Goal: Transaction & Acquisition: Purchase product/service

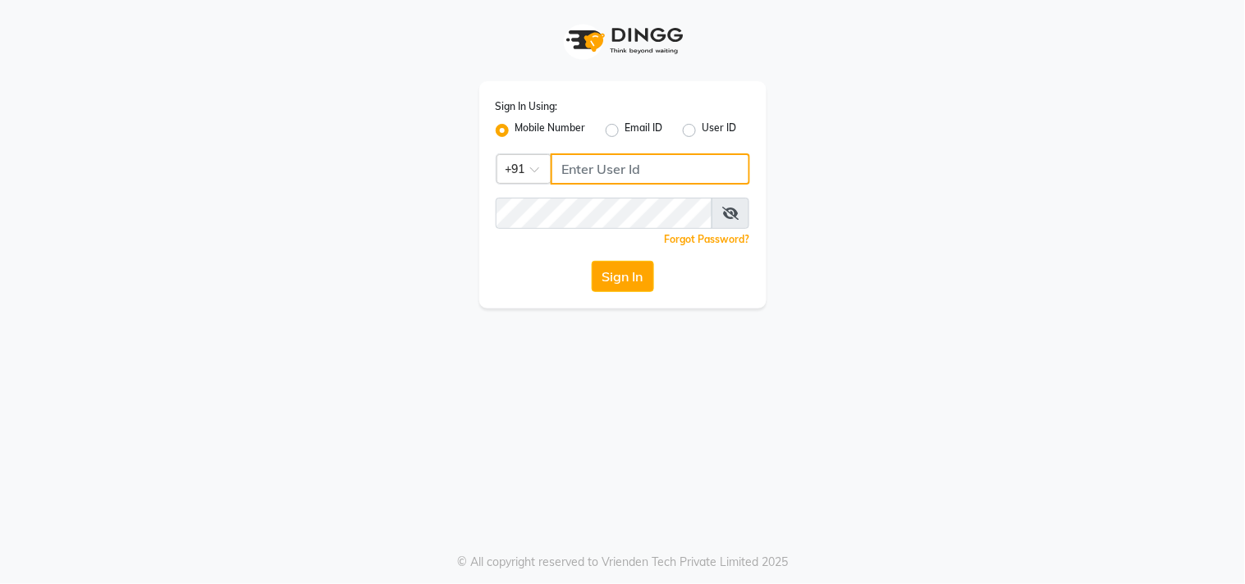
click at [572, 167] on input "Username" at bounding box center [650, 168] width 199 height 31
type input "8445771393"
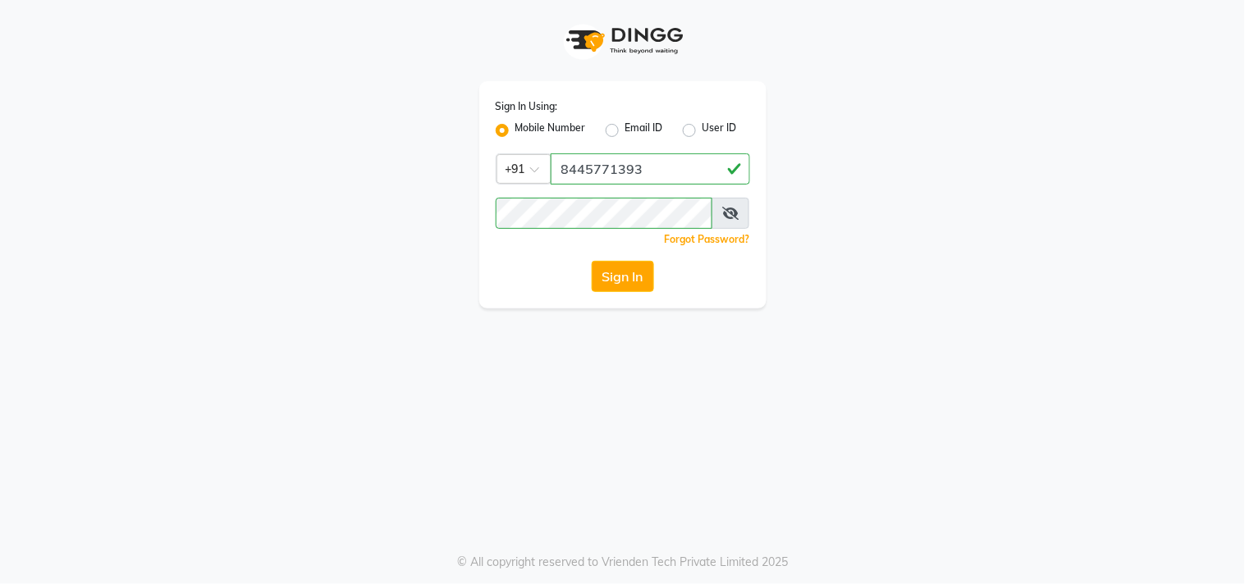
drag, startPoint x: 624, startPoint y: 282, endPoint x: 642, endPoint y: 258, distance: 31.0
click at [621, 283] on button "Sign In" at bounding box center [623, 276] width 62 height 31
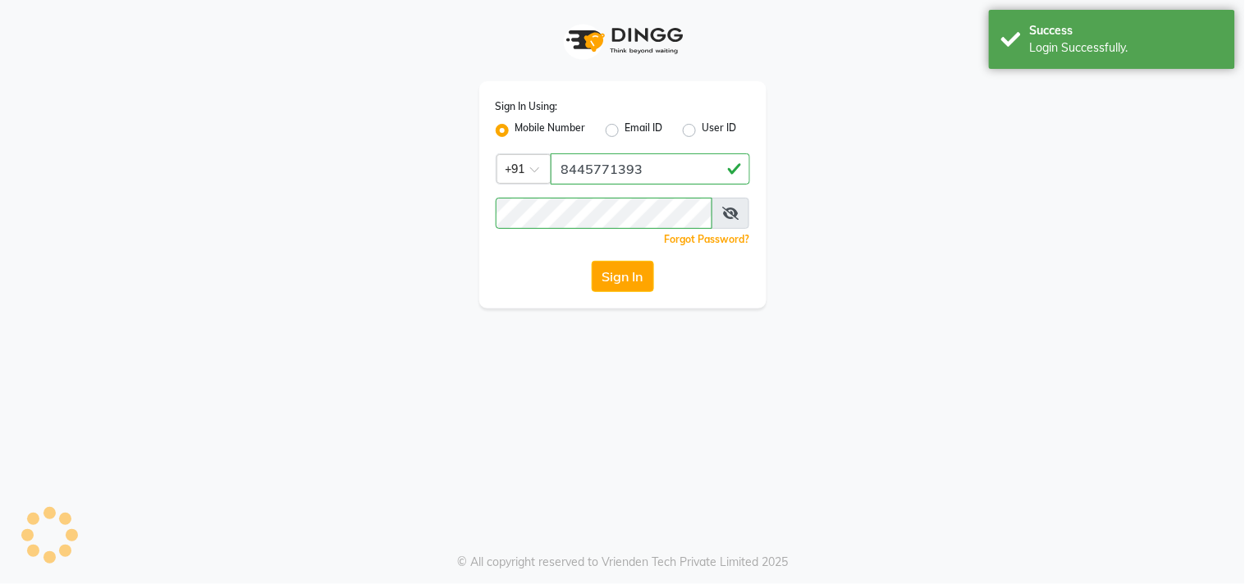
select select "service"
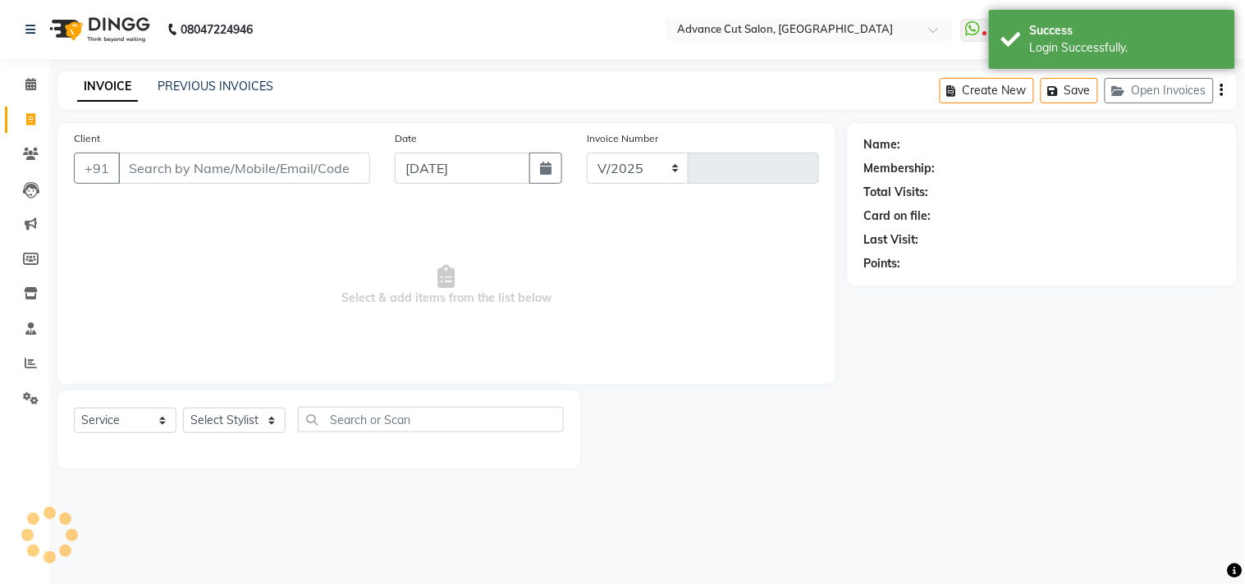
select select "922"
type input "5452"
click at [190, 215] on span "Select & add items from the list below" at bounding box center [446, 285] width 745 height 164
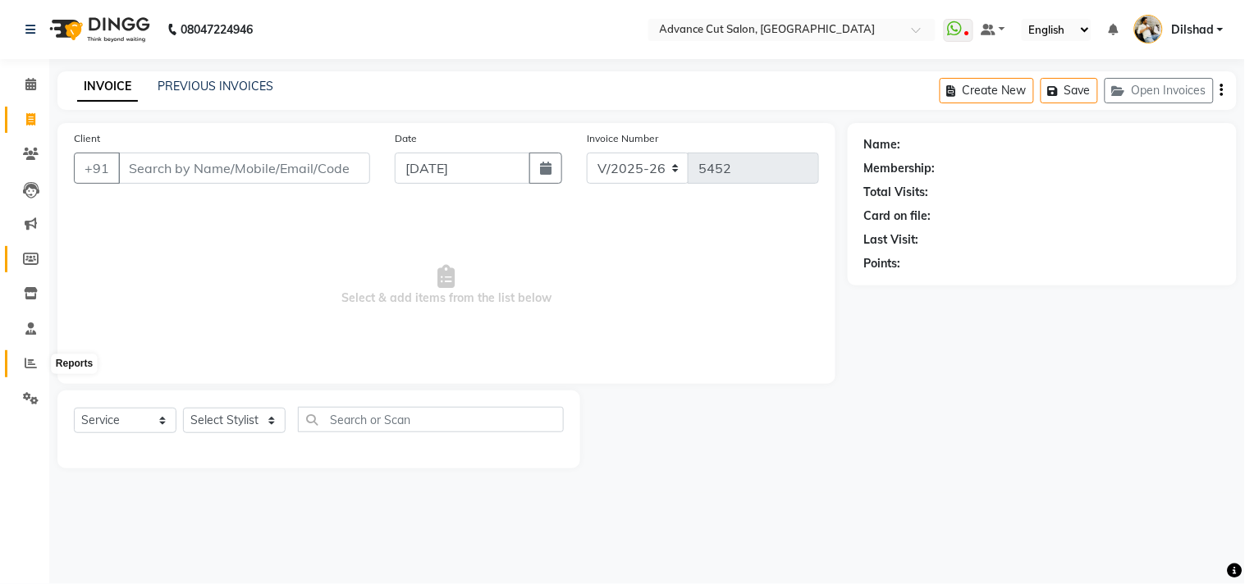
drag, startPoint x: 25, startPoint y: 365, endPoint x: 41, endPoint y: 251, distance: 115.2
click at [25, 365] on icon at bounding box center [31, 363] width 12 height 12
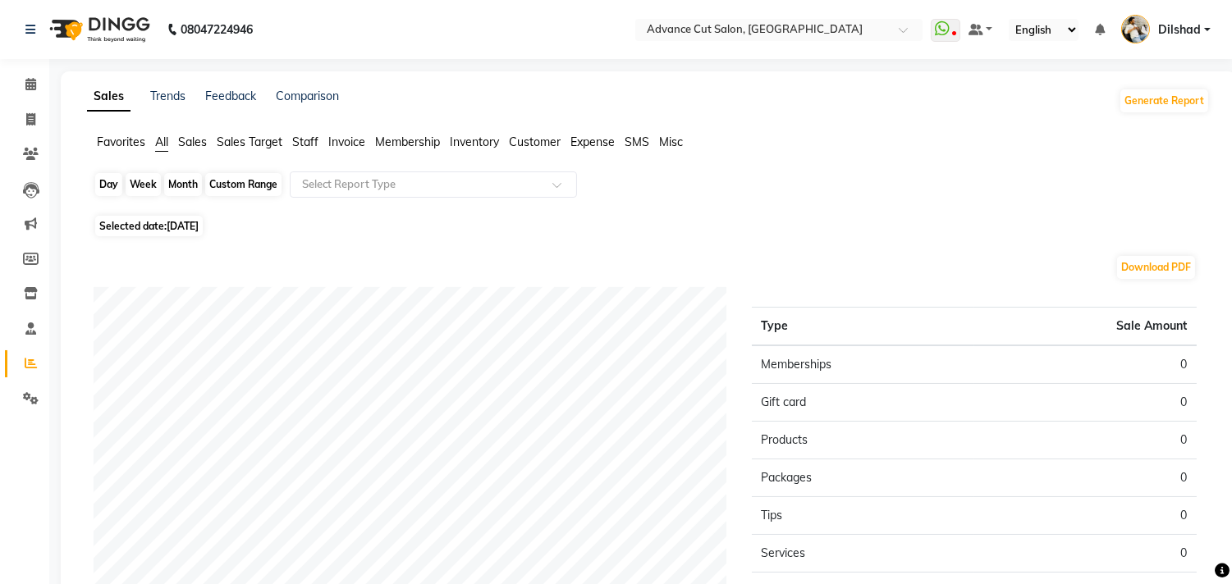
click at [112, 181] on div "Day" at bounding box center [108, 184] width 27 height 23
select select "9"
select select "2025"
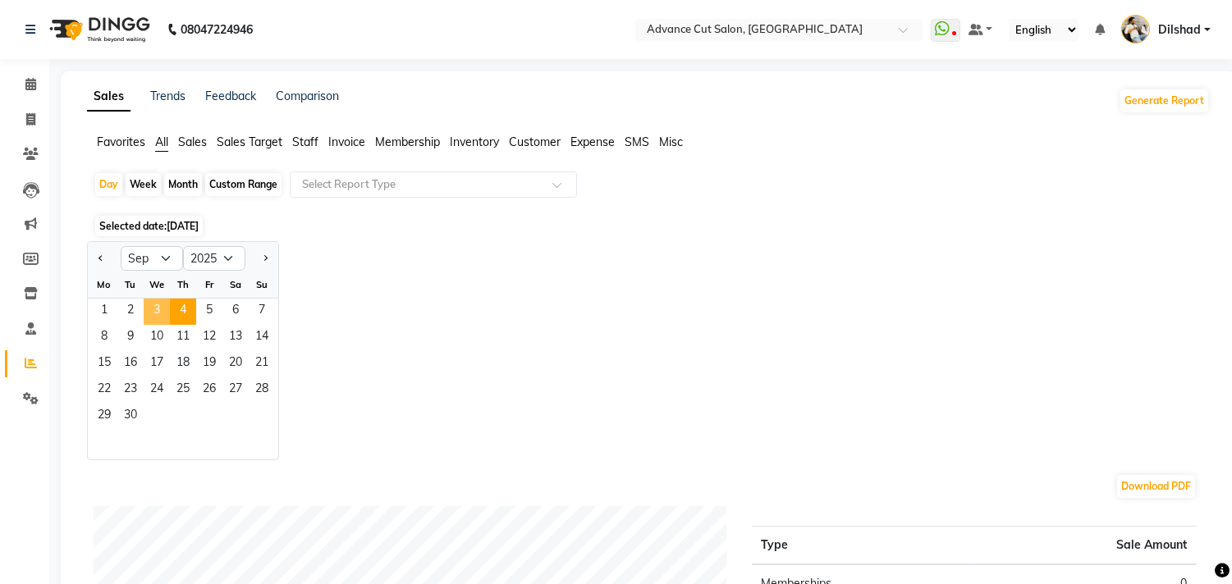
click at [157, 306] on span "3" at bounding box center [157, 312] width 26 height 26
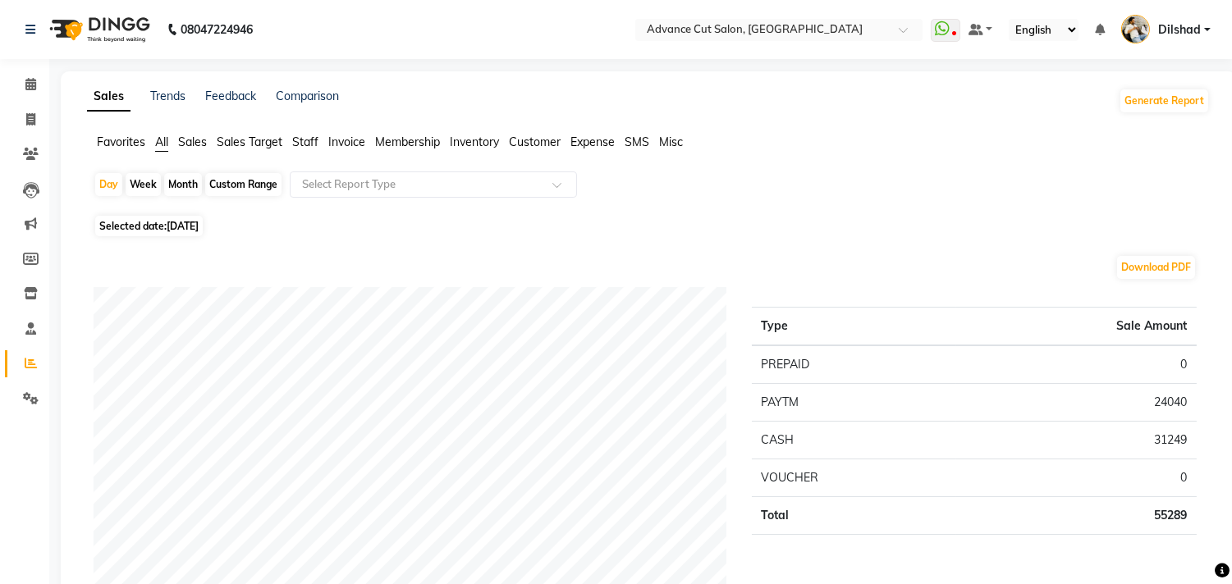
click at [189, 141] on span "Sales" at bounding box center [192, 142] width 29 height 15
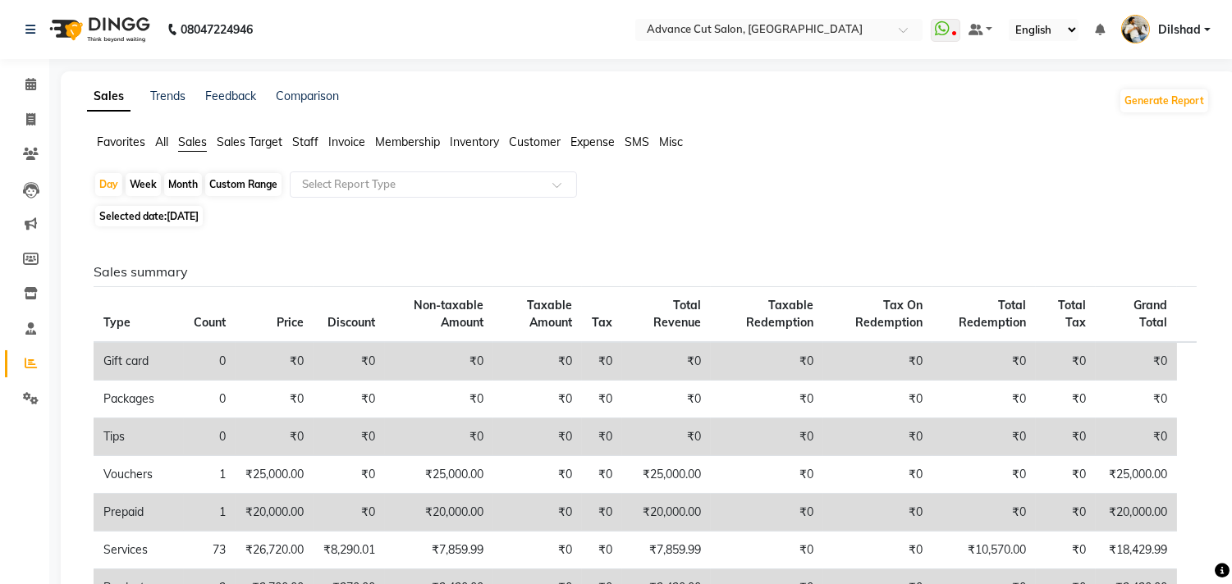
click at [315, 139] on span "Staff" at bounding box center [305, 142] width 26 height 15
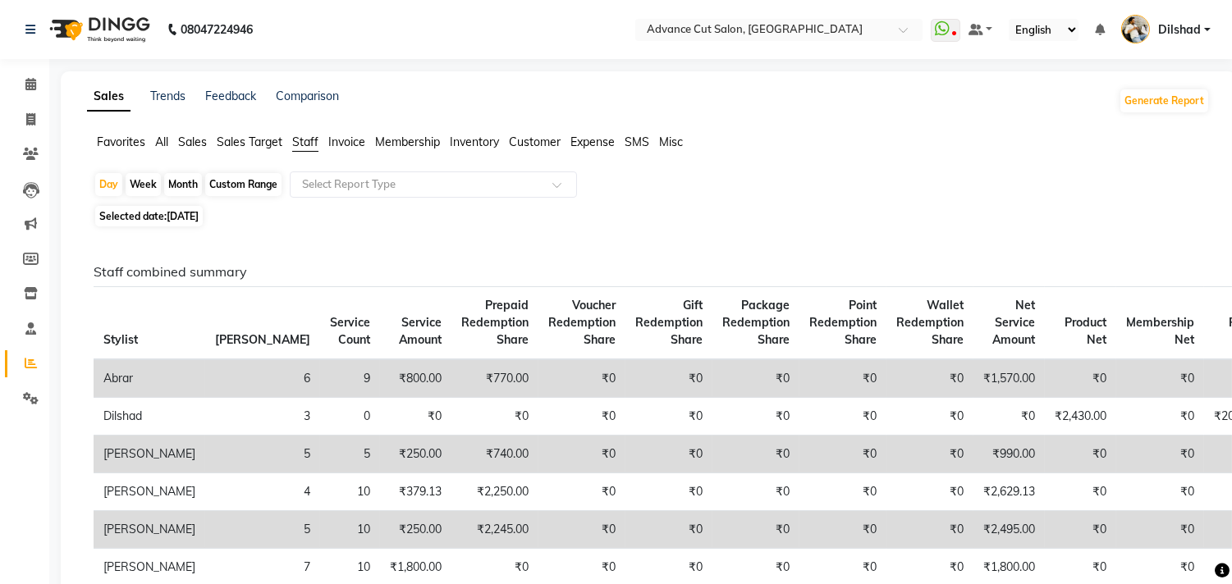
click at [158, 138] on span "All" at bounding box center [161, 142] width 13 height 15
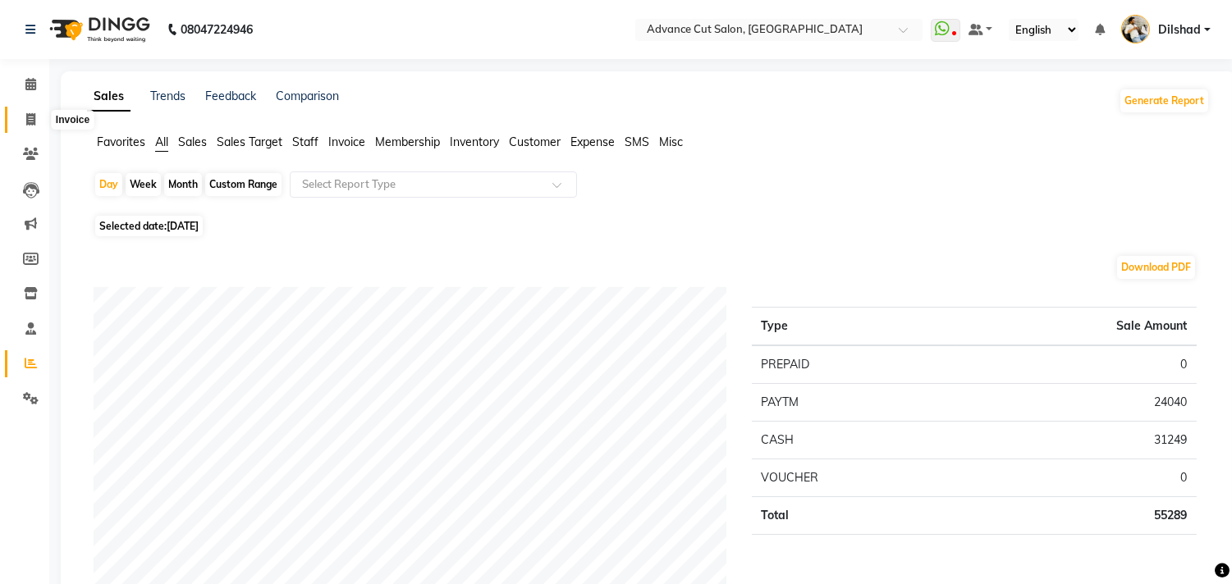
click at [29, 121] on icon at bounding box center [30, 119] width 9 height 12
select select "service"
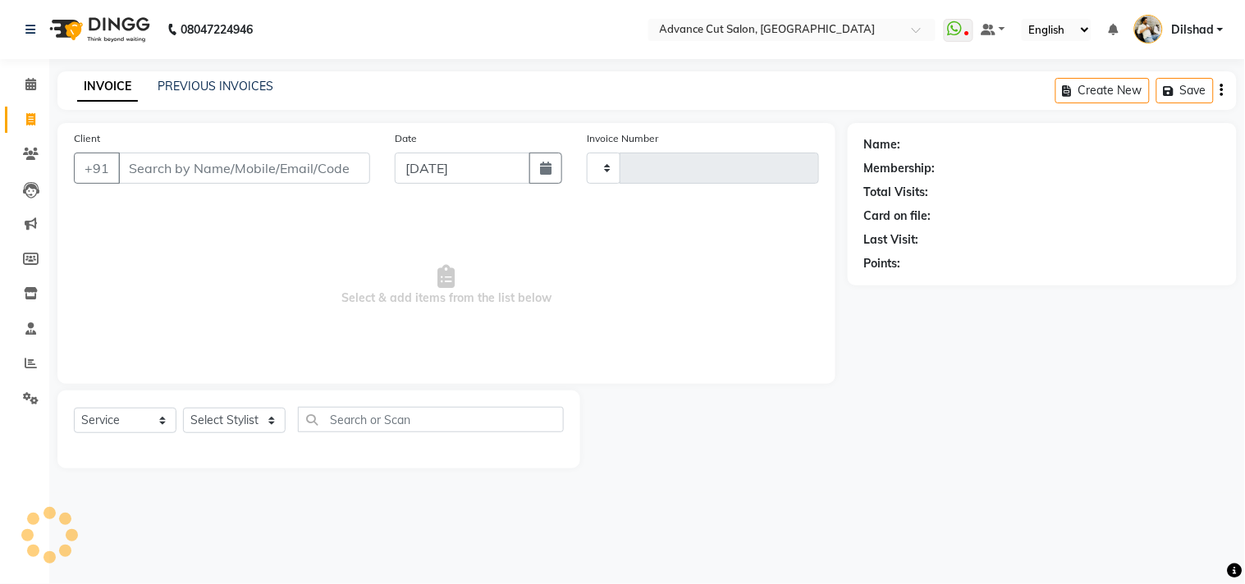
type input "5452"
select select "922"
click at [304, 95] on div "INVOICE PREVIOUS INVOICES Create New Save Open Invoices" at bounding box center [646, 90] width 1179 height 39
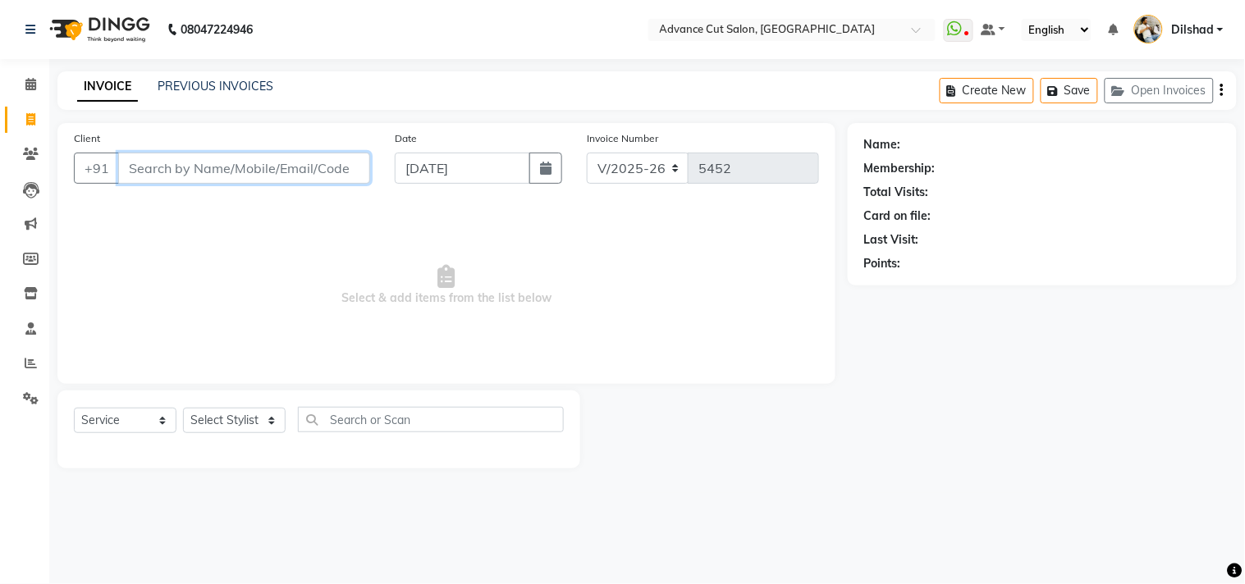
click at [168, 171] on input "Client" at bounding box center [244, 168] width 252 height 31
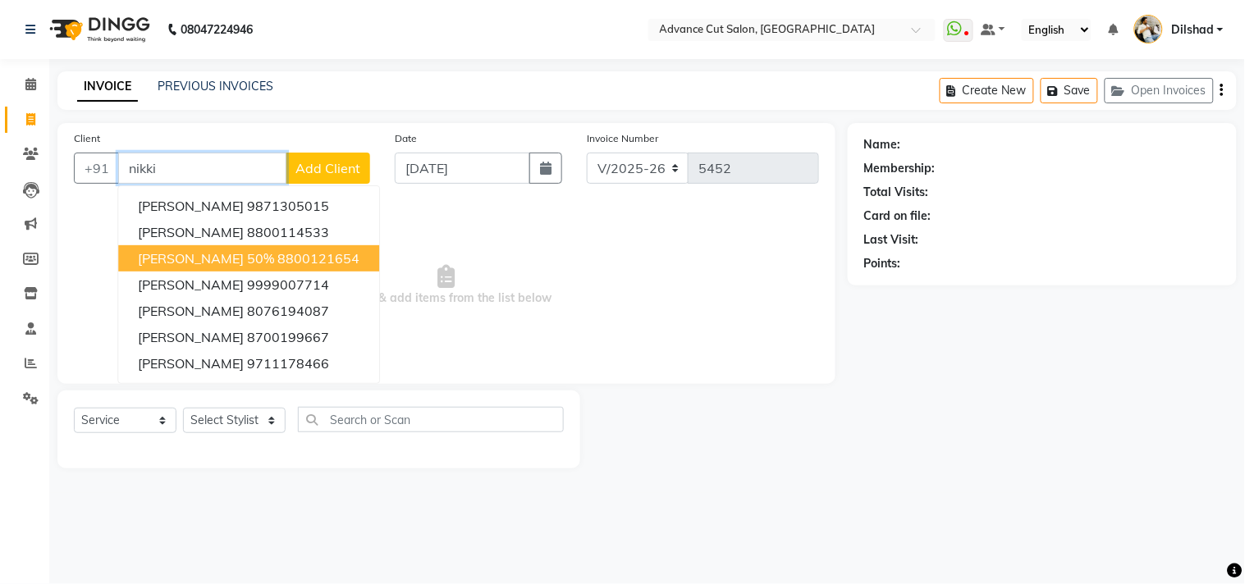
click at [242, 248] on button "[PERSON_NAME] 50% 8800121654" at bounding box center [248, 258] width 261 height 26
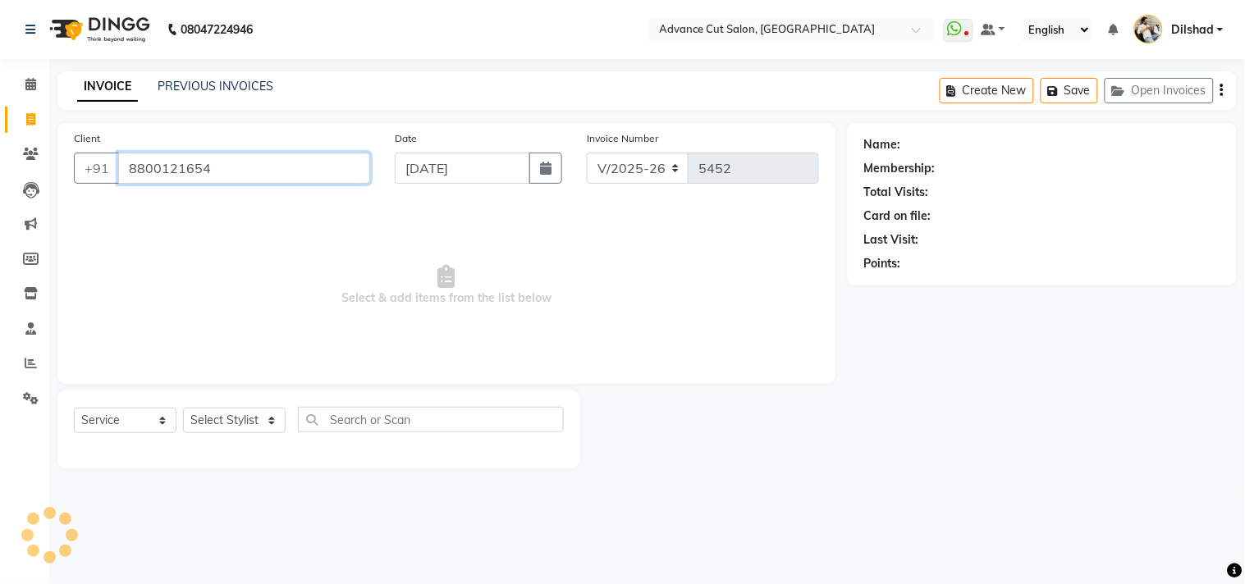
type input "8800121654"
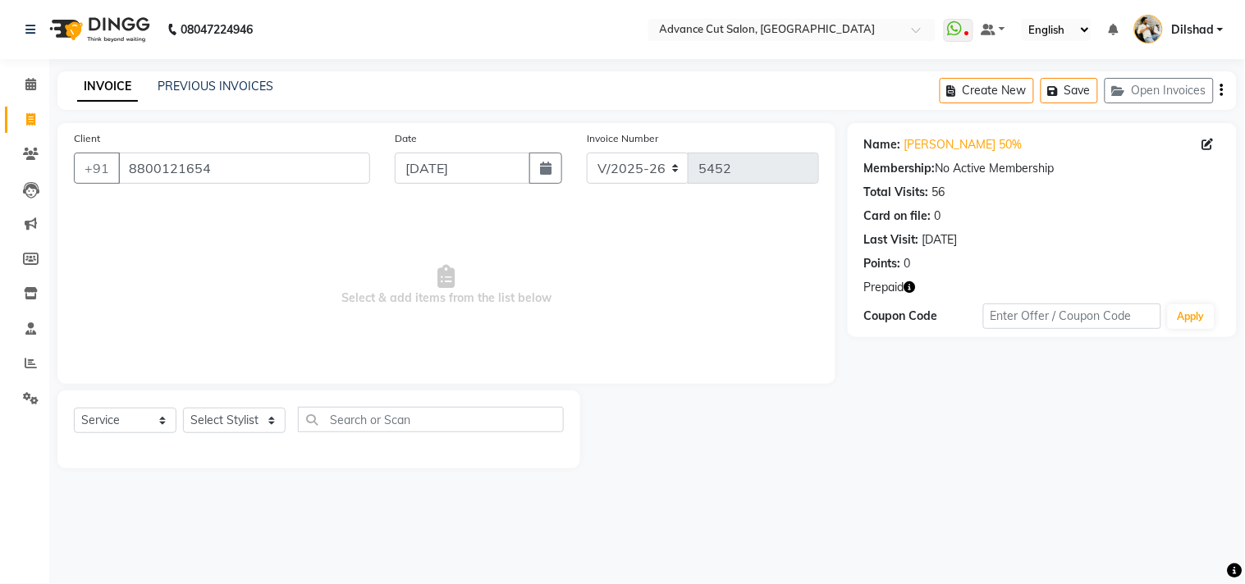
click at [909, 287] on icon "button" at bounding box center [909, 286] width 11 height 11
click at [858, 259] on h3 "Prepaid" at bounding box center [804, 272] width 187 height 30
click at [914, 290] on icon "button" at bounding box center [909, 286] width 11 height 11
drag, startPoint x: 743, startPoint y: 208, endPoint x: 675, endPoint y: 208, distance: 68.1
click at [743, 209] on span "Select & add items from the list below" at bounding box center [446, 285] width 745 height 164
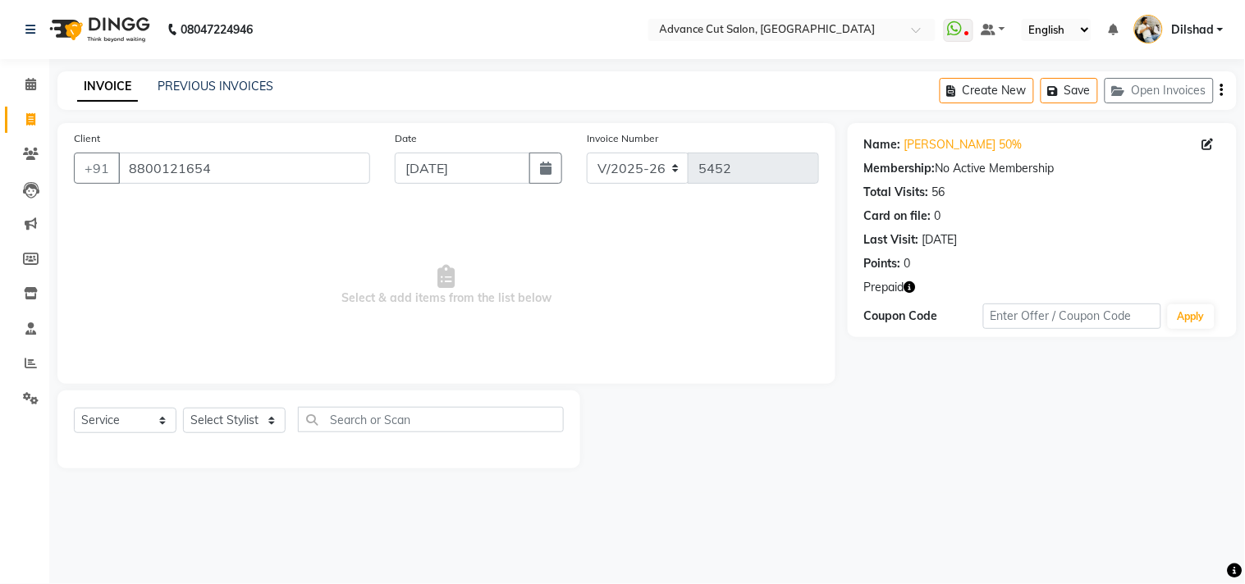
click at [1136, 68] on div "08047224946 Select Location × Advance Cut Salon, [GEOGRAPHIC_DATA] WhatsApp Sta…" at bounding box center [622, 292] width 1245 height 584
click at [1134, 85] on button "Open Invoices" at bounding box center [1158, 90] width 109 height 25
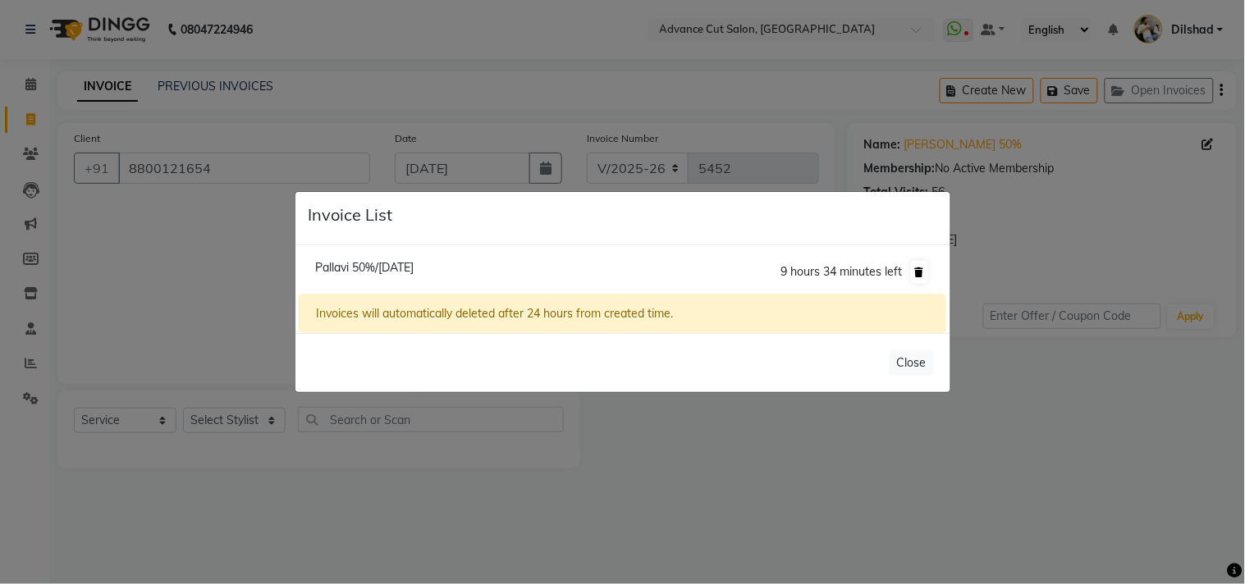
click at [919, 272] on icon at bounding box center [919, 272] width 9 height 10
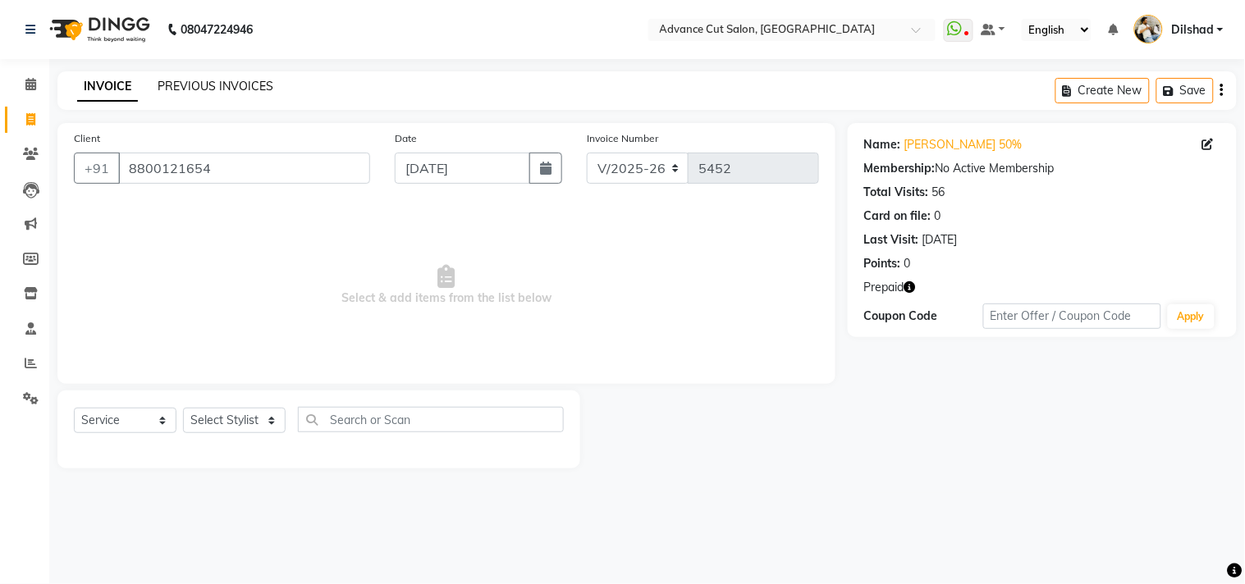
click at [200, 90] on link "PREVIOUS INVOICES" at bounding box center [216, 86] width 116 height 15
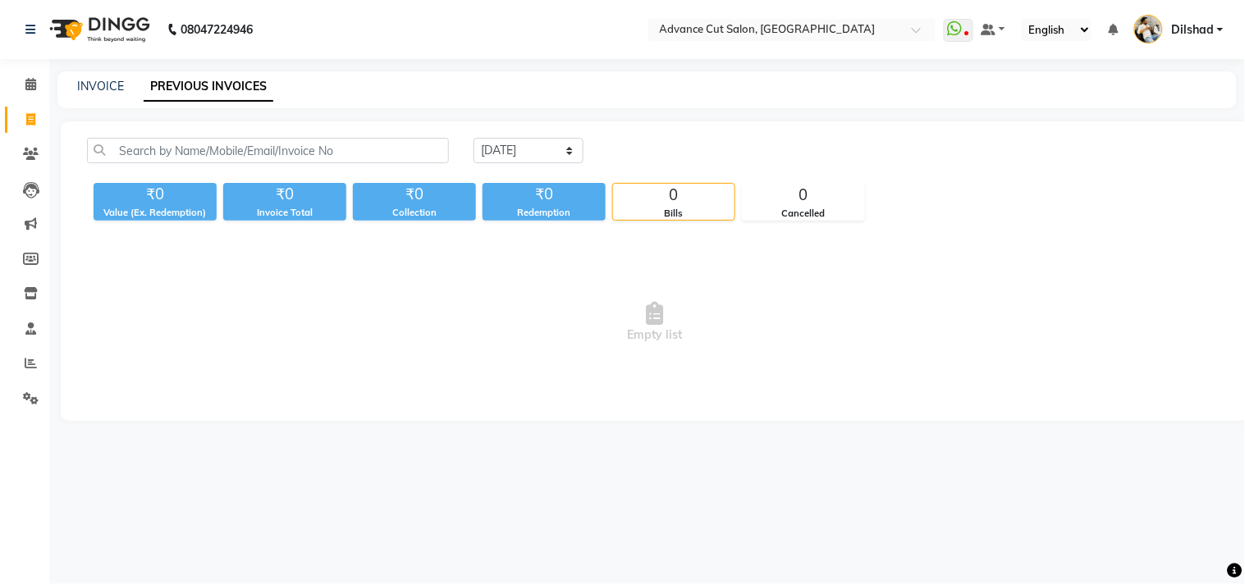
click at [92, 242] on span "Empty list" at bounding box center [655, 322] width 1136 height 164
click at [103, 88] on link "INVOICE" at bounding box center [100, 86] width 47 height 15
select select "service"
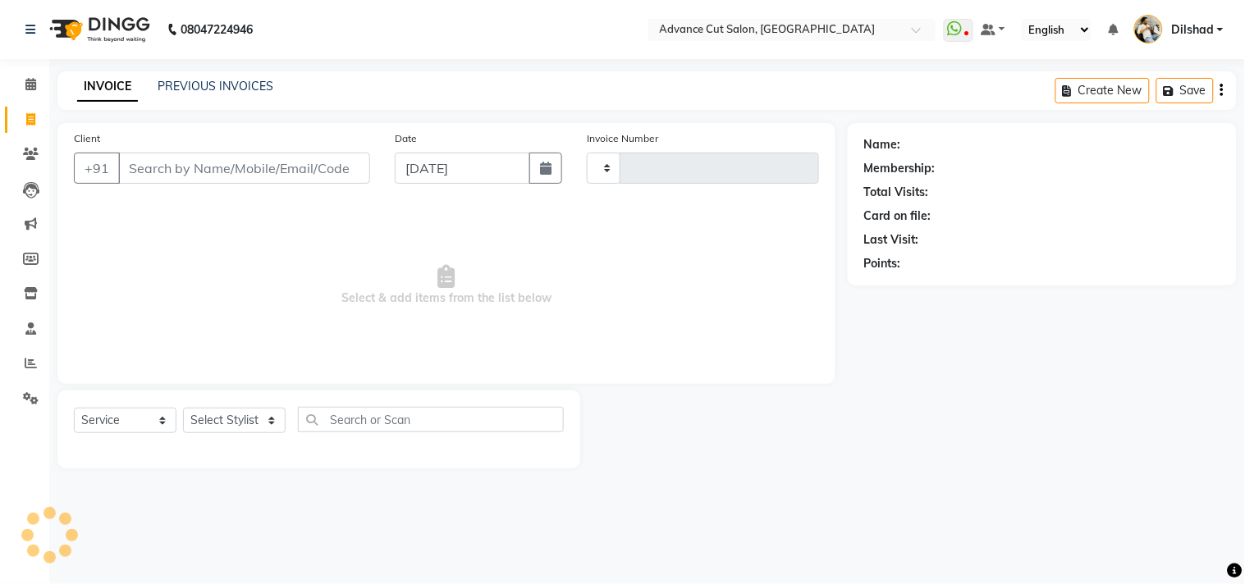
type input "5452"
select select "922"
click at [291, 113] on main "INVOICE PREVIOUS INVOICES Create New Save Client +91 Date [DATE] Invoice Number…" at bounding box center [646, 282] width 1195 height 422
click at [200, 90] on link "PREVIOUS INVOICES" at bounding box center [216, 86] width 116 height 15
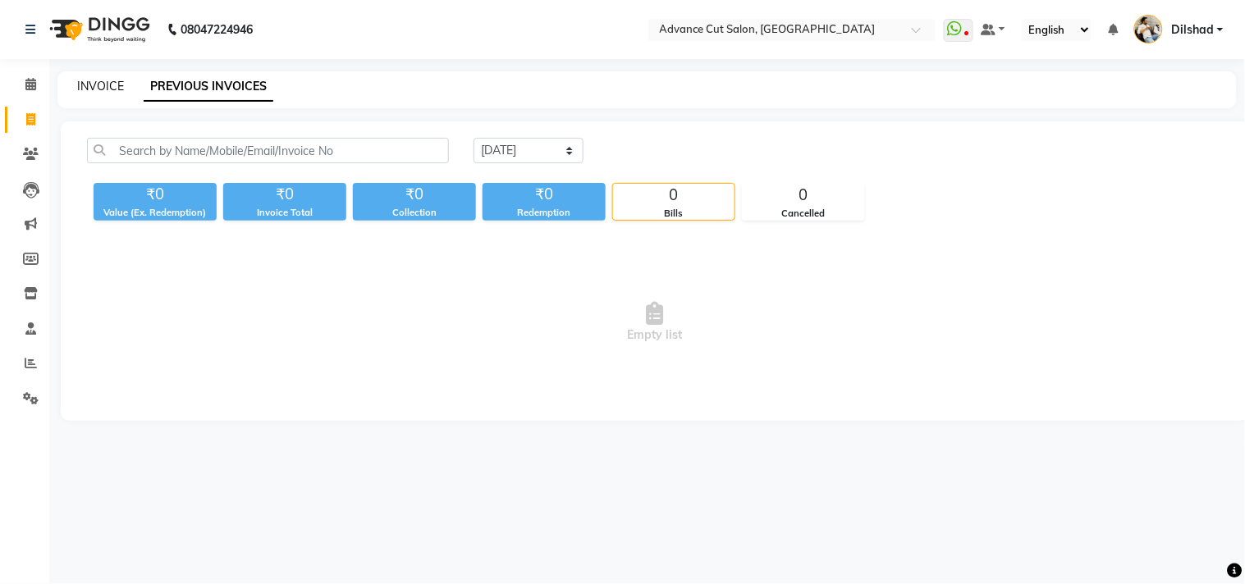
click at [89, 90] on link "INVOICE" at bounding box center [100, 86] width 47 height 15
select select "922"
select select "service"
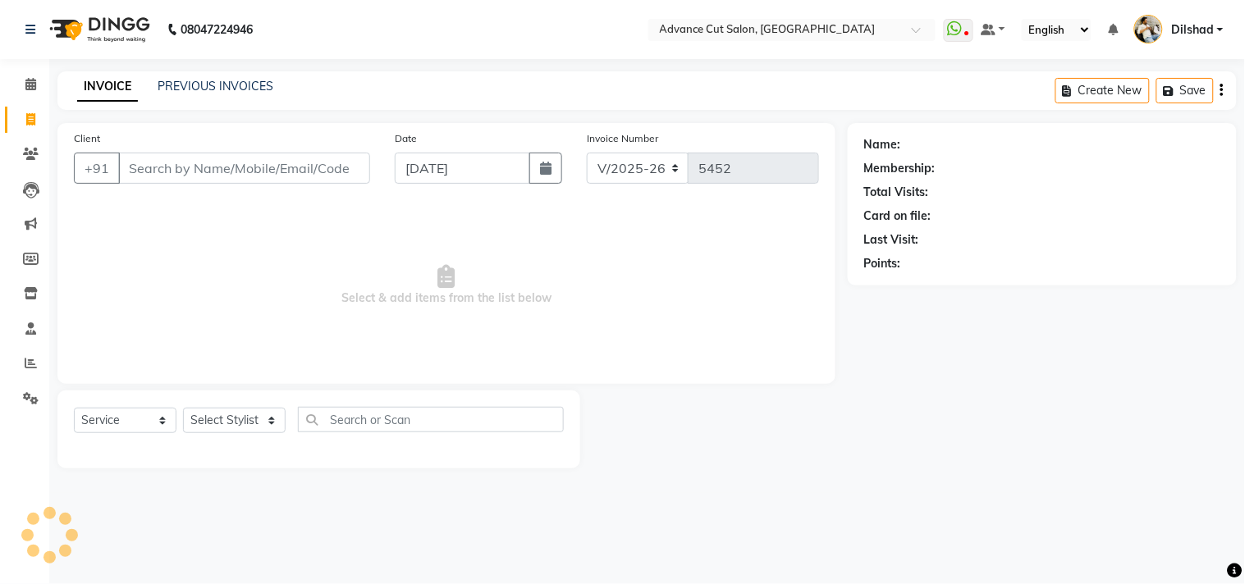
click at [112, 85] on link "INVOICE" at bounding box center [107, 87] width 61 height 30
click at [164, 91] on link "PREVIOUS INVOICES" at bounding box center [216, 86] width 116 height 15
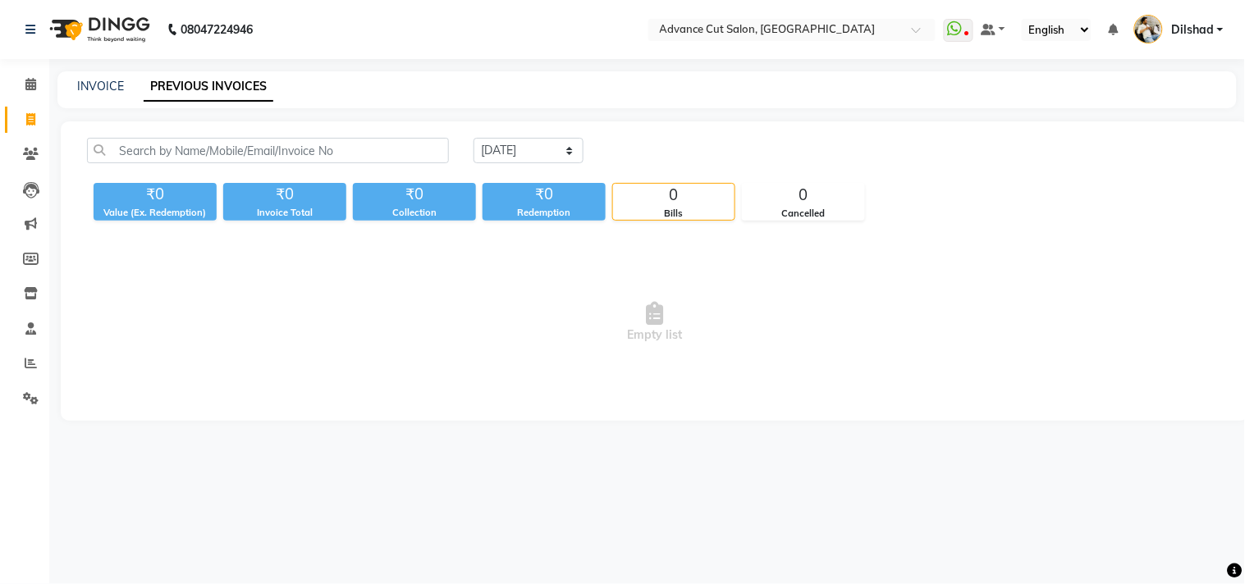
click at [318, 97] on div "INVOICE PREVIOUS INVOICES" at bounding box center [646, 89] width 1179 height 37
click at [21, 88] on span at bounding box center [30, 84] width 29 height 19
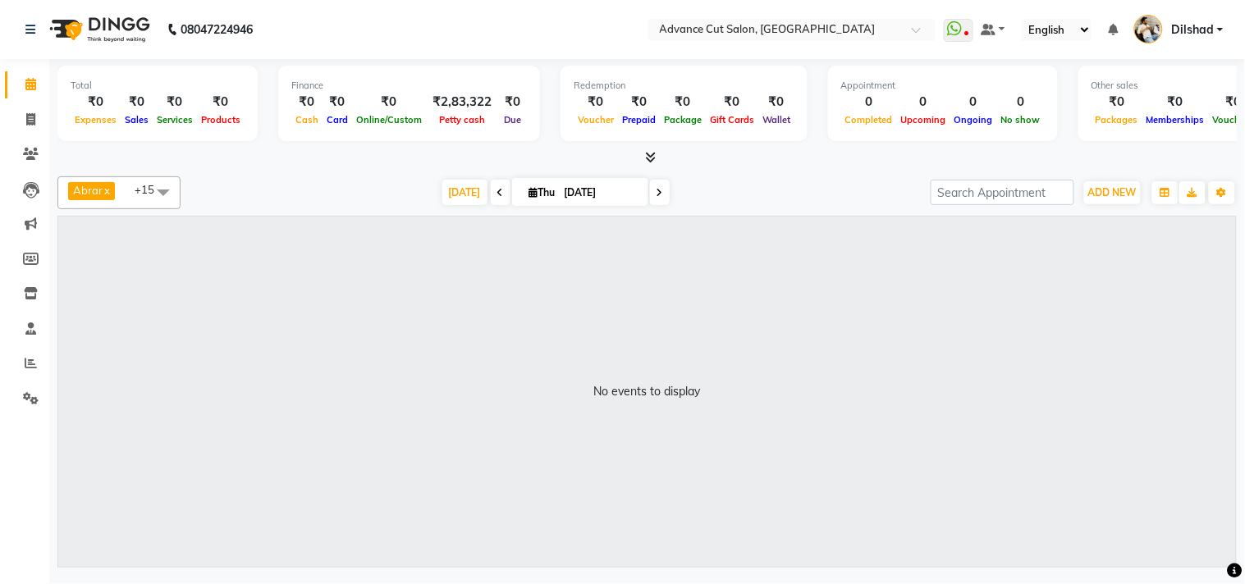
click at [645, 158] on icon at bounding box center [650, 157] width 11 height 12
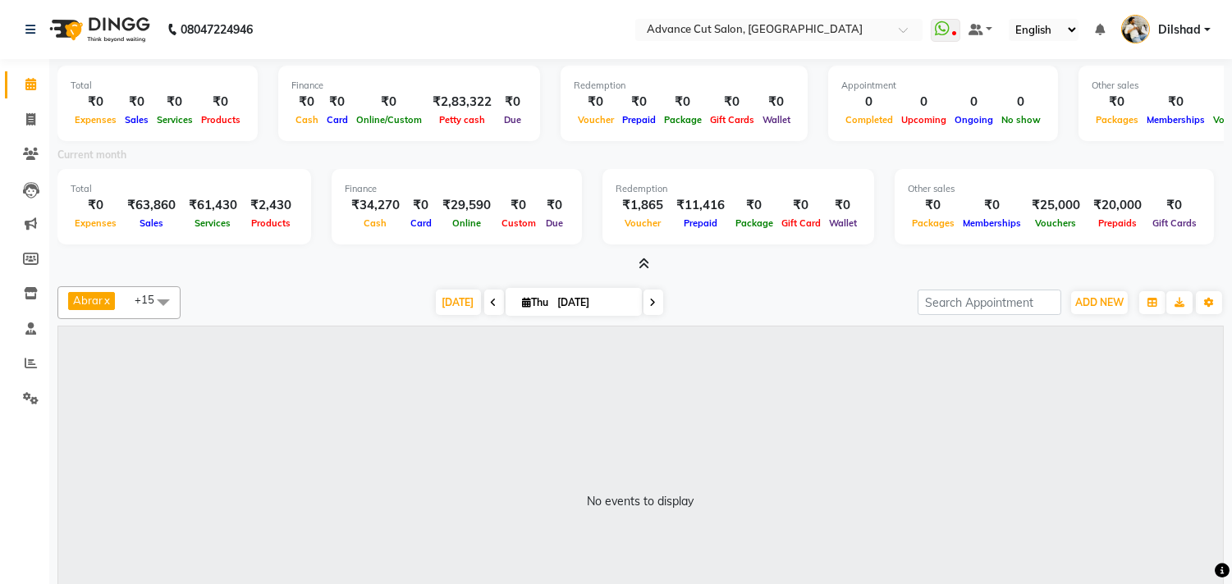
click at [640, 259] on icon at bounding box center [643, 264] width 11 height 12
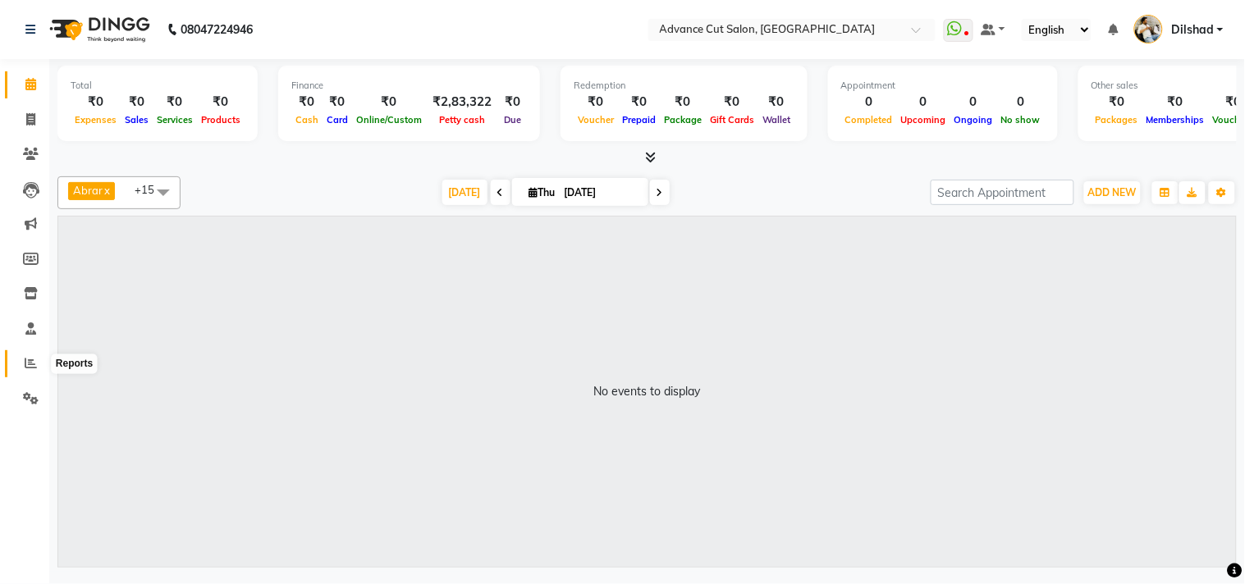
click at [22, 364] on span at bounding box center [30, 363] width 29 height 19
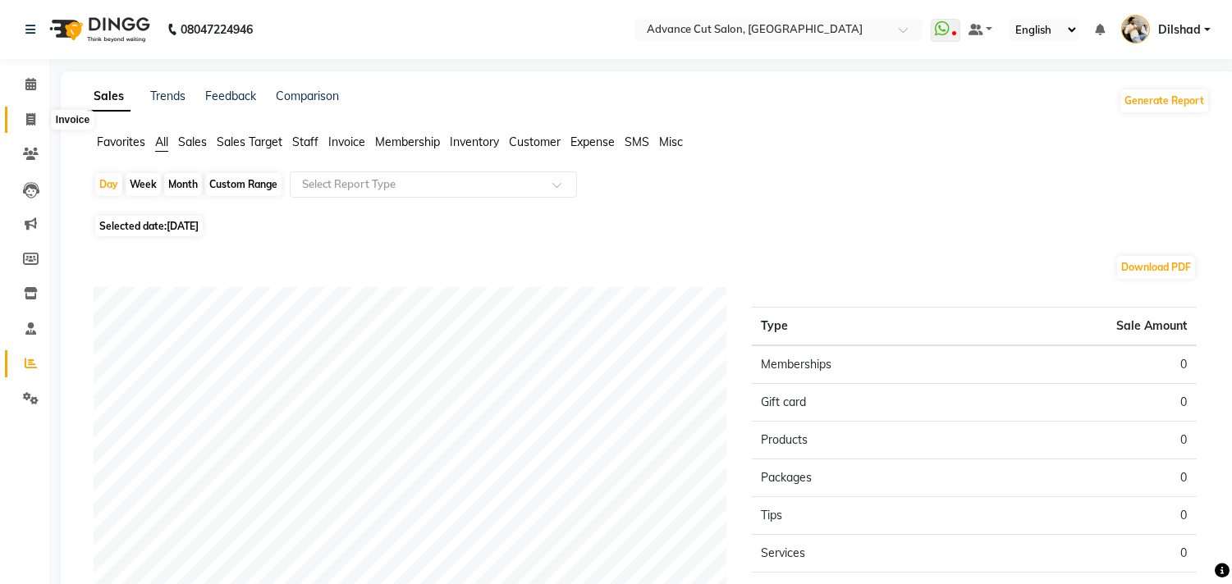
click at [36, 119] on span at bounding box center [30, 120] width 29 height 19
select select "service"
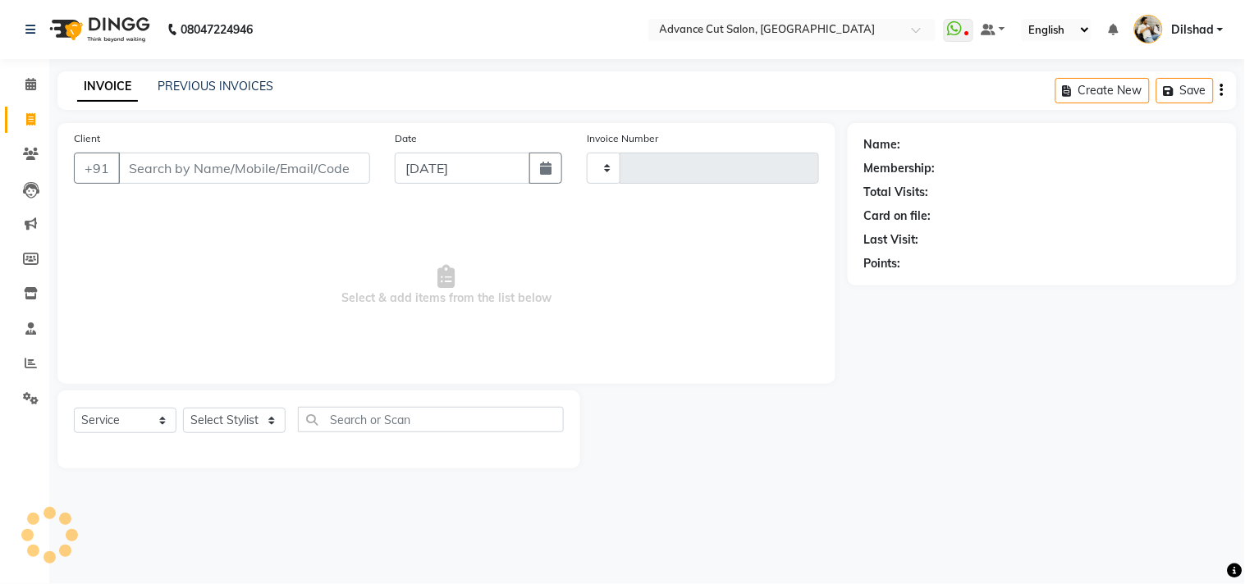
type input "5452"
select select "922"
click at [162, 178] on input "Client" at bounding box center [244, 168] width 252 height 31
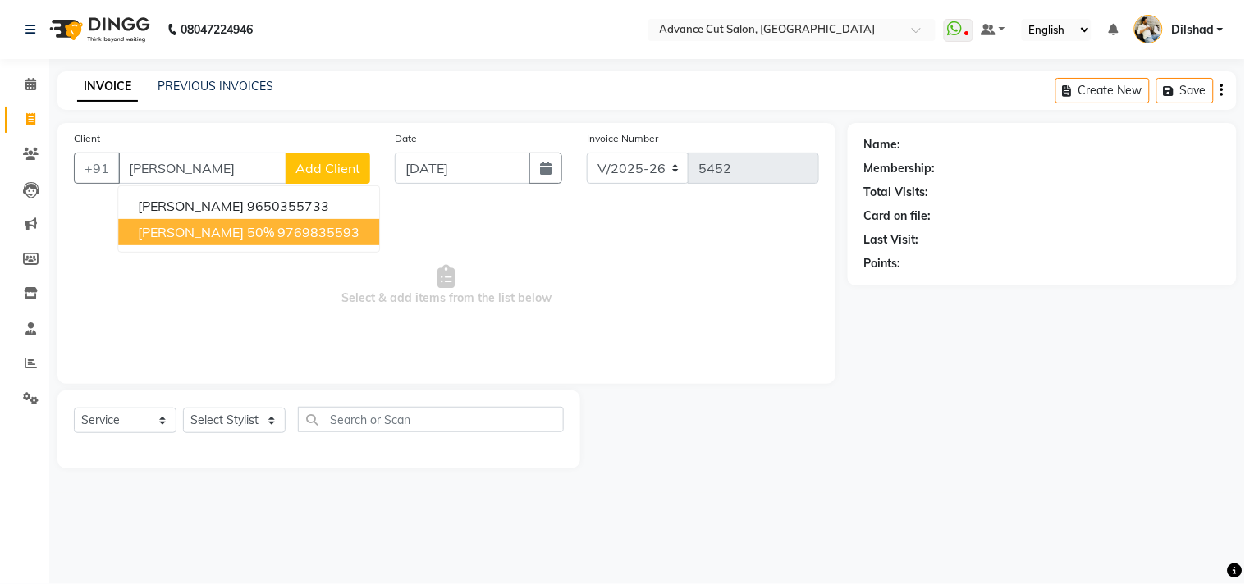
click at [181, 223] on button "[PERSON_NAME] 50% 9769835593" at bounding box center [248, 232] width 261 height 26
type input "9769835593"
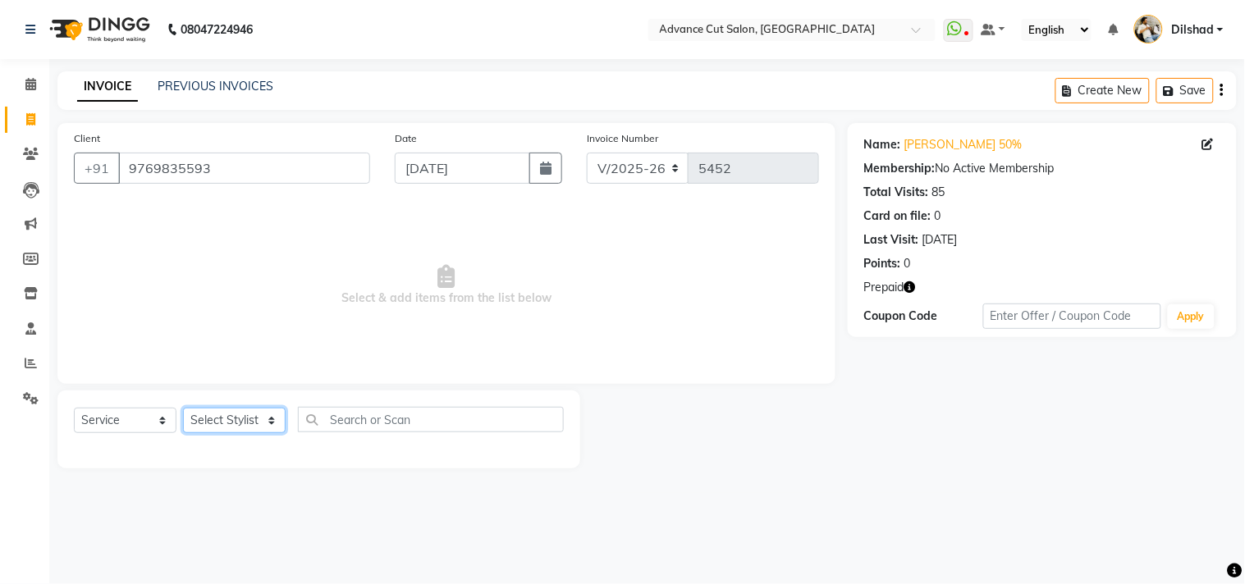
click at [226, 413] on select "Select Stylist [PERSON_NAME] [PERSON_NAME] [PERSON_NAME] [PERSON_NAME] [PERSON_…" at bounding box center [234, 420] width 103 height 25
click at [183, 409] on select "Select Stylist [PERSON_NAME] [PERSON_NAME] [PERSON_NAME] [PERSON_NAME] [PERSON_…" at bounding box center [234, 420] width 103 height 25
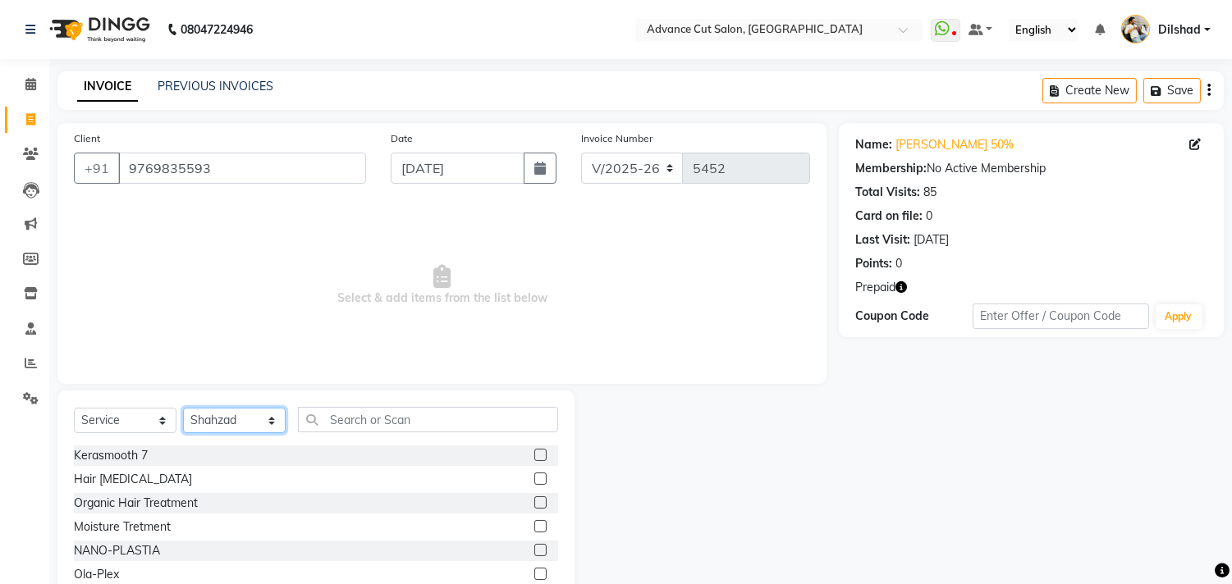
click at [217, 410] on select "Select Stylist [PERSON_NAME] [PERSON_NAME] [PERSON_NAME] [PERSON_NAME] [PERSON_…" at bounding box center [234, 420] width 103 height 25
select select "15349"
click at [183, 409] on select "Select Stylist [PERSON_NAME] [PERSON_NAME] [PERSON_NAME] [PERSON_NAME] [PERSON_…" at bounding box center [234, 420] width 103 height 25
click at [322, 400] on div "Select Service Product Membership Package Voucher Prepaid Gift Card Select Styl…" at bounding box center [315, 512] width 517 height 242
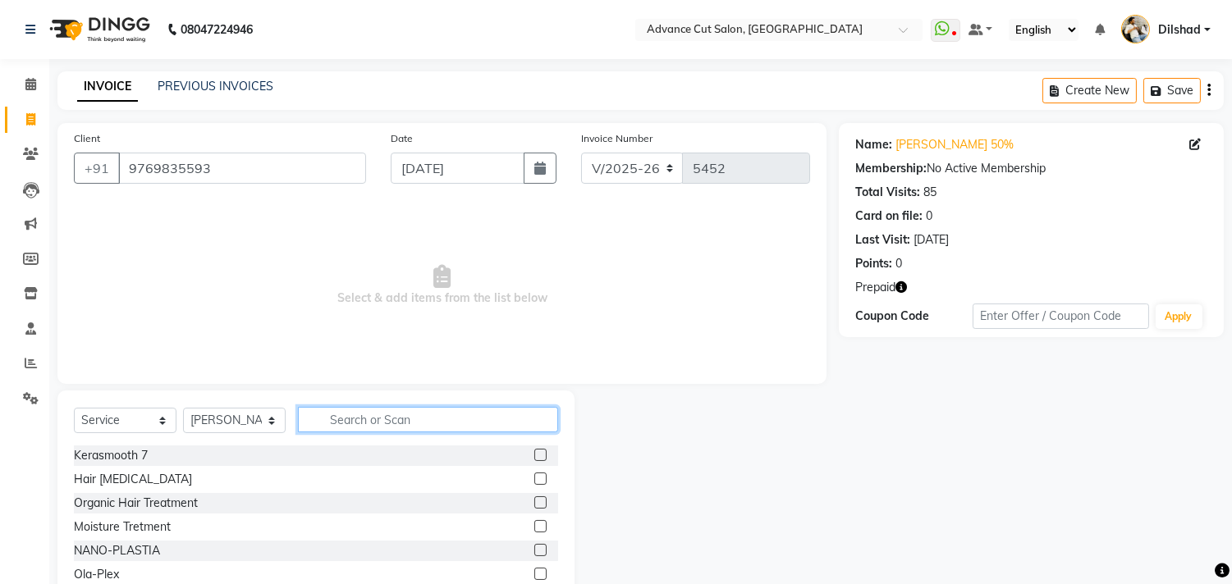
click at [331, 416] on input "text" at bounding box center [428, 419] width 260 height 25
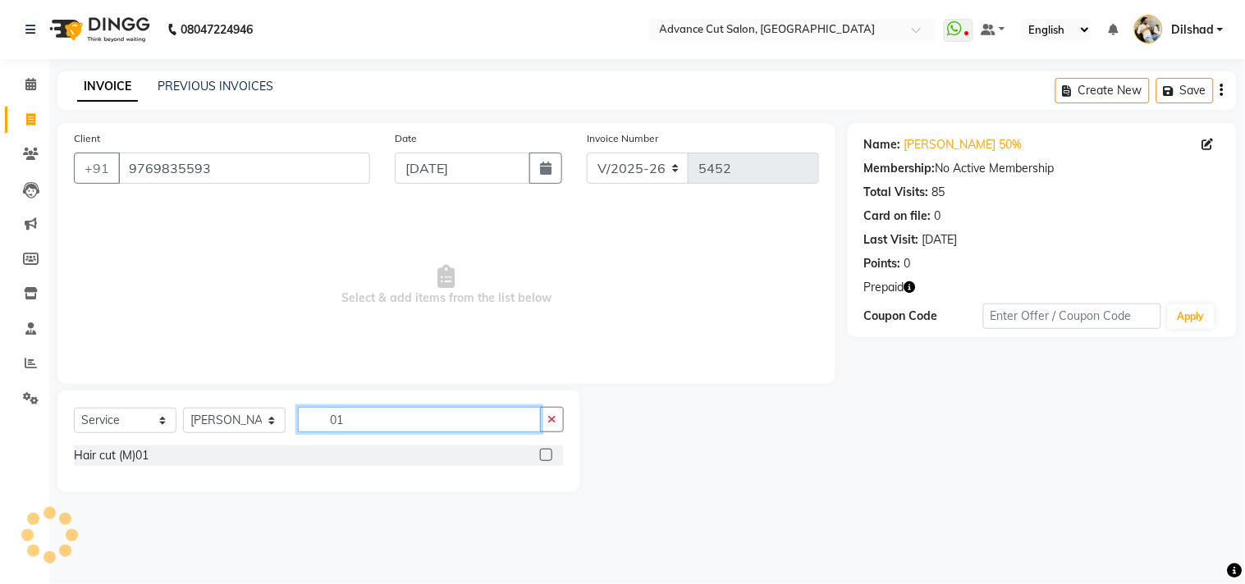
type input "01"
click at [112, 468] on div "Hair cut (M)01" at bounding box center [319, 458] width 490 height 24
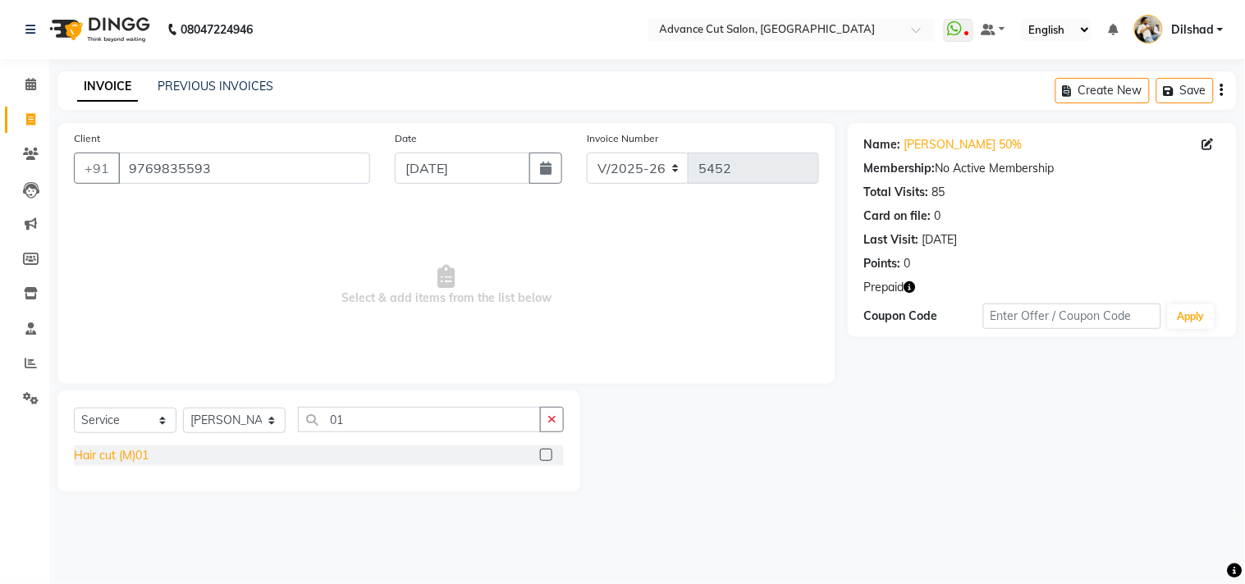
click at [121, 457] on div "Hair cut (M)01" at bounding box center [111, 455] width 75 height 17
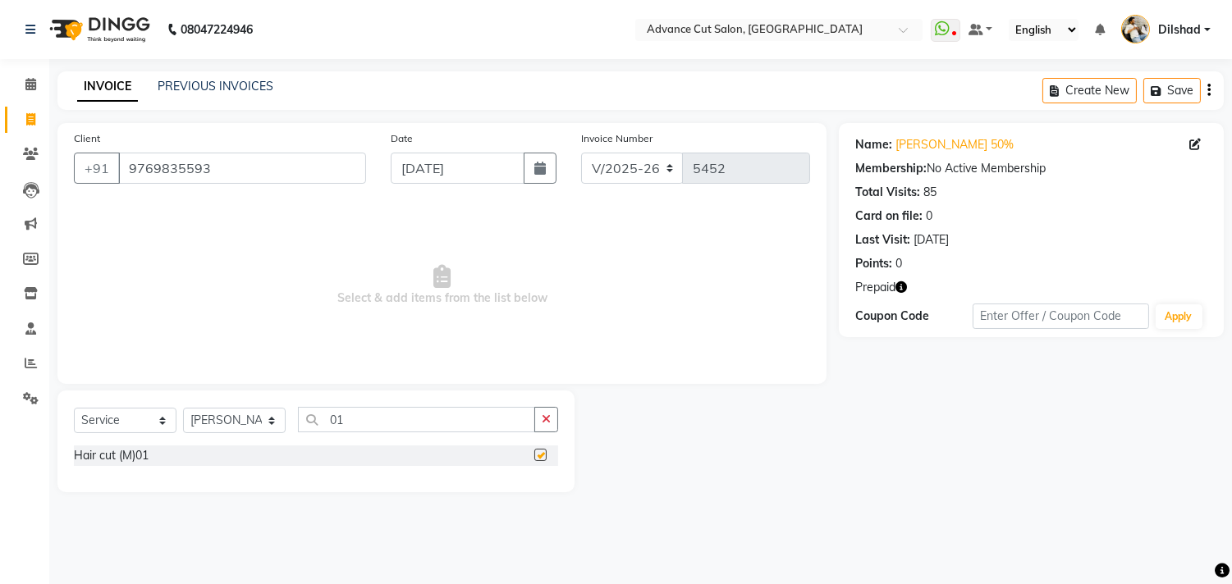
checkbox input "false"
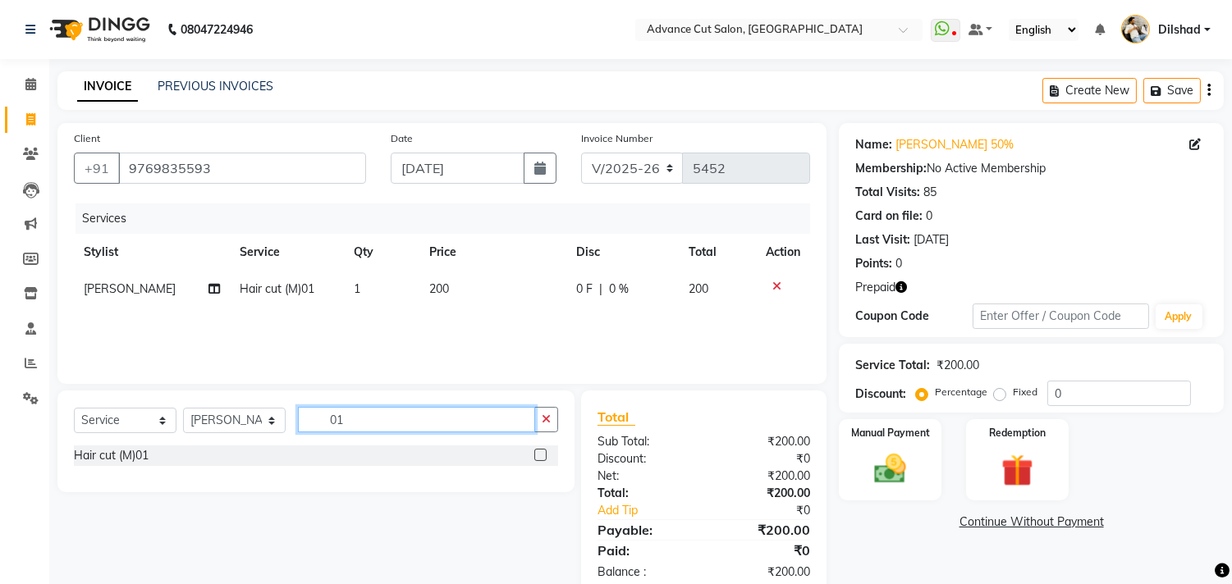
click at [359, 421] on input "01" at bounding box center [416, 419] width 237 height 25
type input "02"
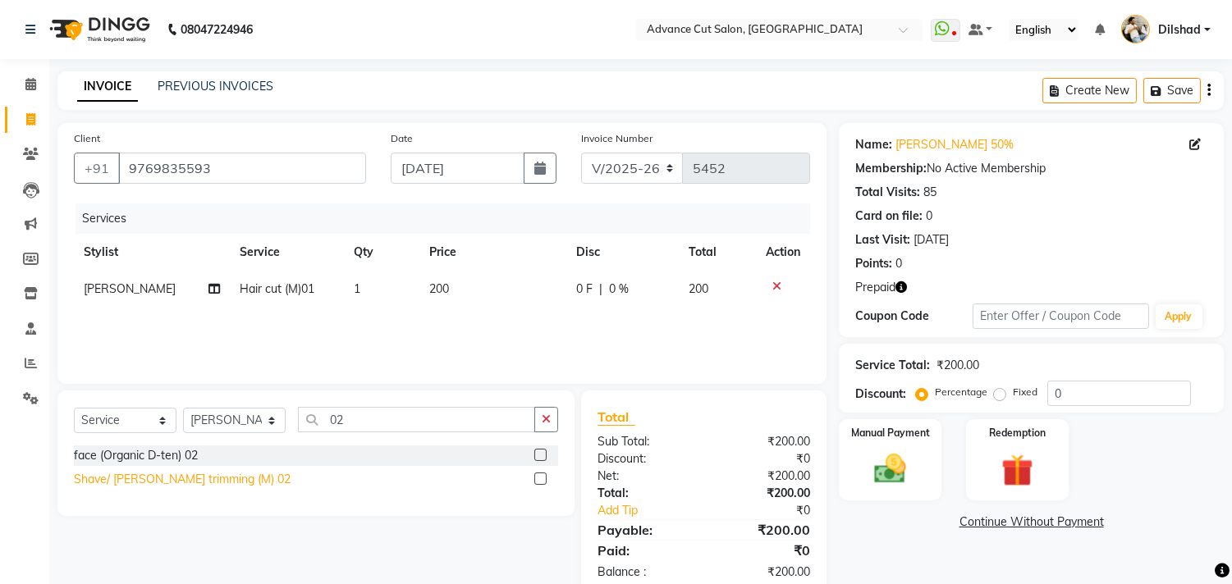
drag, startPoint x: 200, startPoint y: 473, endPoint x: 382, endPoint y: 455, distance: 183.1
click at [200, 474] on div "Shave/ [PERSON_NAME] trimming (M) 02" at bounding box center [182, 479] width 217 height 17
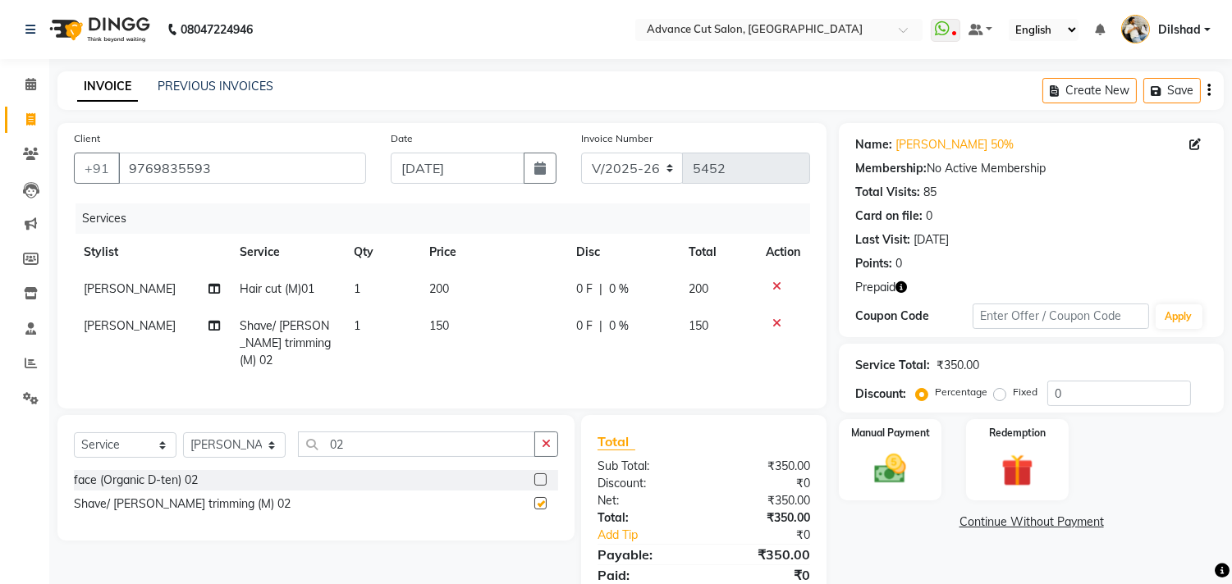
checkbox input "false"
click at [1052, 388] on input "0" at bounding box center [1119, 393] width 144 height 25
type input "50"
click at [1024, 470] on img at bounding box center [1016, 470] width 54 height 41
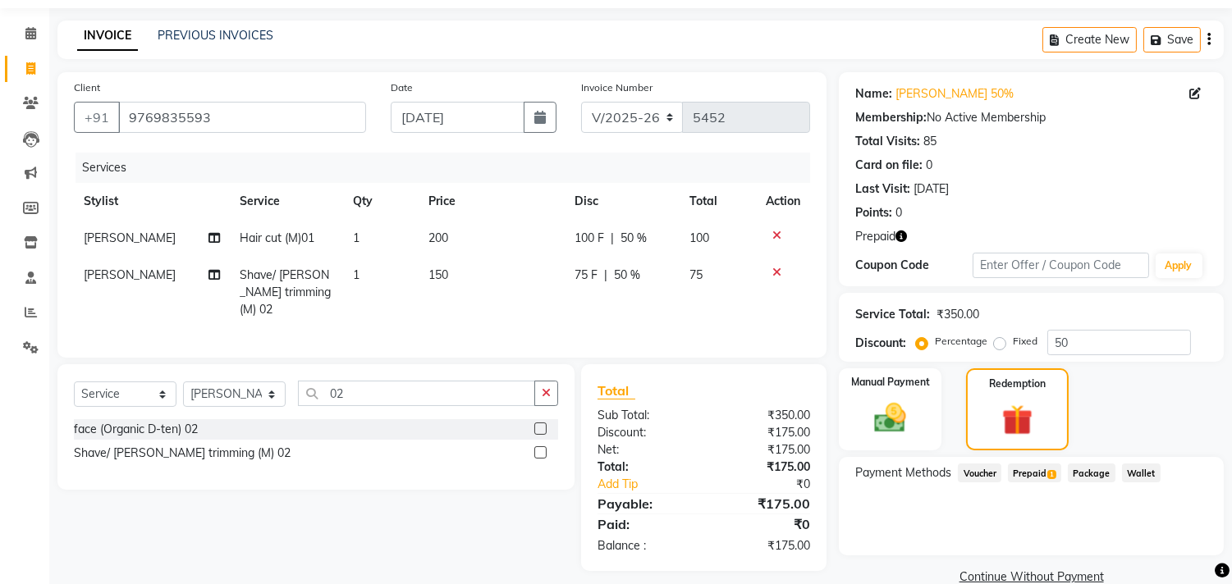
scroll to position [79, 0]
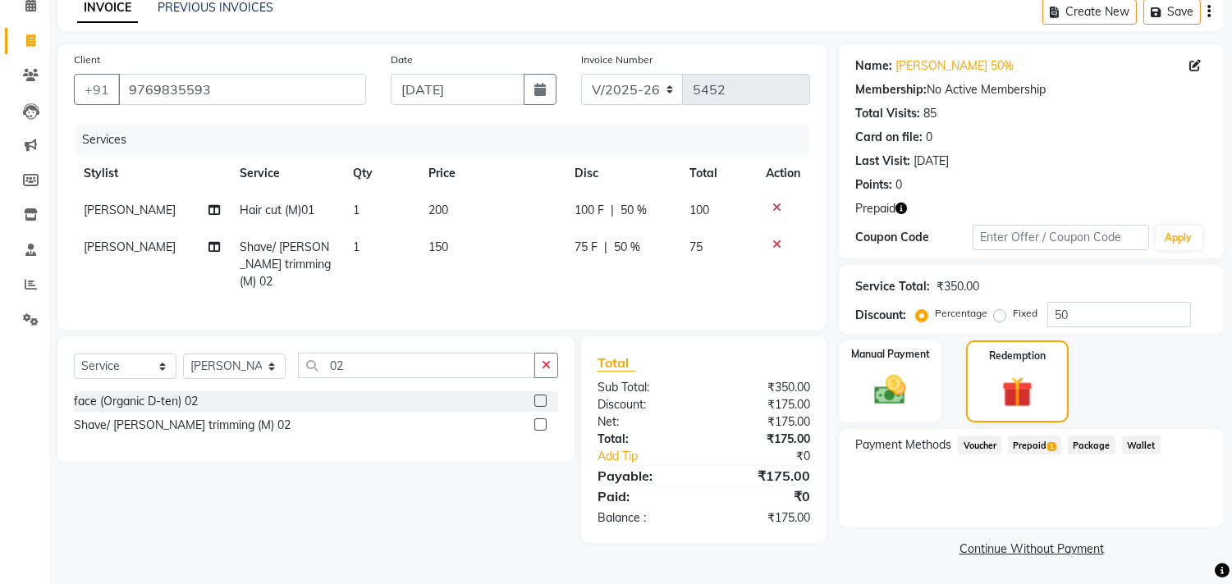
click at [1036, 446] on span "Prepaid 1" at bounding box center [1034, 445] width 53 height 19
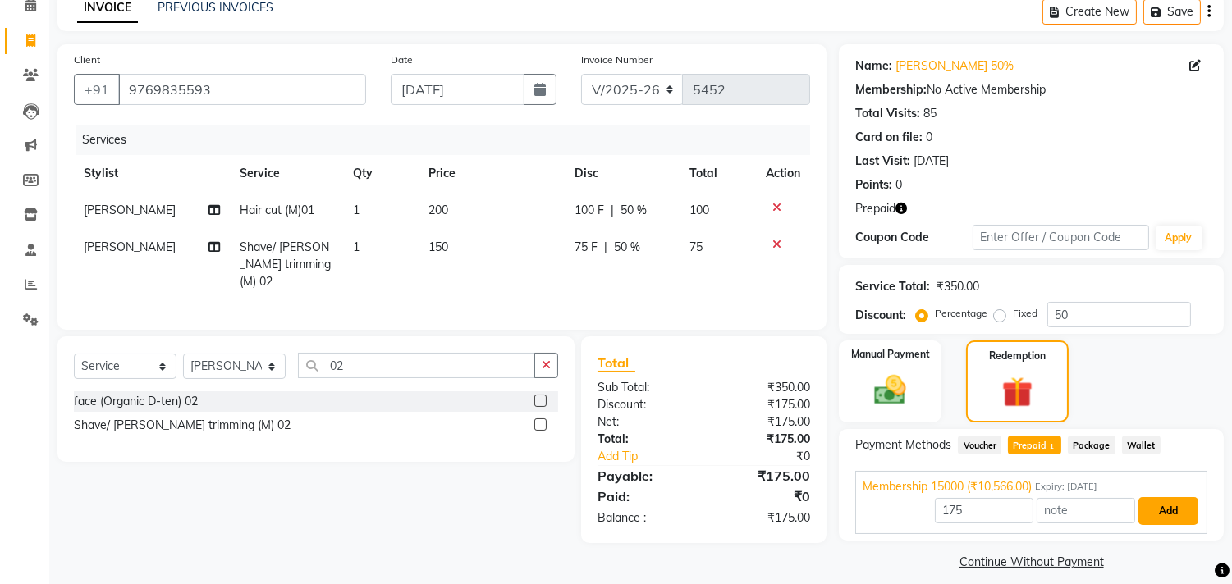
click at [1162, 509] on button "Add" at bounding box center [1168, 511] width 60 height 28
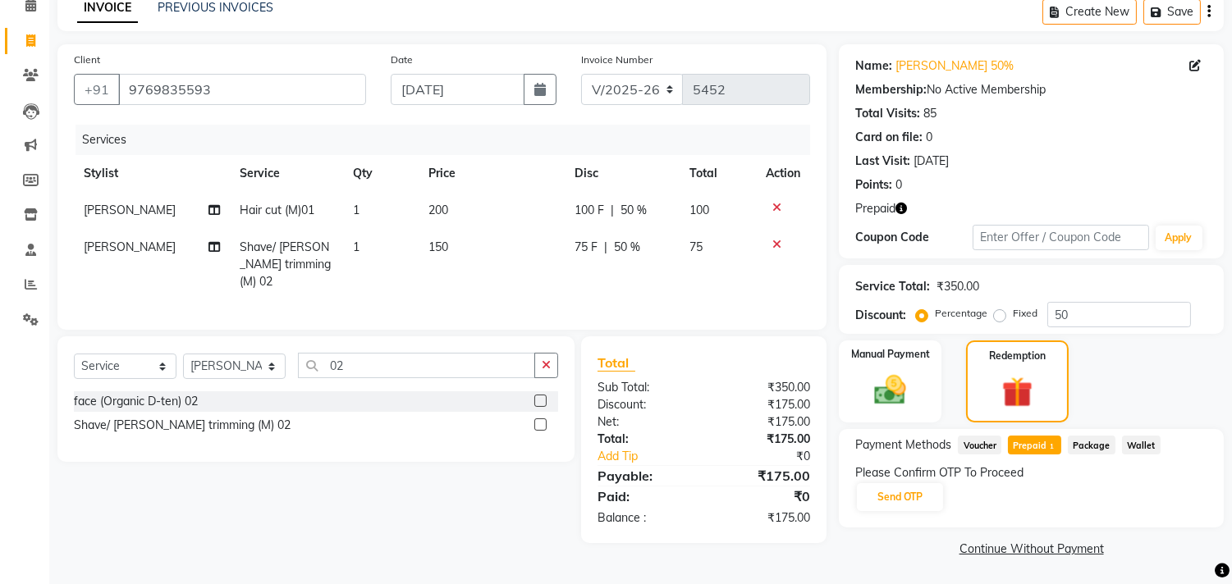
click at [908, 474] on div "Please Confirm OTP To Proceed" at bounding box center [1031, 472] width 352 height 17
drag, startPoint x: 905, startPoint y: 482, endPoint x: 898, endPoint y: 489, distance: 9.3
click at [905, 484] on button "Send OTP" at bounding box center [900, 497] width 86 height 28
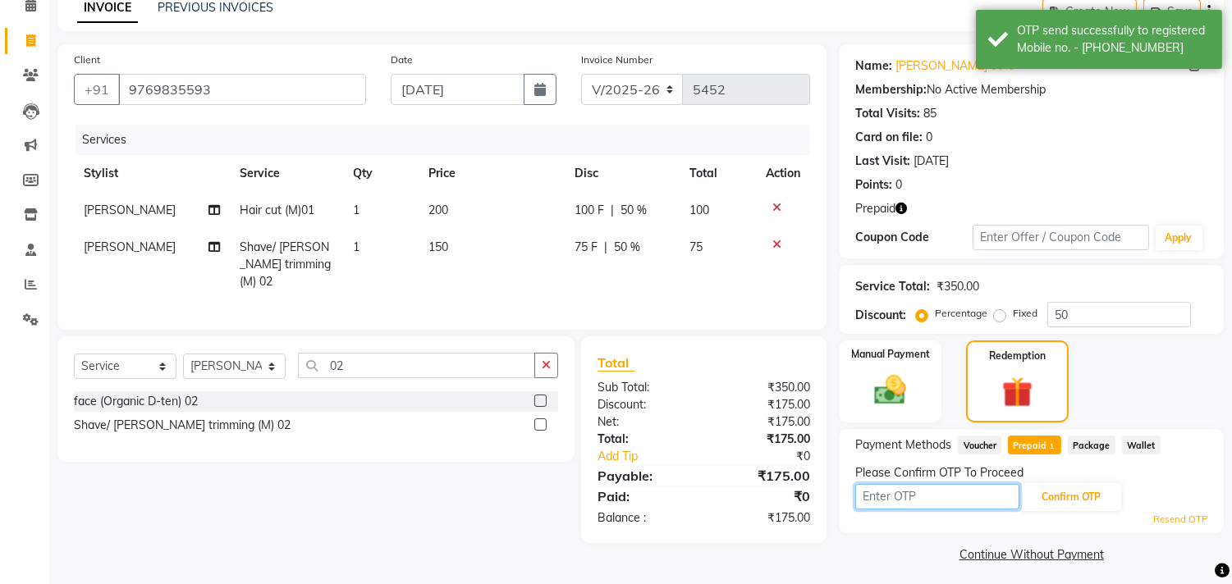
drag, startPoint x: 898, startPoint y: 489, endPoint x: 891, endPoint y: 493, distance: 8.4
click at [891, 493] on input "text" at bounding box center [937, 496] width 164 height 25
type input "8100"
click at [1075, 478] on div "Please Confirm OTP To Proceed" at bounding box center [1031, 472] width 352 height 17
click at [1065, 491] on button "Confirm OTP" at bounding box center [1071, 497] width 100 height 28
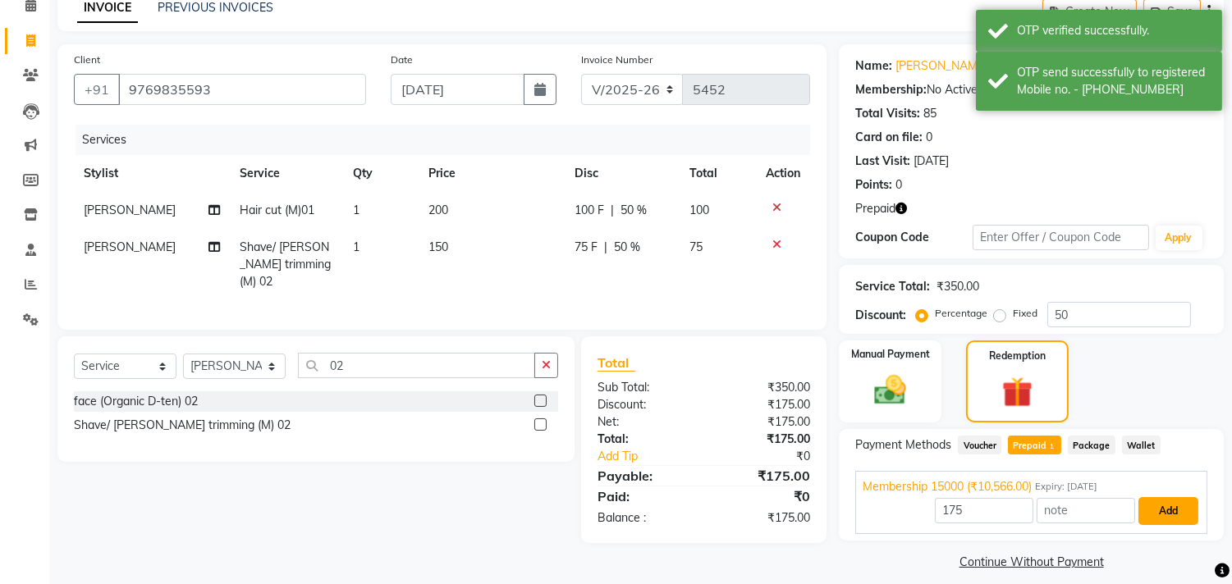
click at [1158, 515] on button "Add" at bounding box center [1168, 511] width 60 height 28
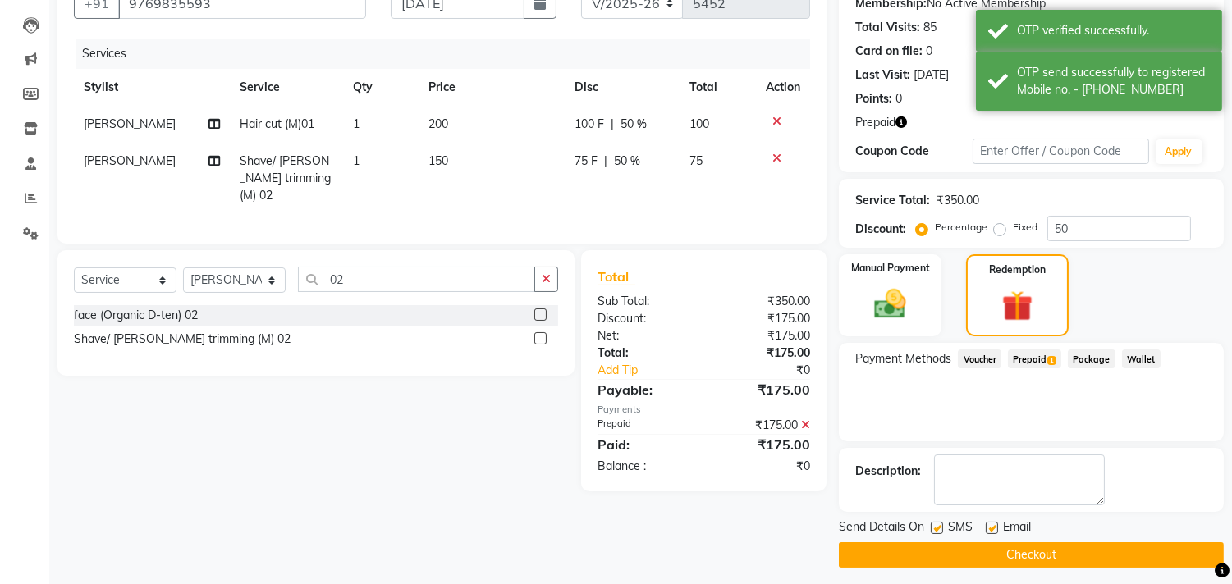
scroll to position [172, 0]
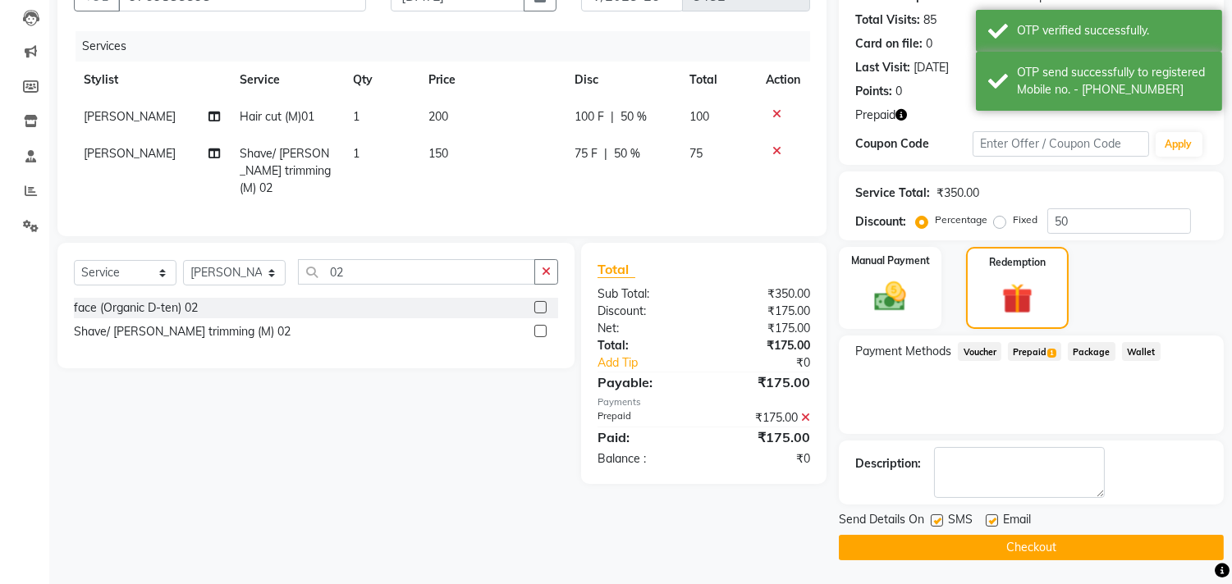
click at [1092, 536] on button "Checkout" at bounding box center [1031, 547] width 385 height 25
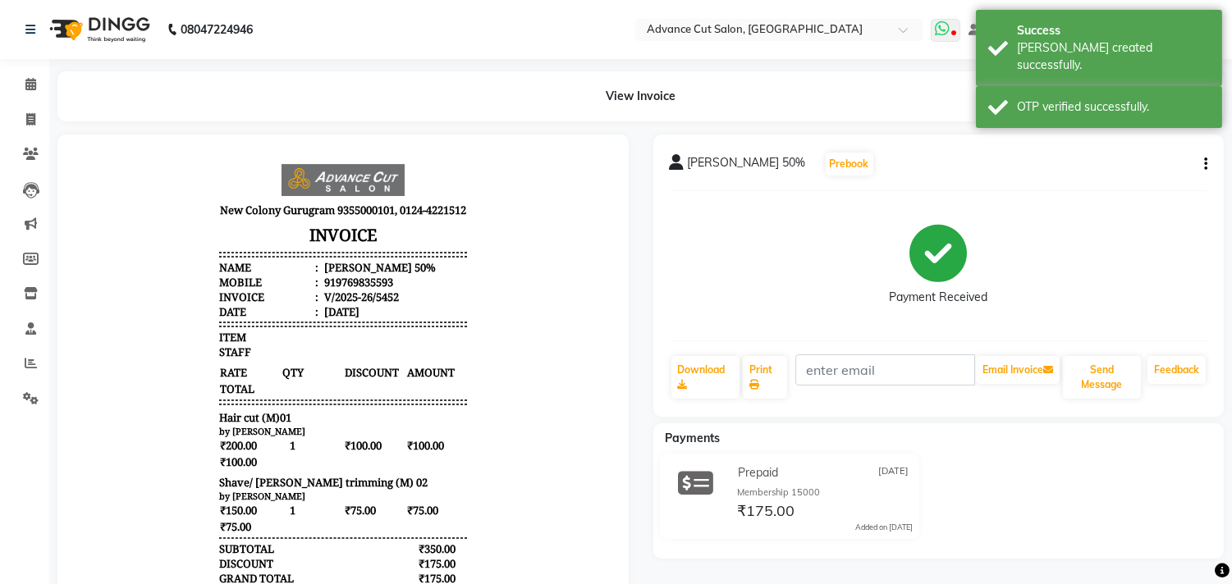
click at [949, 34] on icon at bounding box center [942, 29] width 15 height 16
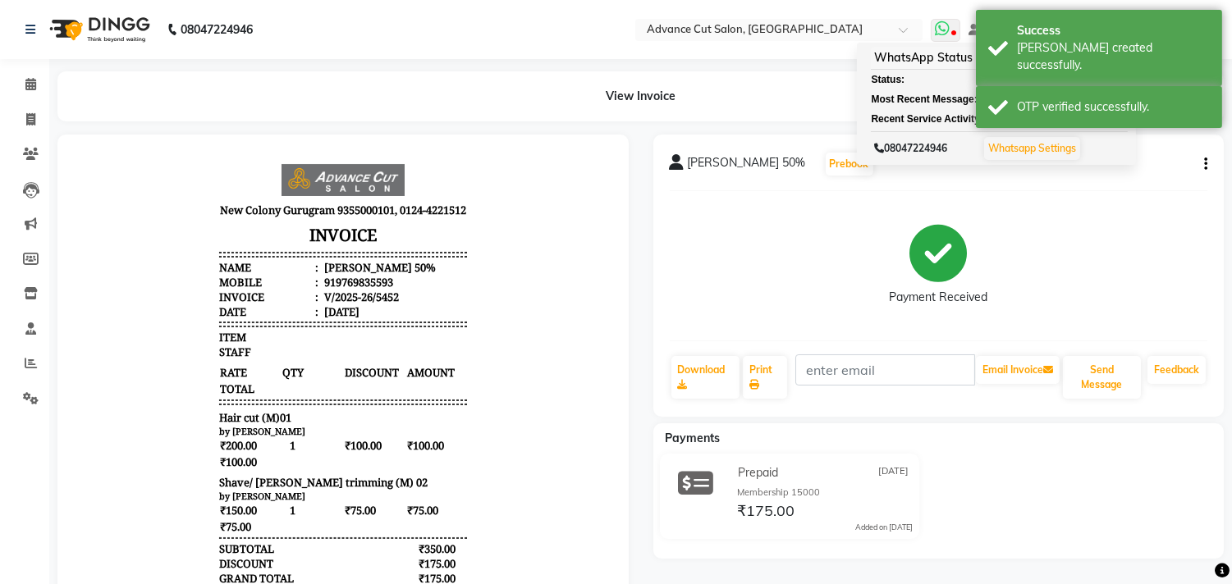
click at [1021, 149] on link "Whatsapp Settings" at bounding box center [1032, 148] width 88 height 12
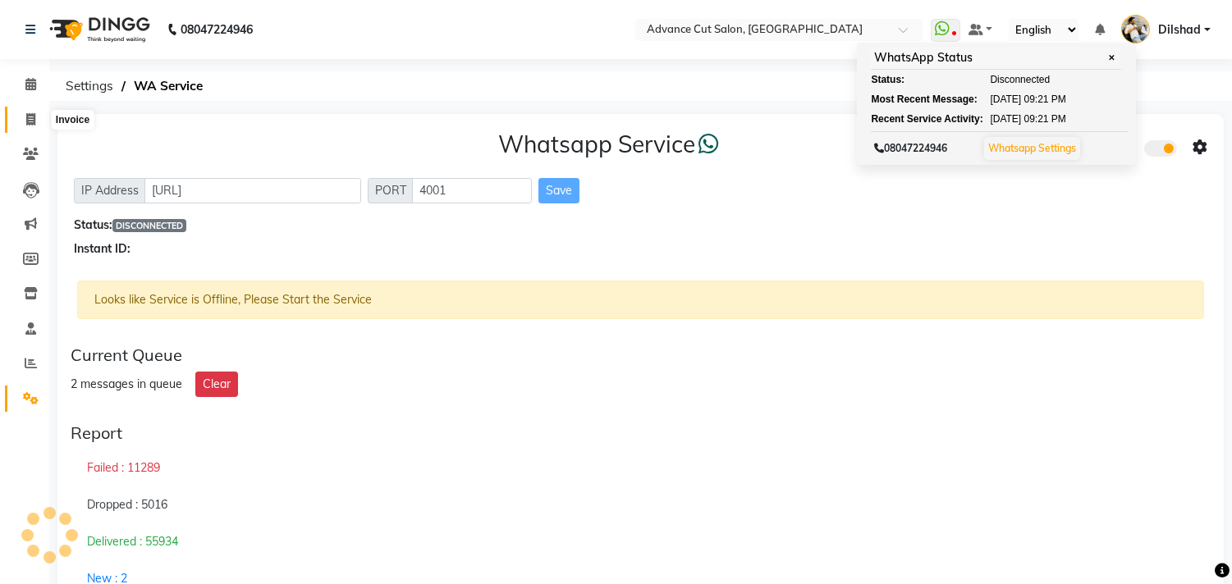
click at [22, 118] on span at bounding box center [30, 120] width 29 height 19
select select "service"
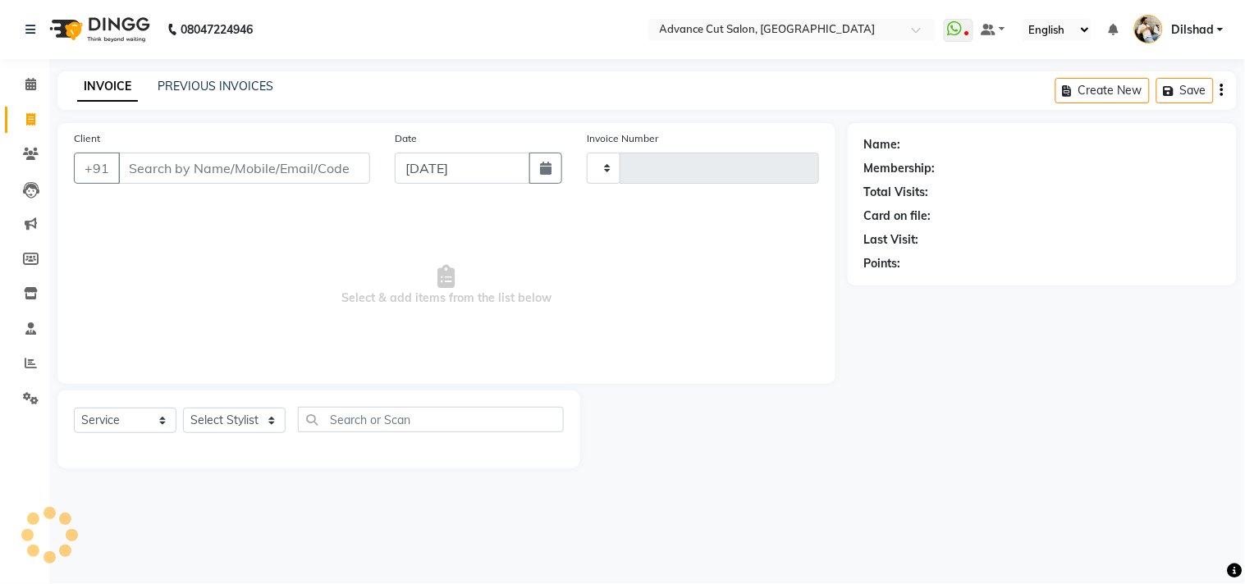
type input "5453"
select select "922"
click at [29, 153] on icon at bounding box center [31, 154] width 16 height 12
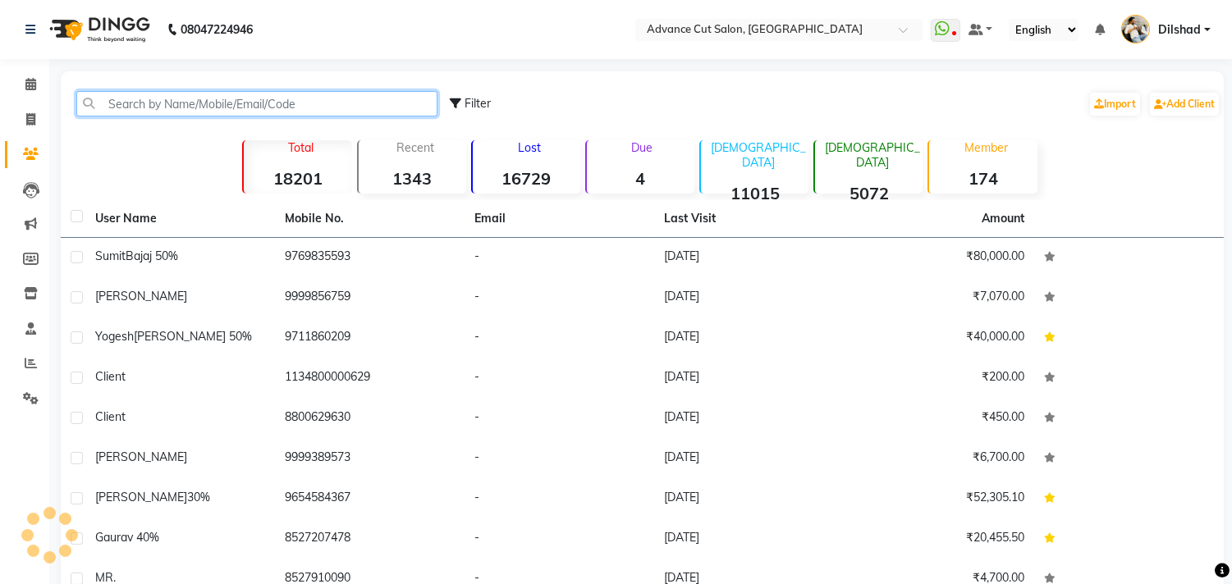
click at [144, 107] on input "text" at bounding box center [256, 103] width 361 height 25
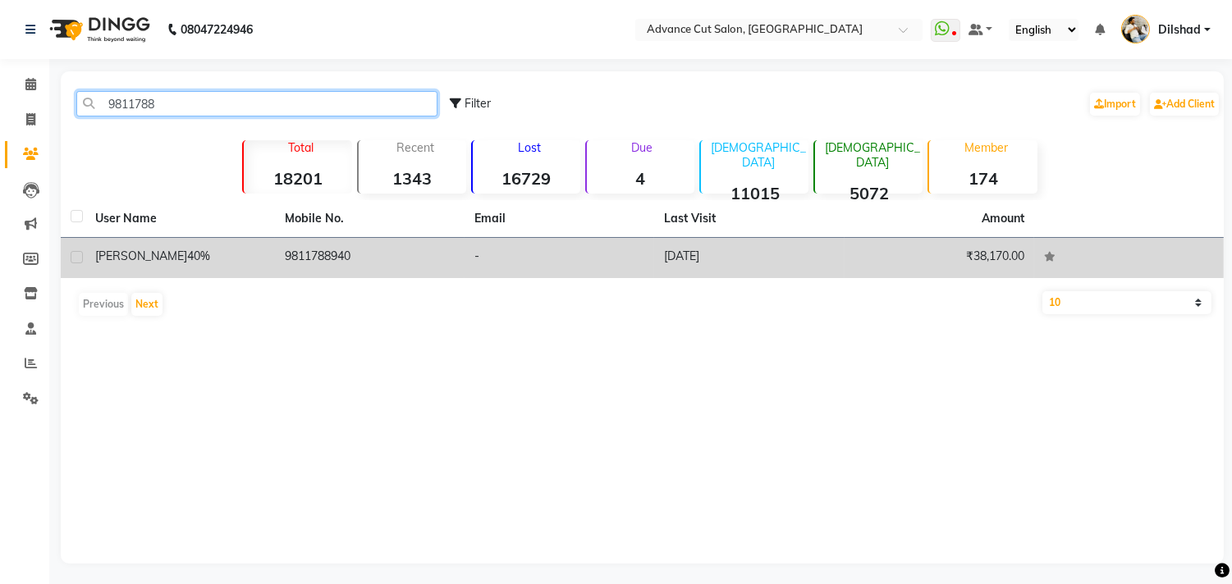
type input "9811788"
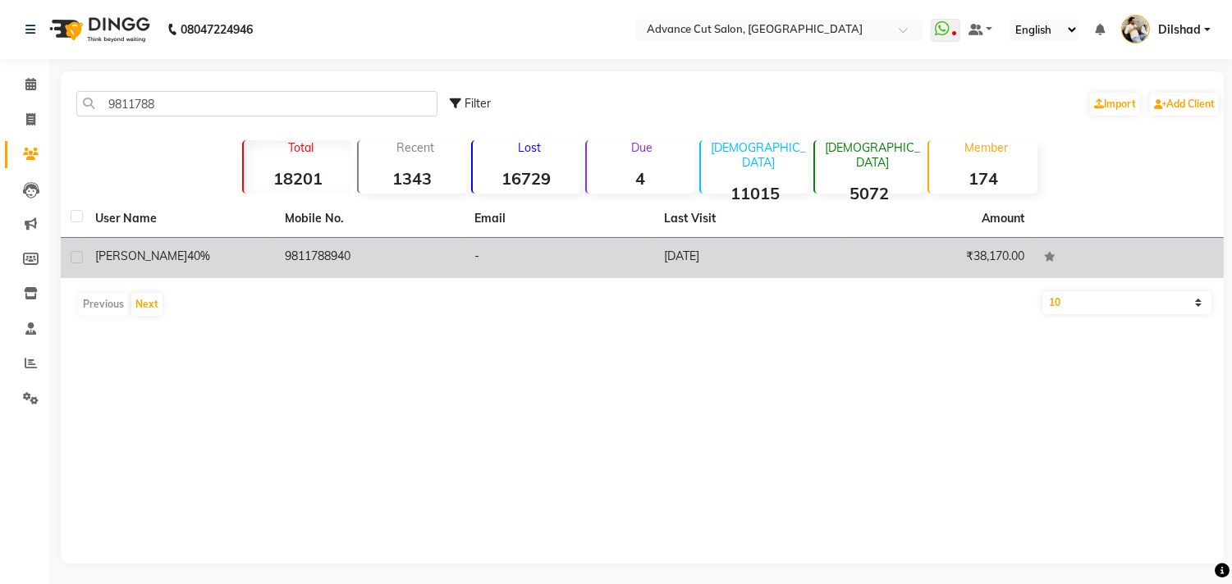
click at [663, 267] on td "[DATE]" at bounding box center [749, 258] width 190 height 40
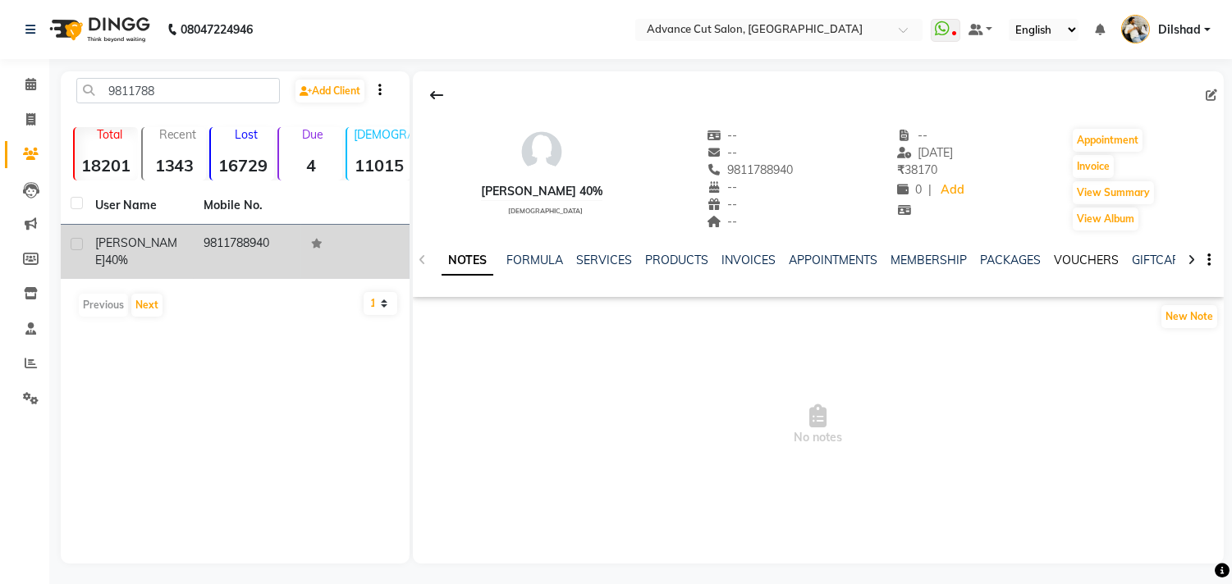
click at [1058, 263] on link "VOUCHERS" at bounding box center [1085, 260] width 65 height 15
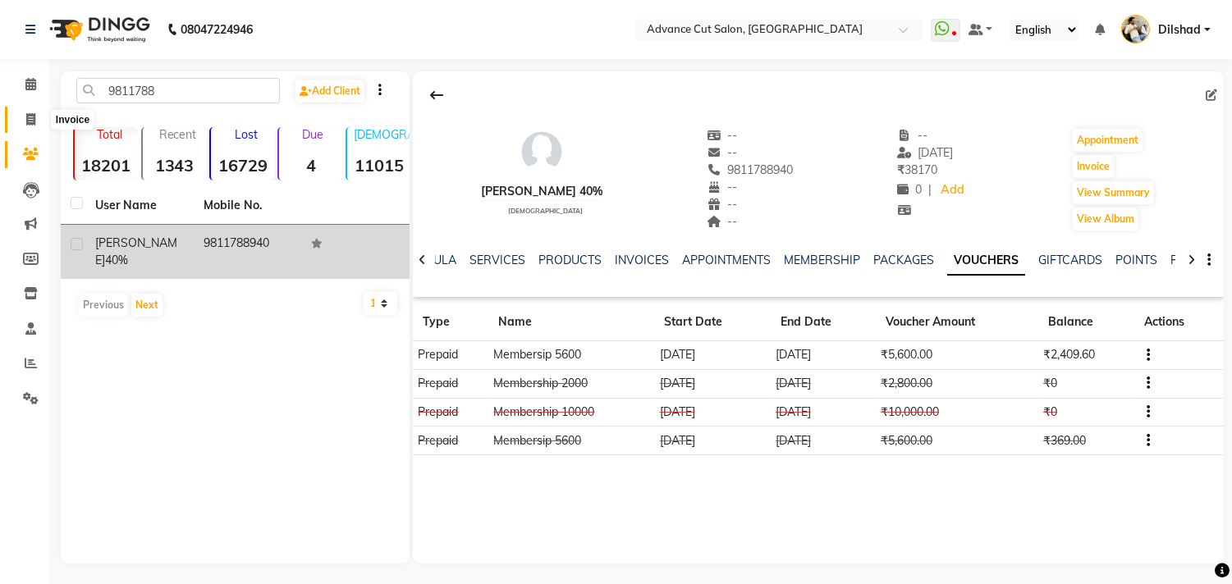
click at [31, 121] on icon at bounding box center [30, 119] width 9 height 12
select select "service"
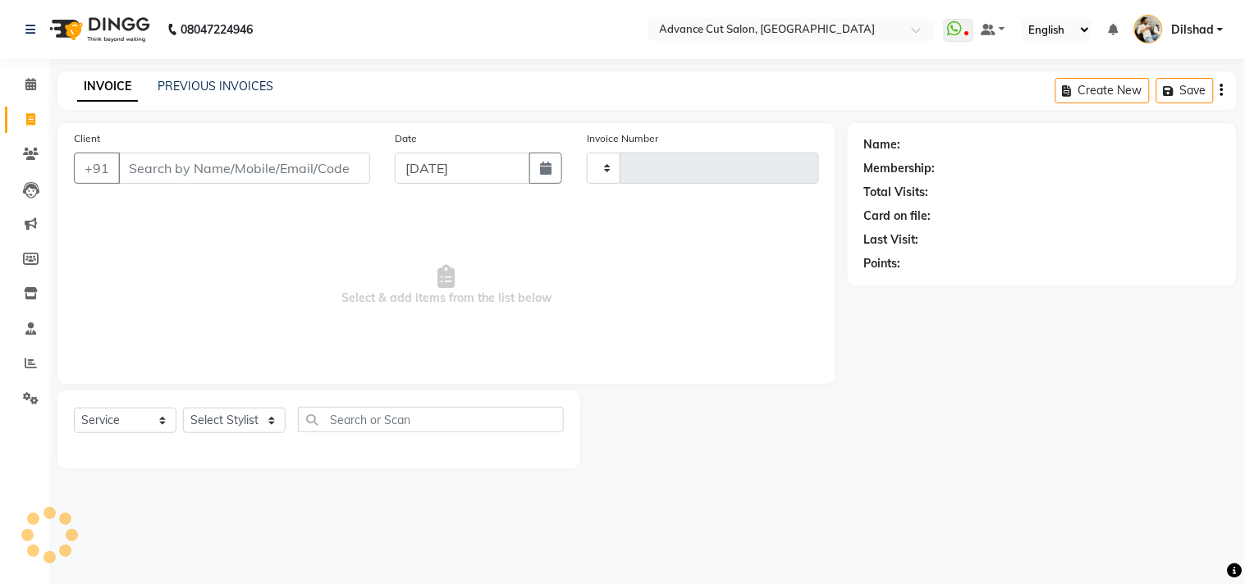
type input "5453"
select select "922"
click at [337, 59] on div "08047224946 Select Location × Advance Cut Salon, [GEOGRAPHIC_DATA] WhatsApp Sta…" at bounding box center [622, 292] width 1245 height 584
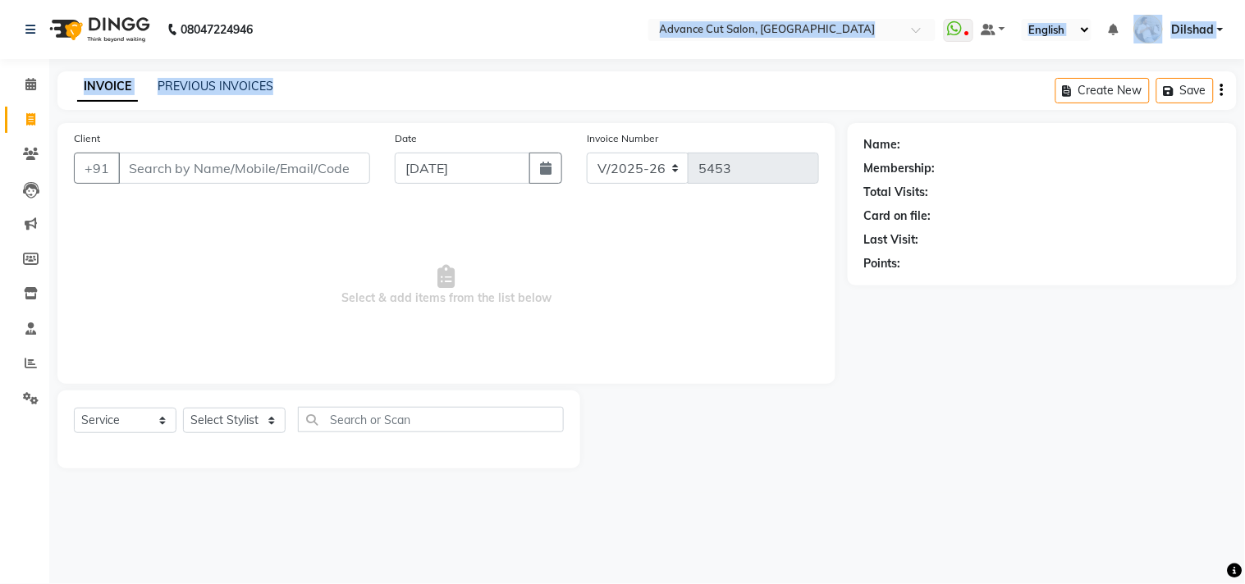
click at [354, 103] on div "INVOICE PREVIOUS INVOICES Create New Save" at bounding box center [646, 90] width 1179 height 39
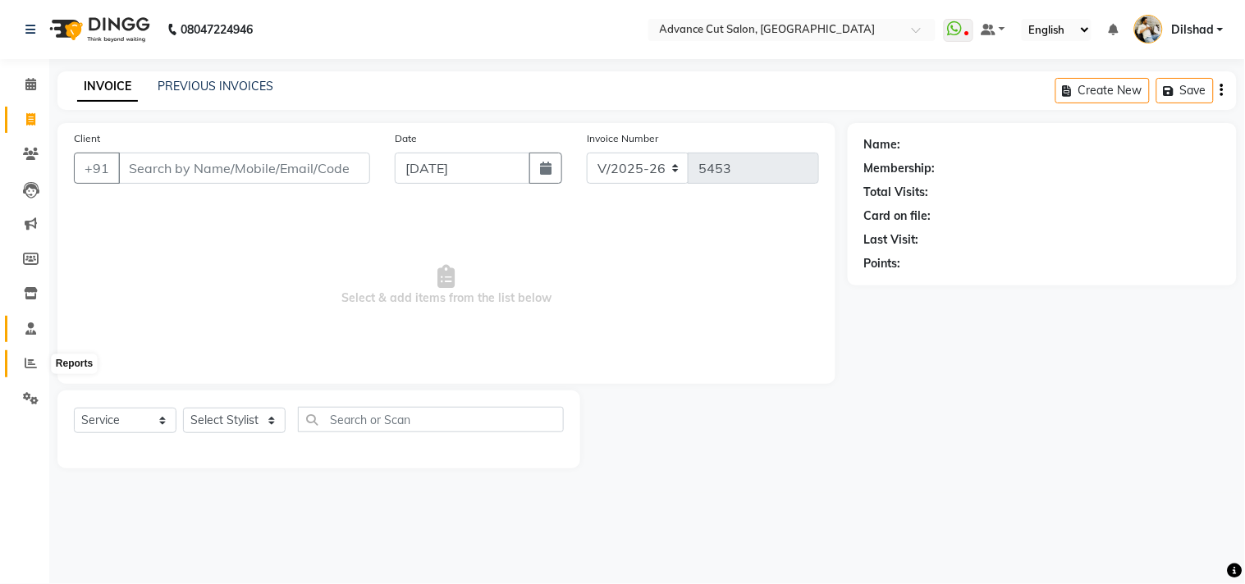
drag, startPoint x: 25, startPoint y: 369, endPoint x: 39, endPoint y: 335, distance: 37.2
click at [22, 369] on span at bounding box center [30, 363] width 29 height 19
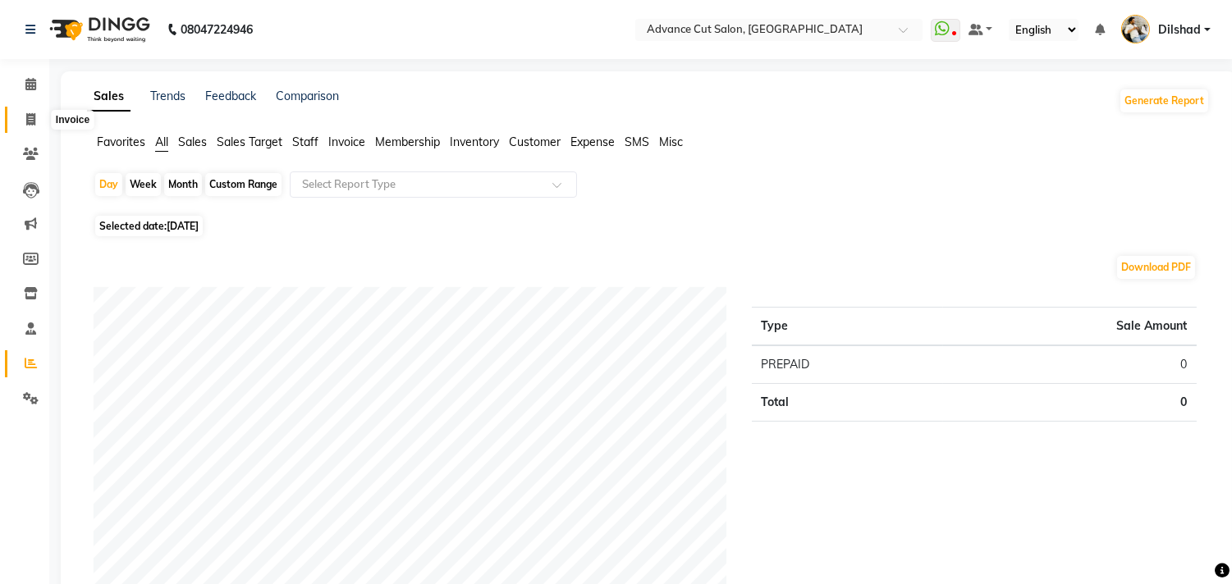
click at [28, 112] on span at bounding box center [30, 120] width 29 height 19
select select "service"
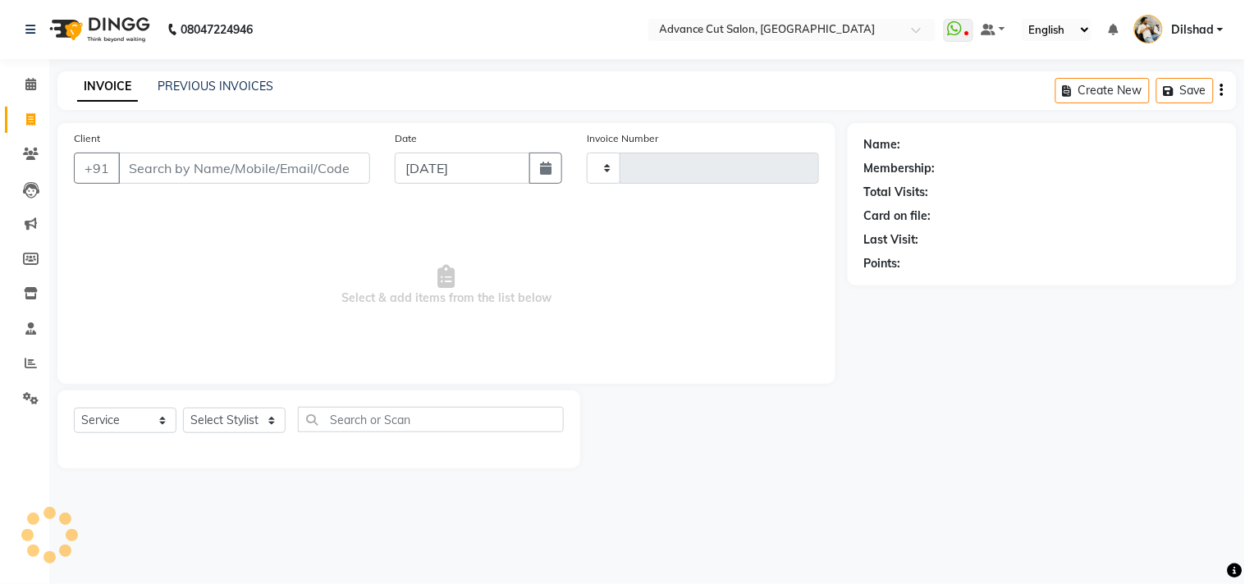
type input "5453"
select select "922"
click at [391, 90] on div "INVOICE PREVIOUS INVOICES Create New Save" at bounding box center [646, 90] width 1179 height 39
click at [226, 273] on span "Select & add items from the list below" at bounding box center [446, 285] width 745 height 164
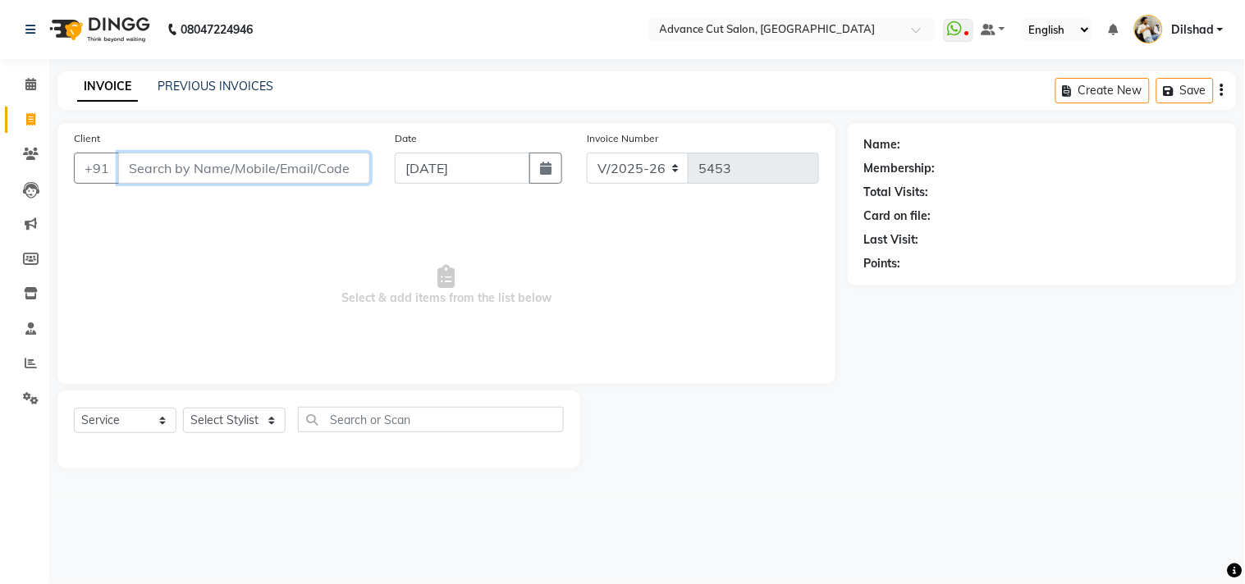
click at [138, 172] on input "Client" at bounding box center [244, 168] width 252 height 31
click at [208, 417] on select "Select Stylist [PERSON_NAME] [PERSON_NAME] [PERSON_NAME] [PERSON_NAME] [PERSON_…" at bounding box center [234, 420] width 103 height 25
select select "15350"
click at [183, 409] on select "Select Stylist [PERSON_NAME] [PERSON_NAME] [PERSON_NAME] [PERSON_NAME] [PERSON_…" at bounding box center [234, 420] width 103 height 25
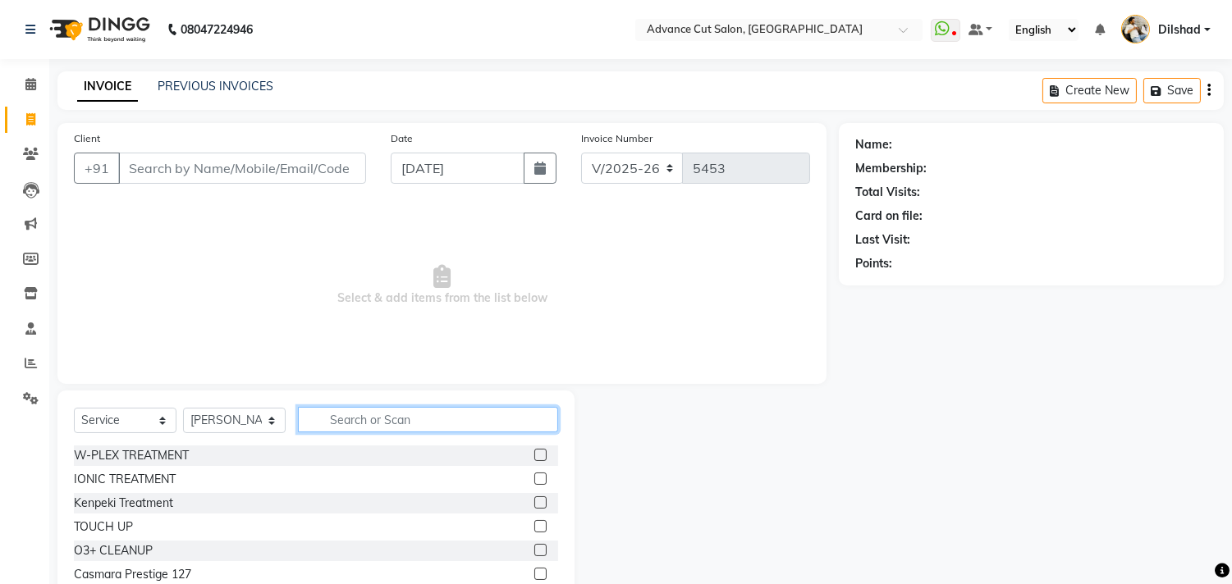
click at [354, 432] on input "text" at bounding box center [428, 419] width 260 height 25
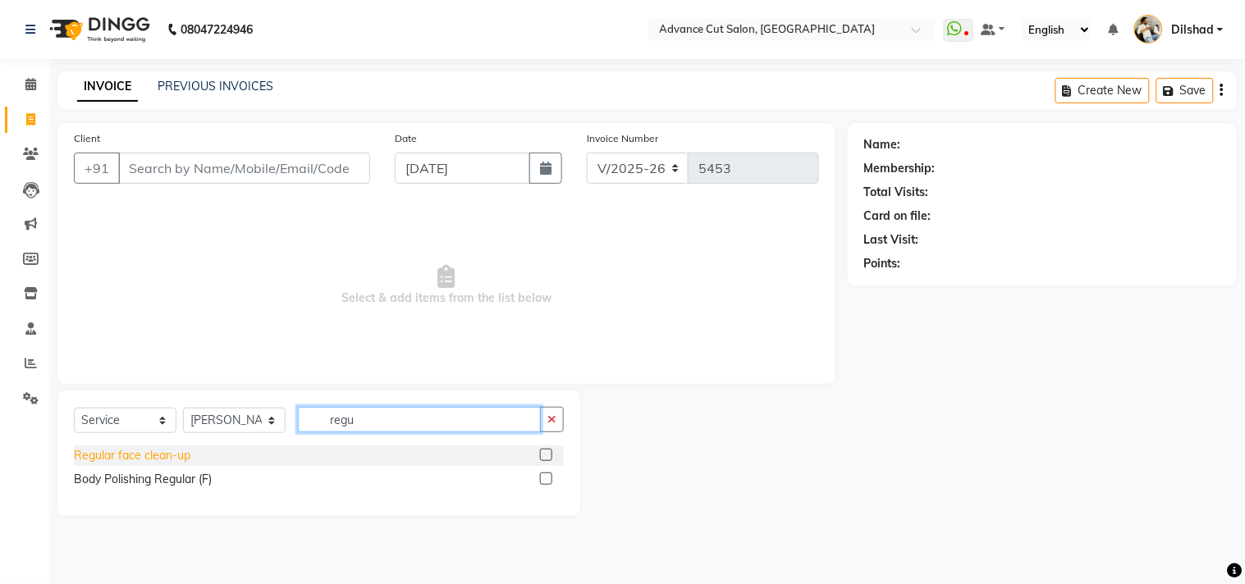
type input "regu"
click at [158, 459] on div "Regular face clean-up" at bounding box center [132, 455] width 117 height 17
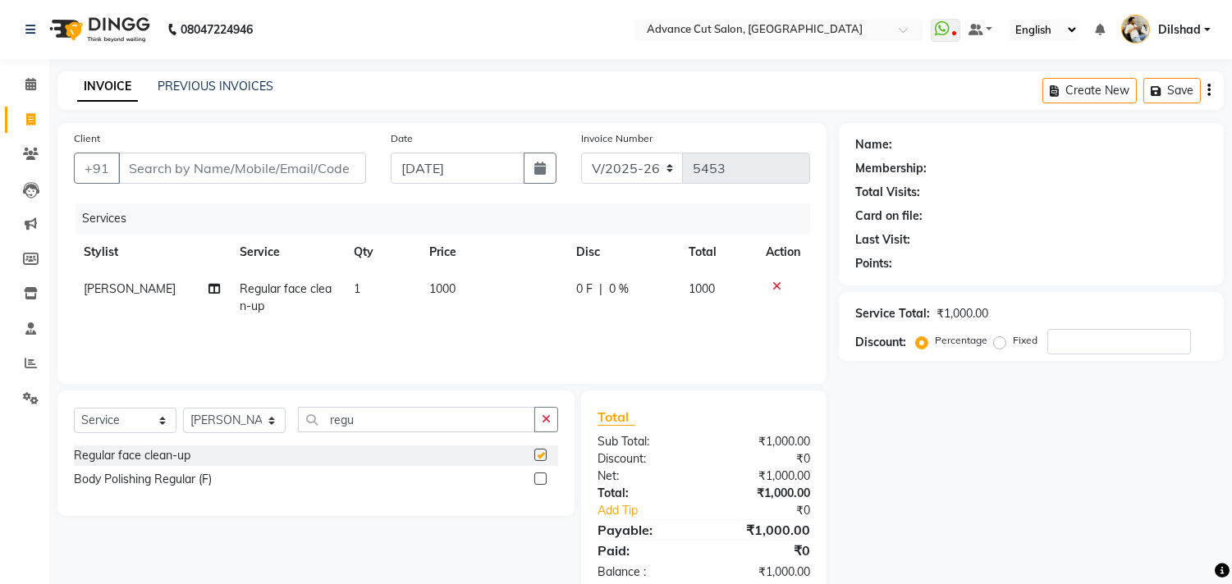
checkbox input "false"
click at [371, 422] on input "regu" at bounding box center [416, 419] width 237 height 25
type input "r"
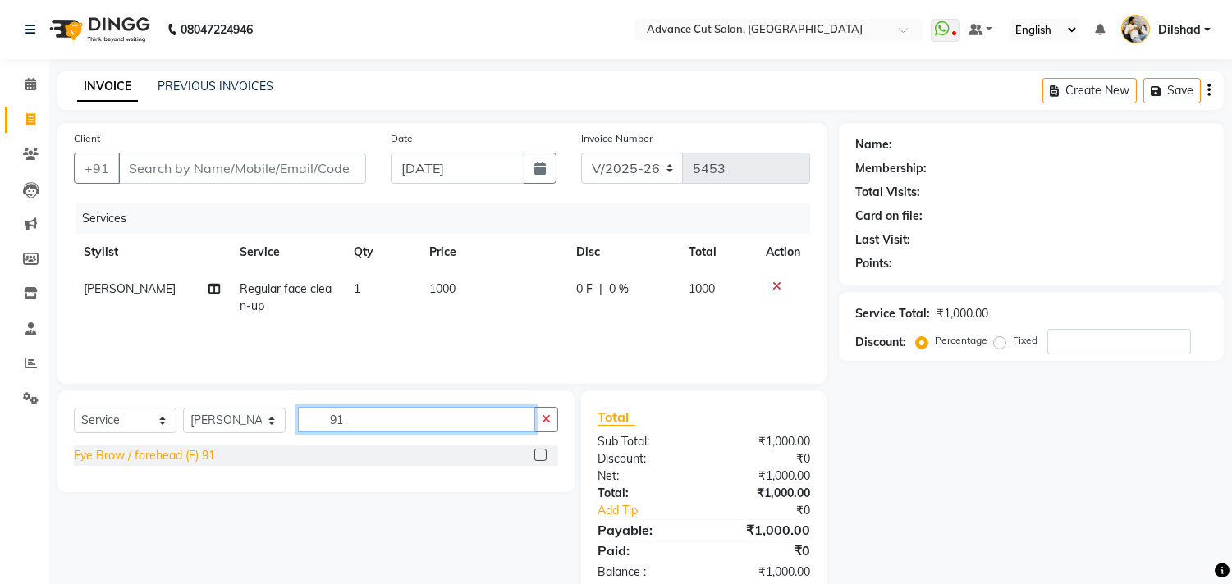
type input "91"
click at [149, 458] on div "Eye Brow / forehead (F) 91" at bounding box center [144, 455] width 141 height 17
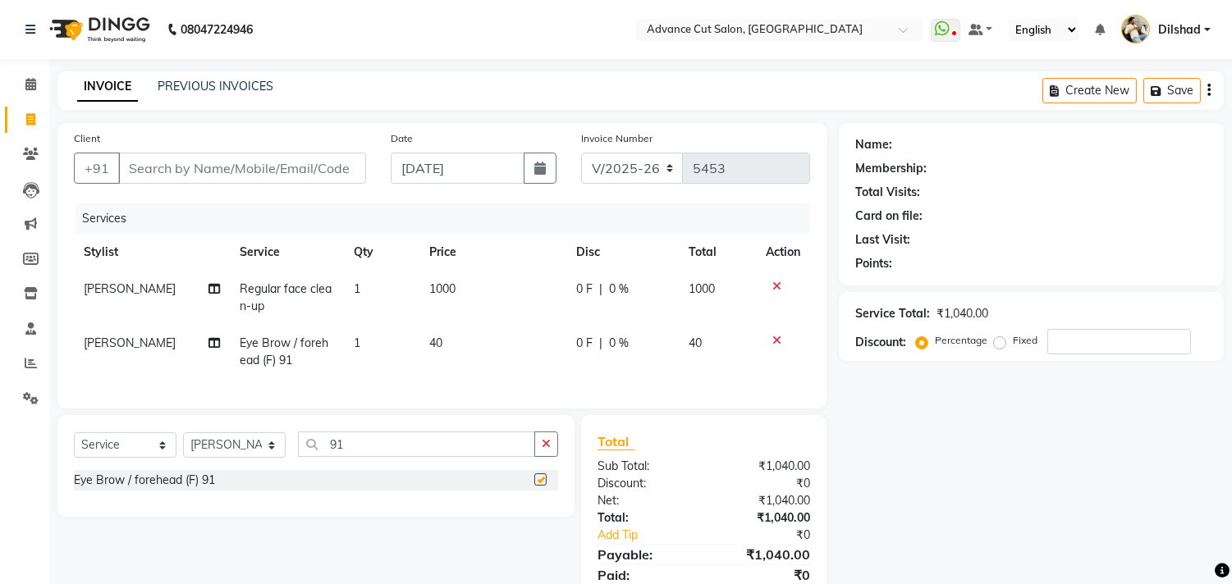
checkbox input "false"
click at [383, 453] on input "91" at bounding box center [416, 444] width 237 height 25
type input "9"
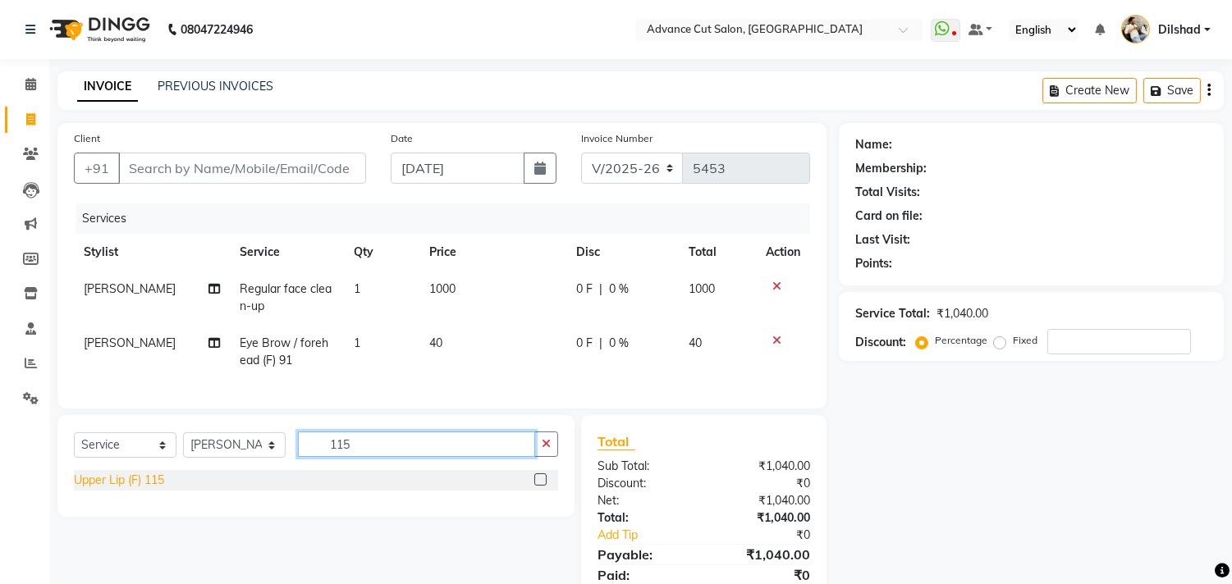
type input "115"
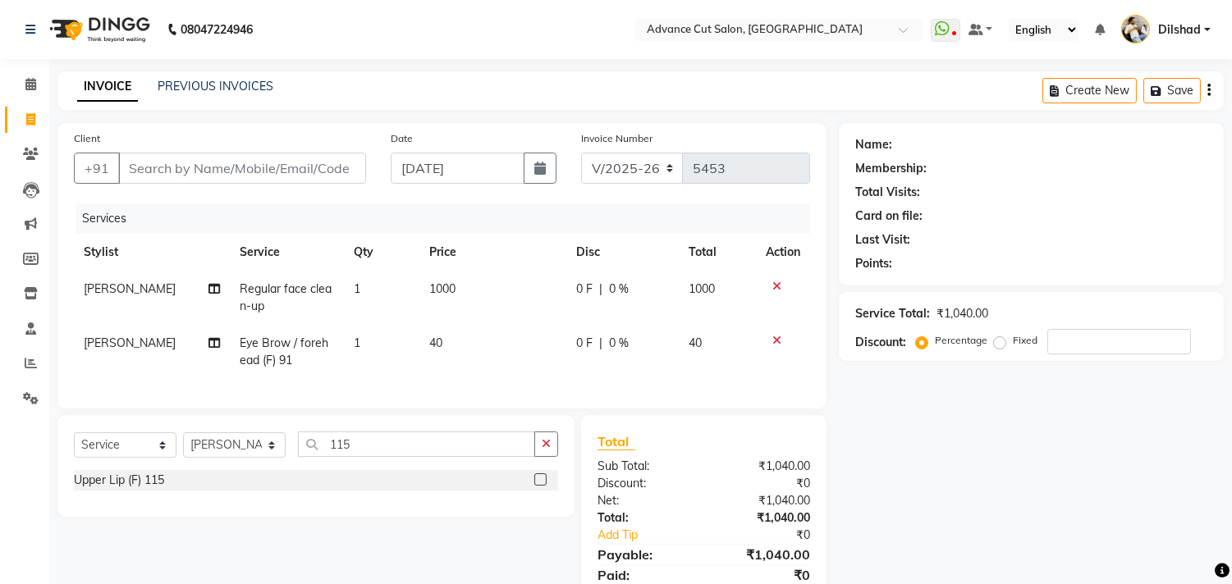
drag, startPoint x: 144, startPoint y: 493, endPoint x: 281, endPoint y: 441, distance: 147.2
click at [143, 489] on div "Upper Lip (F) 115" at bounding box center [119, 480] width 90 height 17
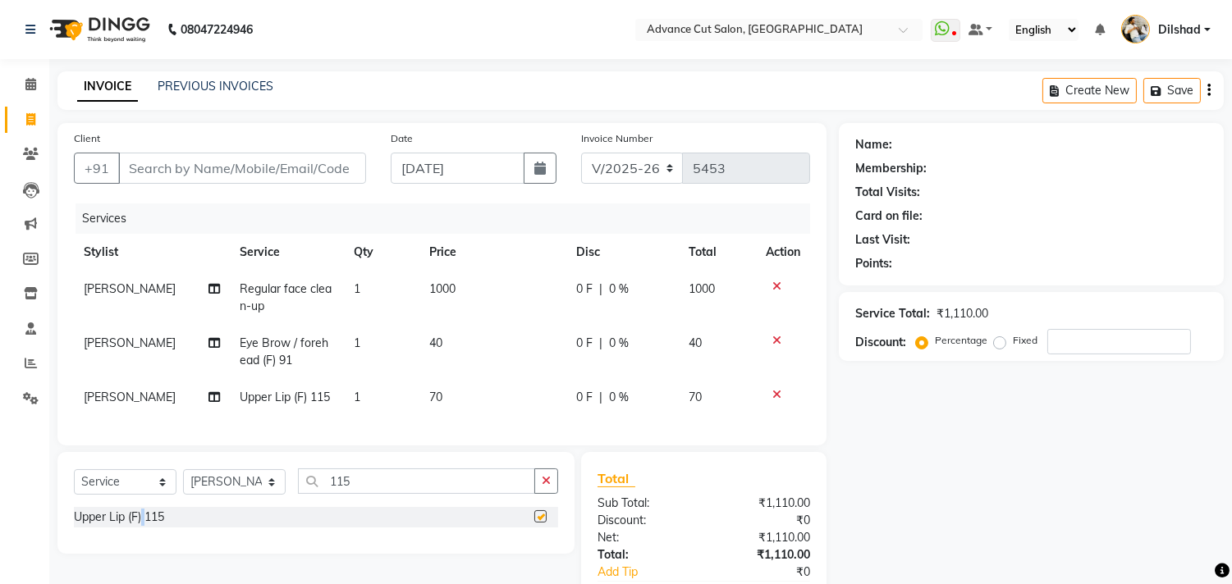
checkbox input "false"
click at [383, 353] on td "1" at bounding box center [381, 352] width 75 height 54
select select "15350"
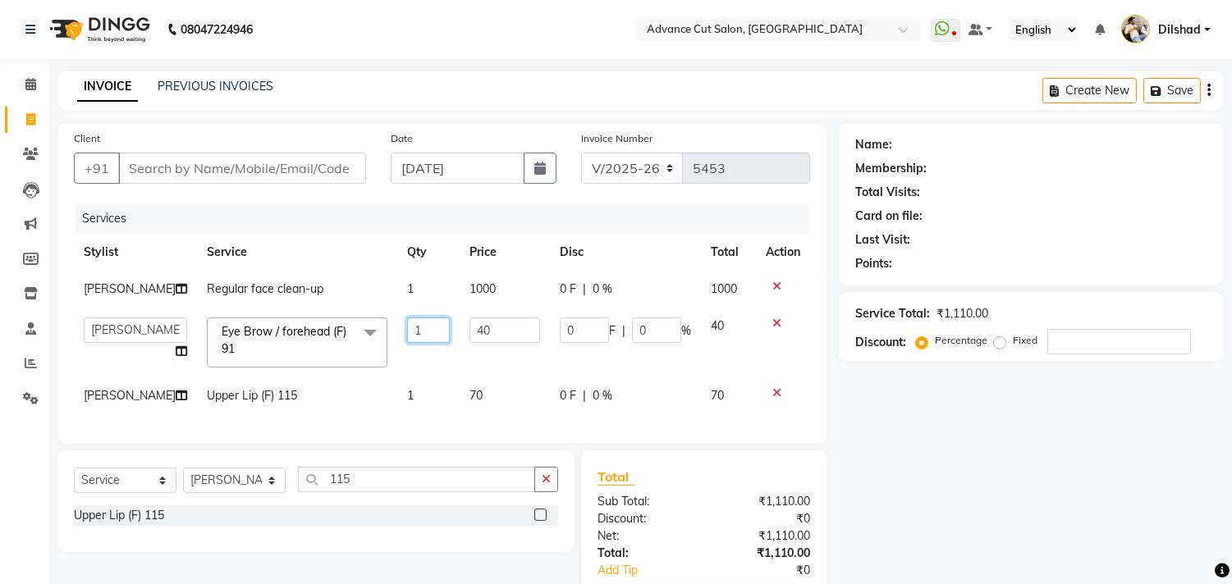
click at [407, 335] on input "1" at bounding box center [428, 330] width 43 height 25
type input "4"
type input "2"
click at [144, 181] on input "Client" at bounding box center [242, 168] width 248 height 31
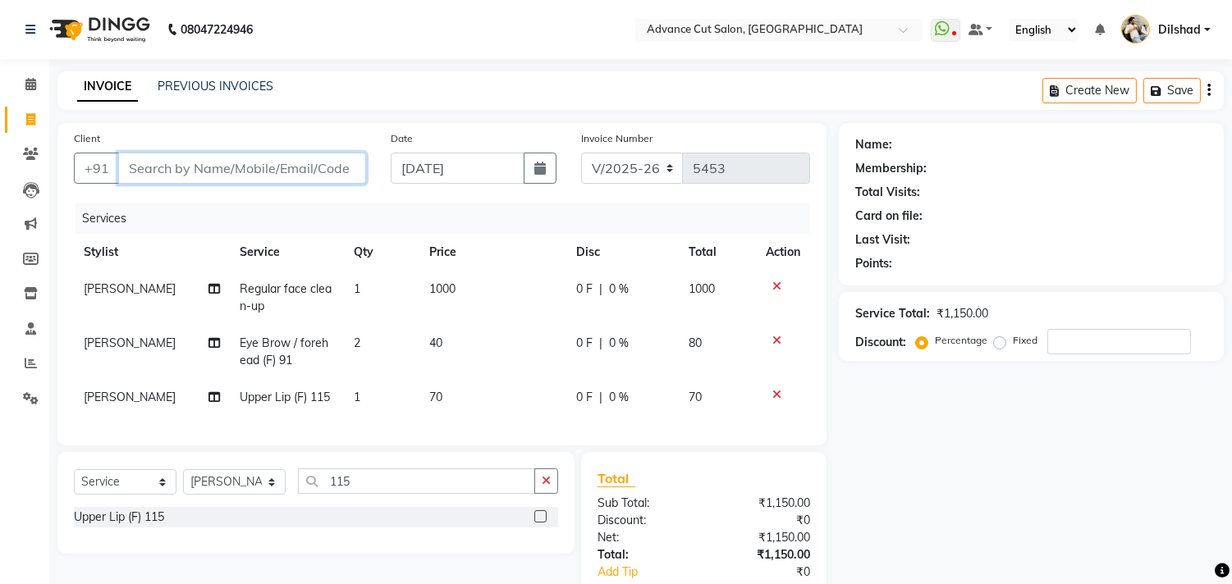
scroll to position [22, 0]
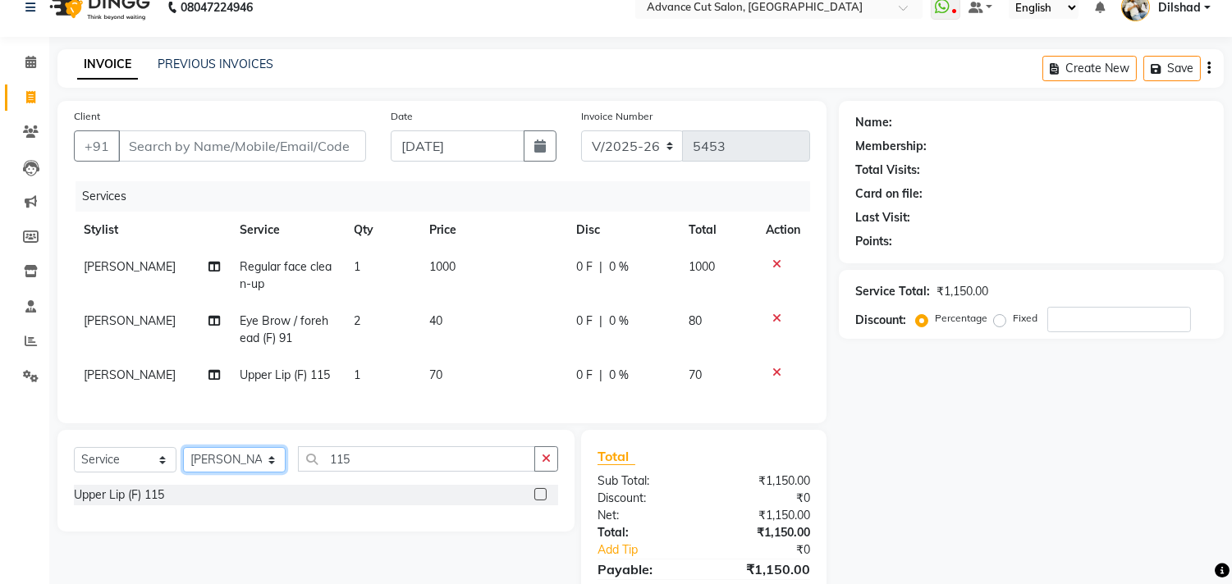
click at [205, 469] on select "Select Stylist [PERSON_NAME] [PERSON_NAME] [PERSON_NAME] [PERSON_NAME] [PERSON_…" at bounding box center [234, 459] width 103 height 25
click at [183, 461] on select "Select Stylist [PERSON_NAME] [PERSON_NAME] [PERSON_NAME] [PERSON_NAME] [PERSON_…" at bounding box center [234, 459] width 103 height 25
drag, startPoint x: 218, startPoint y: 471, endPoint x: 212, endPoint y: 464, distance: 9.3
click at [218, 472] on select "Select Stylist [PERSON_NAME] [PERSON_NAME] [PERSON_NAME] [PERSON_NAME] [PERSON_…" at bounding box center [234, 459] width 103 height 25
select select "25355"
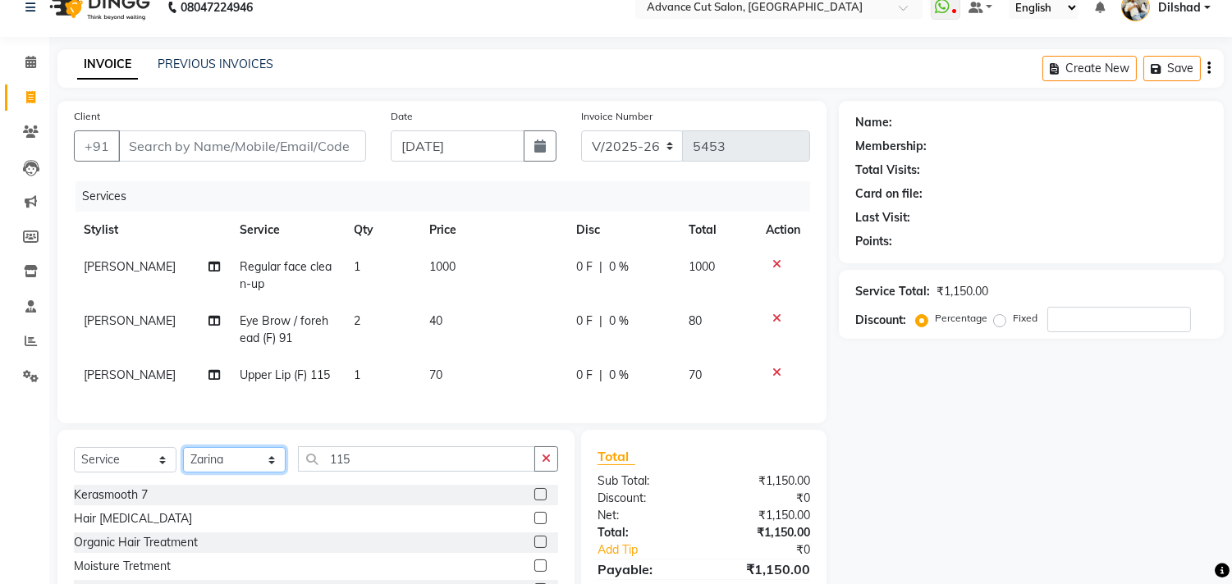
click at [183, 461] on select "Select Stylist [PERSON_NAME] [PERSON_NAME] [PERSON_NAME] [PERSON_NAME] [PERSON_…" at bounding box center [234, 459] width 103 height 25
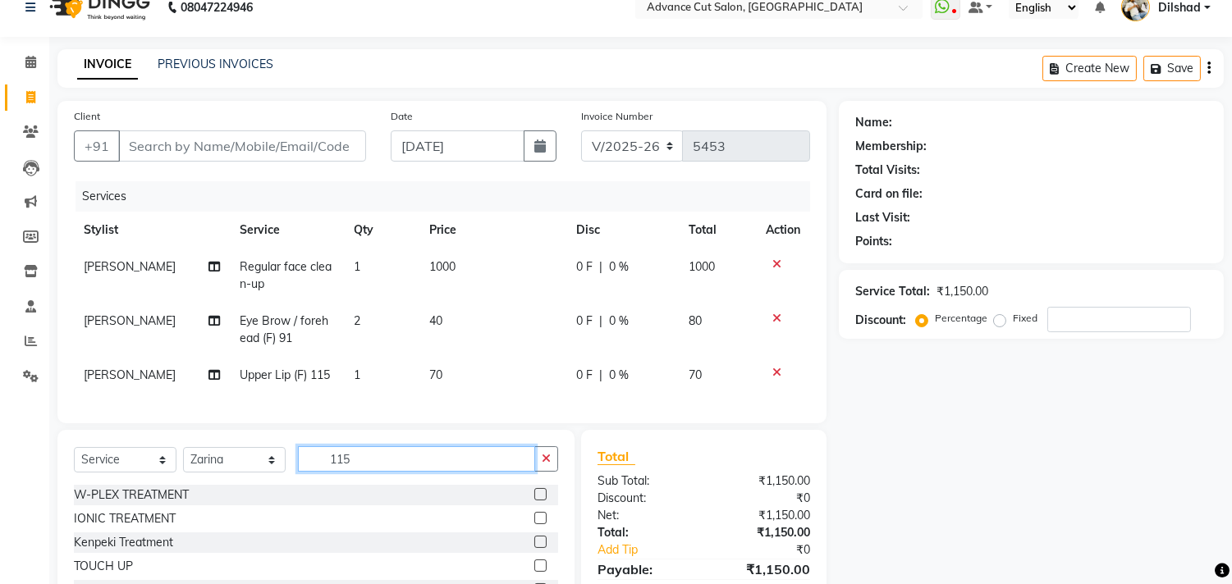
click at [354, 472] on input "115" at bounding box center [416, 458] width 237 height 25
type input "1"
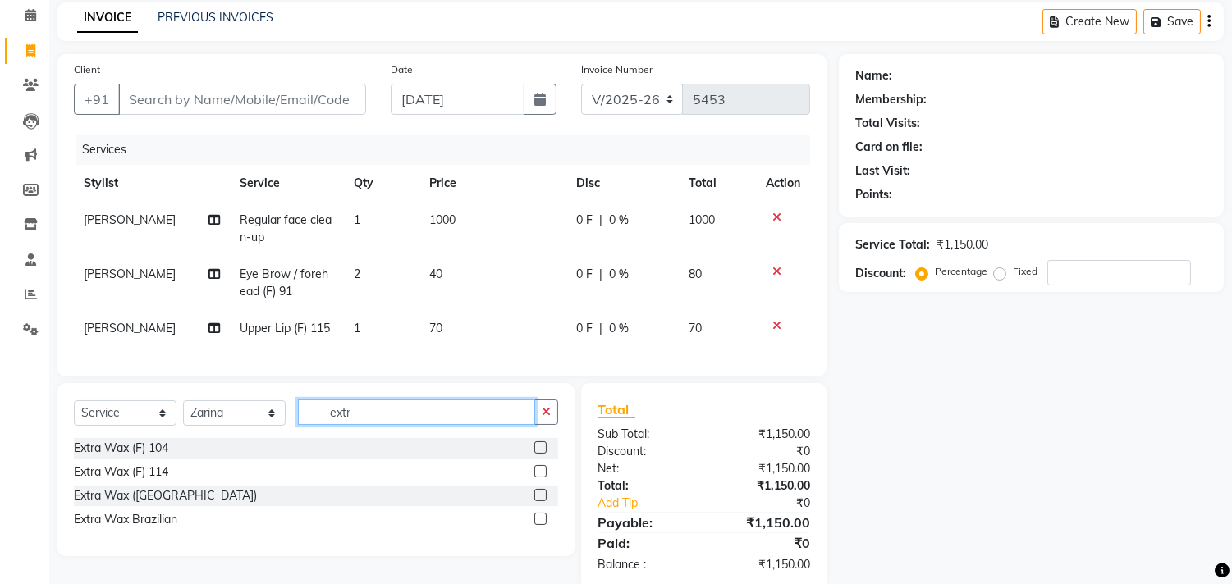
scroll to position [112, 0]
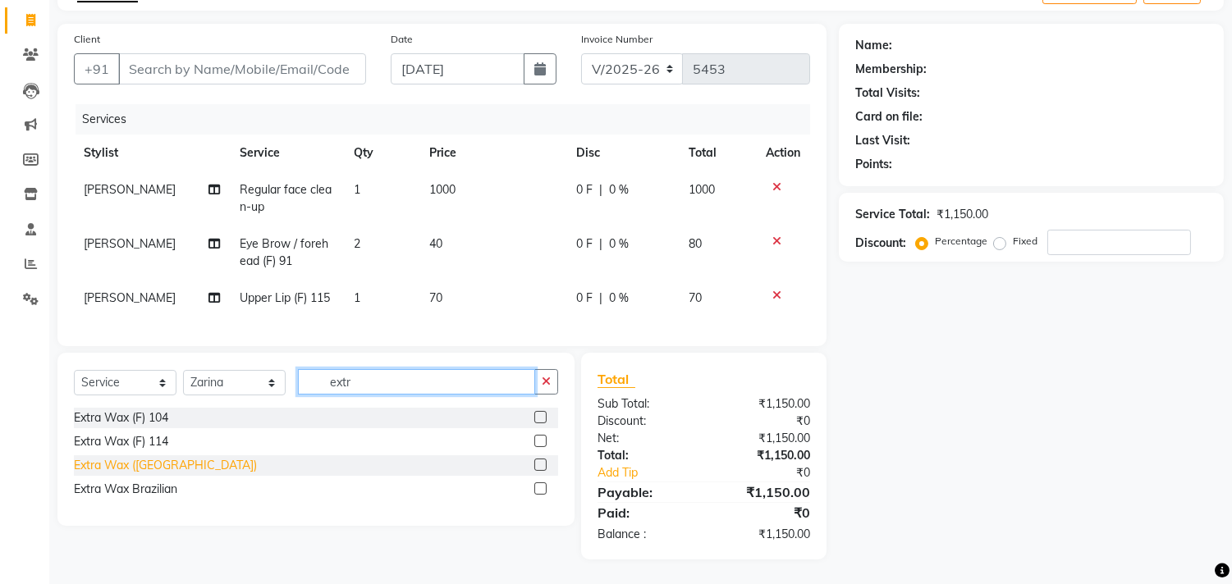
type input "extr"
click at [117, 464] on div "Extra Wax ([GEOGRAPHIC_DATA])" at bounding box center [165, 465] width 183 height 17
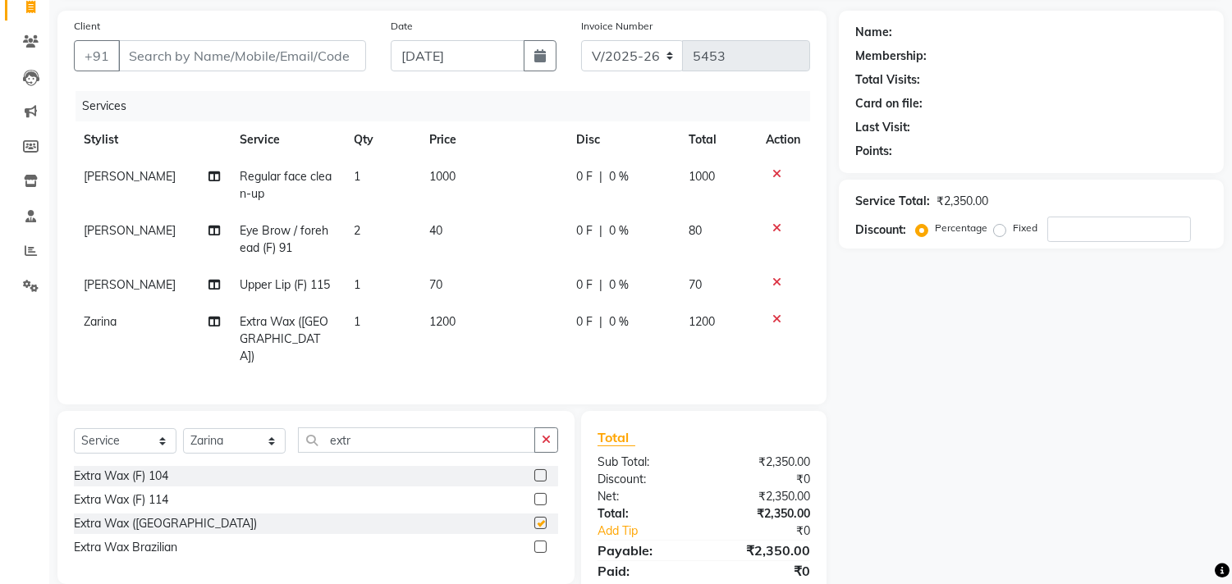
checkbox input "false"
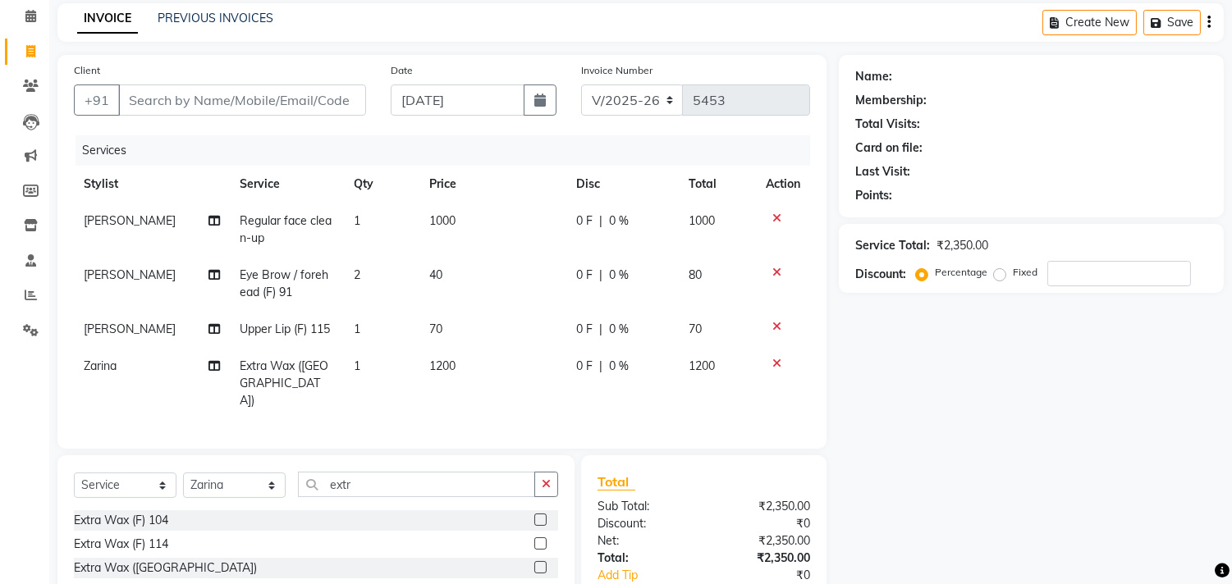
scroll to position [0, 0]
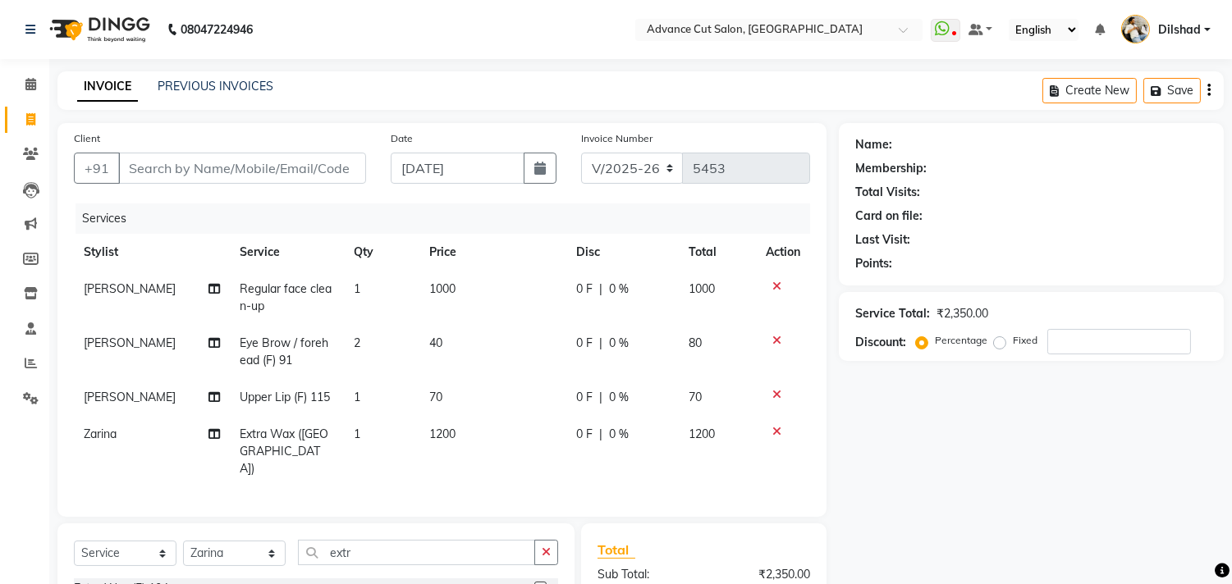
click at [184, 192] on div "Client +91" at bounding box center [220, 163] width 317 height 67
click at [177, 167] on input "Client" at bounding box center [242, 168] width 248 height 31
type input "n"
type input "0"
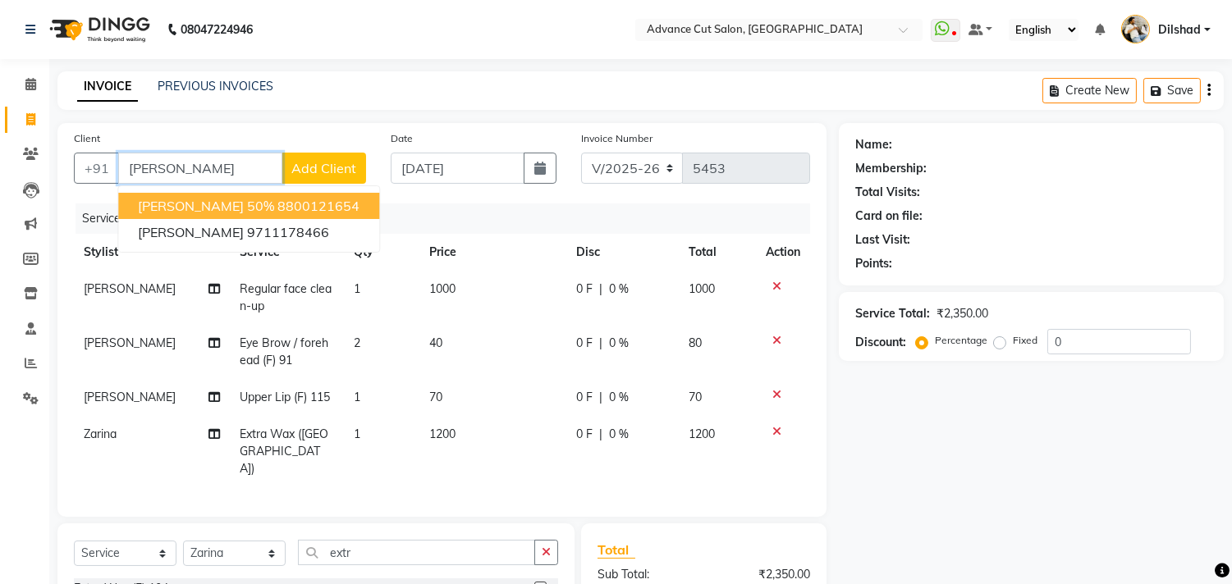
click at [190, 198] on span "[PERSON_NAME] 50%" at bounding box center [206, 206] width 136 height 16
type input "8800121654"
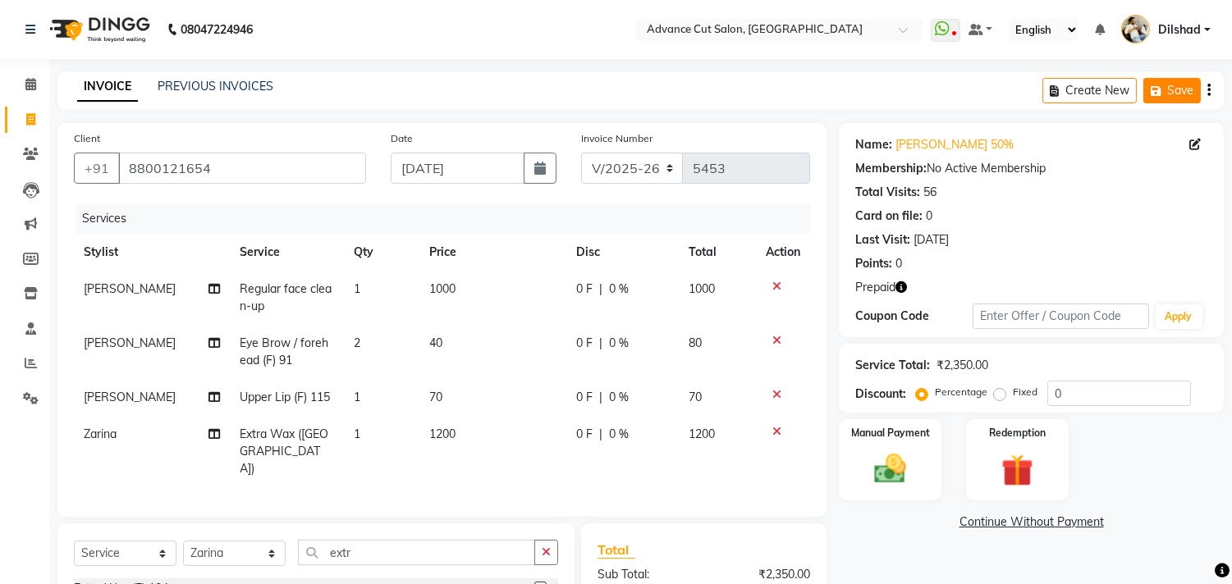
click at [1145, 96] on button "Save" at bounding box center [1171, 90] width 57 height 25
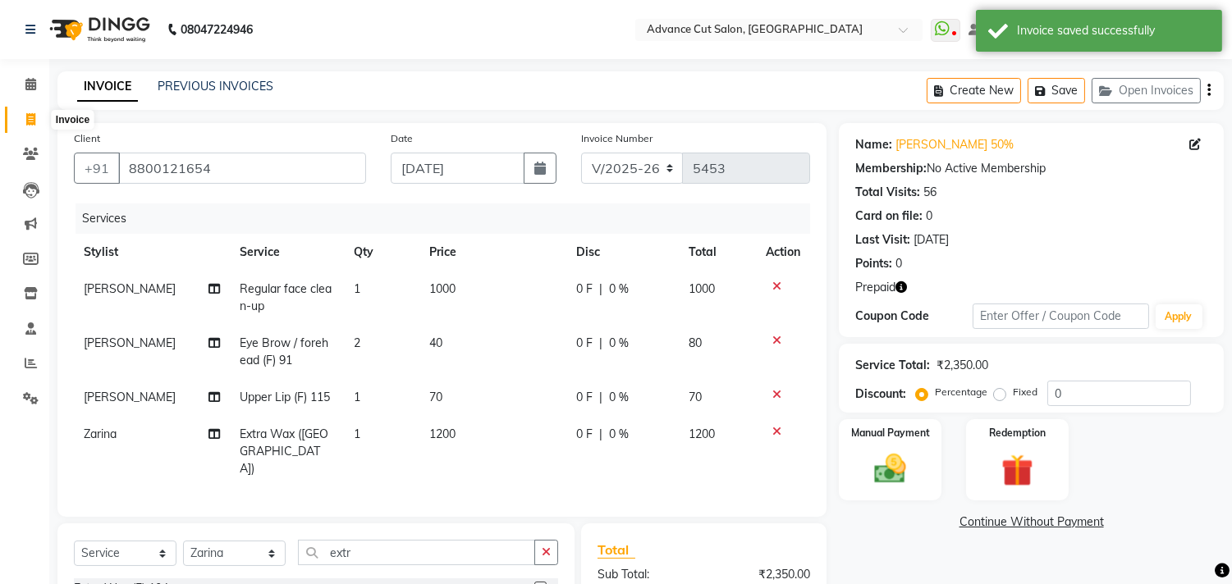
click at [30, 117] on icon at bounding box center [30, 119] width 9 height 12
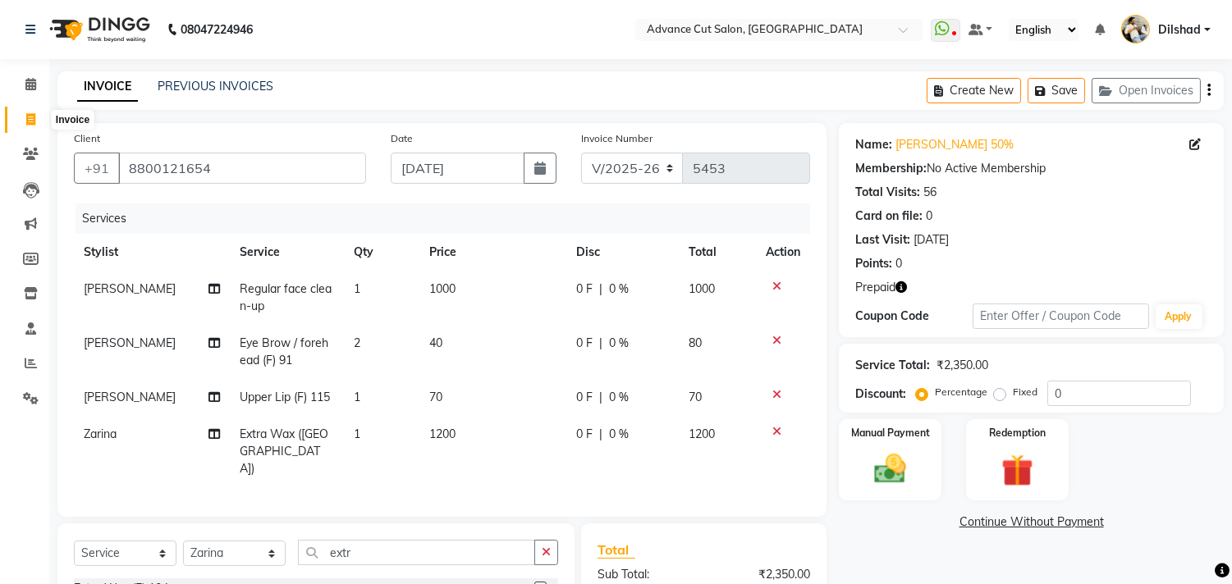
select select "service"
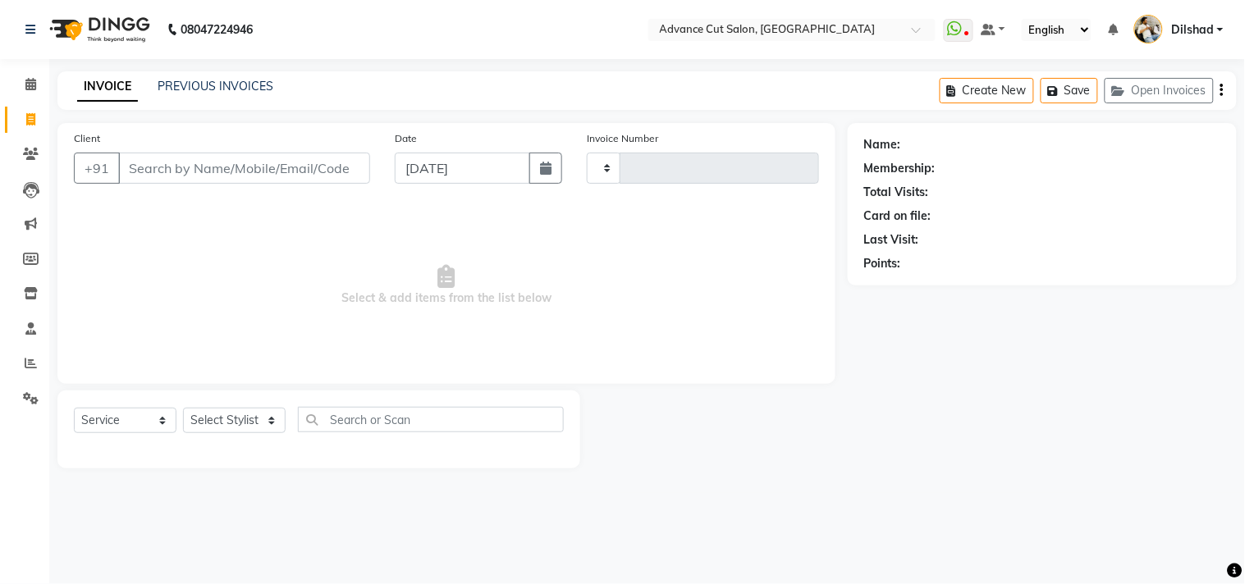
type input "5453"
select select "922"
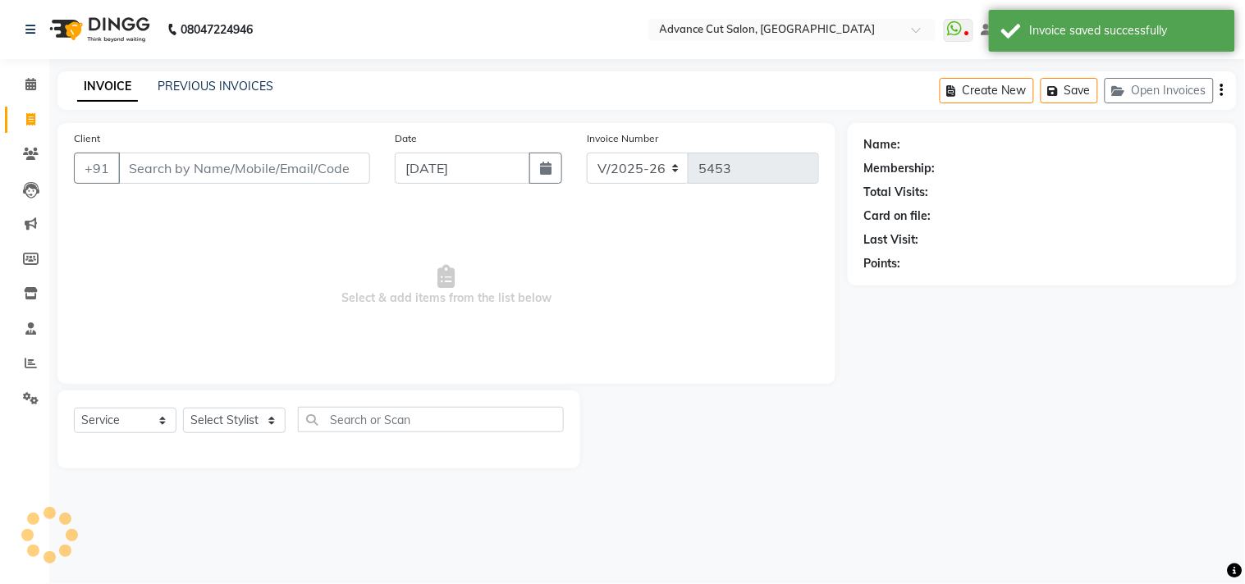
click at [456, 56] on nav "08047224946 Select Location × Advance Cut Salon, [GEOGRAPHIC_DATA] WhatsApp Sta…" at bounding box center [622, 29] width 1245 height 59
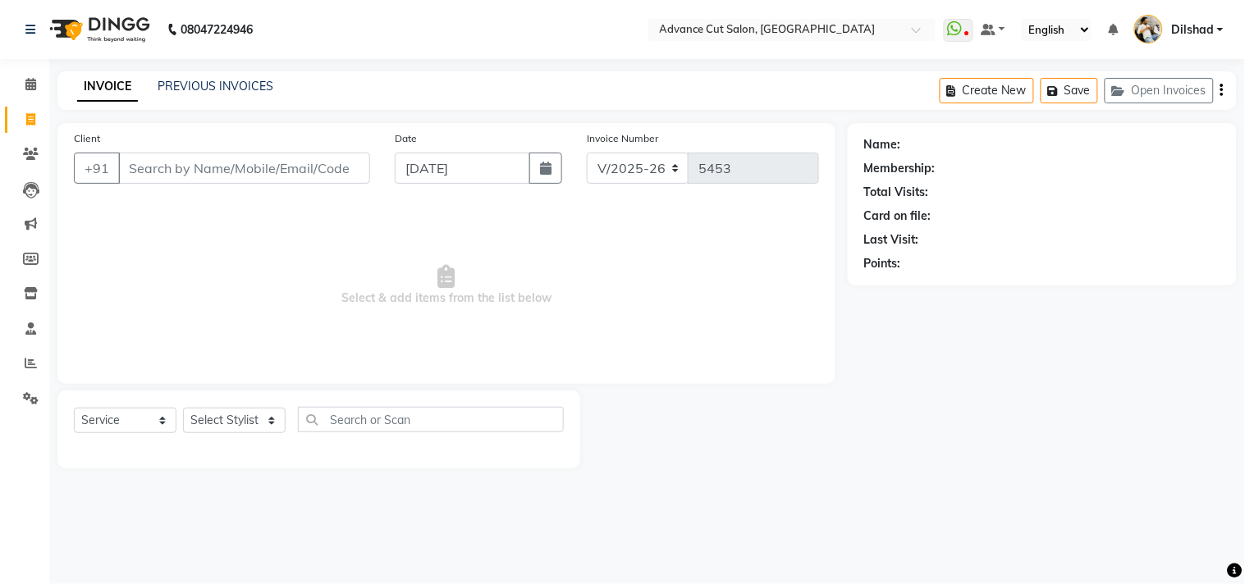
click at [456, 56] on nav "08047224946 Select Location × Advance Cut Salon, [GEOGRAPHIC_DATA] WhatsApp Sta…" at bounding box center [622, 29] width 1245 height 59
click at [1163, 113] on main "INVOICE PREVIOUS INVOICES Create New Save Open Invoices Client +91 Date [DATE] …" at bounding box center [646, 282] width 1195 height 422
click at [1155, 82] on button "Open Invoices" at bounding box center [1158, 90] width 109 height 25
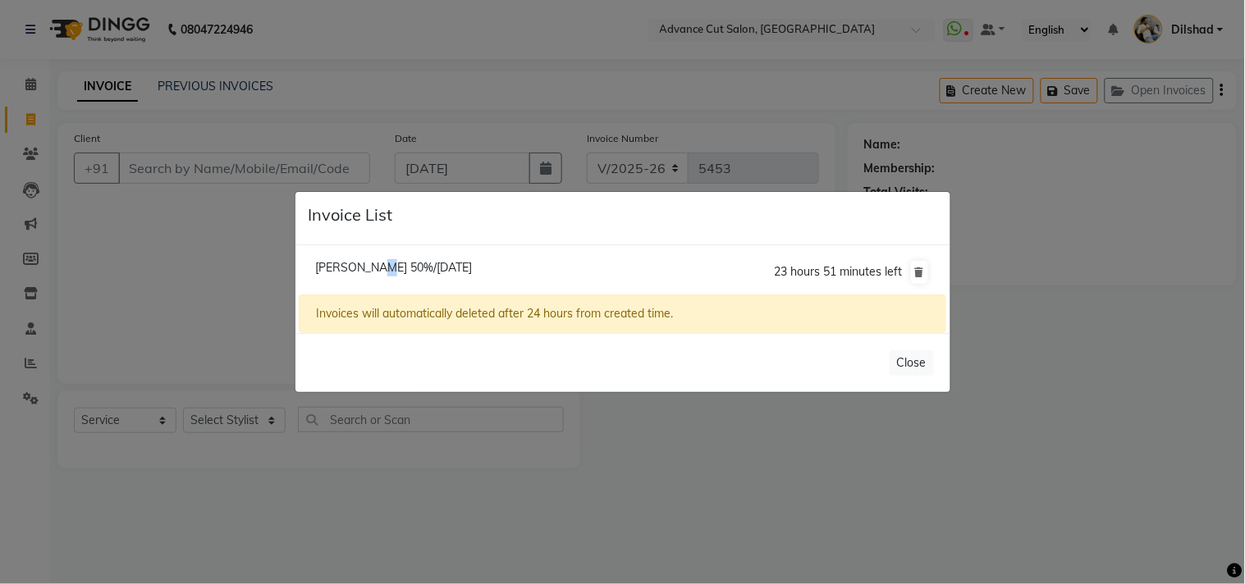
click at [359, 258] on li "[PERSON_NAME] 50%/[DATE] 23 hours 51 minutes left" at bounding box center [622, 272] width 647 height 46
click at [340, 271] on span "[PERSON_NAME] 50%/[DATE]" at bounding box center [393, 267] width 157 height 15
type input "8800121654"
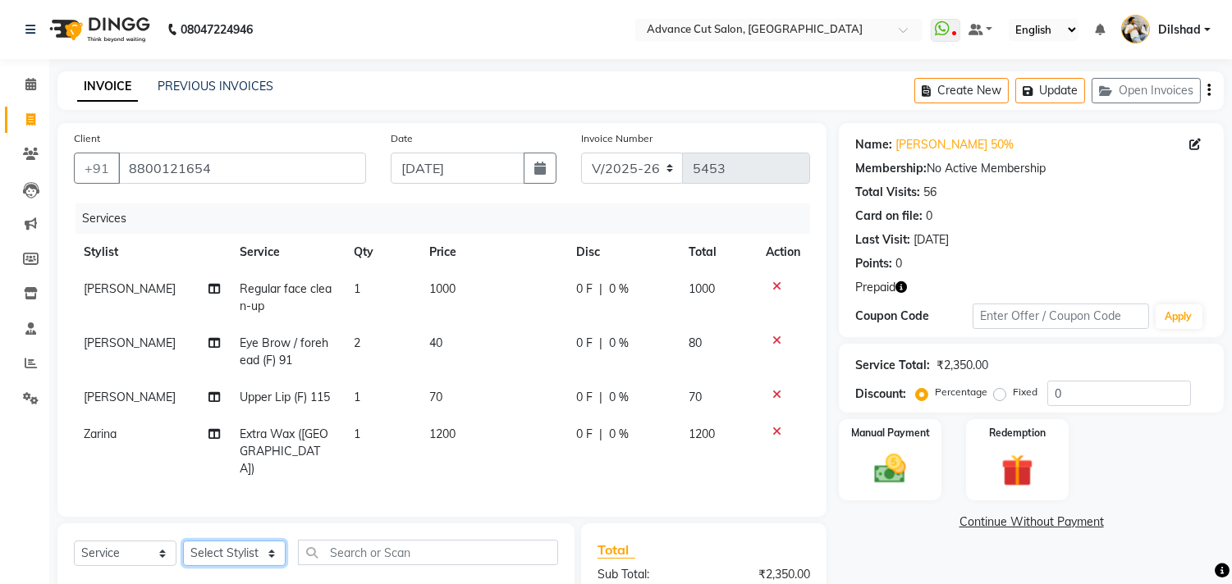
click at [217, 541] on select "Select Stylist [PERSON_NAME] [PERSON_NAME] [PERSON_NAME] [PERSON_NAME] [PERSON_…" at bounding box center [234, 553] width 103 height 25
select select "25355"
click at [183, 541] on select "Select Stylist [PERSON_NAME] [PERSON_NAME] [PERSON_NAME] [PERSON_NAME] [PERSON_…" at bounding box center [234, 553] width 103 height 25
click at [348, 540] on input "text" at bounding box center [428, 552] width 260 height 25
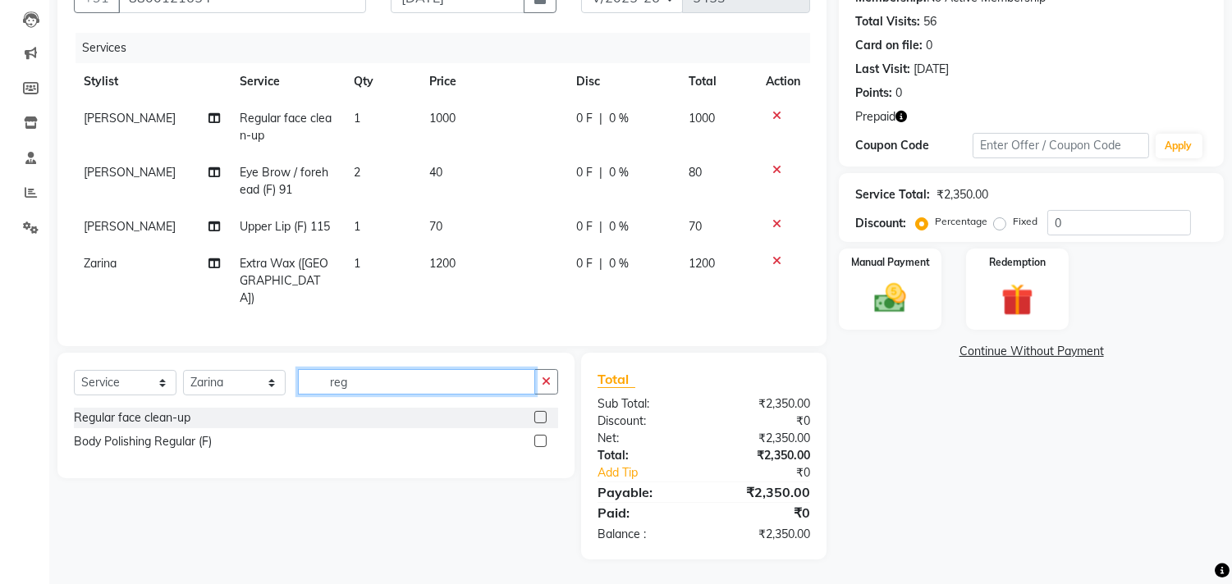
scroll to position [149, 0]
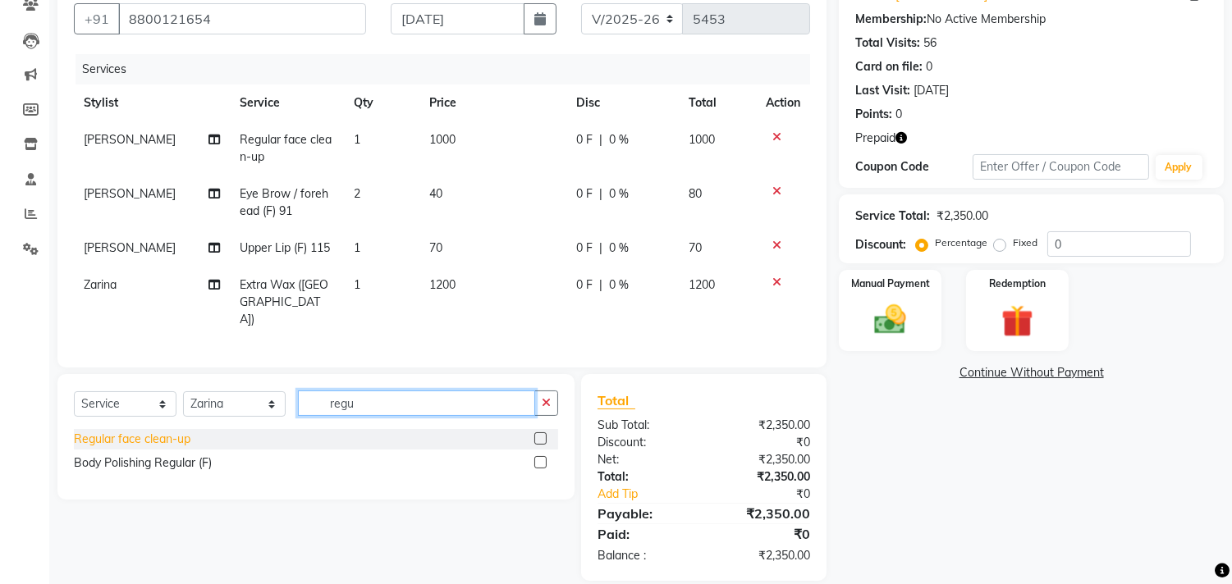
type input "regu"
click at [135, 431] on div "Regular face clean-up" at bounding box center [132, 439] width 117 height 17
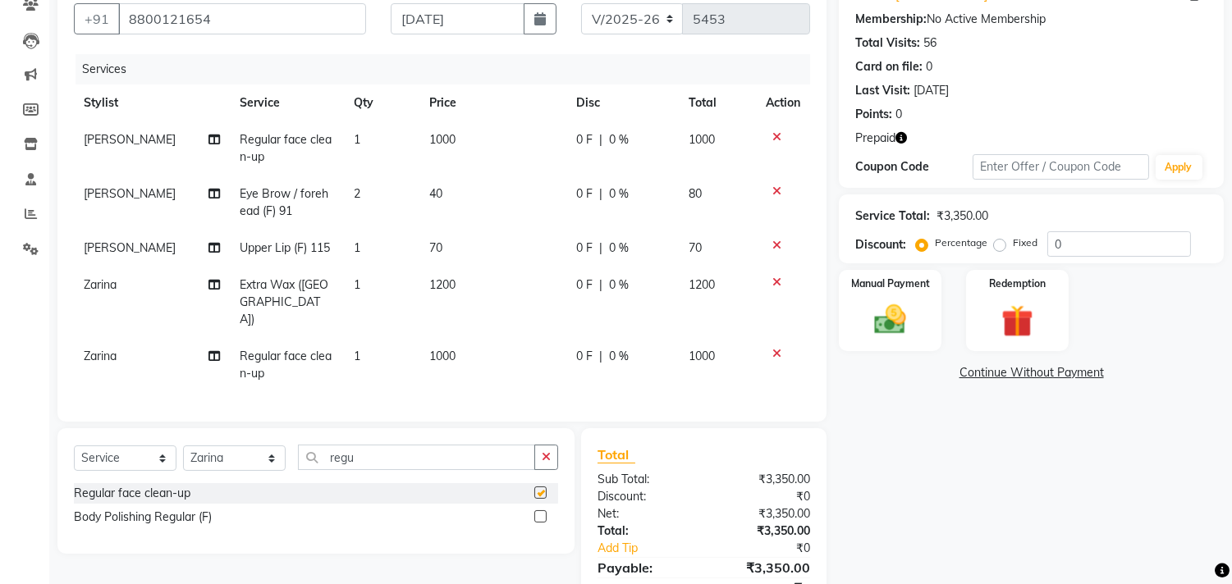
checkbox input "false"
click at [375, 445] on input "regu" at bounding box center [416, 457] width 237 height 25
type input "r"
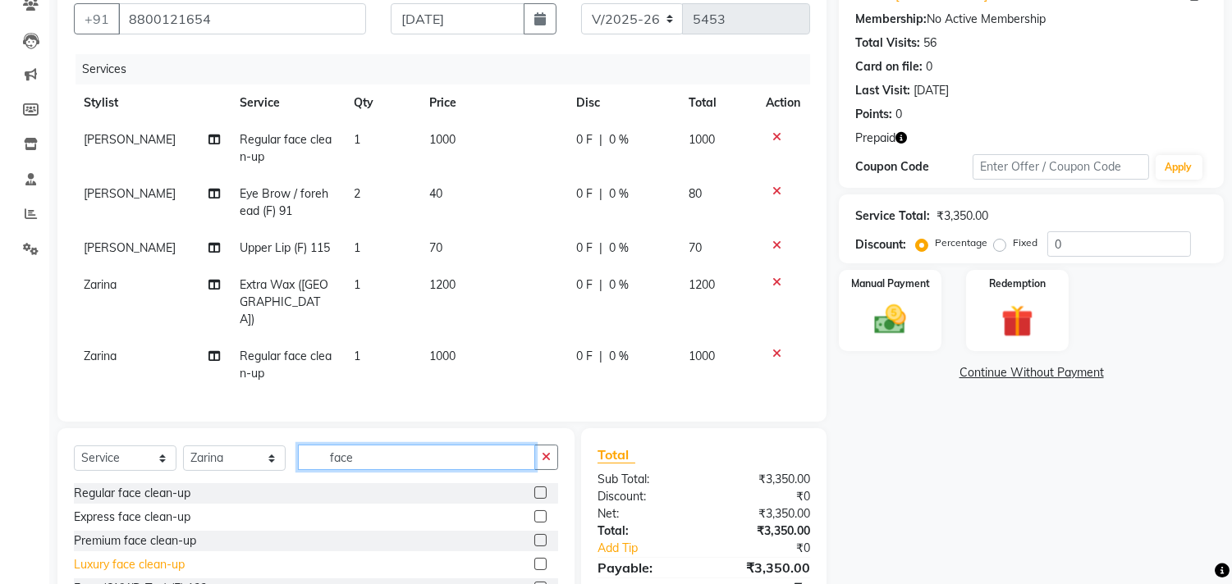
type input "face"
click at [140, 556] on div "Luxury face clean-up" at bounding box center [129, 564] width 111 height 17
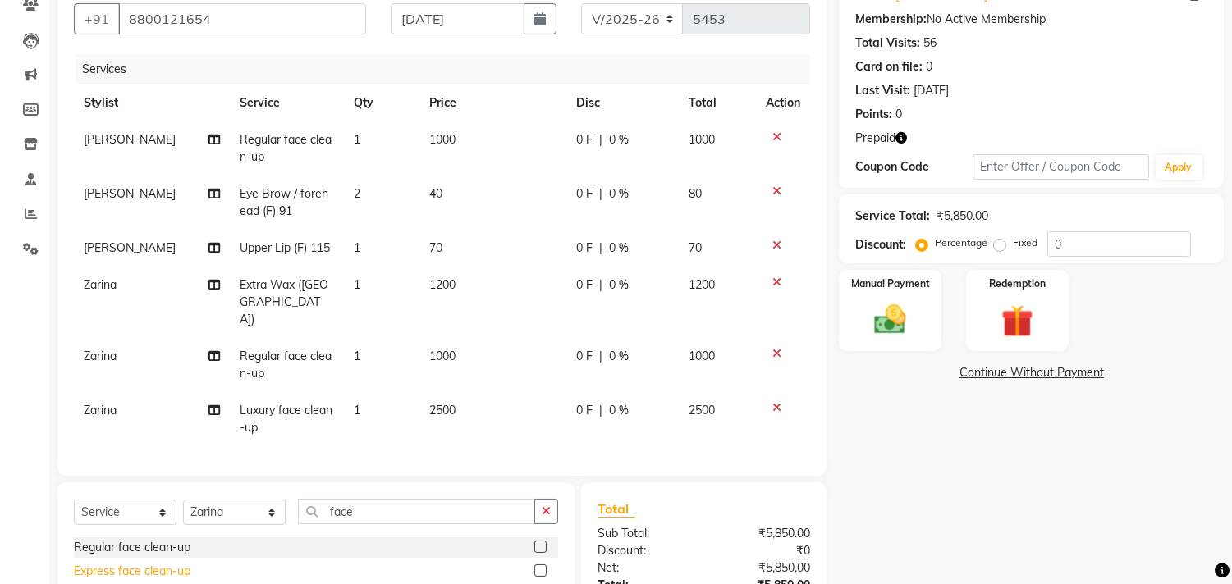
checkbox input "false"
click at [144, 583] on div "Premium face clean-up" at bounding box center [135, 595] width 122 height 17
checkbox input "false"
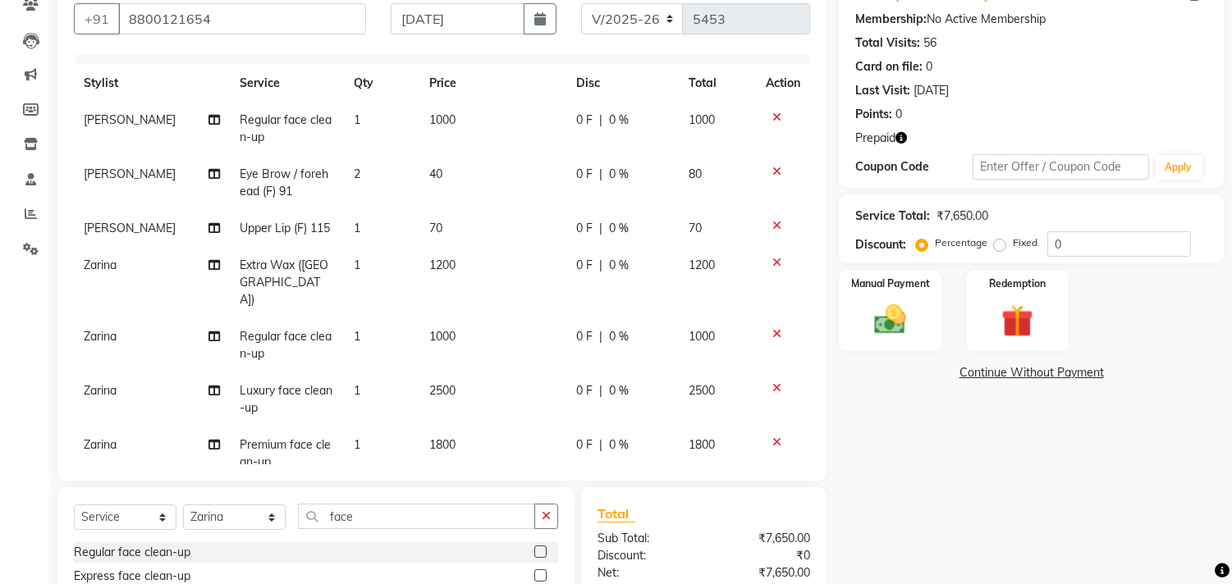
scroll to position [28, 0]
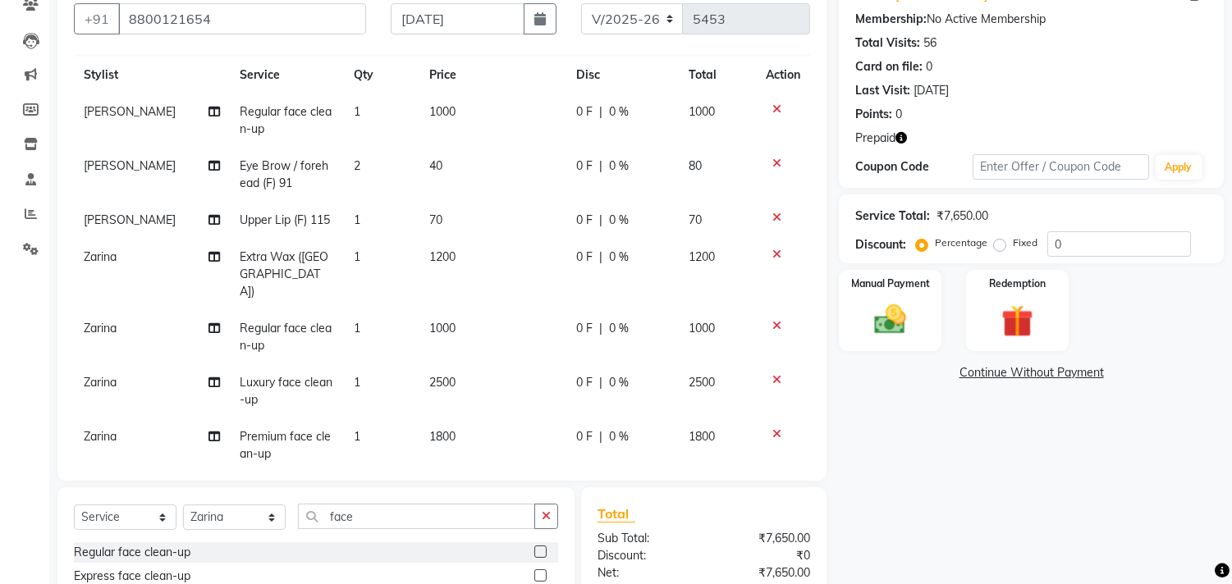
click at [766, 374] on div at bounding box center [783, 379] width 34 height 11
click at [772, 374] on icon at bounding box center [776, 379] width 9 height 11
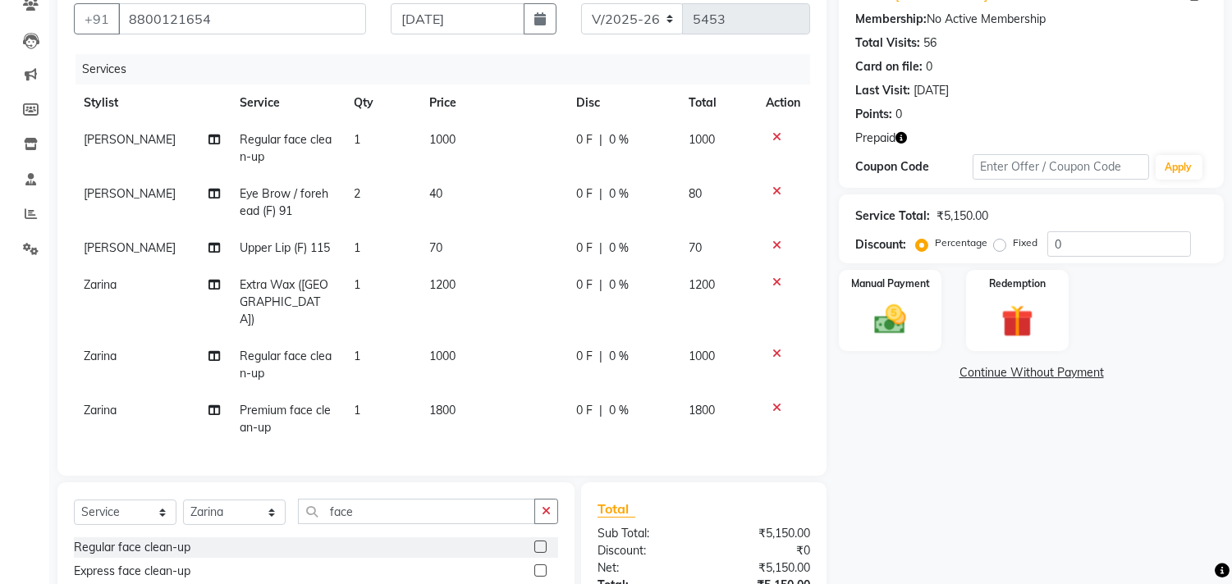
scroll to position [0, 0]
click at [770, 402] on div at bounding box center [783, 407] width 34 height 11
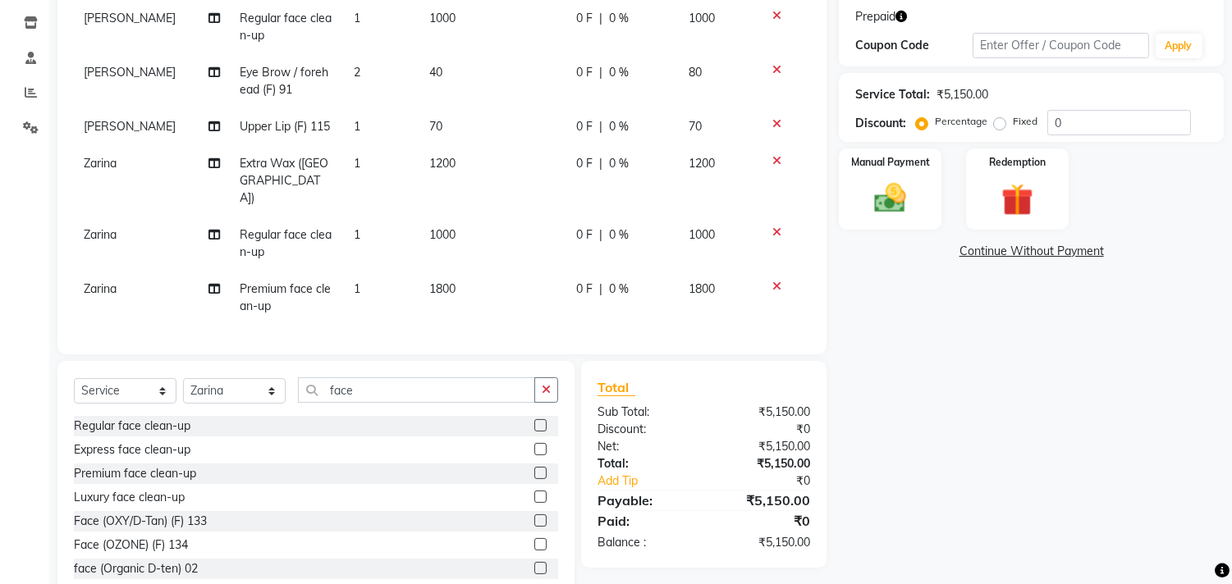
scroll to position [280, 0]
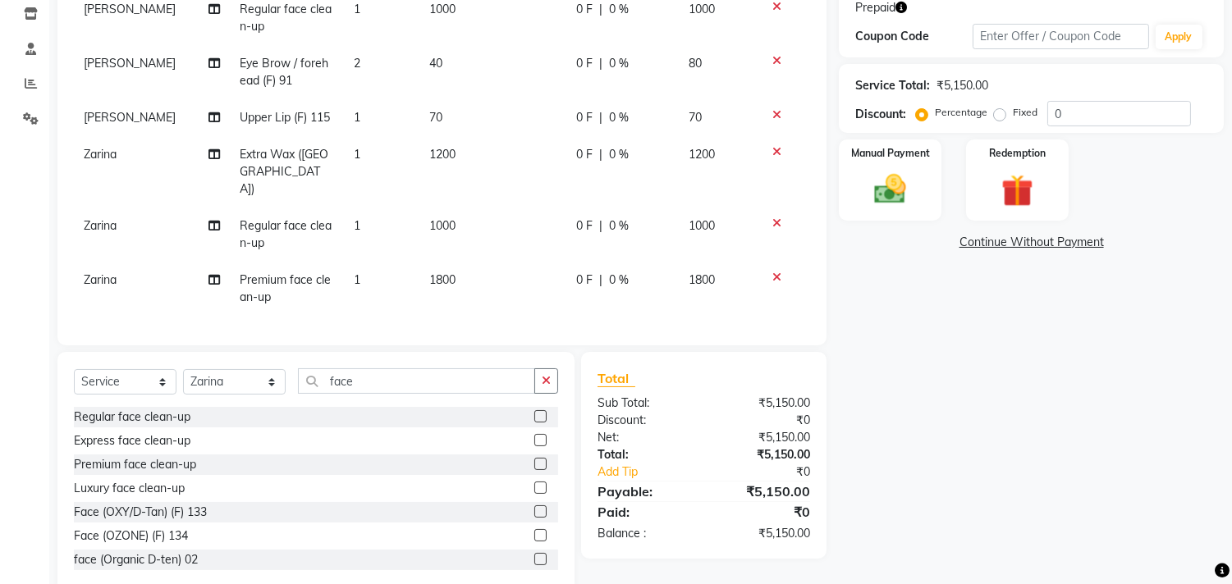
click at [778, 272] on icon at bounding box center [776, 277] width 9 height 11
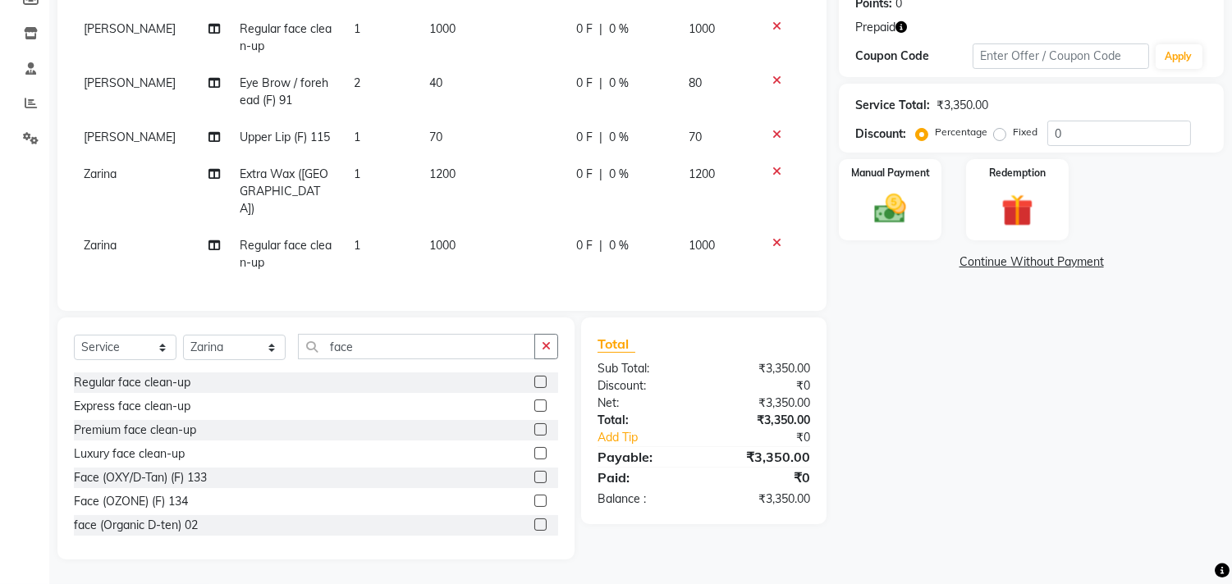
scroll to position [240, 0]
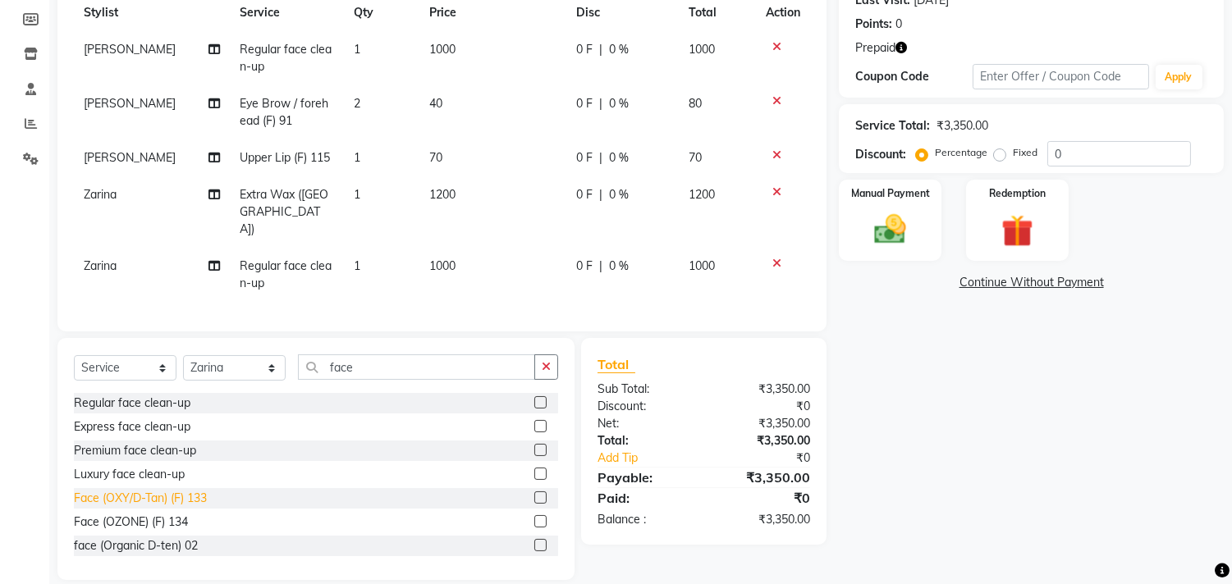
click at [149, 490] on div "Face (OXY/D-Tan) (F) 133" at bounding box center [140, 498] width 133 height 17
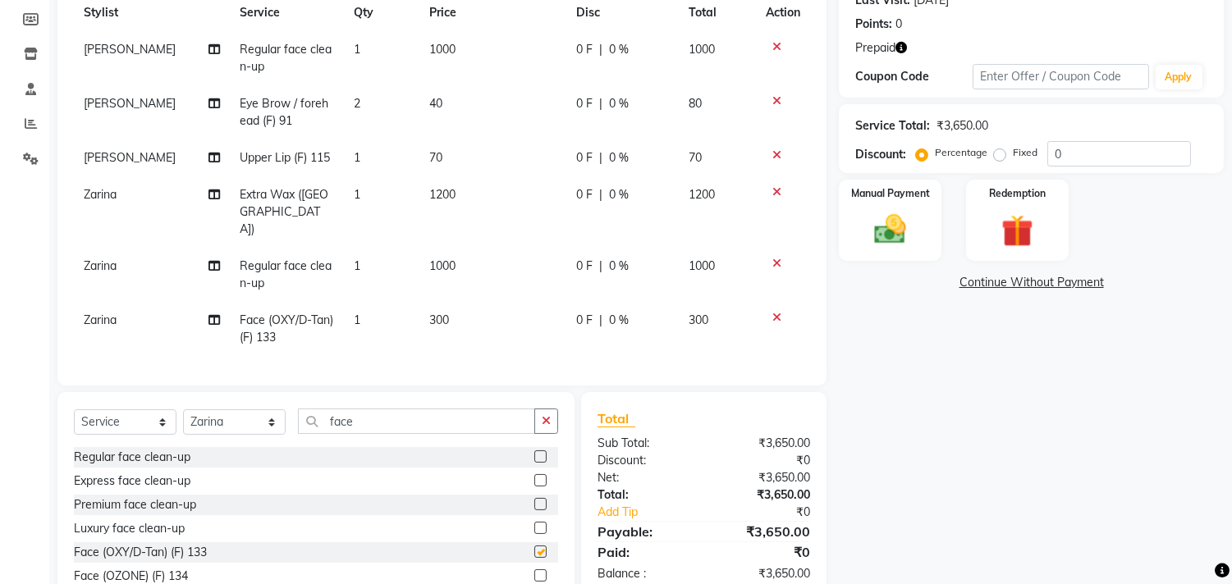
scroll to position [280, 0]
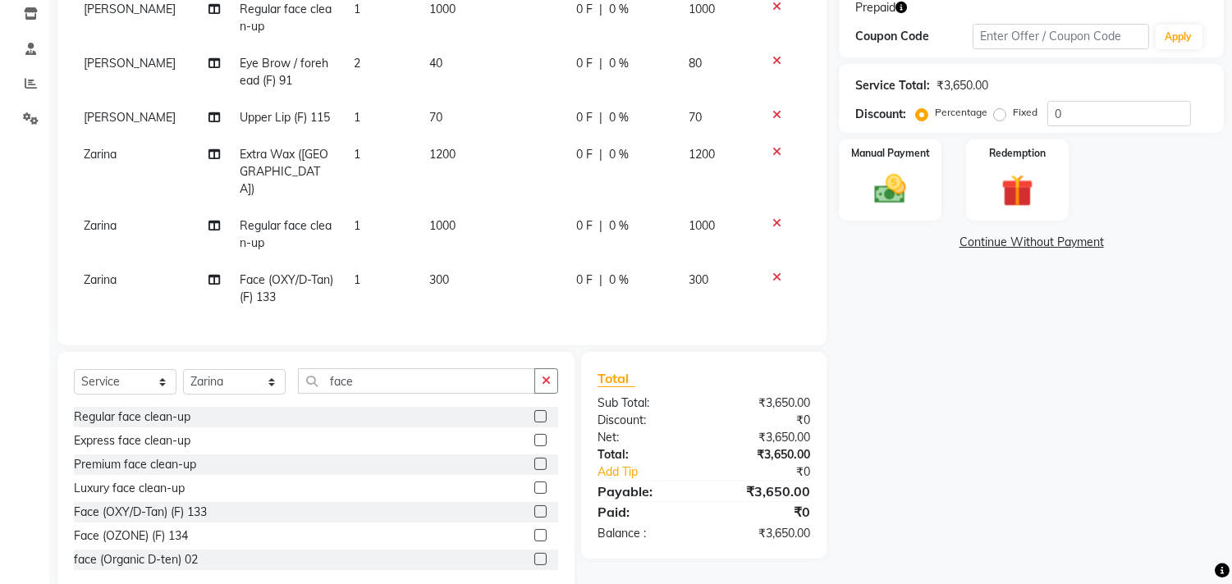
checkbox input "false"
click at [398, 368] on input "face" at bounding box center [416, 380] width 237 height 25
type input "f"
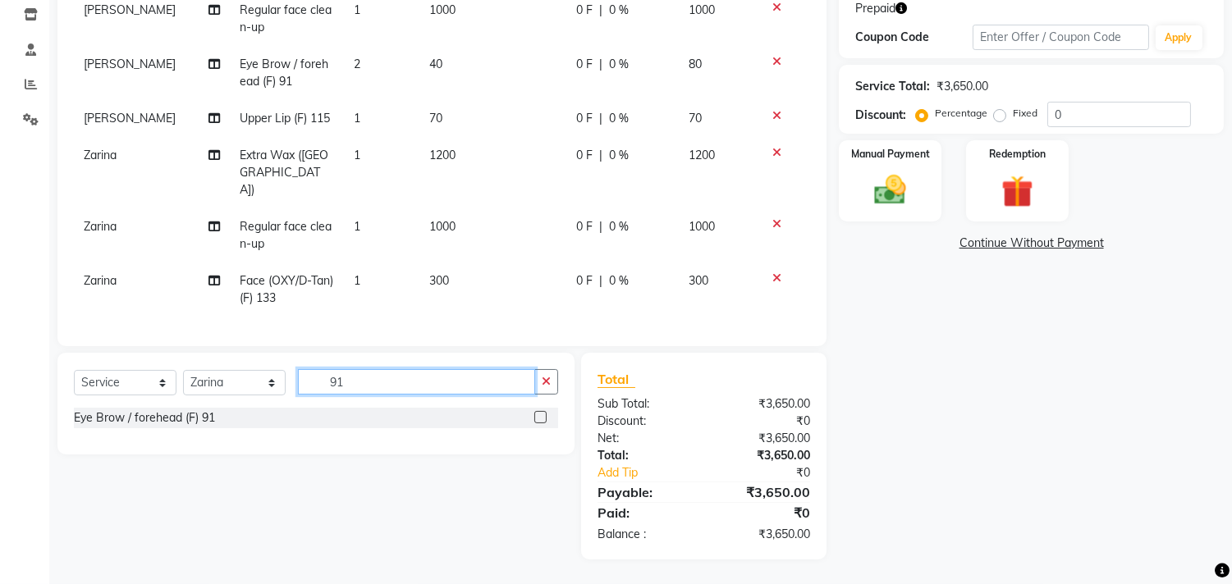
scroll to position [258, 0]
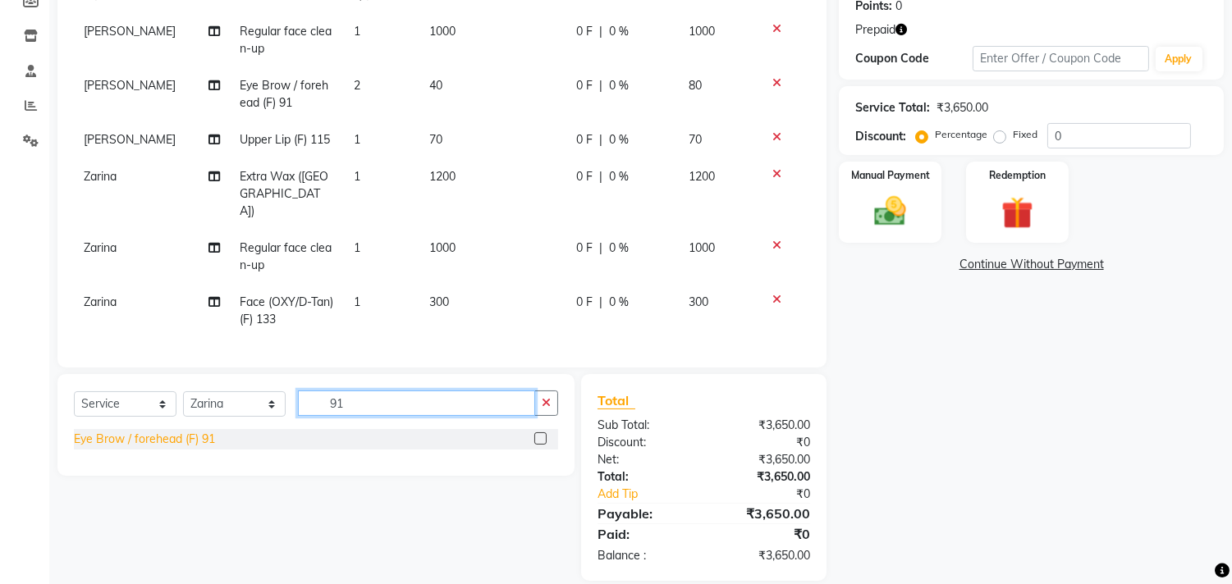
type input "91"
click at [135, 431] on div "Eye Brow / forehead (F) 91" at bounding box center [144, 439] width 141 height 17
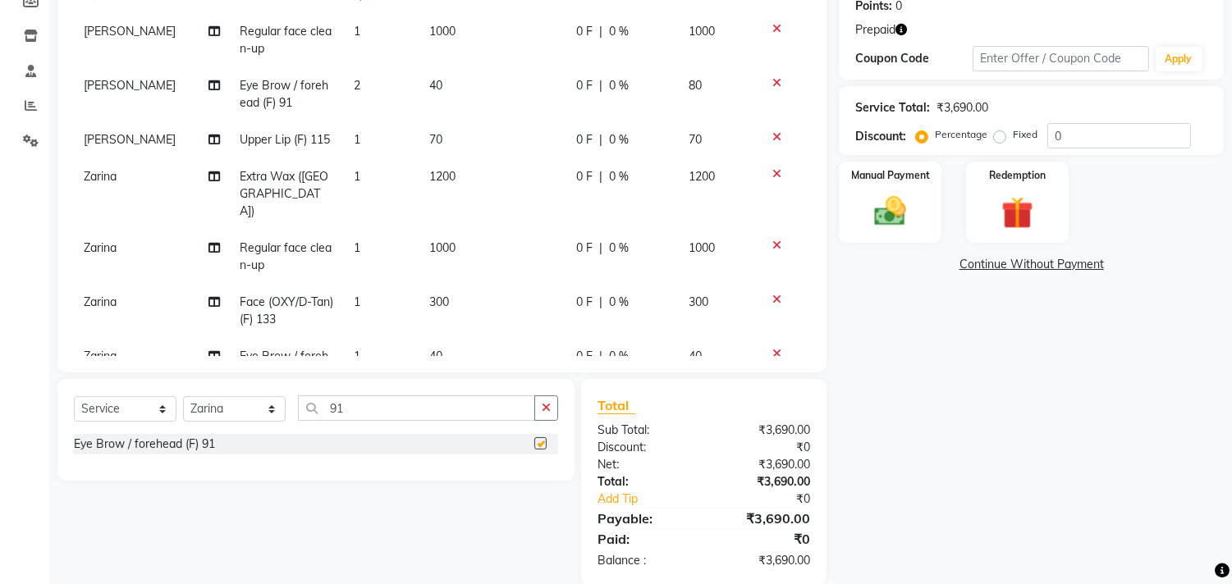
checkbox input "false"
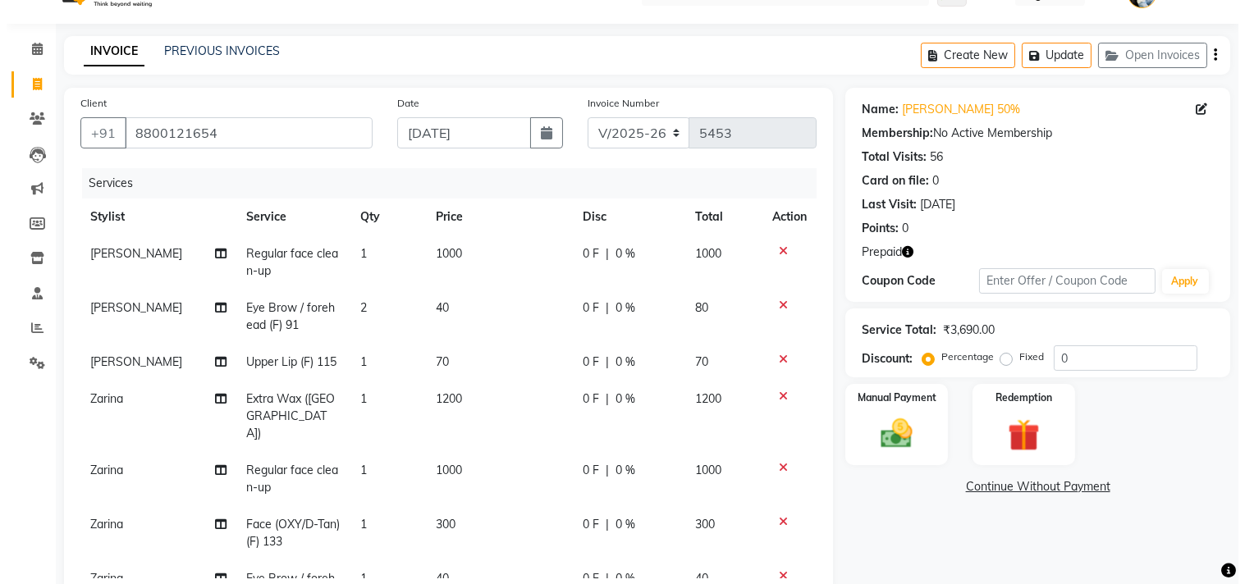
scroll to position [0, 0]
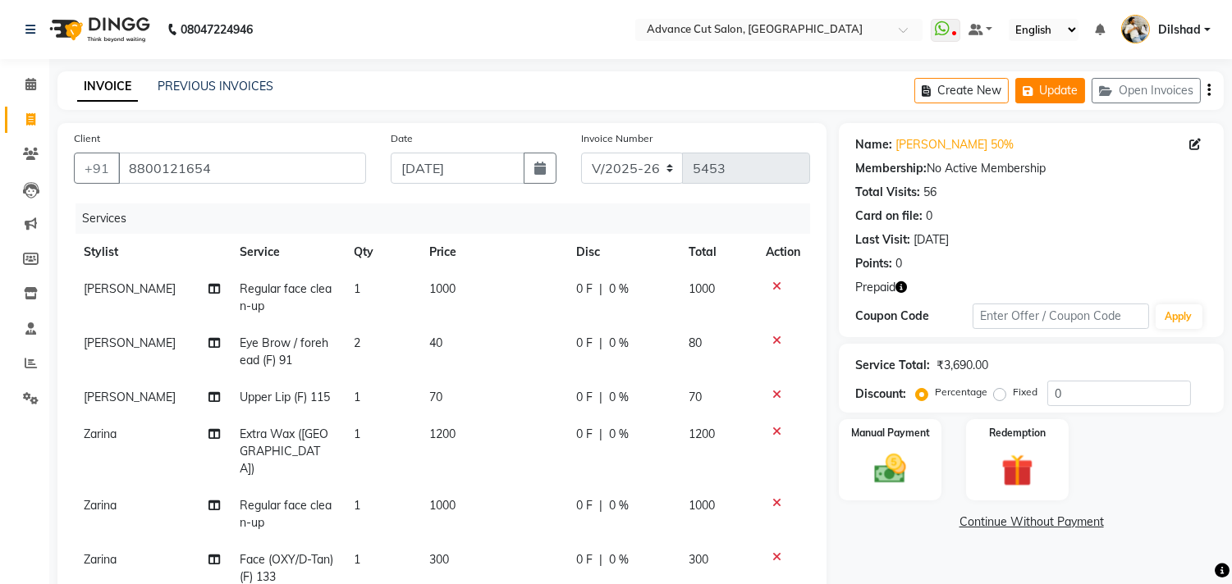
click at [1026, 92] on icon "button" at bounding box center [1030, 90] width 16 height 11
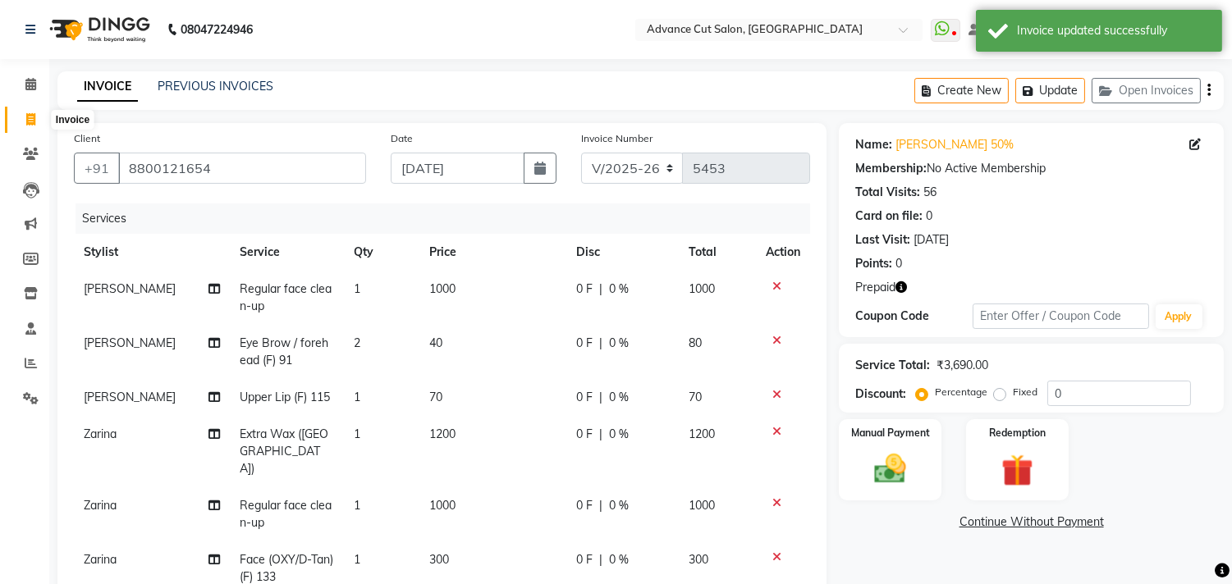
click at [20, 117] on span at bounding box center [30, 120] width 29 height 19
select select "service"
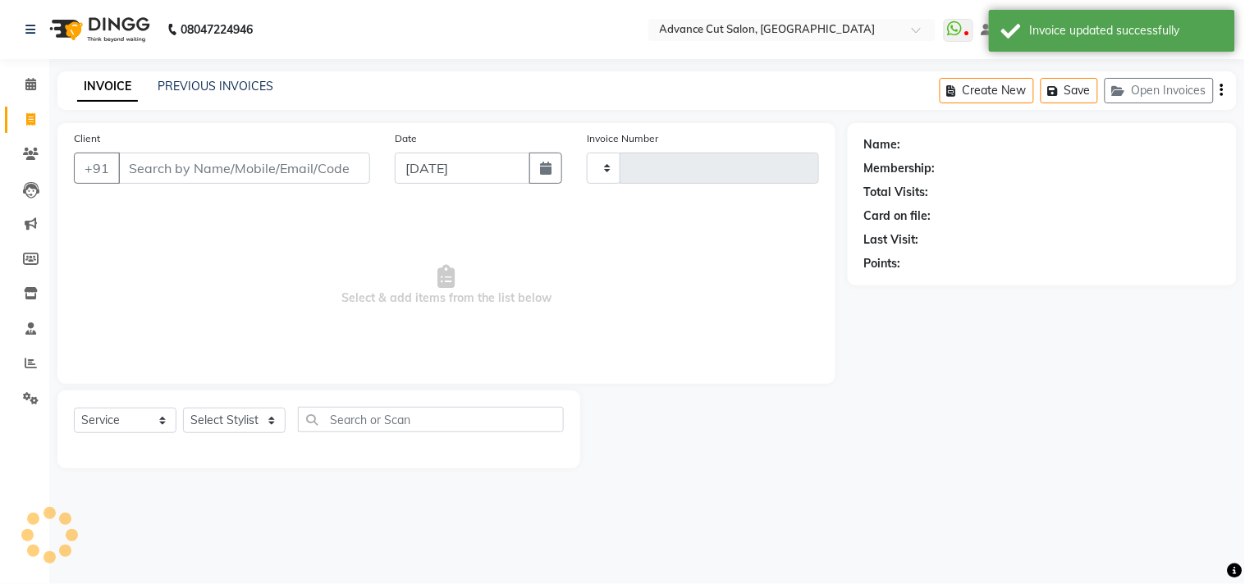
type input "5453"
select select "922"
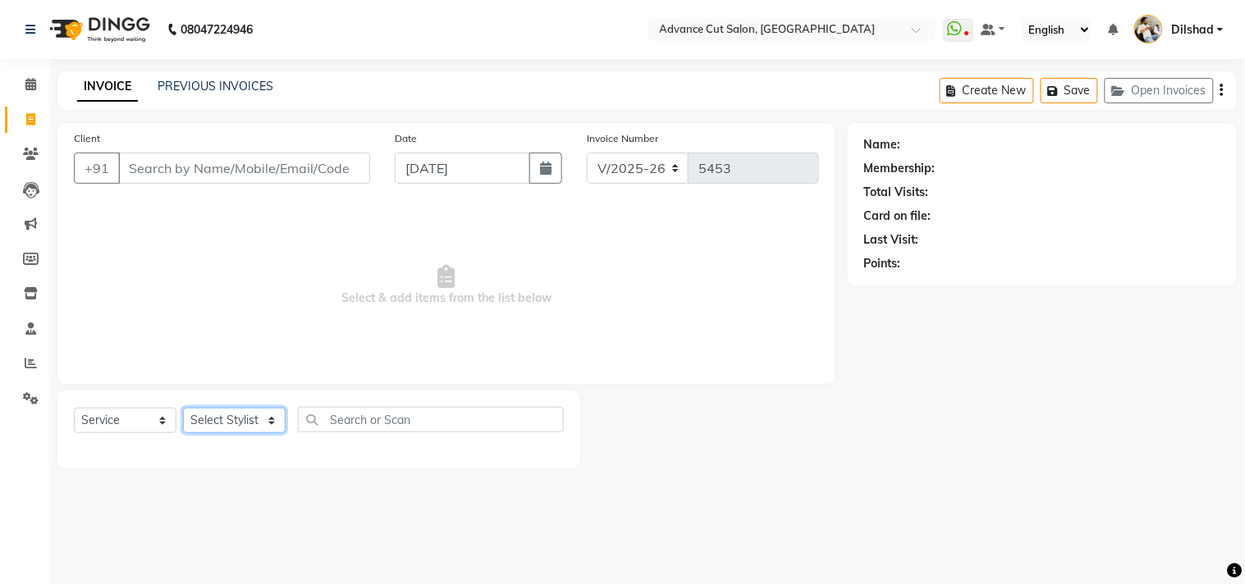
click at [222, 410] on select "Select Stylist [PERSON_NAME] [PERSON_NAME] [PERSON_NAME] [PERSON_NAME] [PERSON_…" at bounding box center [234, 420] width 103 height 25
select select "25769"
click at [183, 409] on select "Select Stylist [PERSON_NAME] [PERSON_NAME] [PERSON_NAME] [PERSON_NAME] [PERSON_…" at bounding box center [234, 420] width 103 height 25
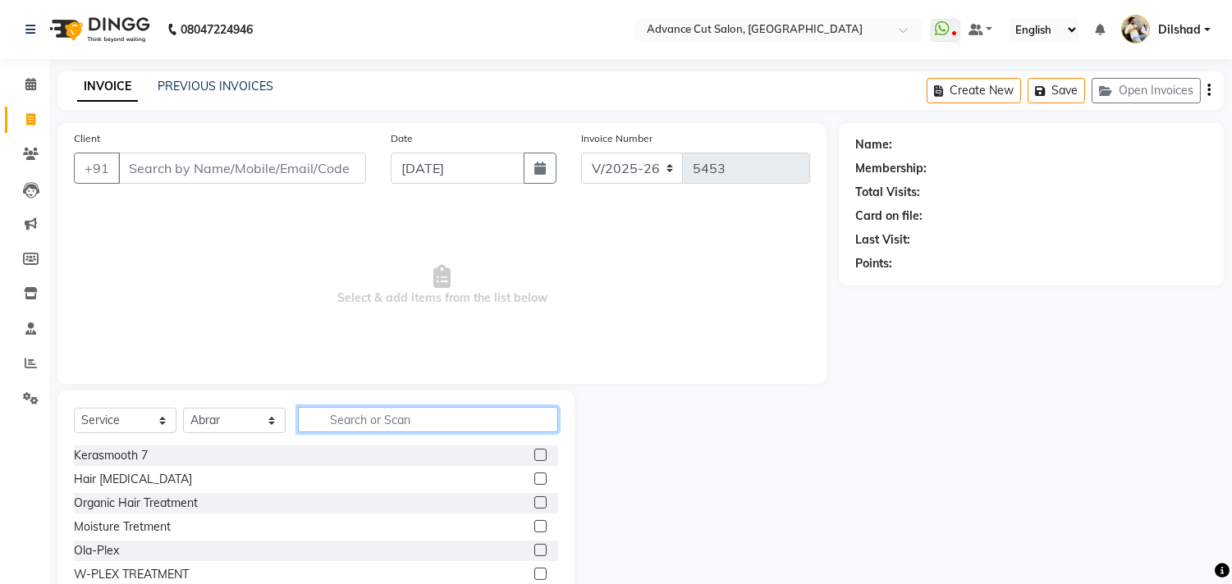
click at [348, 408] on input "text" at bounding box center [428, 419] width 260 height 25
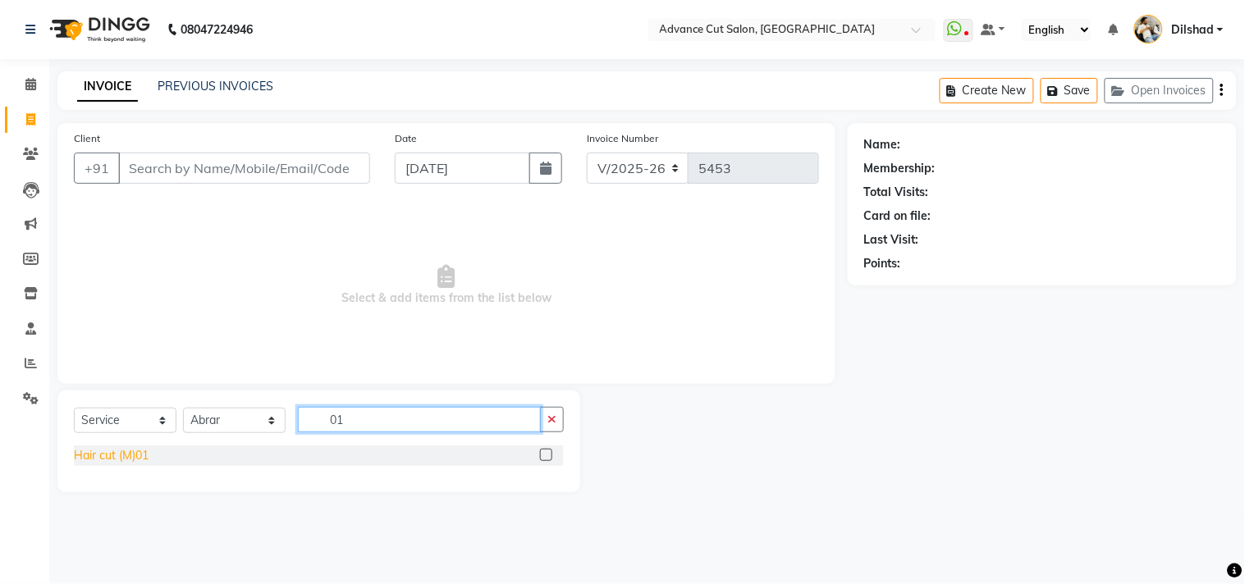
type input "01"
click at [94, 460] on div "Hair cut (M)01" at bounding box center [111, 455] width 75 height 17
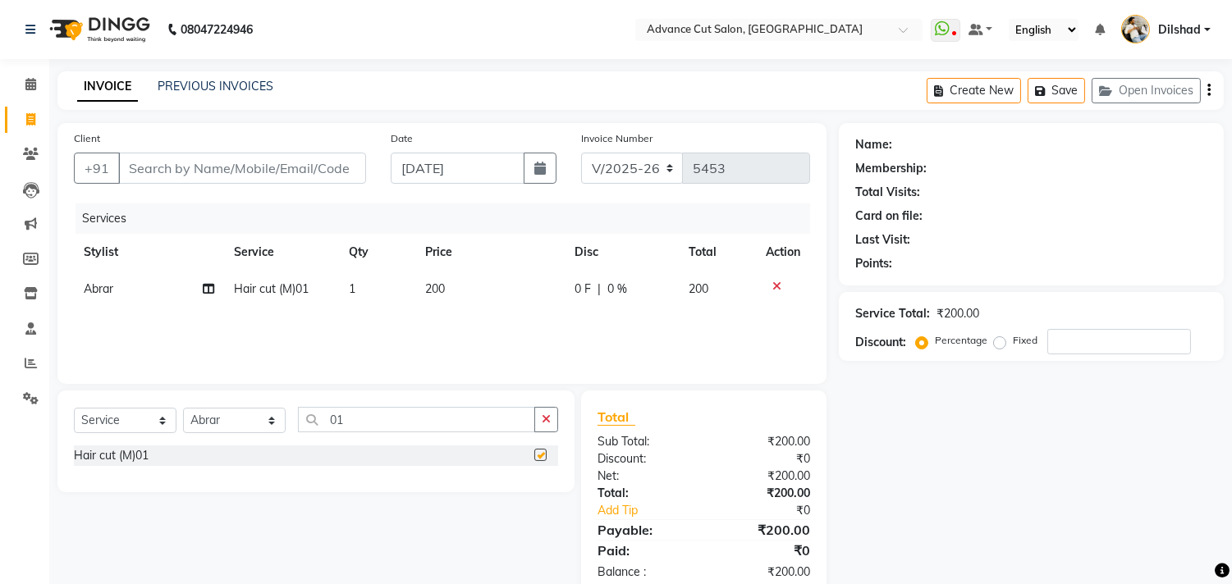
checkbox input "false"
click at [149, 153] on input "Client" at bounding box center [242, 168] width 248 height 31
type input "456"
type input "0"
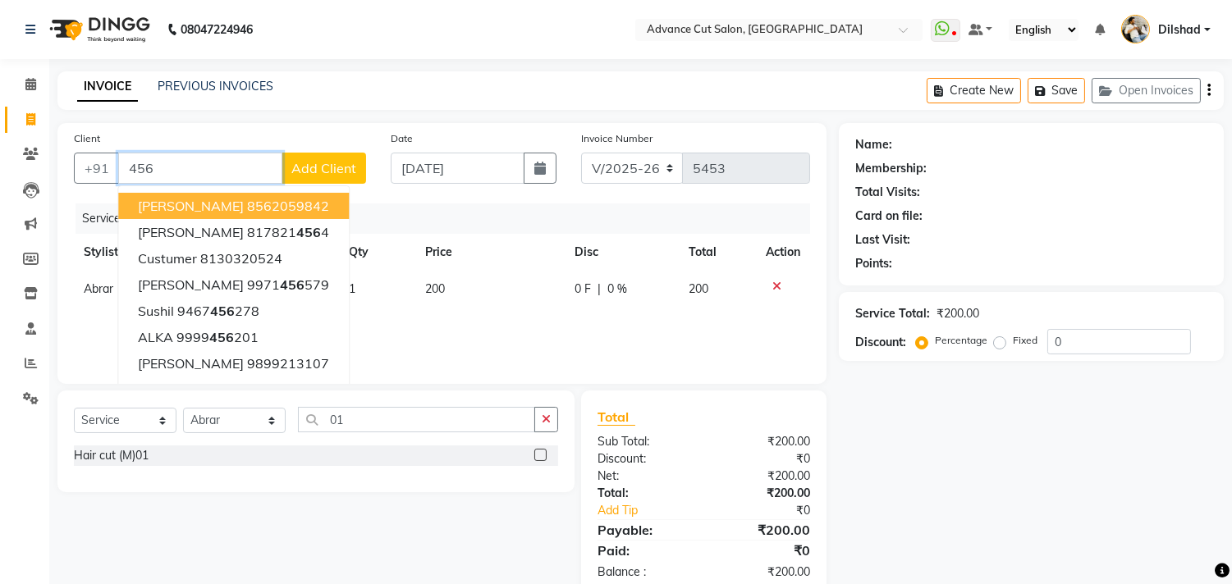
type input "456"
click at [345, 176] on span "Add Client" at bounding box center [323, 168] width 65 height 16
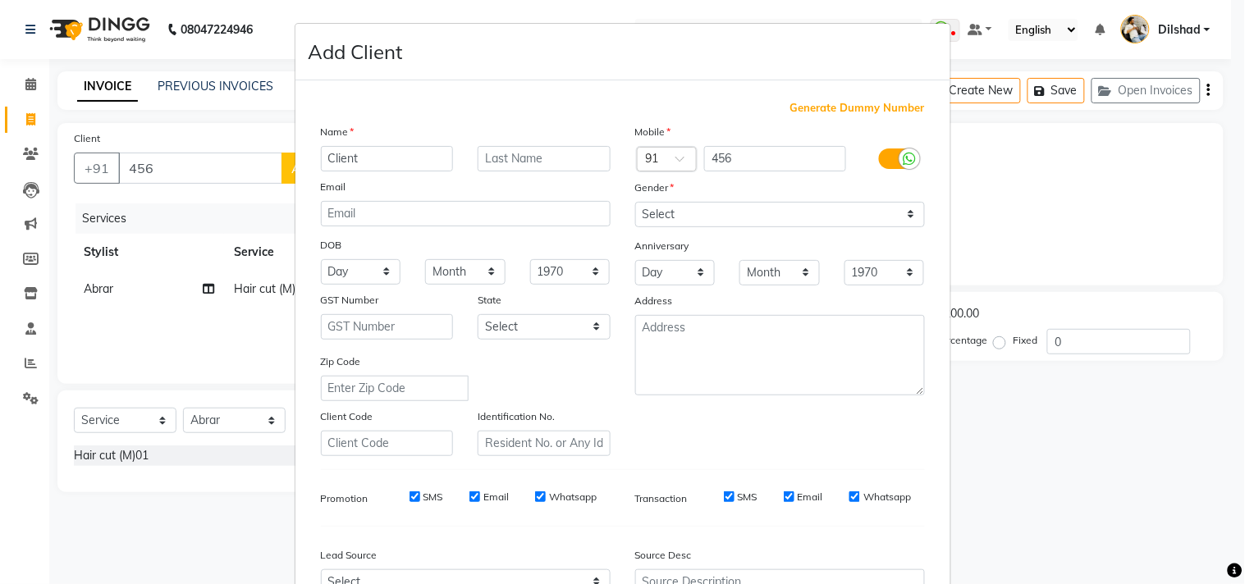
type input "Client"
drag, startPoint x: 644, startPoint y: 203, endPoint x: 647, endPoint y: 219, distance: 16.6
click at [644, 203] on select "Select [DEMOGRAPHIC_DATA] [DEMOGRAPHIC_DATA] Other Prefer Not To Say" at bounding box center [780, 214] width 290 height 25
select select "[DEMOGRAPHIC_DATA]"
click at [635, 202] on select "Select [DEMOGRAPHIC_DATA] [DEMOGRAPHIC_DATA] Other Prefer Not To Say" at bounding box center [780, 214] width 290 height 25
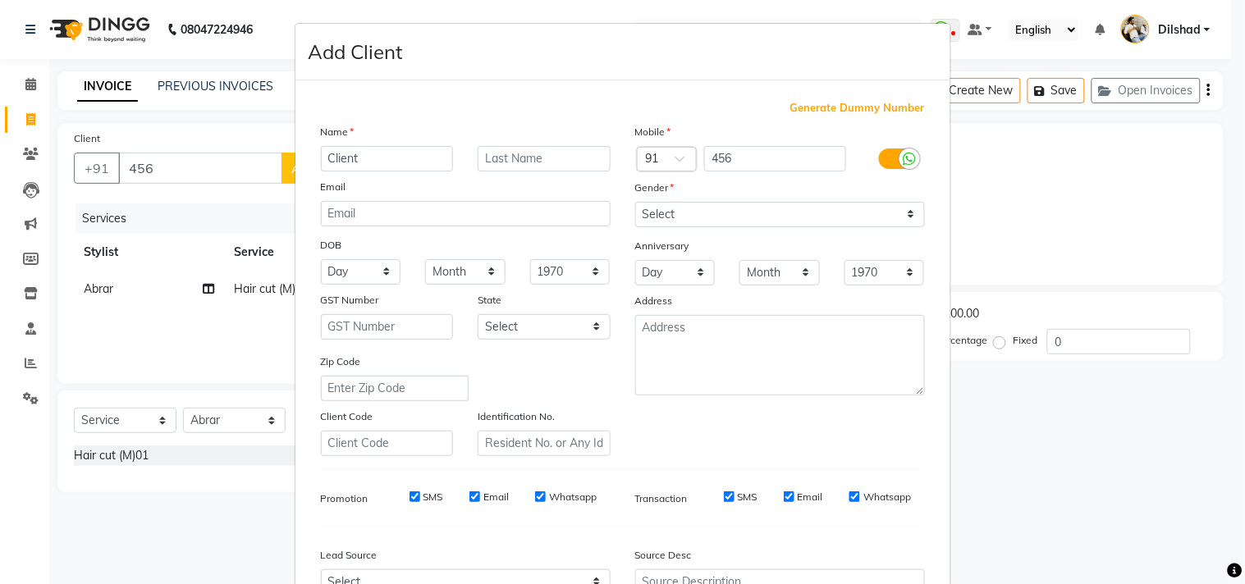
click at [799, 98] on div "Generate Dummy Number Name Client Email DOB Day 01 02 03 04 05 06 07 08 09 10 1…" at bounding box center [622, 374] width 655 height 588
click at [802, 107] on span "Generate Dummy Number" at bounding box center [857, 108] width 135 height 16
type input "1134800000630"
checkbox input "false"
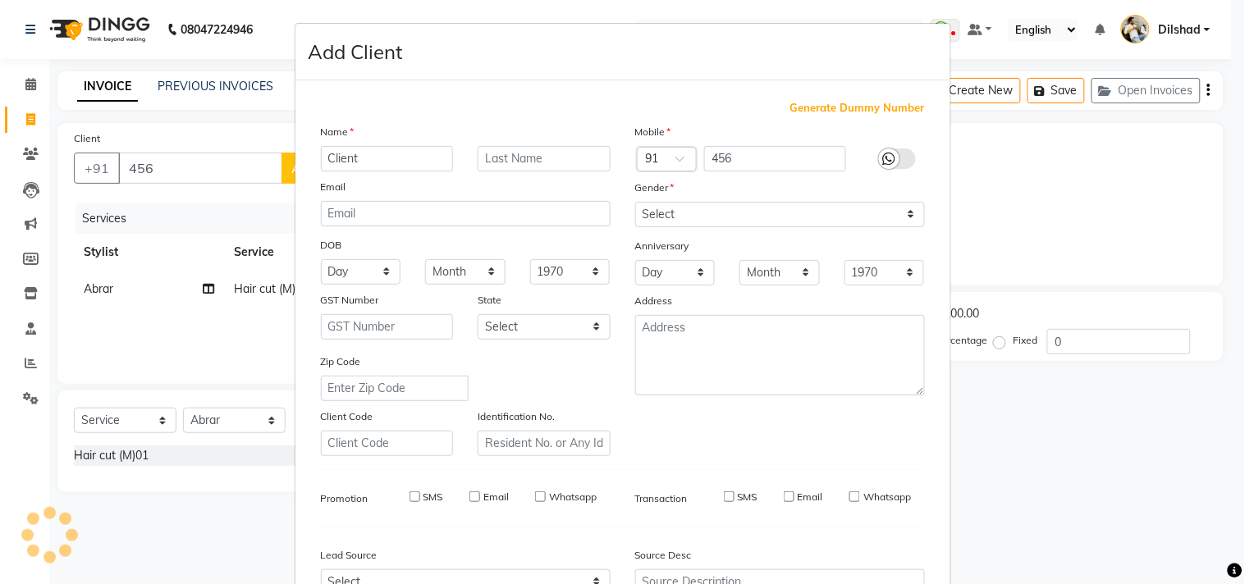
checkbox input "false"
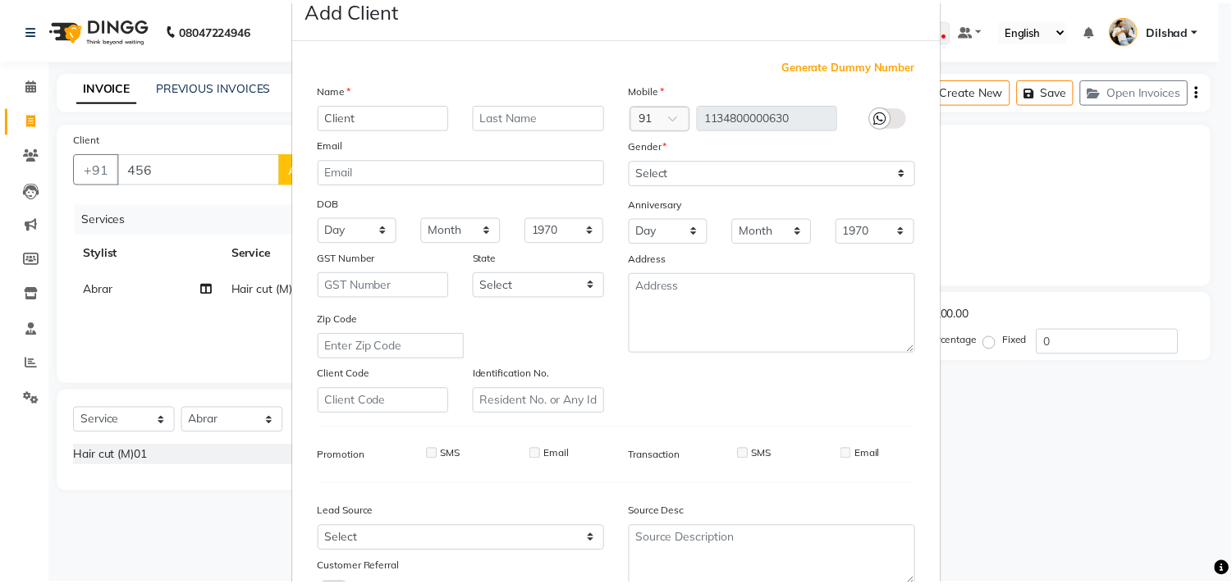
scroll to position [174, 0]
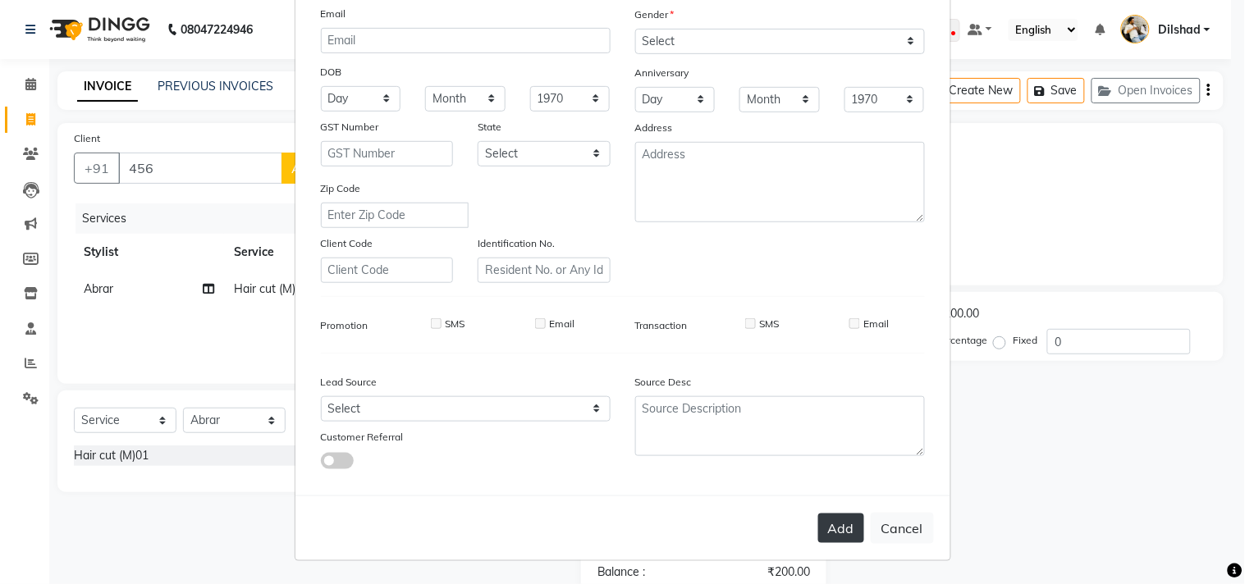
click at [837, 523] on button "Add" at bounding box center [841, 529] width 46 height 30
type input "1134800000630"
select select
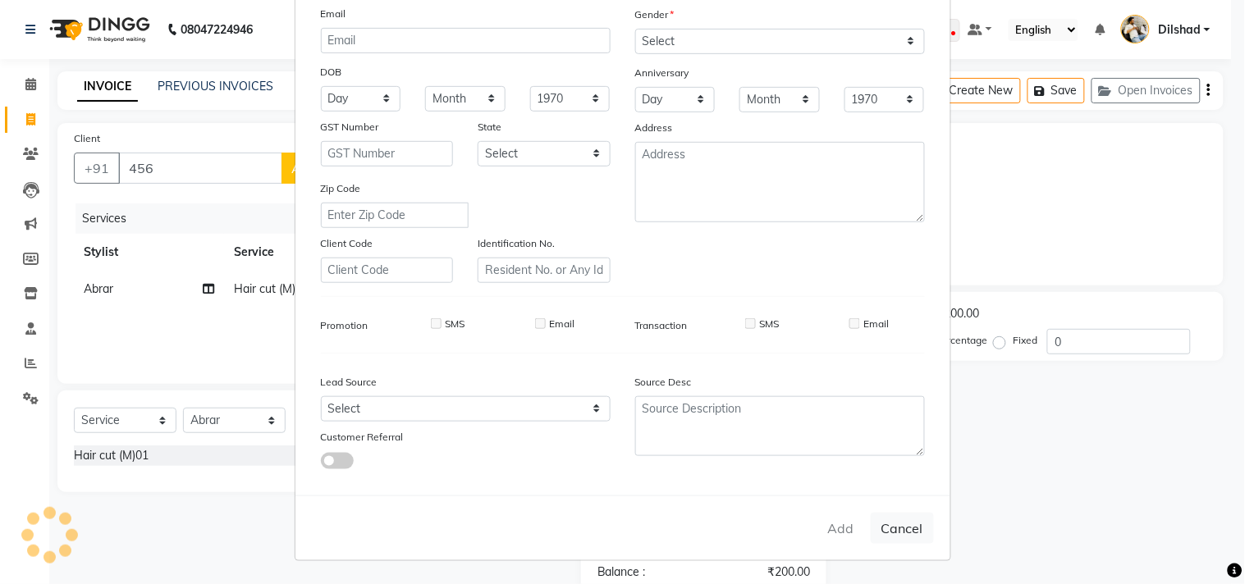
select select
checkbox input "false"
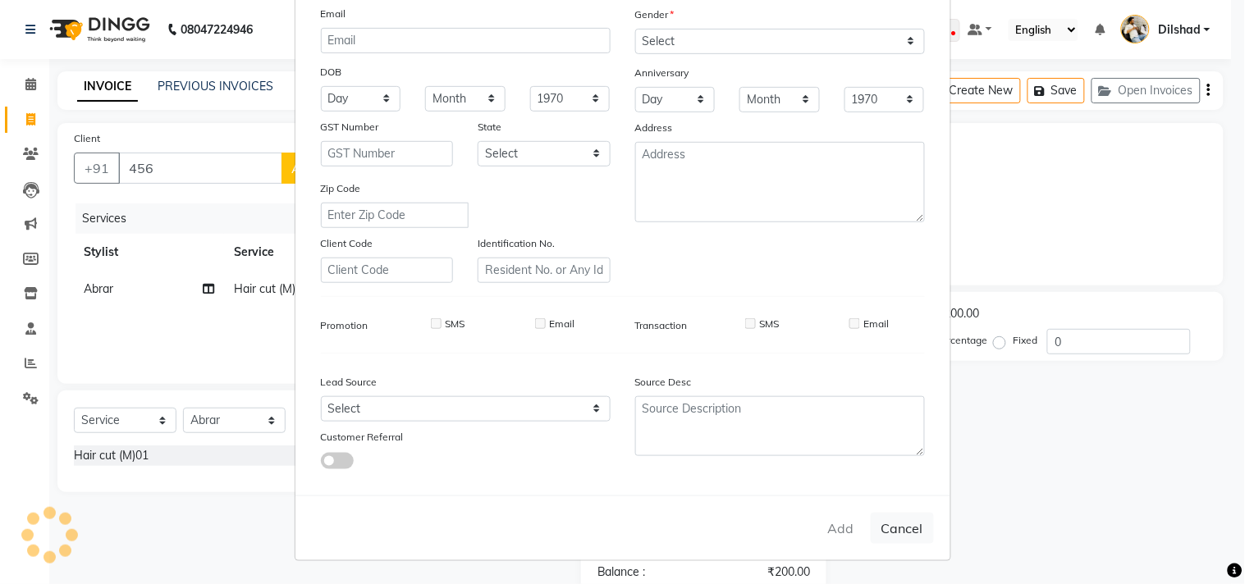
checkbox input "false"
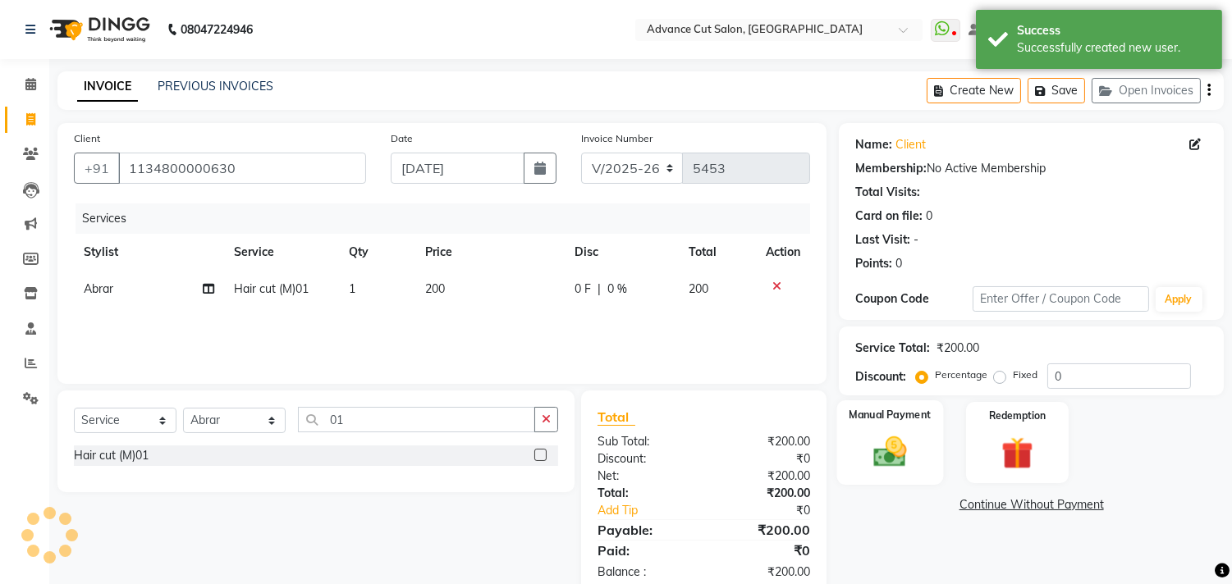
click at [903, 428] on div "Manual Payment" at bounding box center [890, 442] width 107 height 84
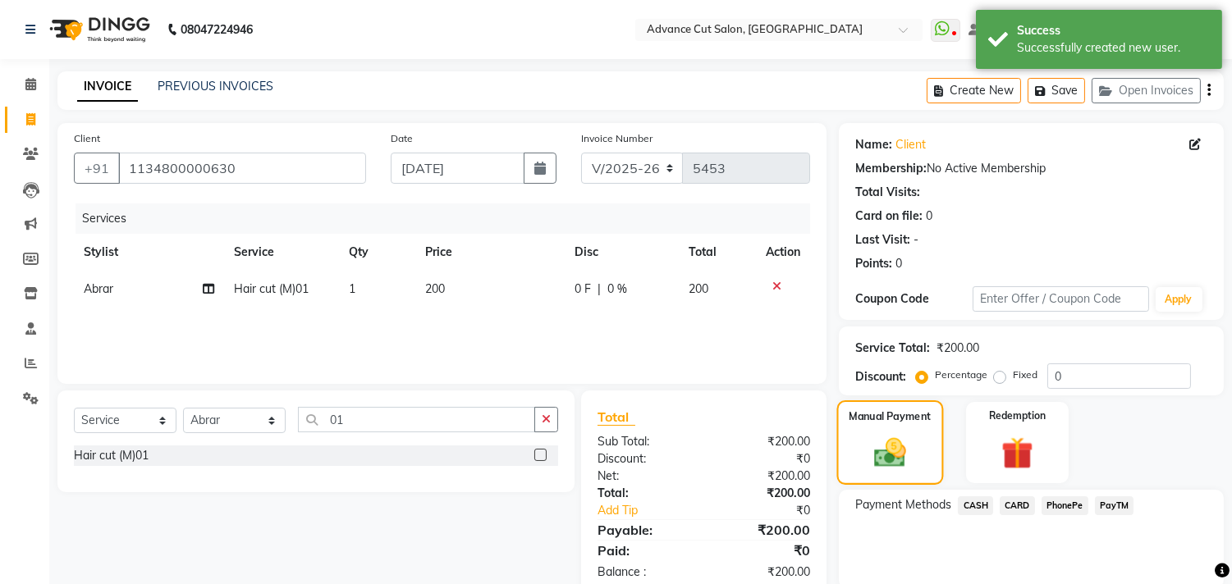
scroll to position [61, 0]
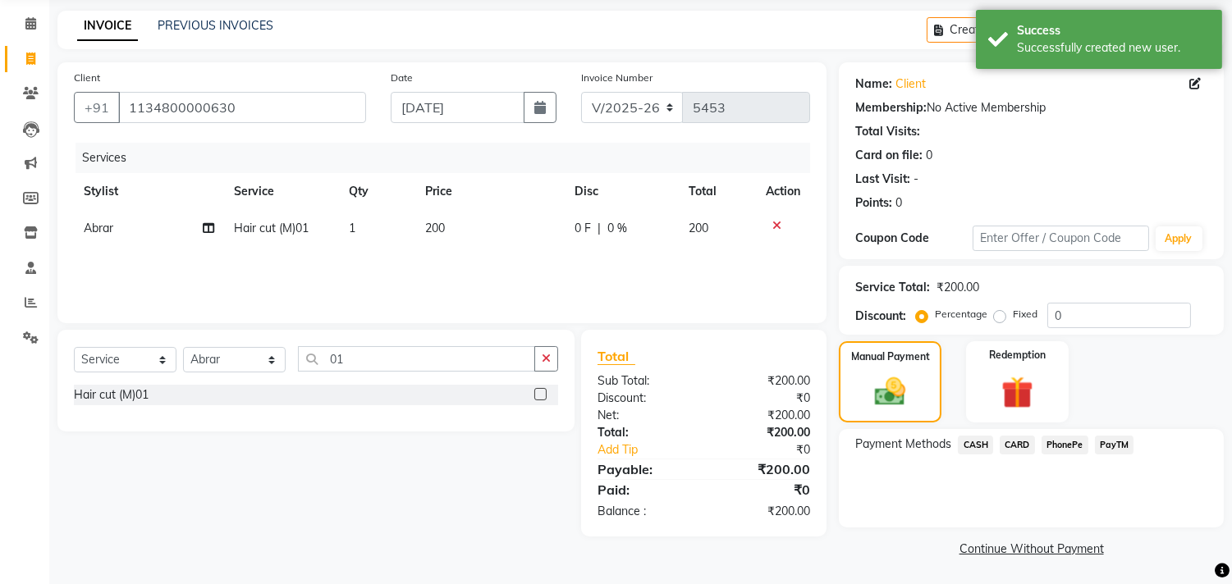
click at [979, 441] on span "CASH" at bounding box center [974, 445] width 35 height 19
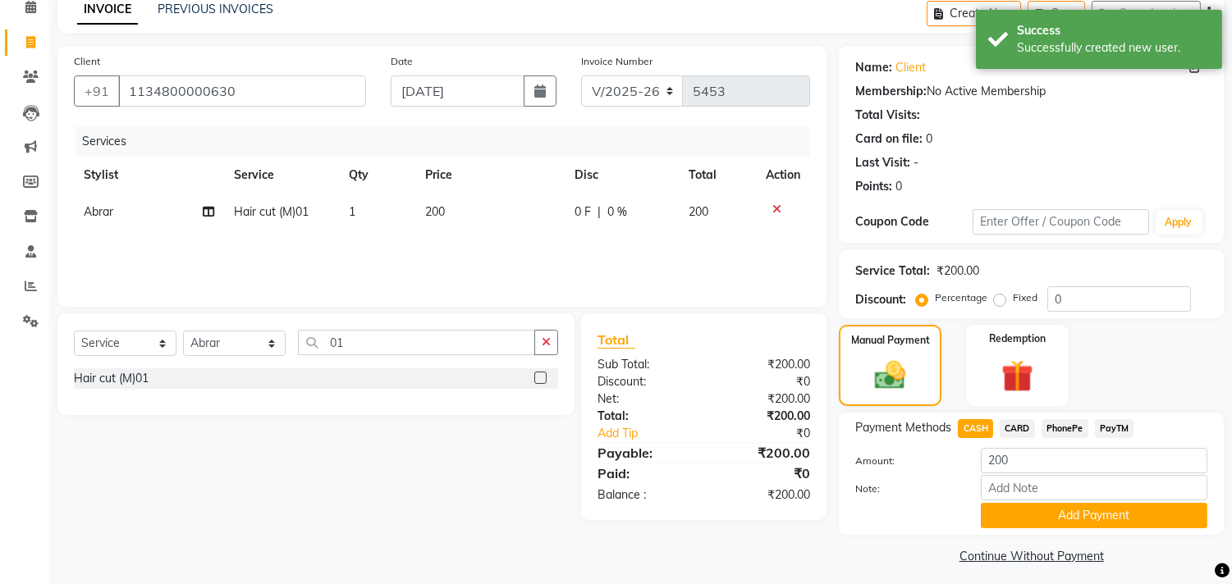
scroll to position [85, 0]
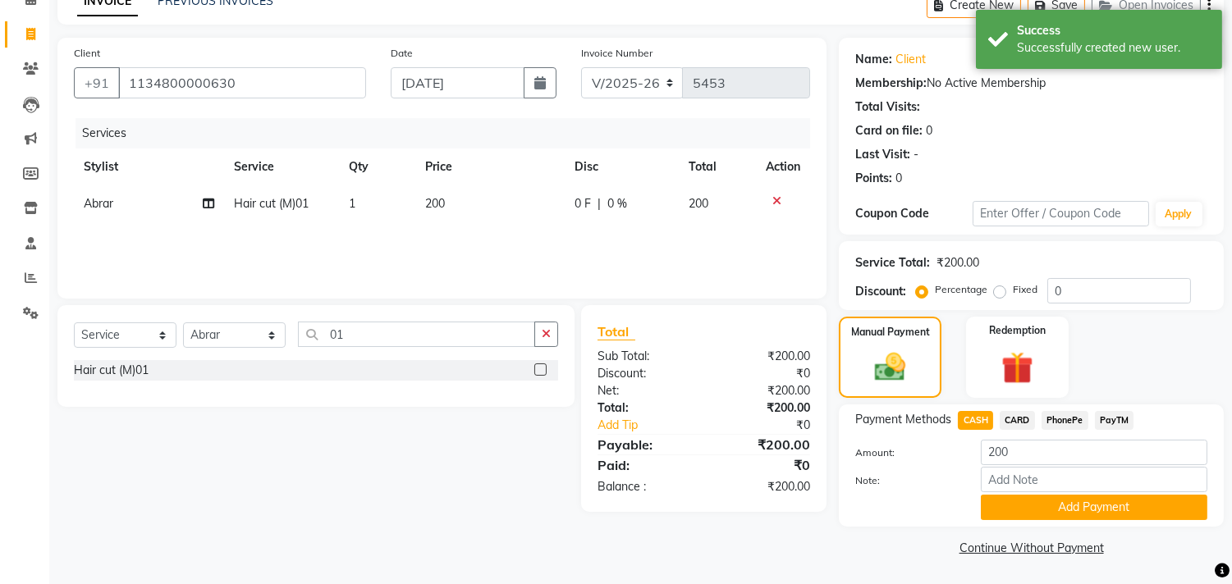
click at [1118, 419] on span "PayTM" at bounding box center [1114, 420] width 39 height 19
click at [1088, 518] on button "Add Payment" at bounding box center [1093, 507] width 226 height 25
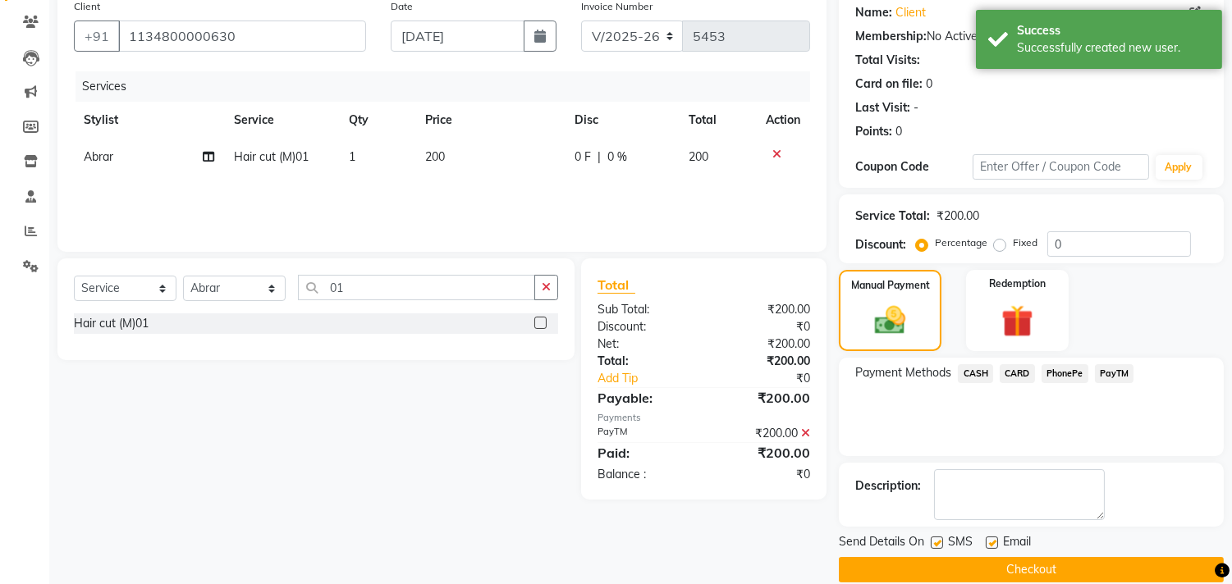
scroll to position [153, 0]
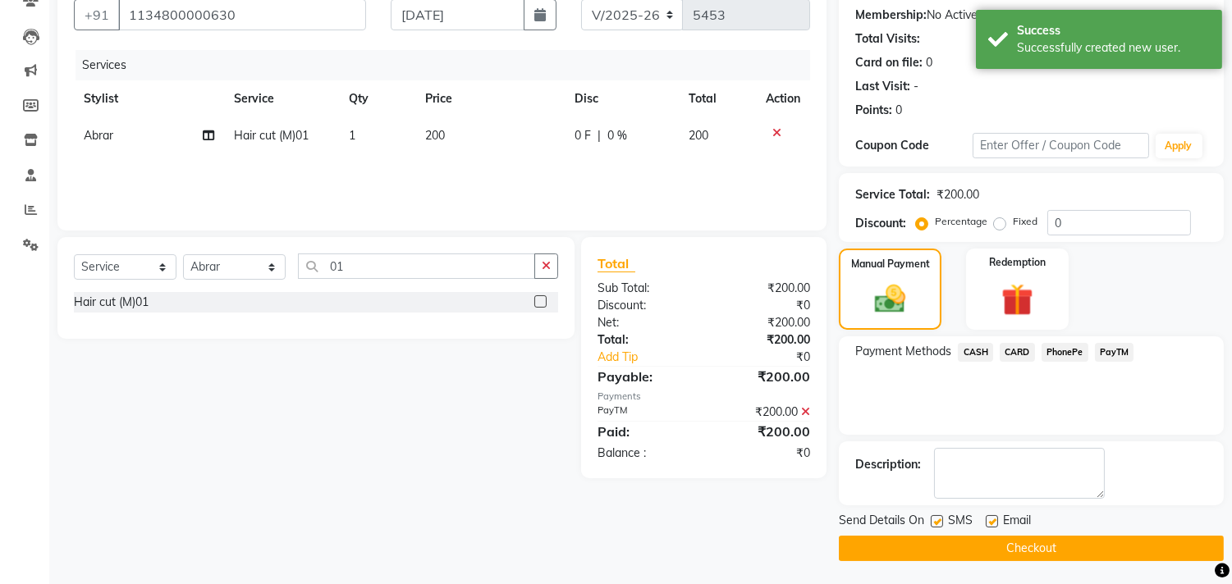
click at [1045, 530] on div "Send Details On SMS Email" at bounding box center [1031, 522] width 385 height 21
click at [1019, 553] on button "Checkout" at bounding box center [1031, 548] width 385 height 25
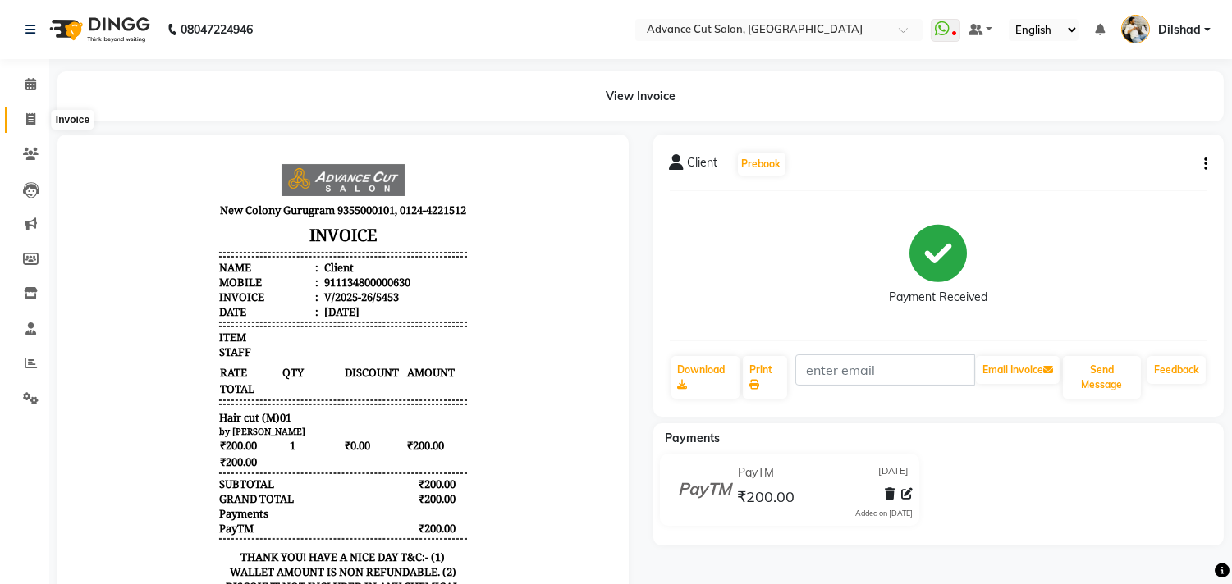
click at [18, 119] on span at bounding box center [30, 120] width 29 height 19
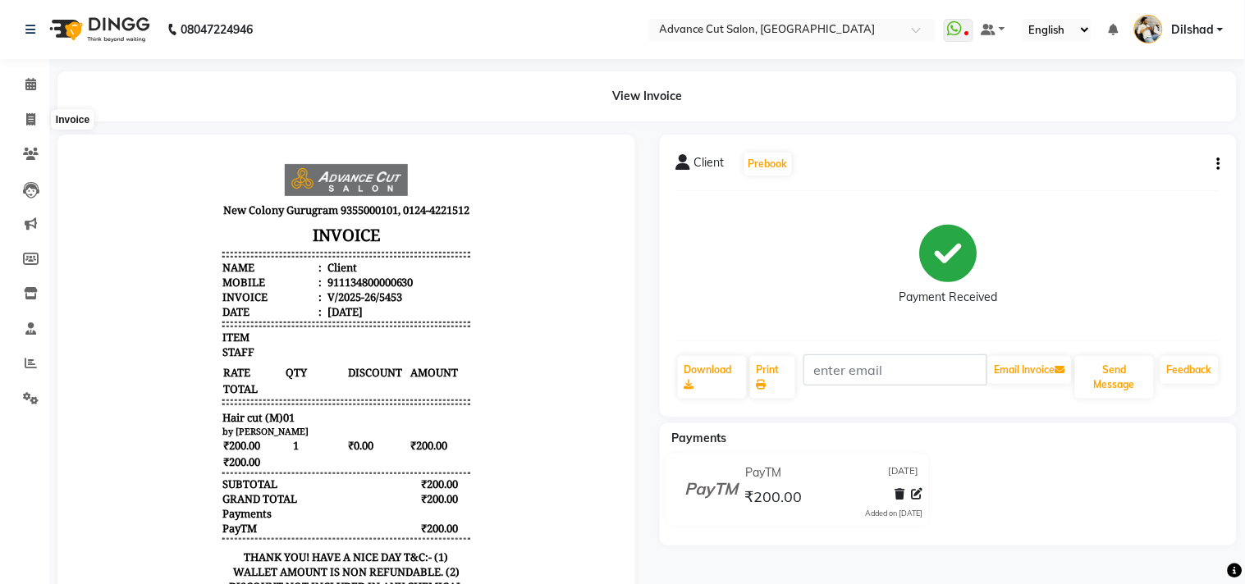
select select "service"
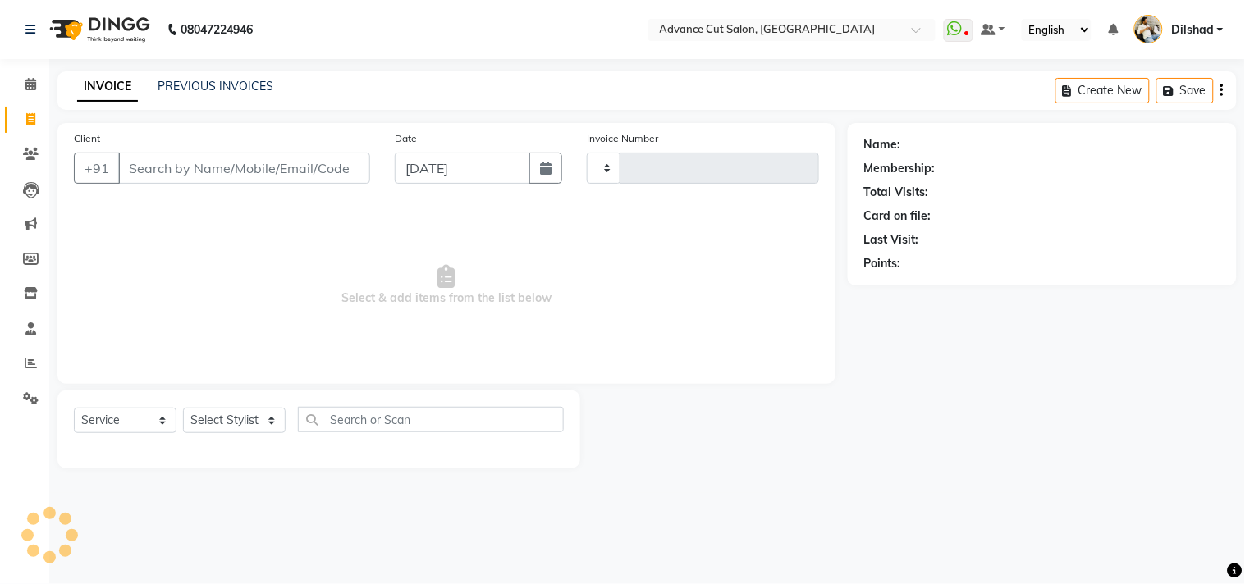
type input "5454"
select select "922"
click at [478, 85] on div "INVOICE PREVIOUS INVOICES Create New Save Open Invoices" at bounding box center [646, 90] width 1179 height 39
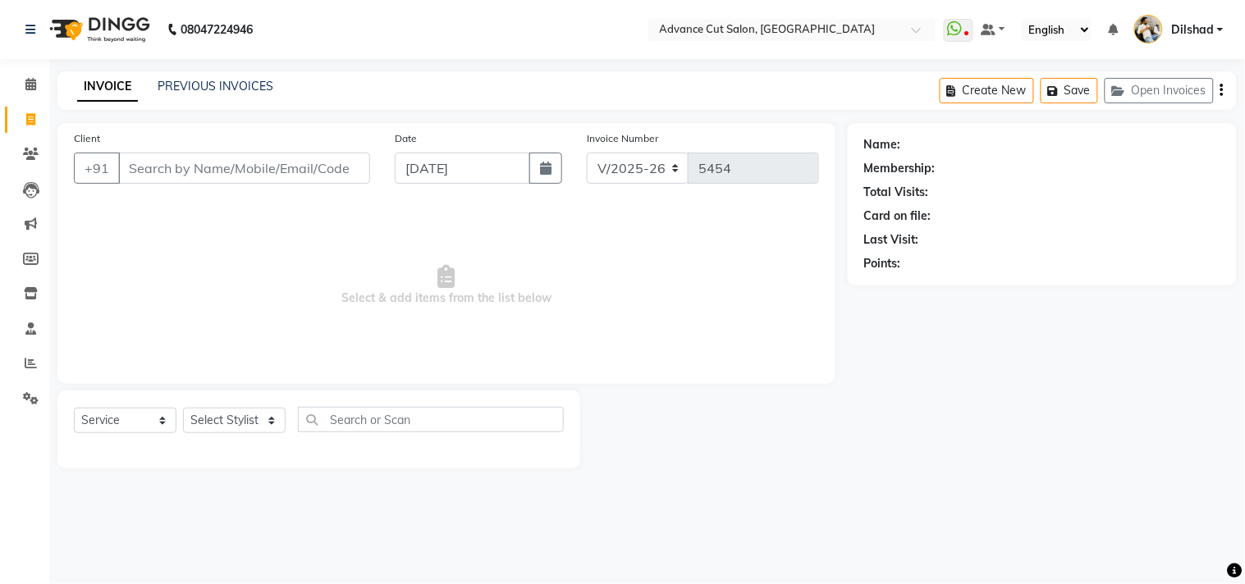
click at [397, 79] on div "INVOICE PREVIOUS INVOICES Create New Save Open Invoices" at bounding box center [646, 90] width 1179 height 39
click at [1133, 94] on button "Open Invoices" at bounding box center [1158, 90] width 109 height 25
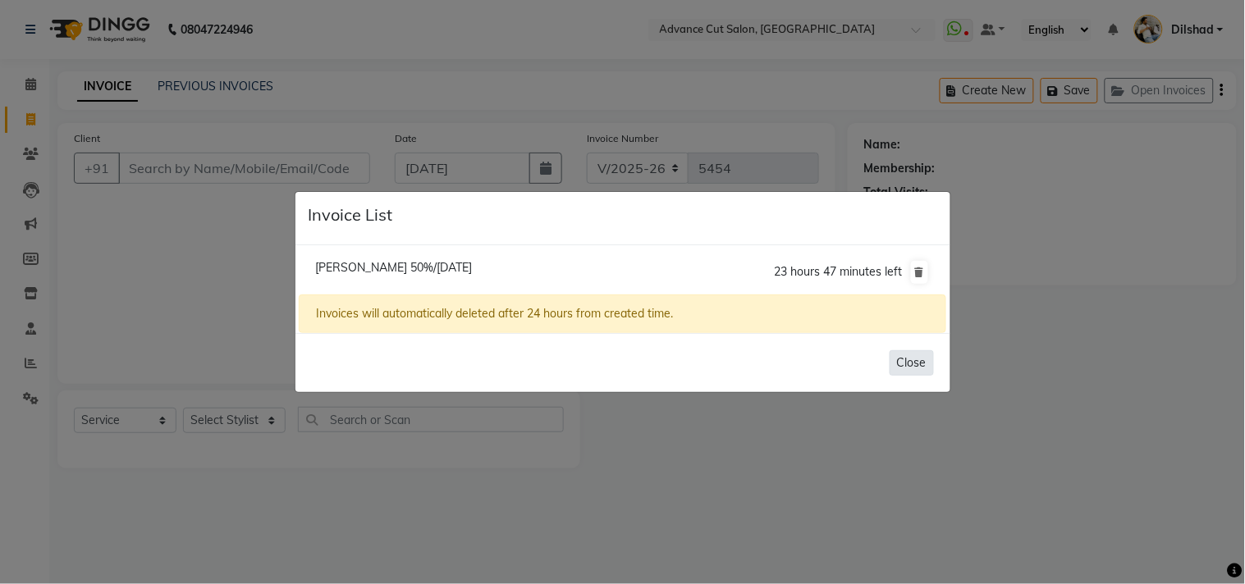
click at [920, 364] on button "Close" at bounding box center [911, 362] width 44 height 25
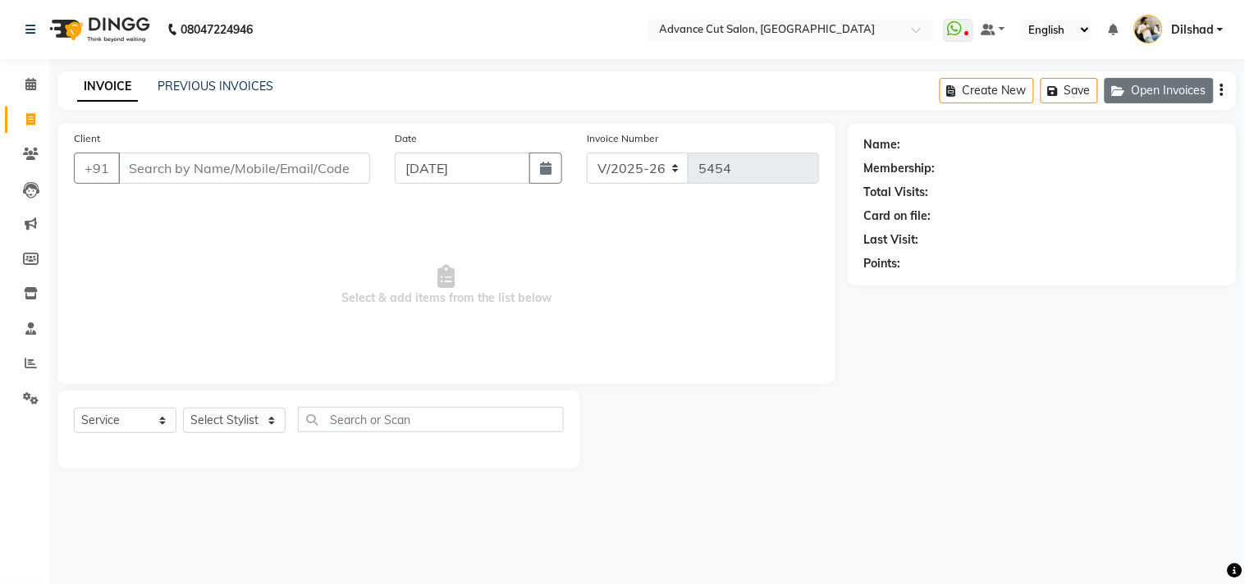
click at [1146, 95] on button "Open Invoices" at bounding box center [1158, 90] width 109 height 25
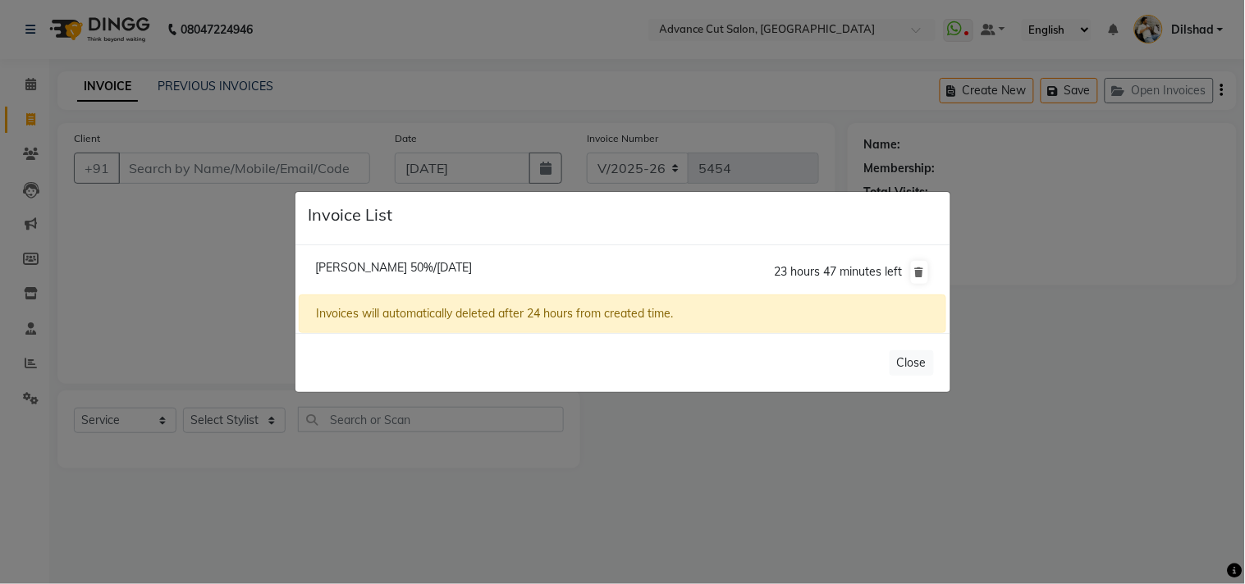
click at [423, 276] on li "[PERSON_NAME] 50%/[DATE] 23 hours 47 minutes left" at bounding box center [622, 272] width 647 height 46
click at [412, 261] on span "[PERSON_NAME] 50%/[DATE]" at bounding box center [393, 267] width 157 height 15
type input "8800121654"
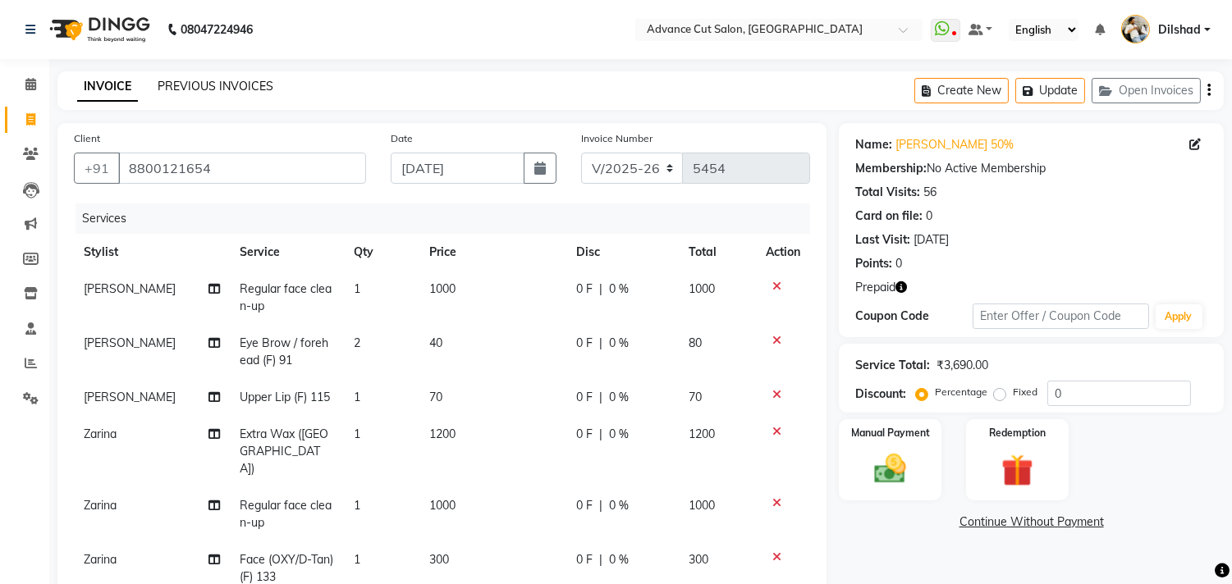
click at [210, 80] on link "PREVIOUS INVOICES" at bounding box center [216, 86] width 116 height 15
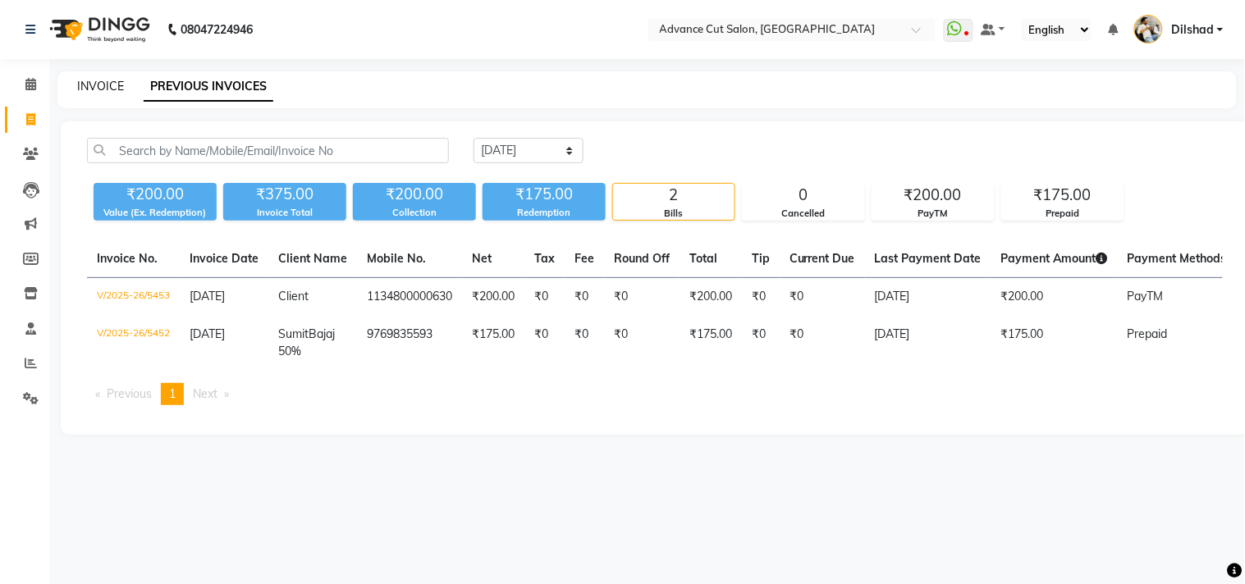
click at [105, 86] on link "INVOICE" at bounding box center [100, 86] width 47 height 15
select select "service"
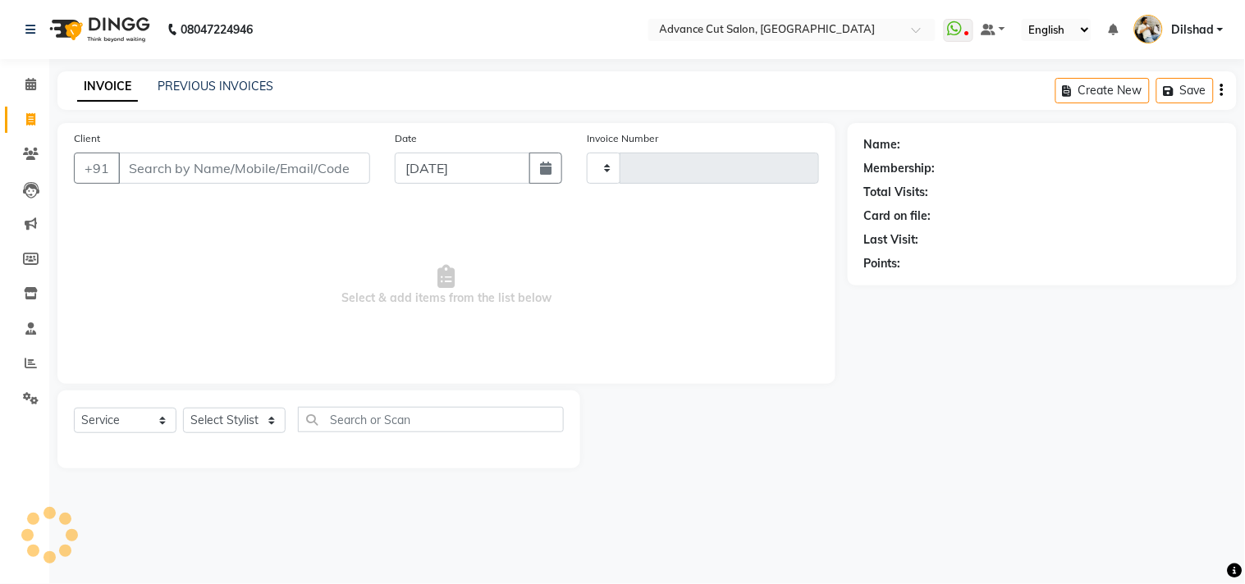
type input "5454"
select select "922"
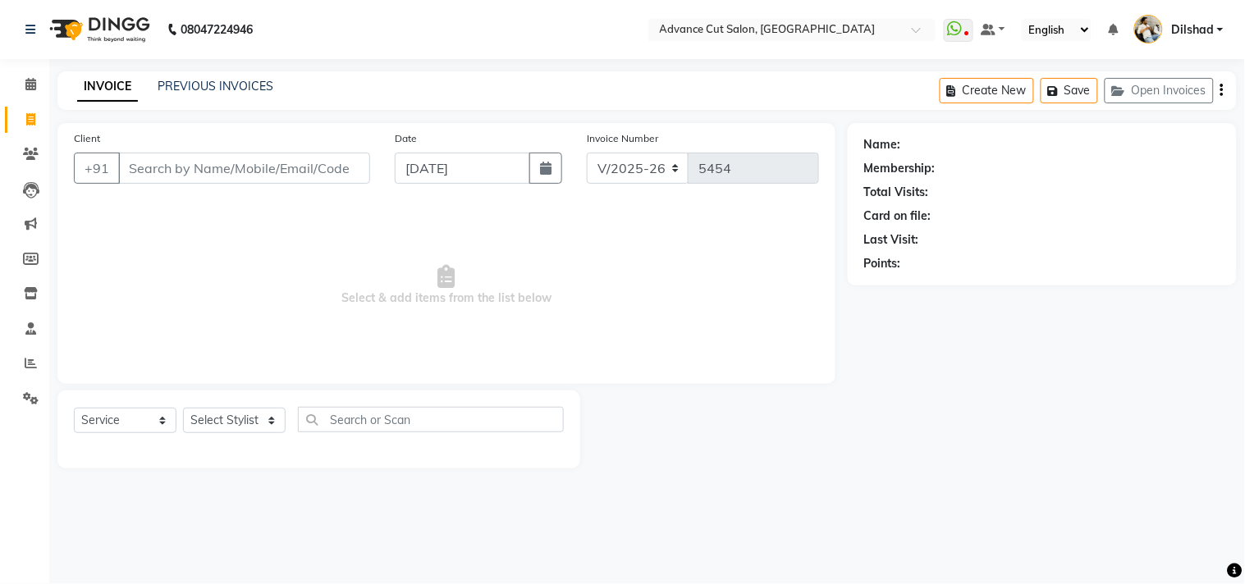
click at [219, 287] on span "Select & add items from the list below" at bounding box center [446, 285] width 745 height 164
click at [14, 151] on link "Clients" at bounding box center [24, 154] width 39 height 27
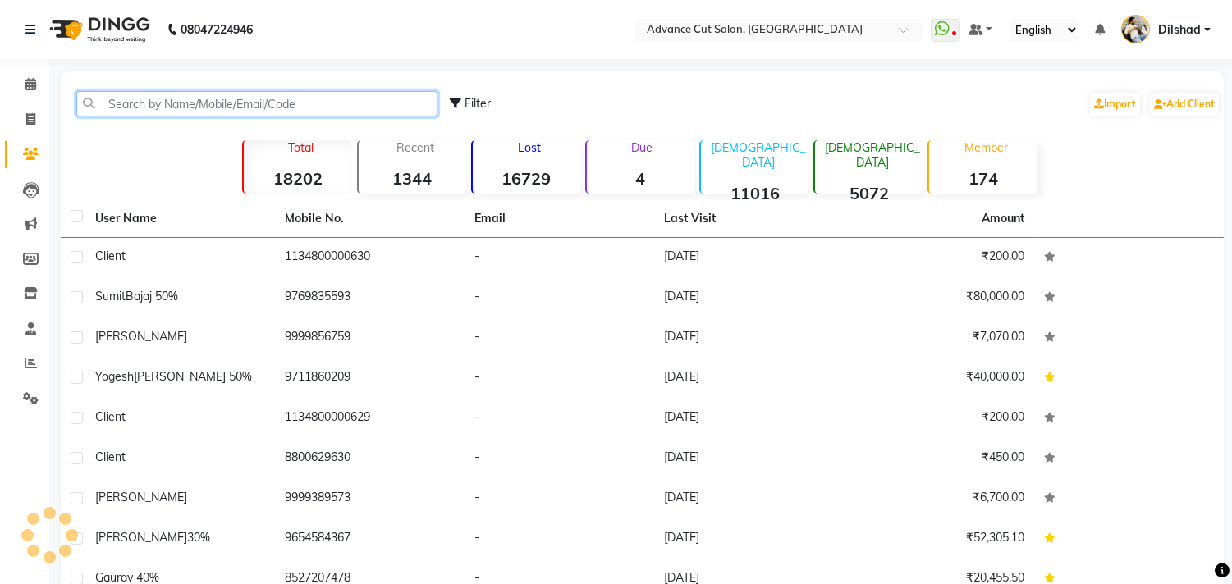
click at [151, 97] on input "text" at bounding box center [256, 103] width 361 height 25
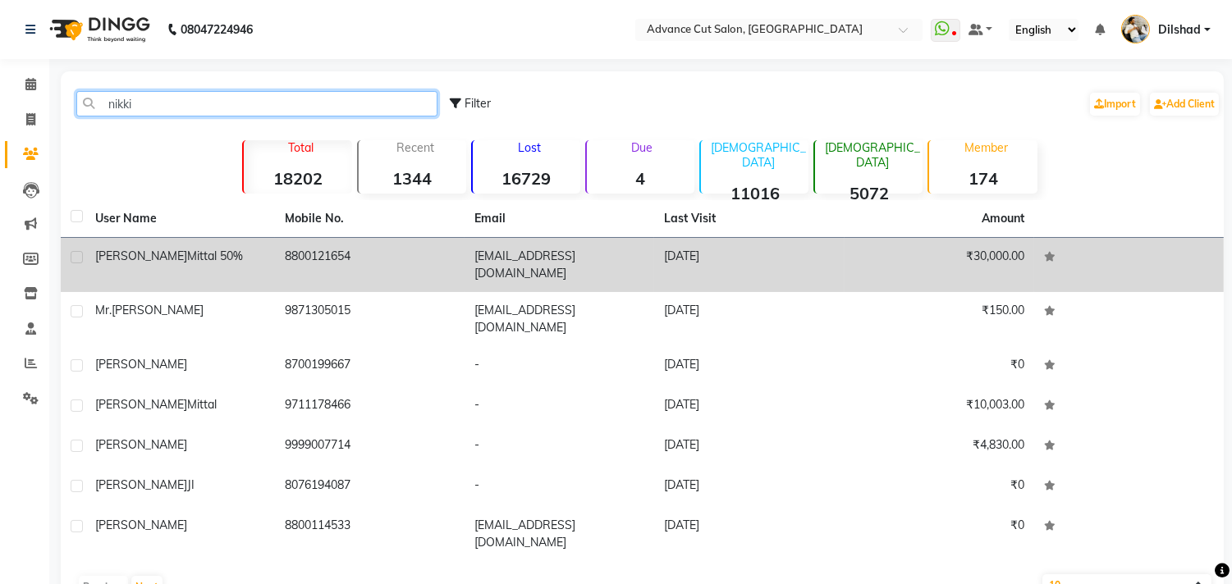
type input "nikki"
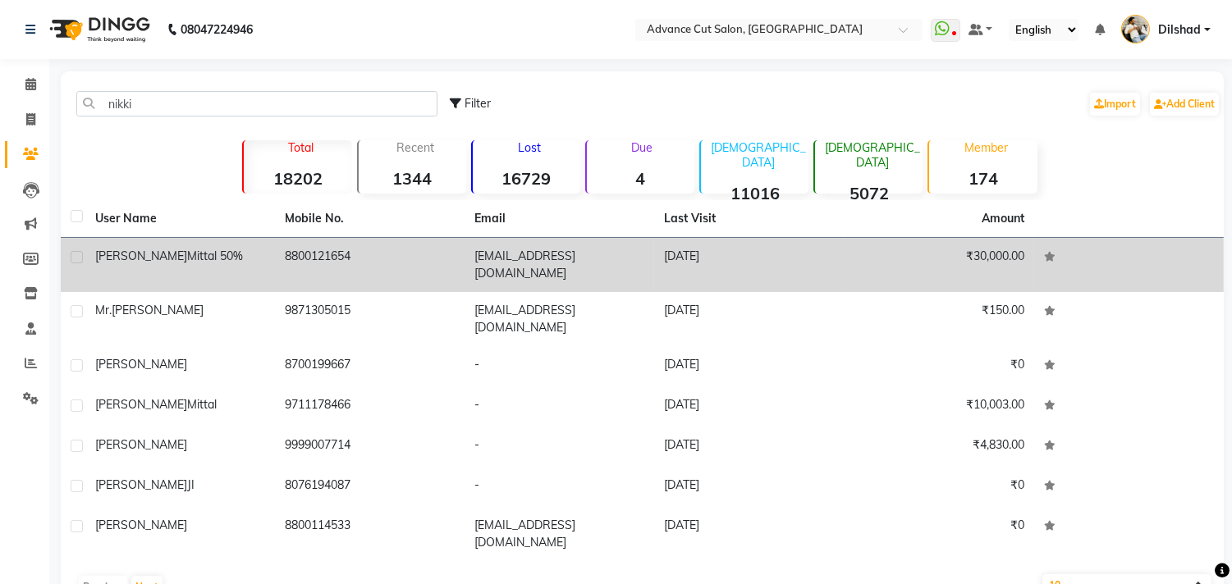
click at [307, 263] on td "8800121654" at bounding box center [370, 265] width 190 height 54
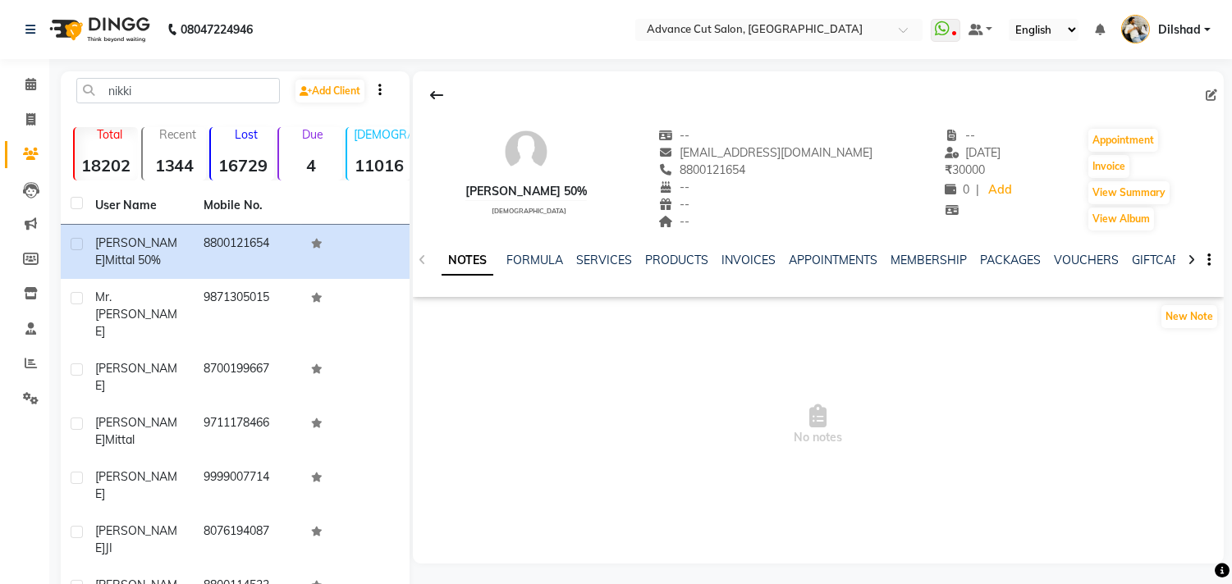
click at [1081, 268] on div "VOUCHERS" at bounding box center [1085, 260] width 65 height 17
click at [1073, 266] on link "VOUCHERS" at bounding box center [1085, 260] width 65 height 15
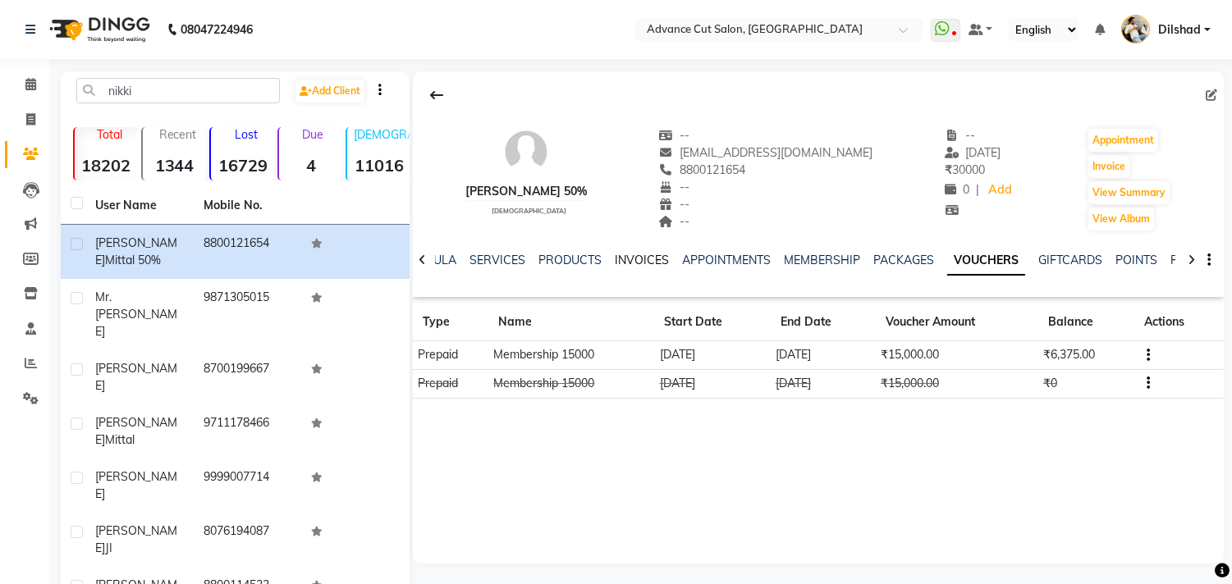
click at [630, 255] on link "INVOICES" at bounding box center [642, 260] width 54 height 15
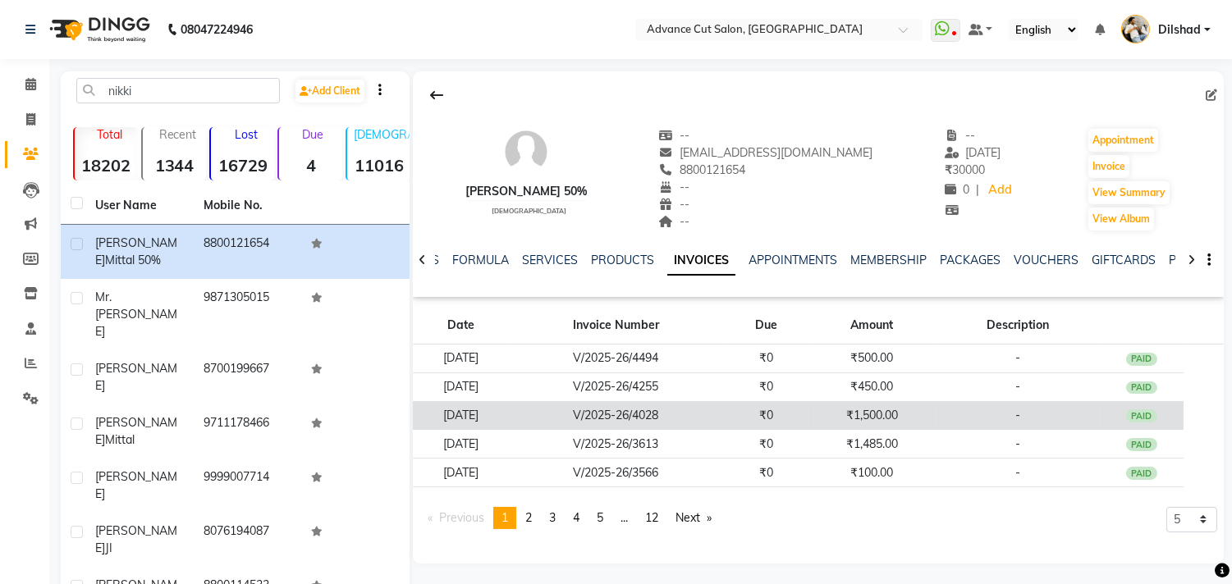
click at [685, 404] on td "V/2025-26/4028" at bounding box center [615, 415] width 215 height 29
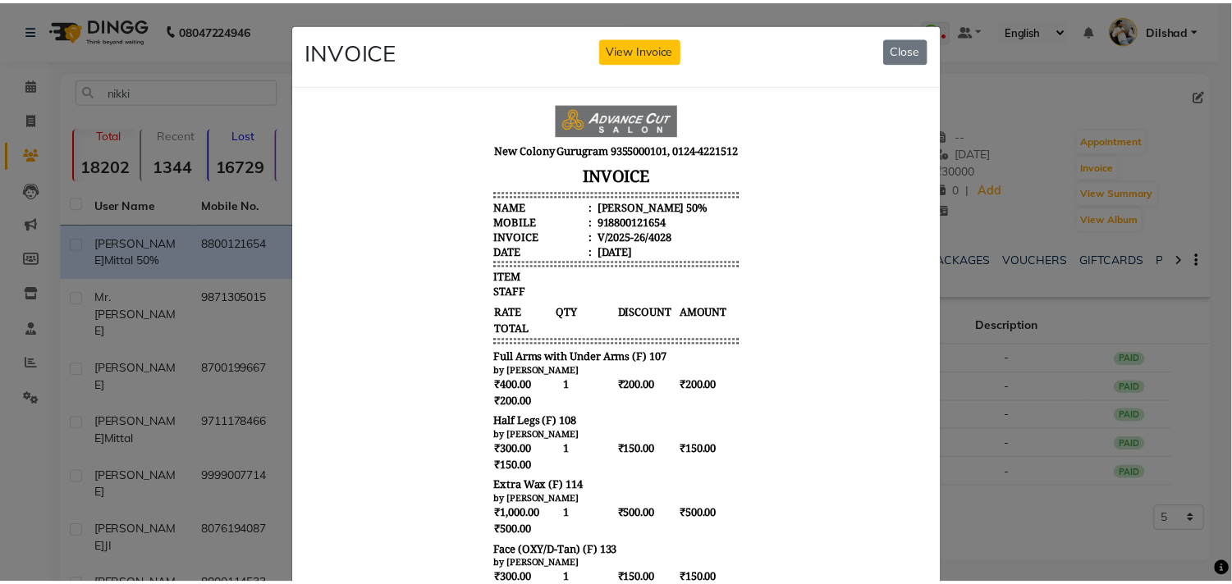
scroll to position [12, 0]
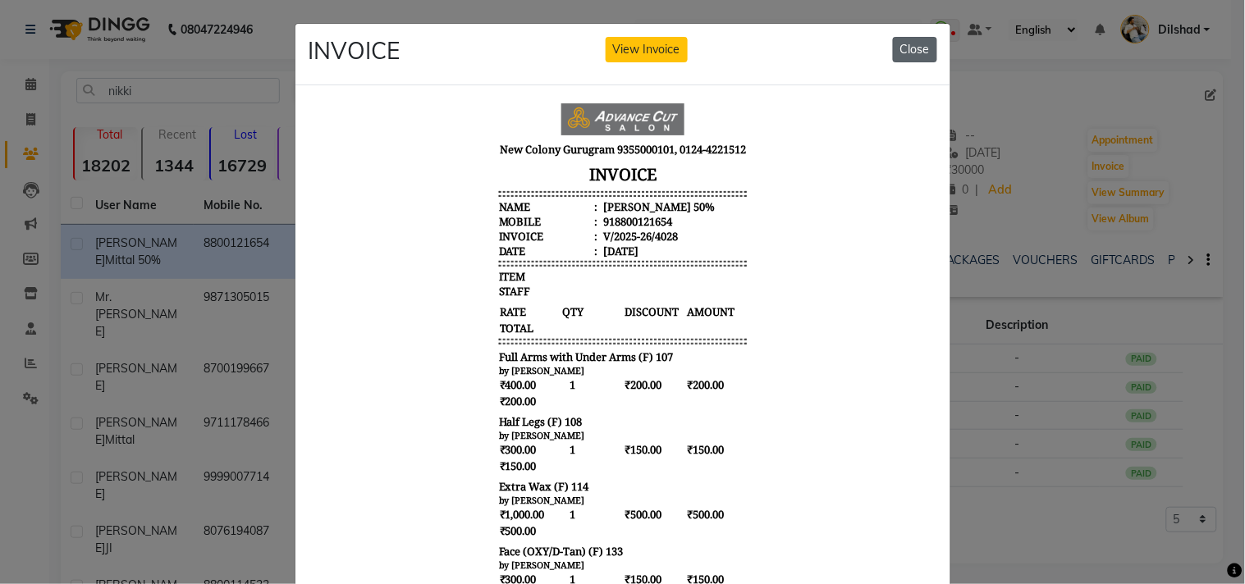
click at [912, 56] on button "Close" at bounding box center [915, 49] width 44 height 25
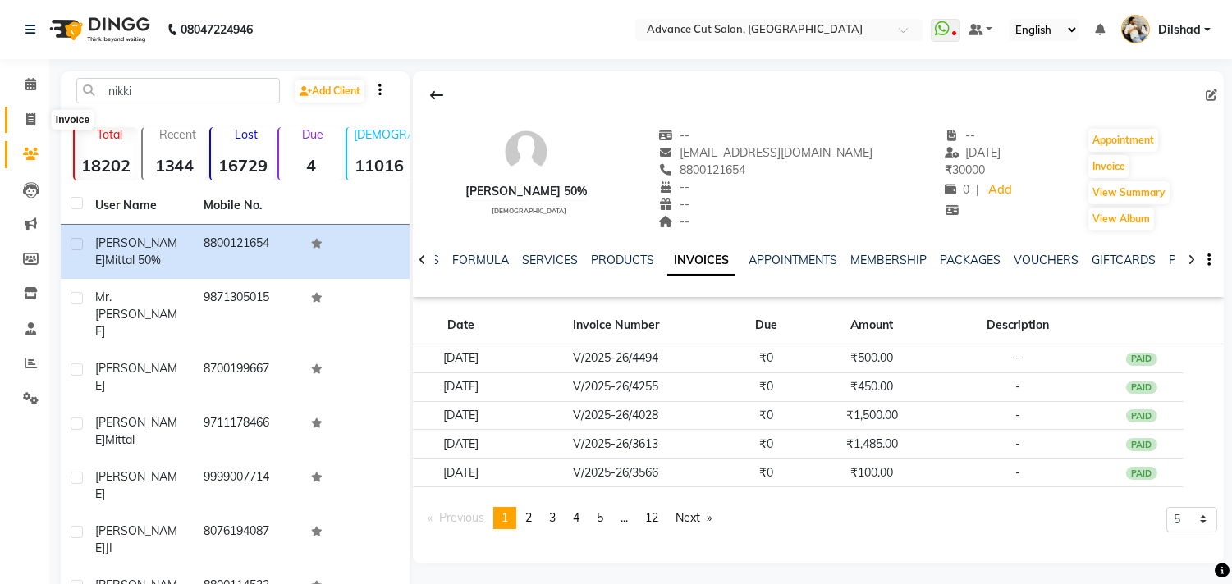
drag, startPoint x: 34, startPoint y: 126, endPoint x: 94, endPoint y: 118, distance: 60.3
click at [33, 126] on icon at bounding box center [30, 119] width 9 height 12
select select "service"
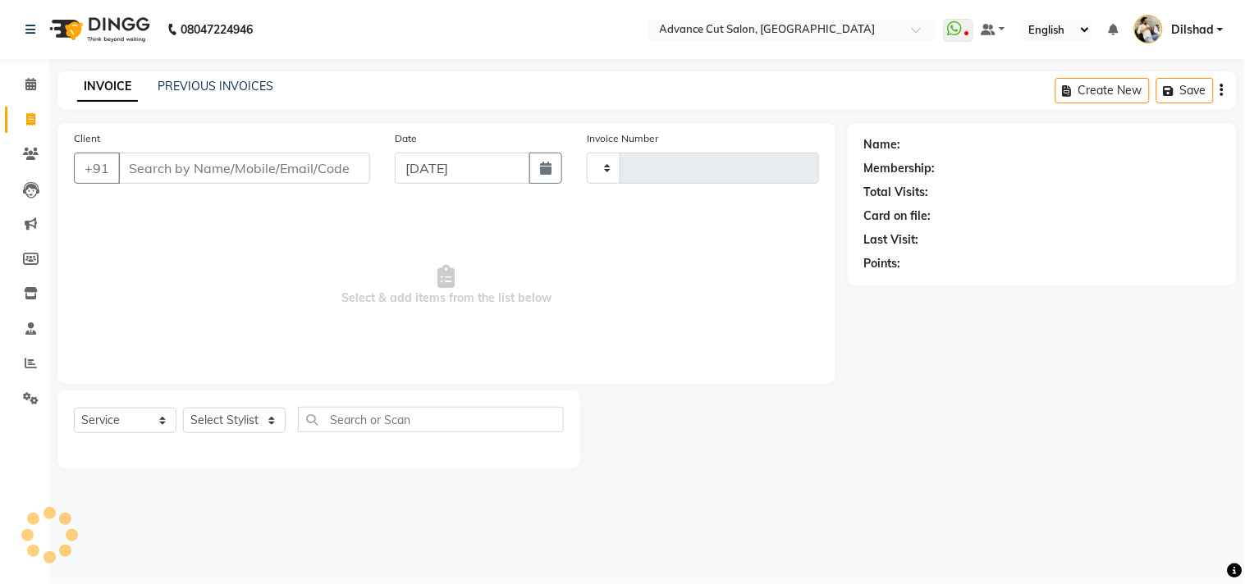
type input "5454"
select select "922"
click at [414, 116] on main "INVOICE PREVIOUS INVOICES Create New Save Open Invoices Client +91 Date [DATE] …" at bounding box center [646, 282] width 1195 height 422
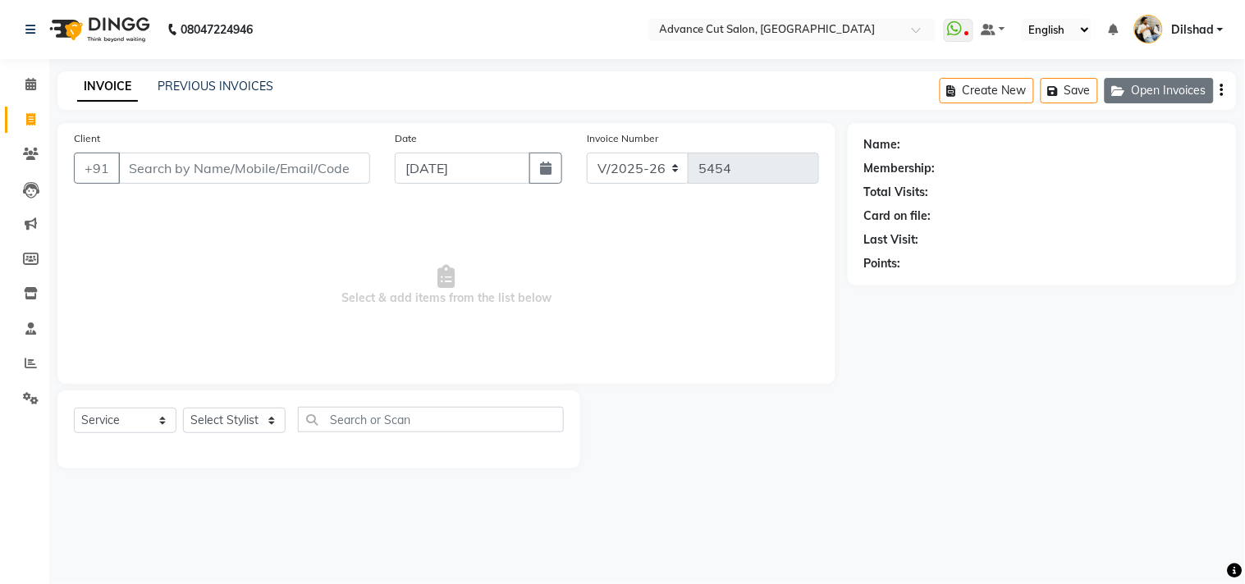
click at [1163, 99] on button "Open Invoices" at bounding box center [1158, 90] width 109 height 25
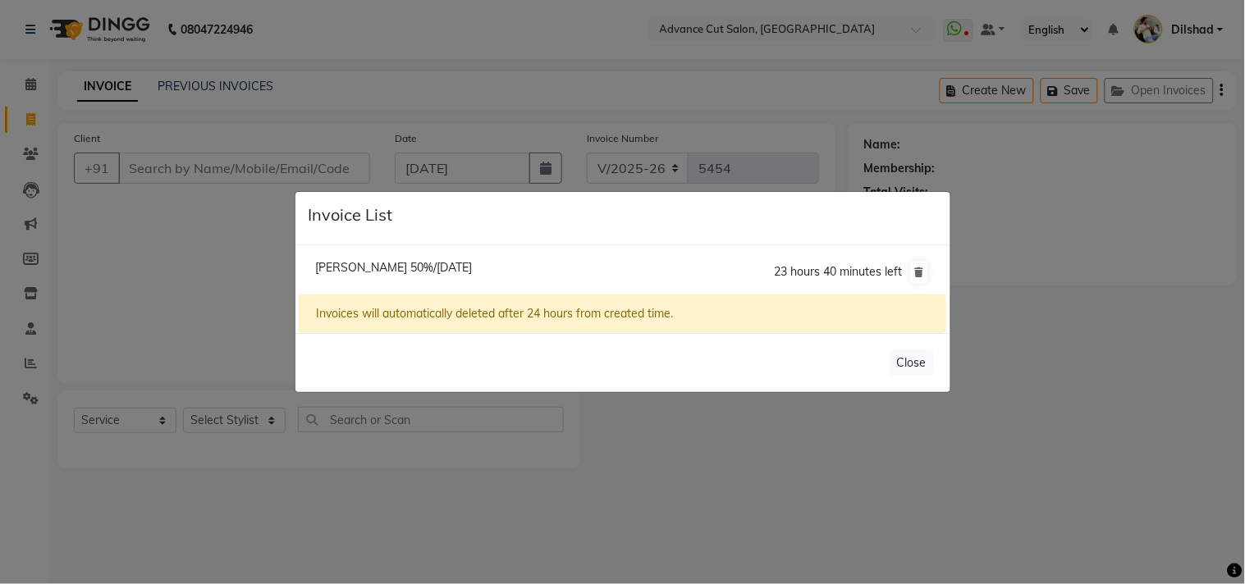
click at [335, 260] on span "[PERSON_NAME] 50%/[DATE]" at bounding box center [393, 267] width 157 height 15
type input "8800121654"
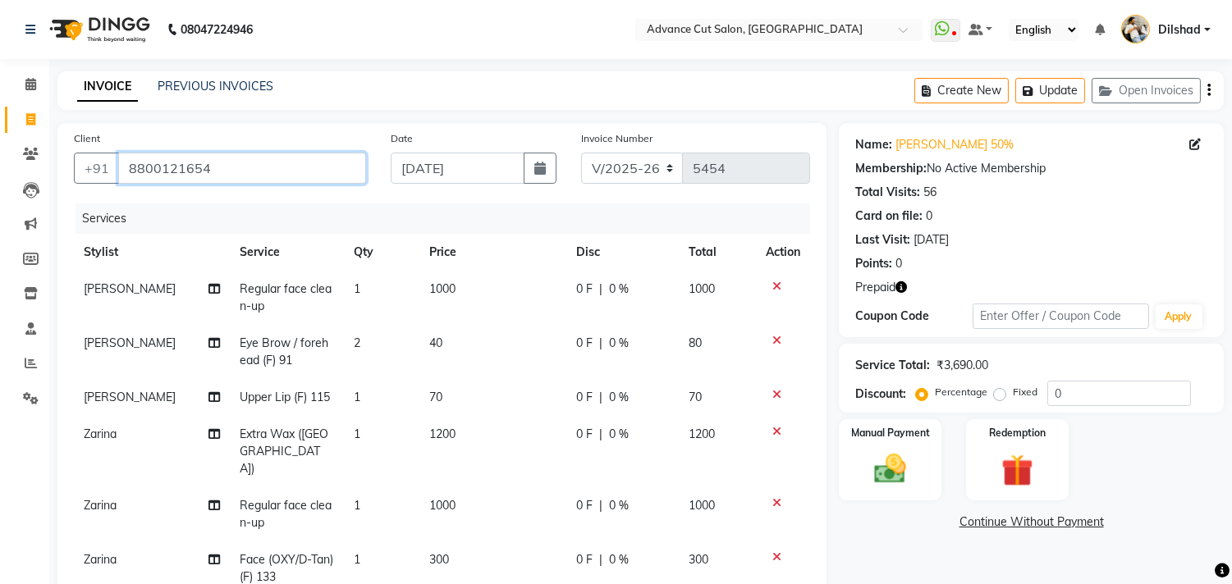
click at [222, 172] on input "8800121654" at bounding box center [242, 168] width 248 height 31
click at [209, 112] on main "INVOICE PREVIOUS INVOICES Create New Update Open Invoices Client [PHONE_NUMBER]…" at bounding box center [640, 469] width 1182 height 797
click at [167, 118] on main "INVOICE PREVIOUS INVOICES Create New Update Open Invoices Client [PHONE_NUMBER]…" at bounding box center [640, 469] width 1182 height 797
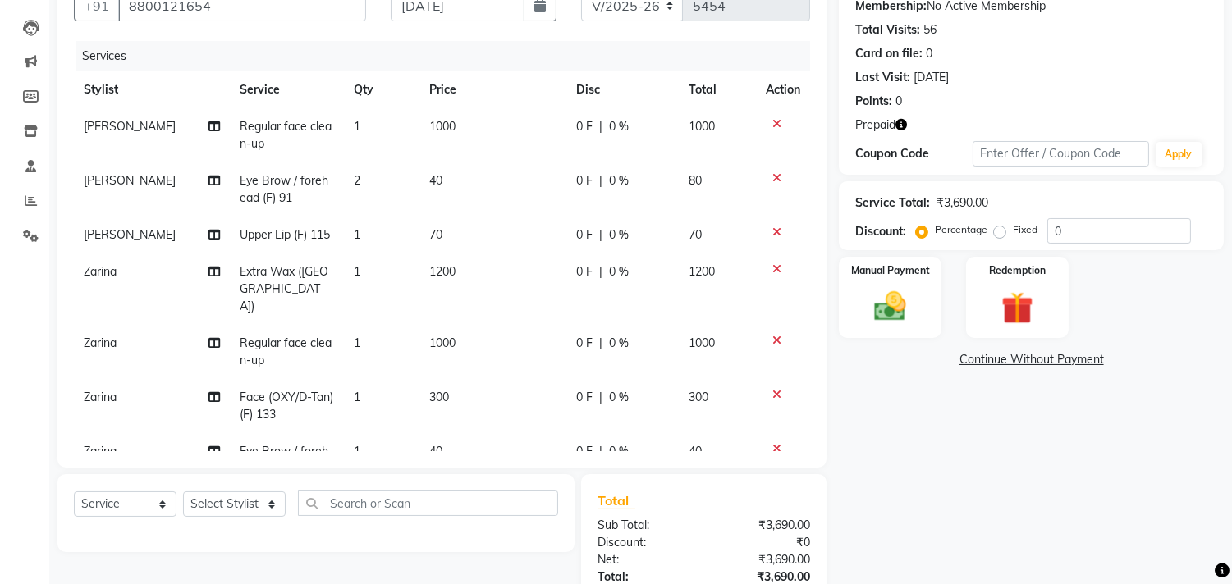
scroll to position [284, 0]
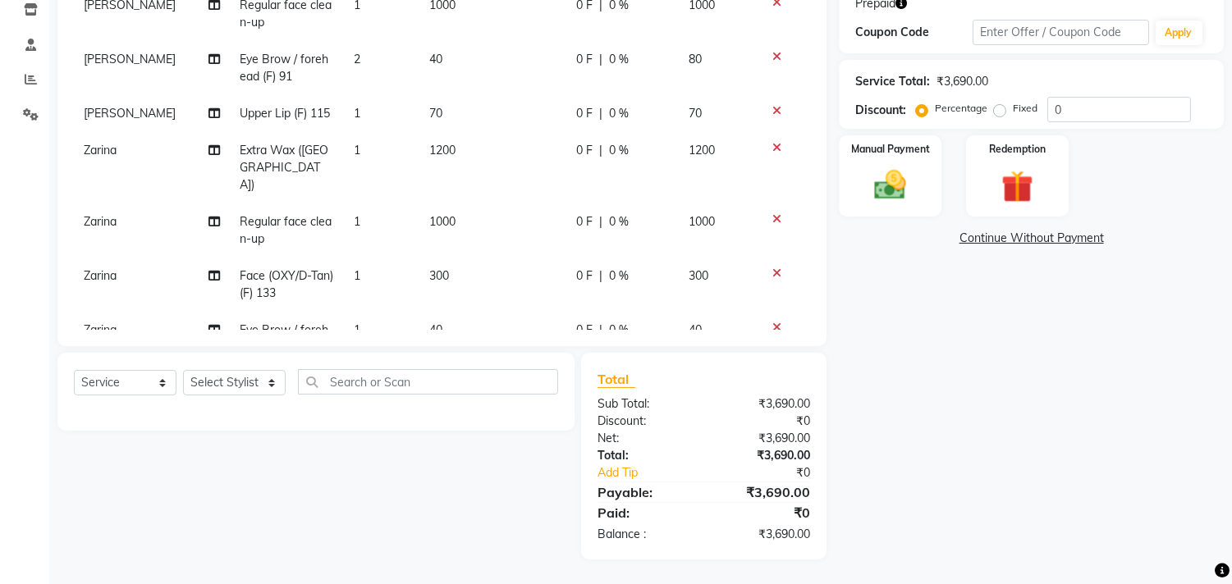
click at [862, 277] on div "Name: [PERSON_NAME] 50% Membership: No Active Membership Total Visits: 56 Card …" at bounding box center [1037, 199] width 397 height 720
click at [1048, 100] on input "0" at bounding box center [1119, 109] width 144 height 25
type input "50"
click at [1012, 186] on img at bounding box center [1016, 187] width 54 height 41
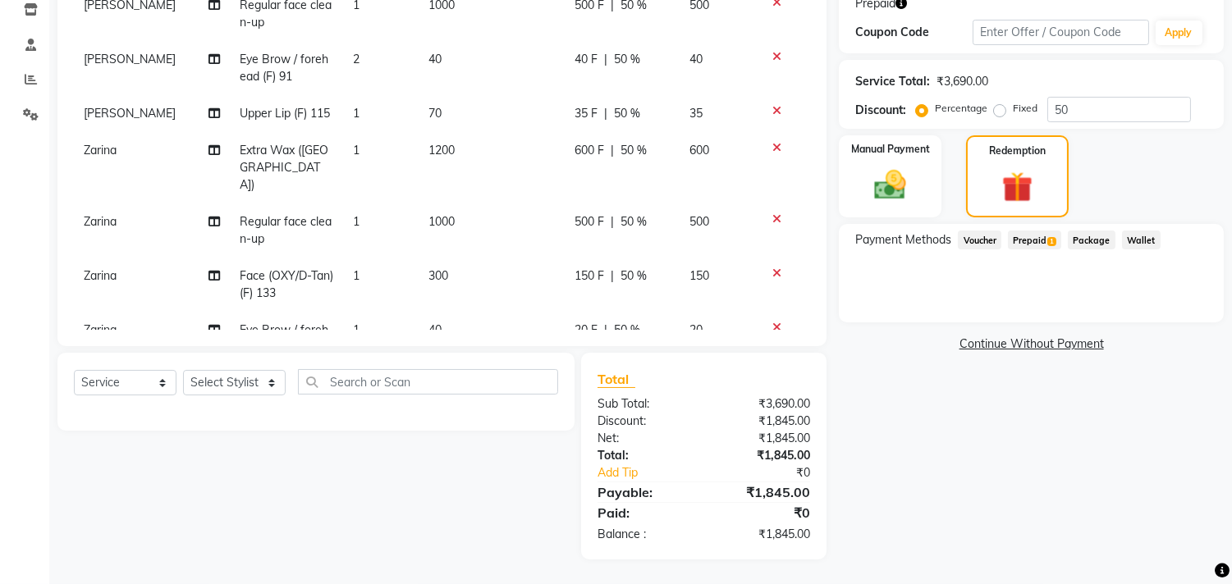
drag, startPoint x: 1035, startPoint y: 235, endPoint x: 1046, endPoint y: 249, distance: 18.7
click at [1035, 238] on span "Prepaid 1" at bounding box center [1034, 240] width 53 height 19
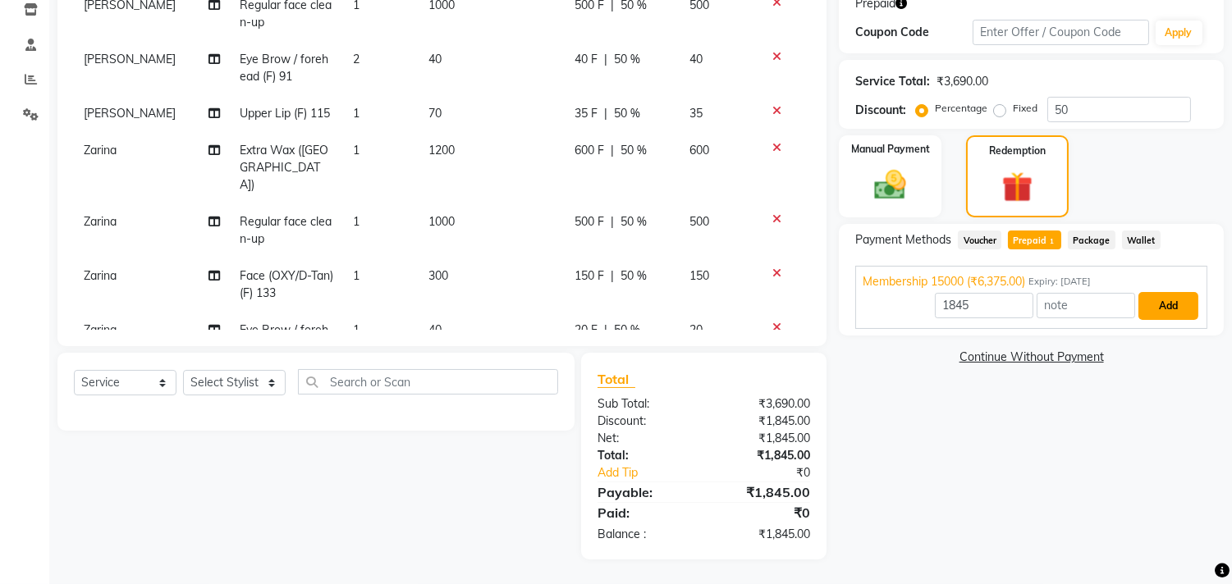
click at [1157, 294] on button "Add" at bounding box center [1168, 306] width 60 height 28
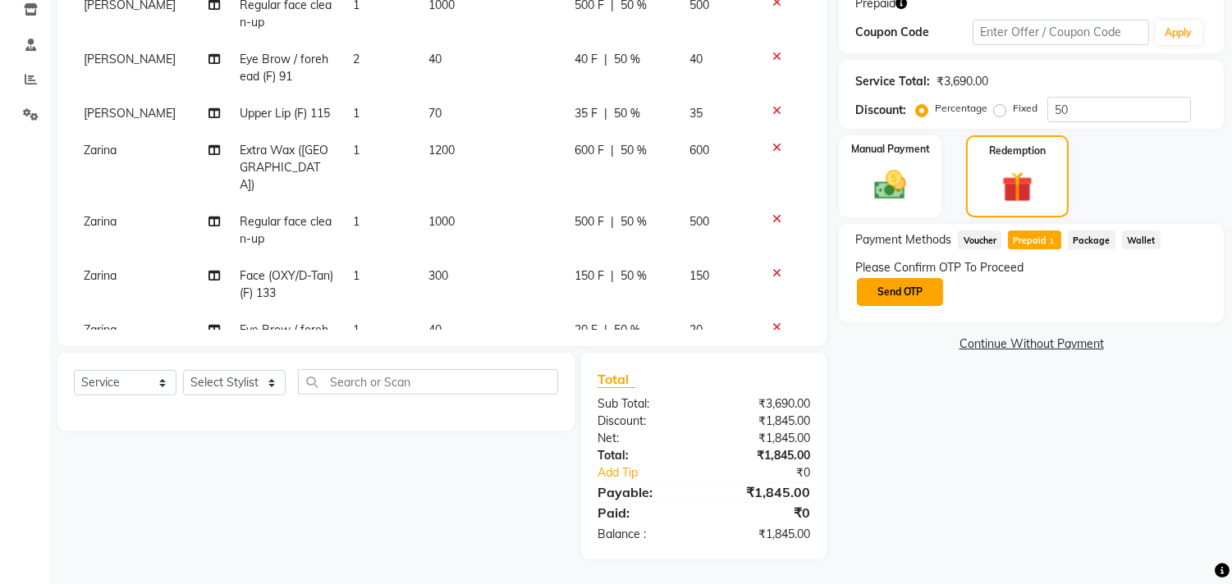
click at [908, 297] on button "Send OTP" at bounding box center [900, 292] width 86 height 28
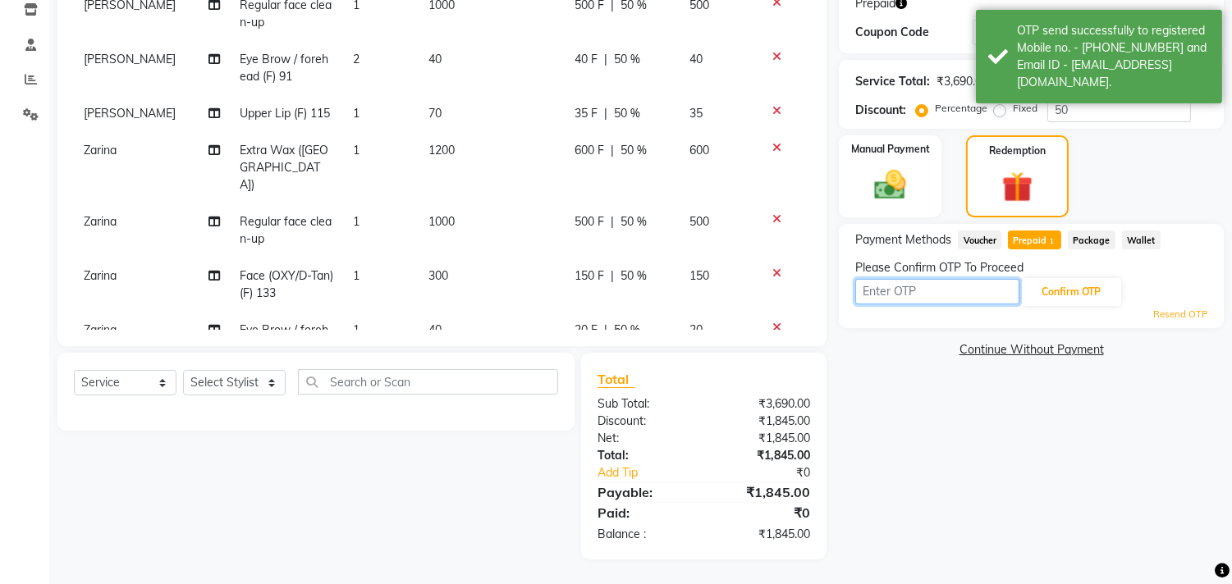
click at [904, 287] on input "text" at bounding box center [937, 291] width 164 height 25
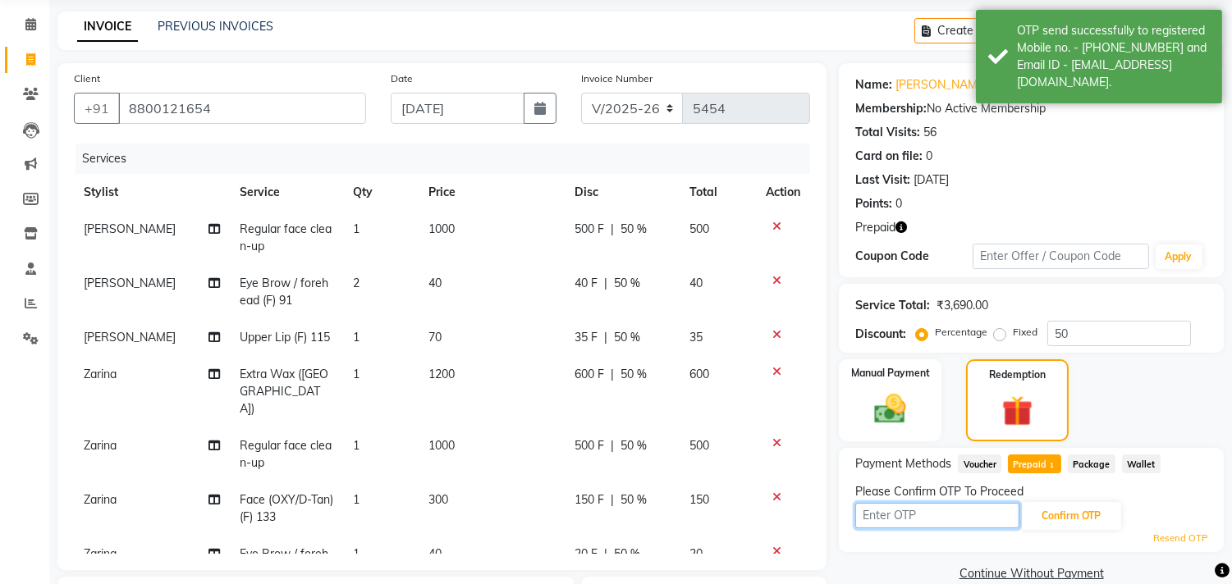
scroll to position [102, 0]
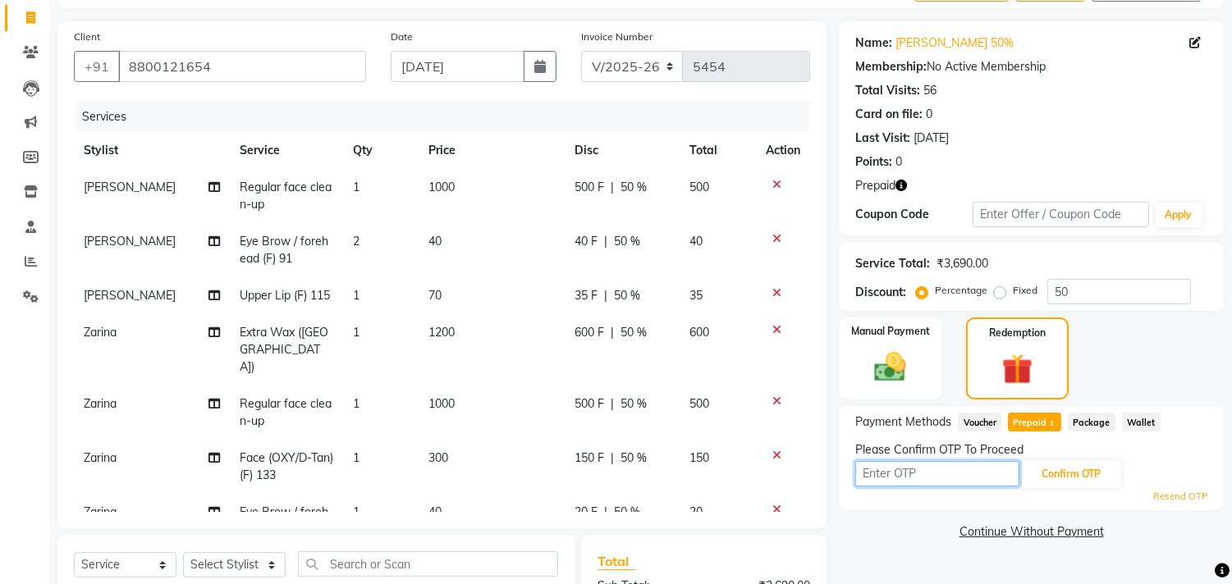
click at [934, 470] on input "text" at bounding box center [937, 473] width 164 height 25
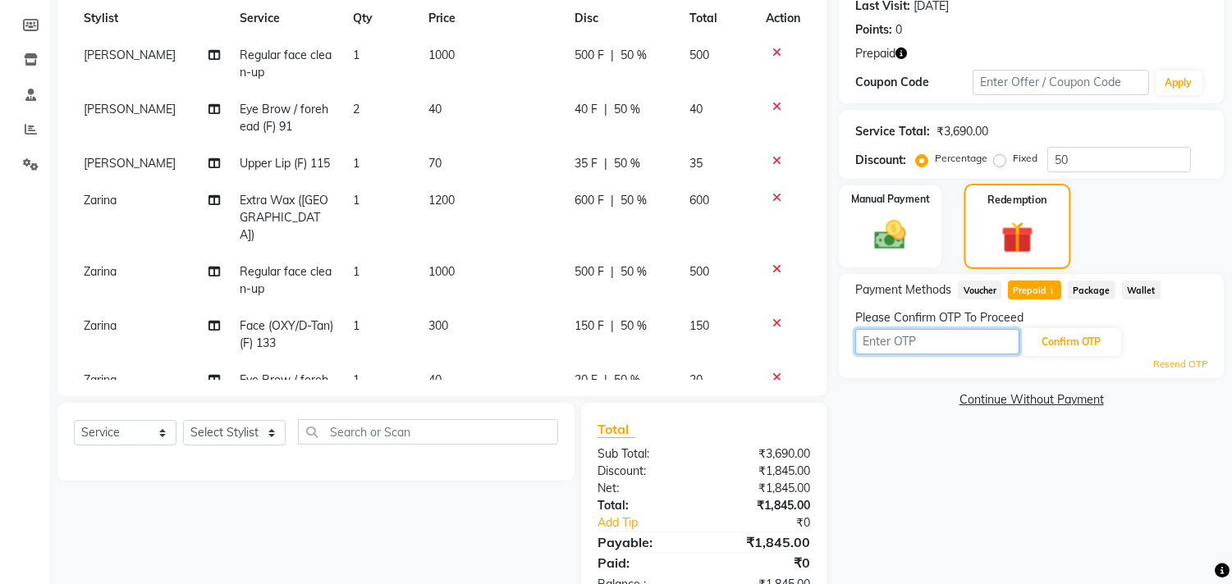
scroll to position [193, 0]
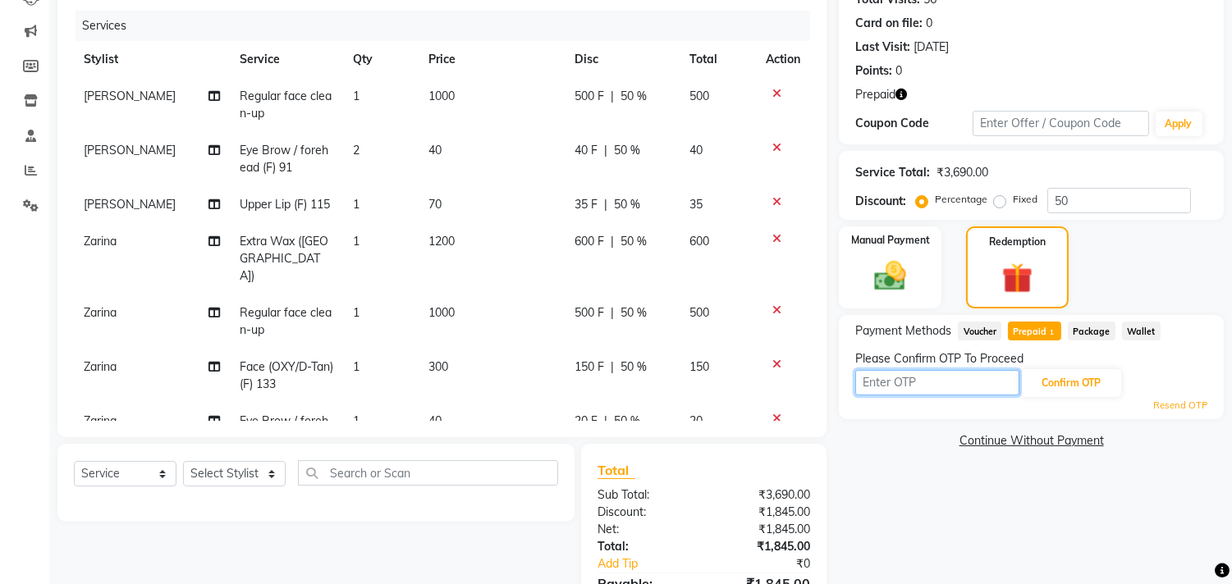
click at [896, 384] on input "text" at bounding box center [937, 382] width 164 height 25
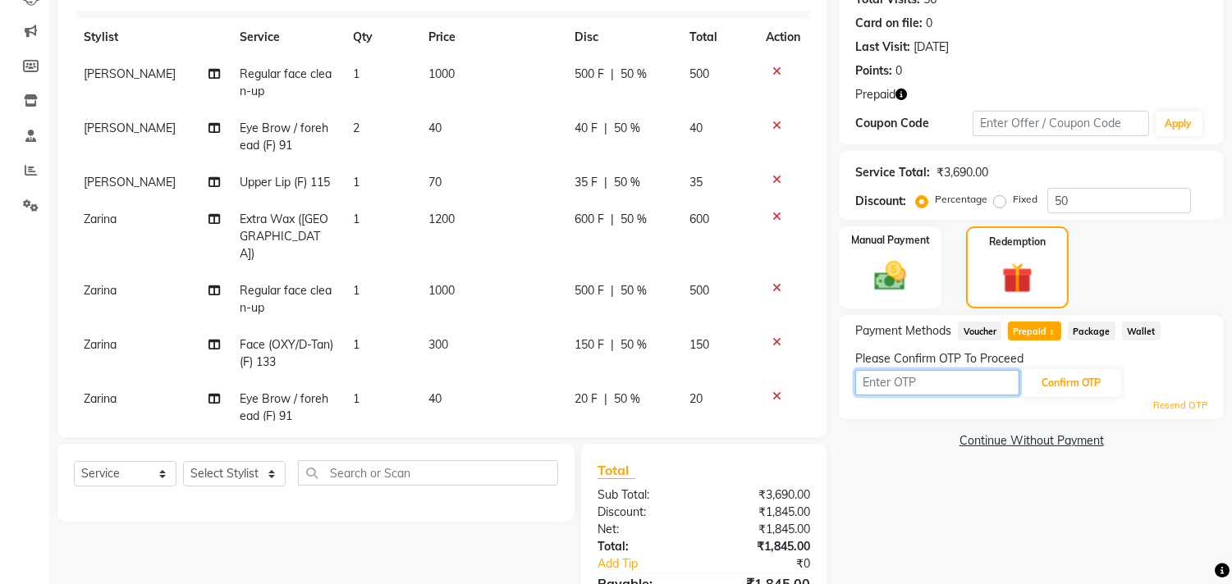
scroll to position [28, 0]
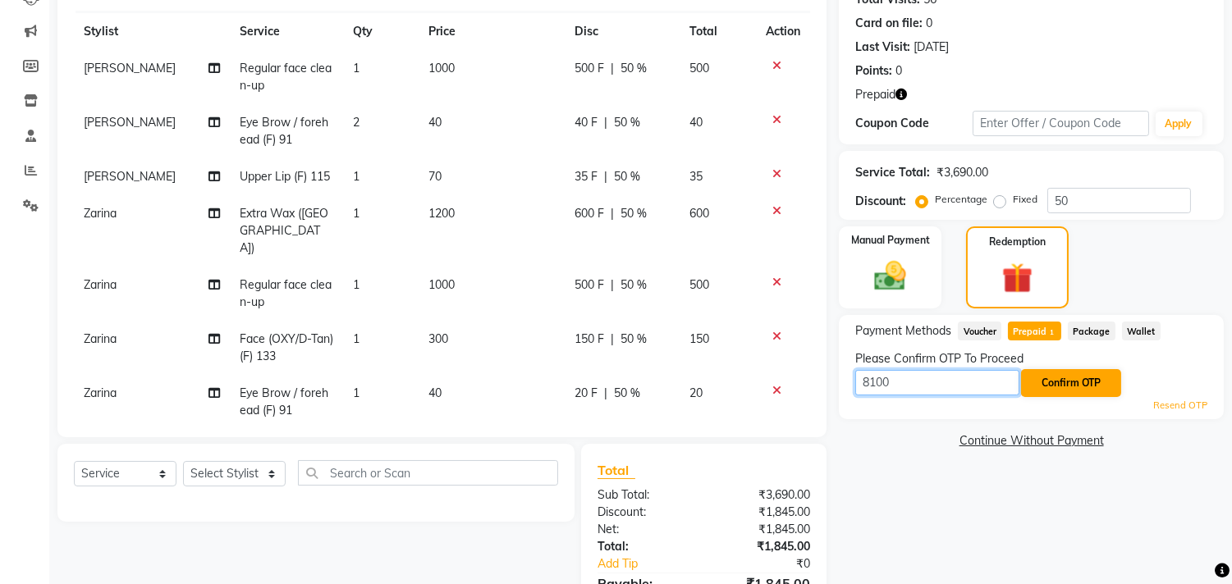
type input "8100"
click at [1071, 386] on button "Confirm OTP" at bounding box center [1071, 383] width 100 height 28
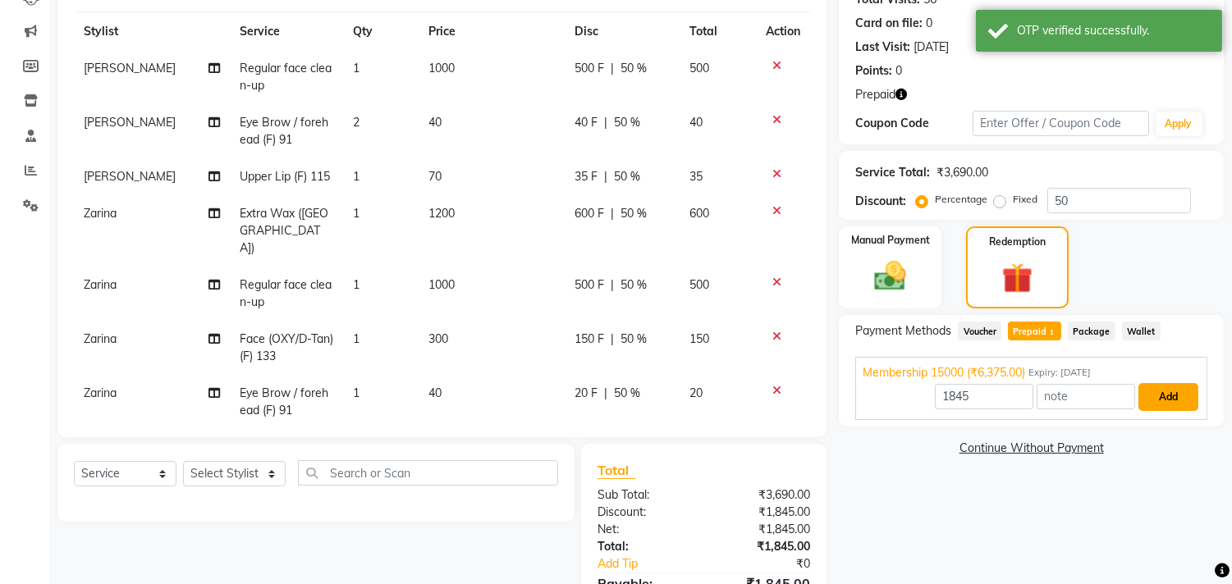
click at [1159, 395] on button "Add" at bounding box center [1168, 397] width 60 height 28
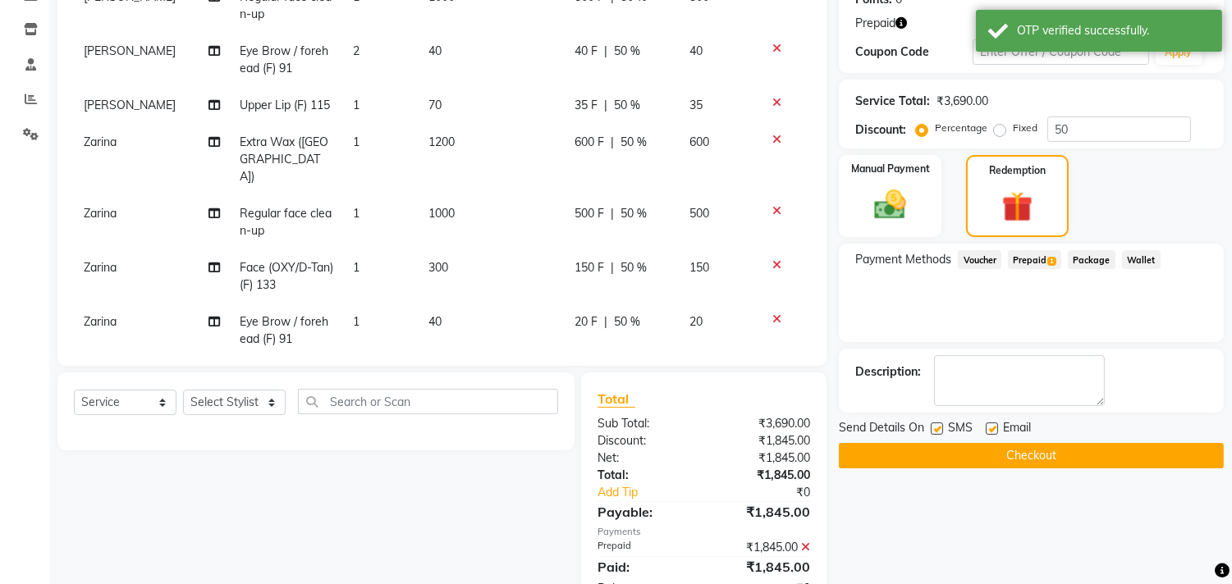
scroll to position [318, 0]
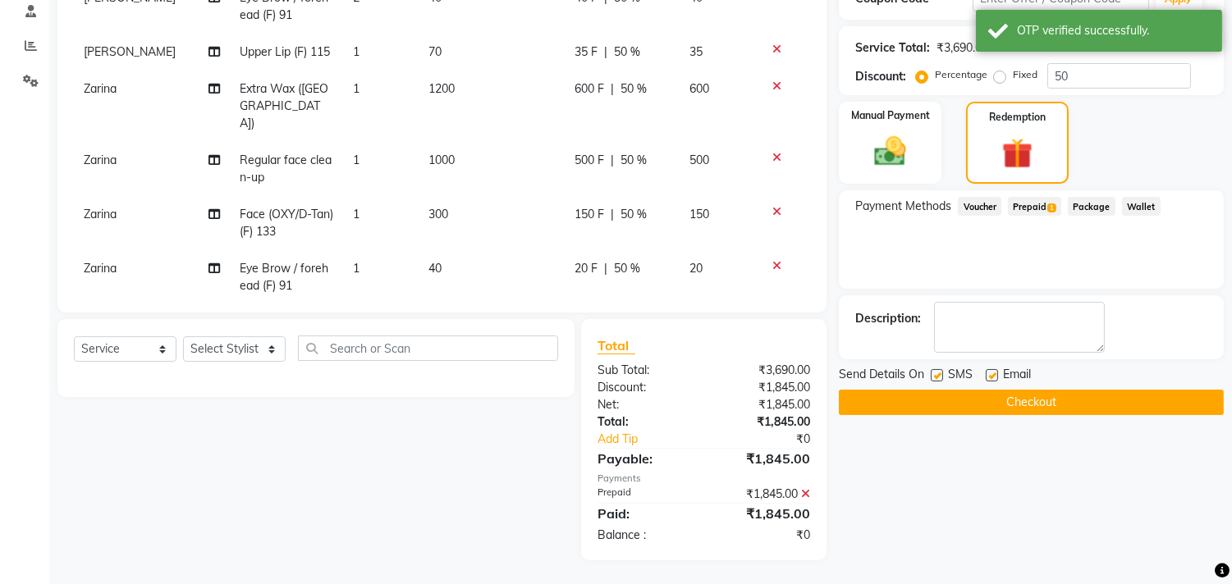
click at [1068, 406] on button "Checkout" at bounding box center [1031, 402] width 385 height 25
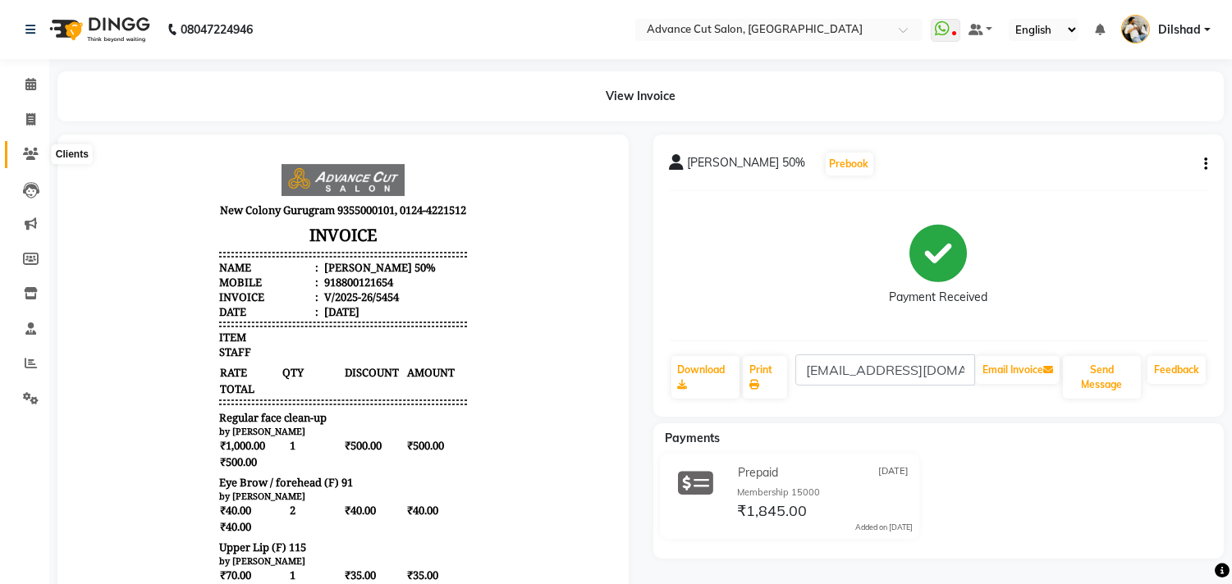
click at [25, 151] on icon at bounding box center [31, 154] width 16 height 12
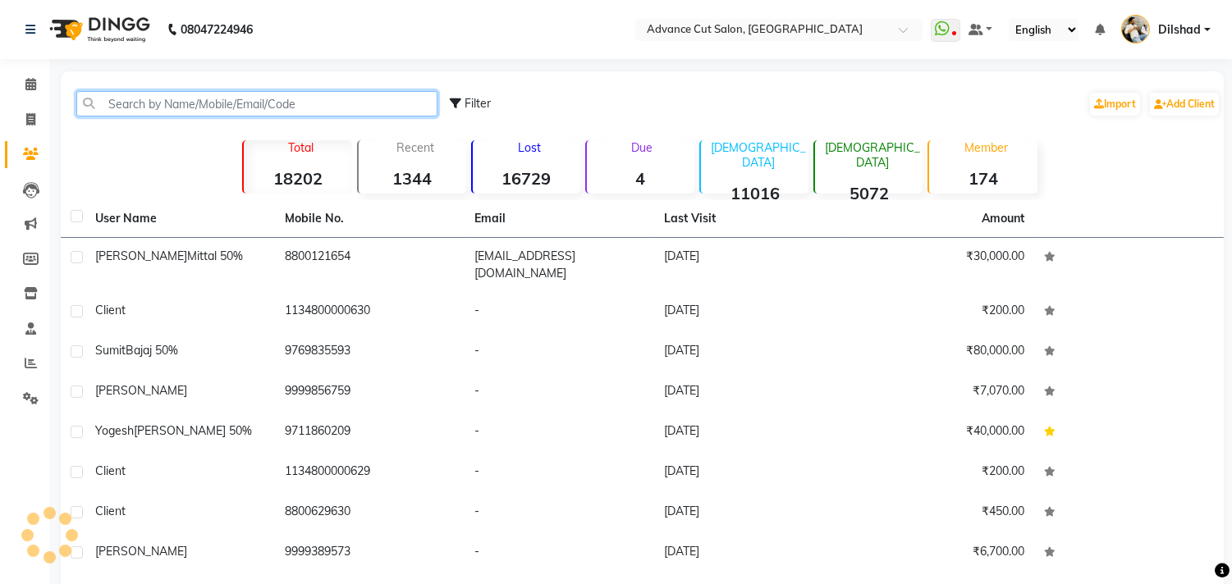
click at [120, 98] on input "text" at bounding box center [256, 103] width 361 height 25
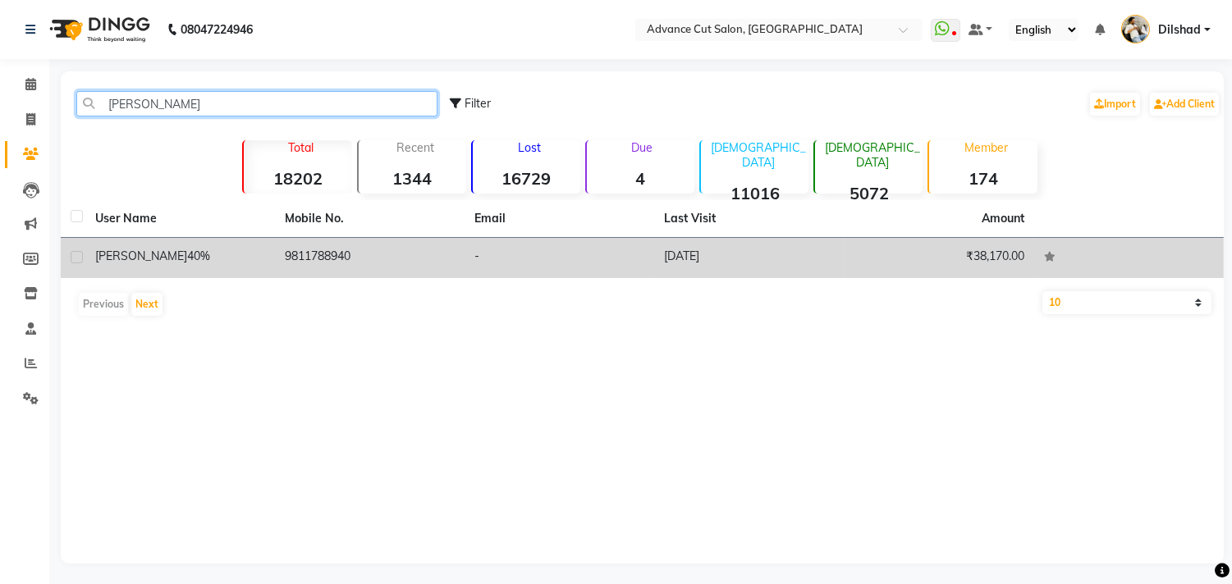
type input "[PERSON_NAME]"
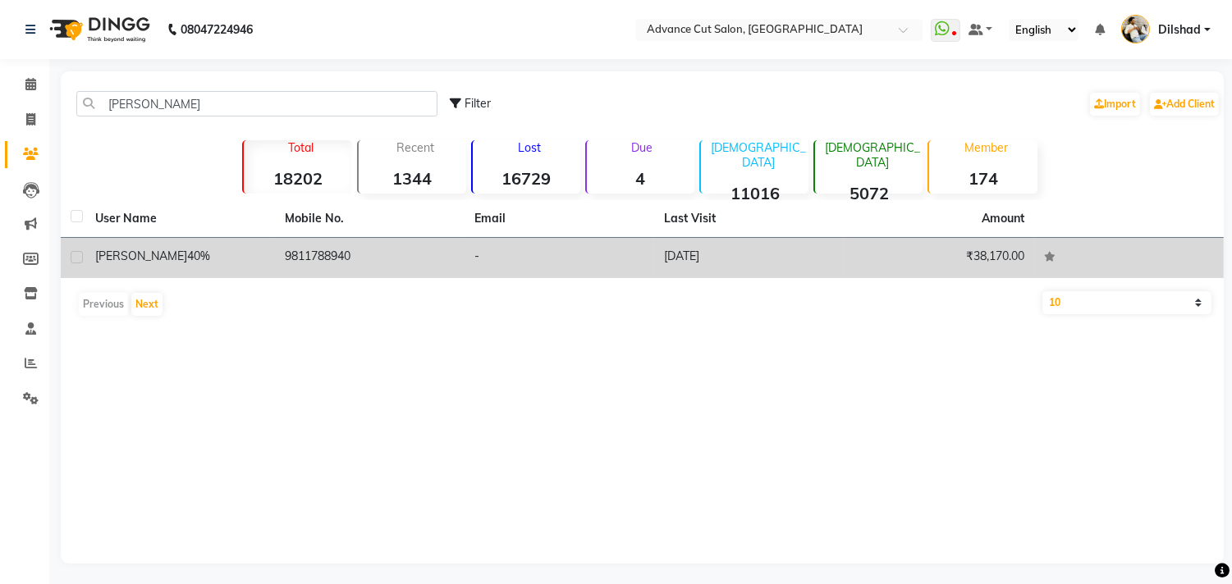
drag, startPoint x: 345, startPoint y: 254, endPoint x: 405, endPoint y: 250, distance: 60.0
click at [347, 254] on td "9811788940" at bounding box center [370, 258] width 190 height 40
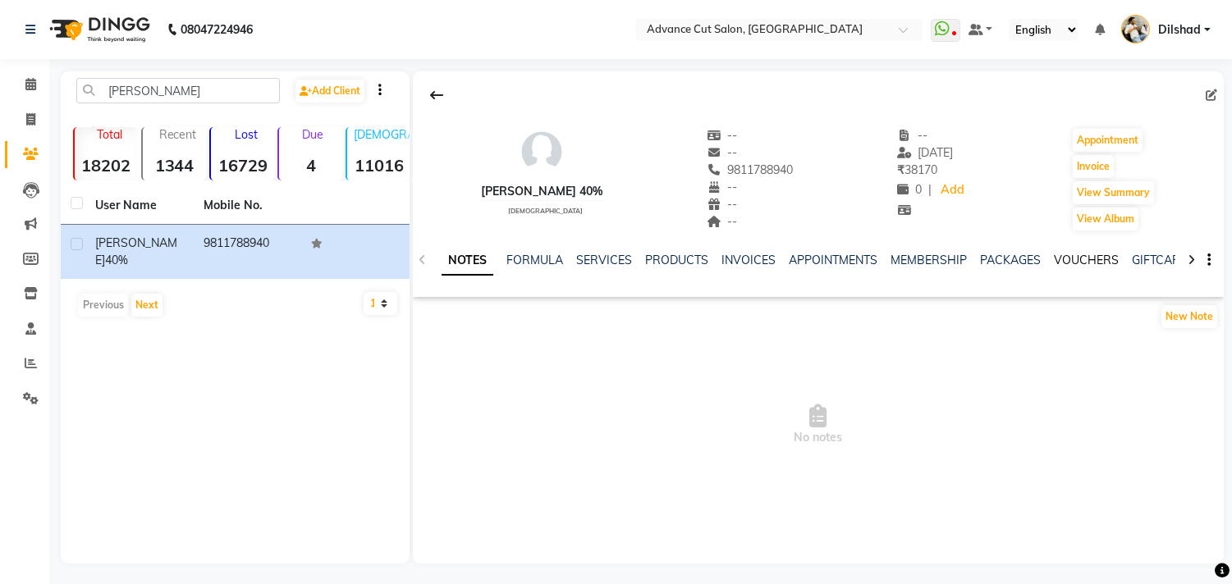
click at [1053, 259] on link "VOUCHERS" at bounding box center [1085, 260] width 65 height 15
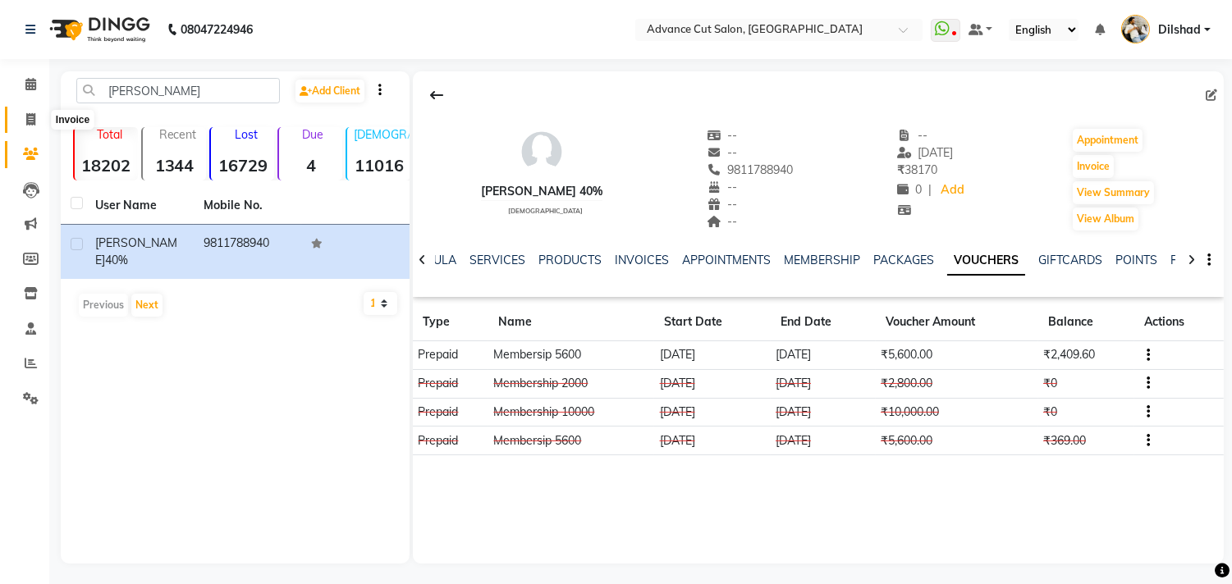
click at [34, 116] on icon at bounding box center [30, 119] width 9 height 12
select select "service"
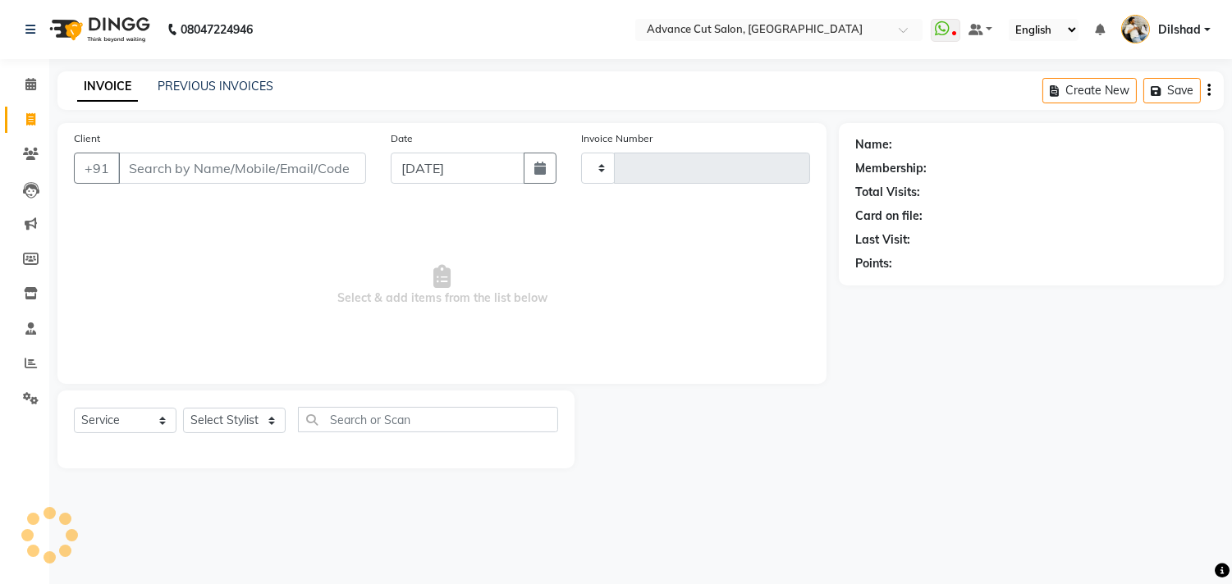
type input "5455"
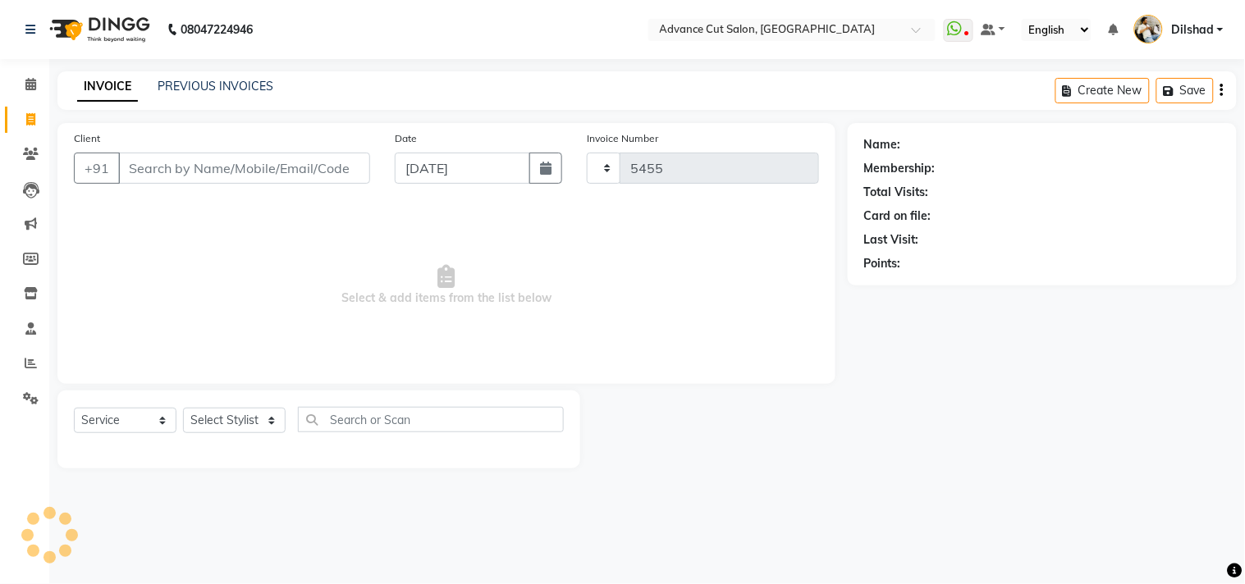
select select "922"
click at [389, 69] on div "08047224946 Select Location × Advance Cut Salon, [GEOGRAPHIC_DATA] WhatsApp Sta…" at bounding box center [622, 292] width 1245 height 584
drag, startPoint x: 365, startPoint y: 102, endPoint x: 301, endPoint y: 109, distance: 64.4
click at [365, 103] on div "INVOICE PREVIOUS INVOICES Create New Save" at bounding box center [646, 90] width 1179 height 39
click at [645, 75] on div "INVOICE PREVIOUS INVOICES Create New Save" at bounding box center [646, 90] width 1179 height 39
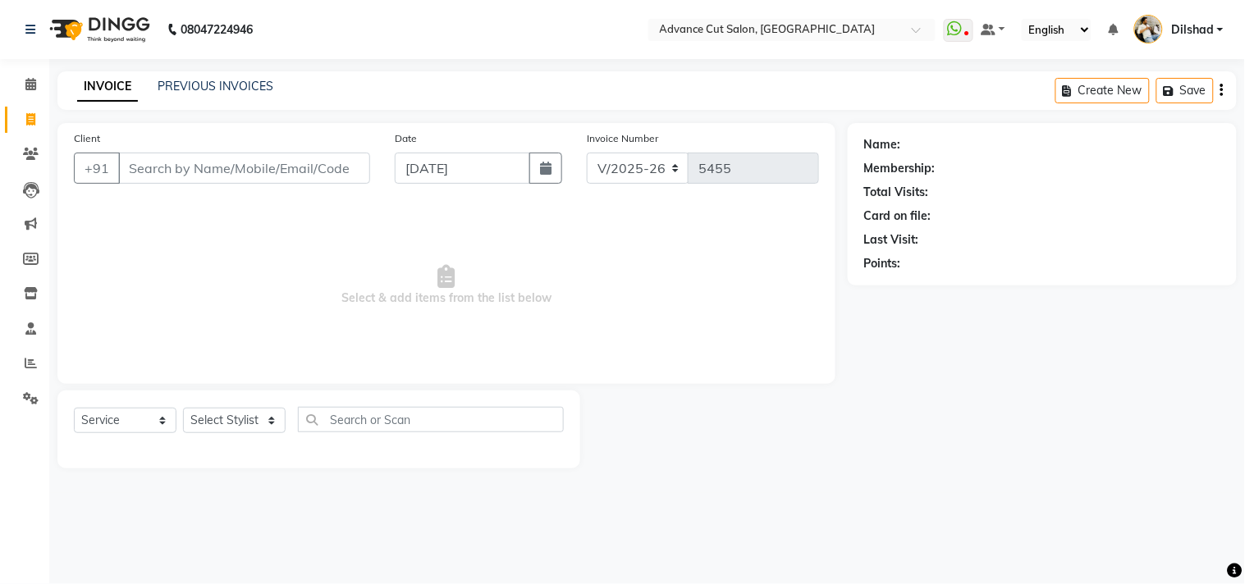
click at [321, 45] on nav "08047224946 Select Location × Advance Cut Salon, [GEOGRAPHIC_DATA] WhatsApp Sta…" at bounding box center [622, 29] width 1245 height 59
drag, startPoint x: 354, startPoint y: 94, endPoint x: 297, endPoint y: 92, distance: 57.5
click at [354, 94] on div "INVOICE PREVIOUS INVOICES Create New Save" at bounding box center [646, 90] width 1179 height 39
click at [235, 92] on link "PREVIOUS INVOICES" at bounding box center [216, 86] width 116 height 15
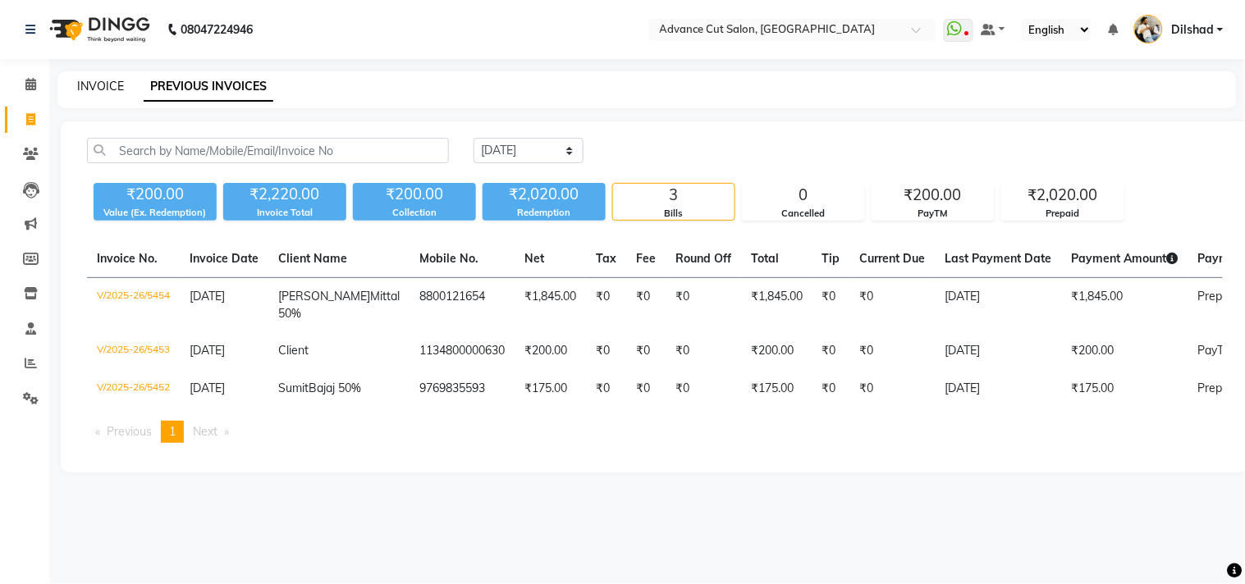
click at [86, 79] on link "INVOICE" at bounding box center [100, 86] width 47 height 15
select select "service"
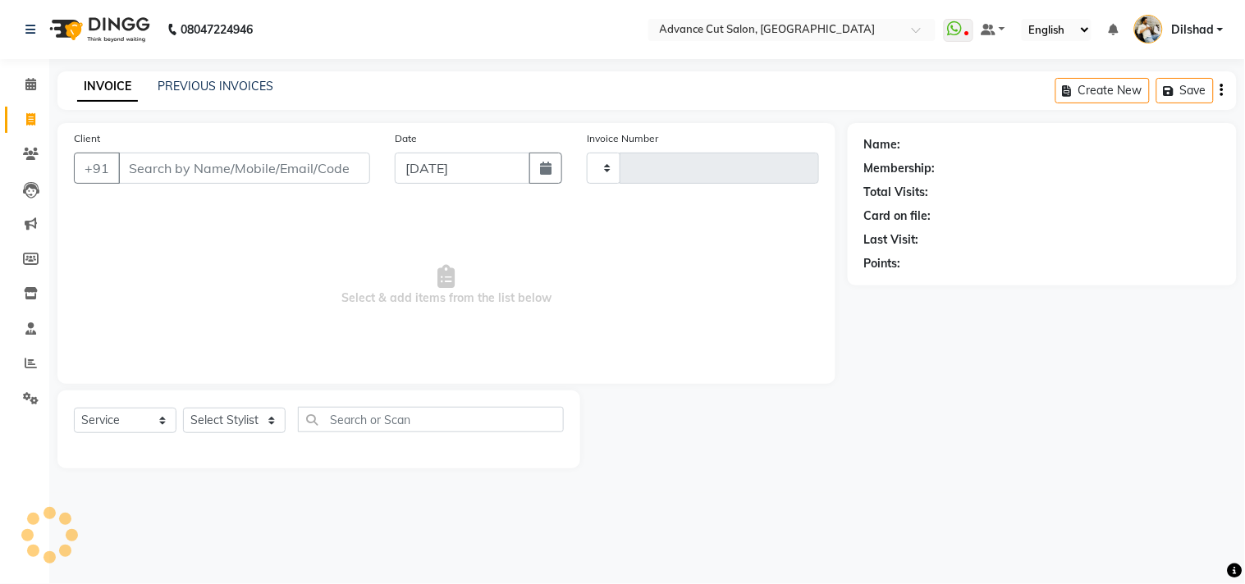
type input "5455"
select select "922"
click at [305, 79] on div "INVOICE PREVIOUS INVOICES Create New Save" at bounding box center [646, 90] width 1179 height 39
click at [208, 101] on div "INVOICE PREVIOUS INVOICES Create New Save" at bounding box center [646, 90] width 1179 height 39
click at [205, 89] on link "PREVIOUS INVOICES" at bounding box center [216, 86] width 116 height 15
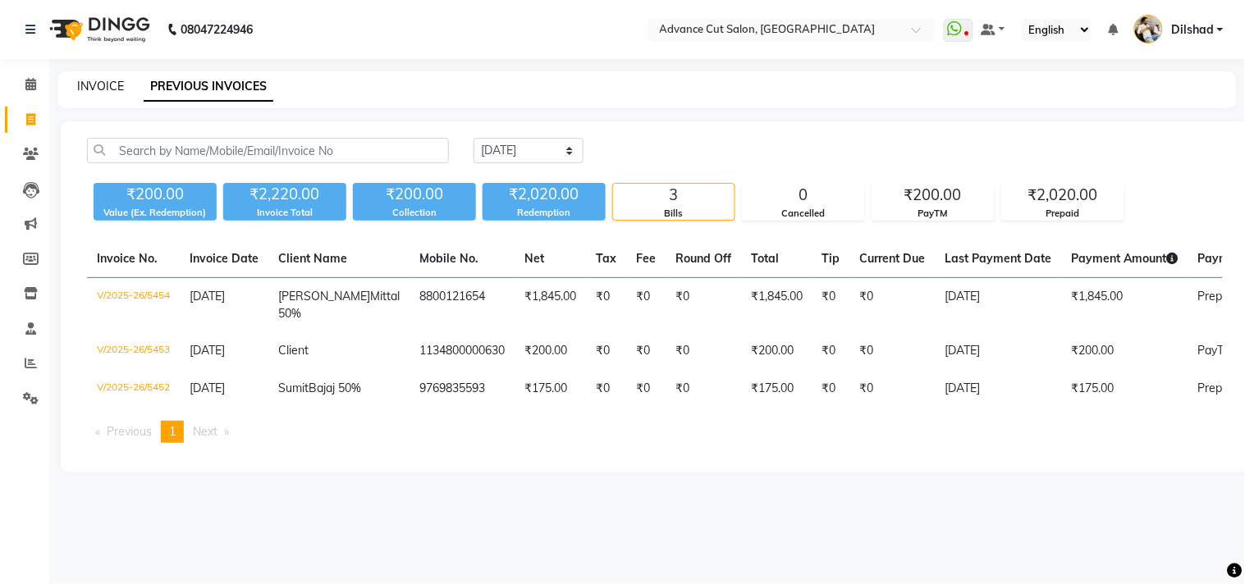
click at [112, 85] on link "INVOICE" at bounding box center [100, 86] width 47 height 15
select select "service"
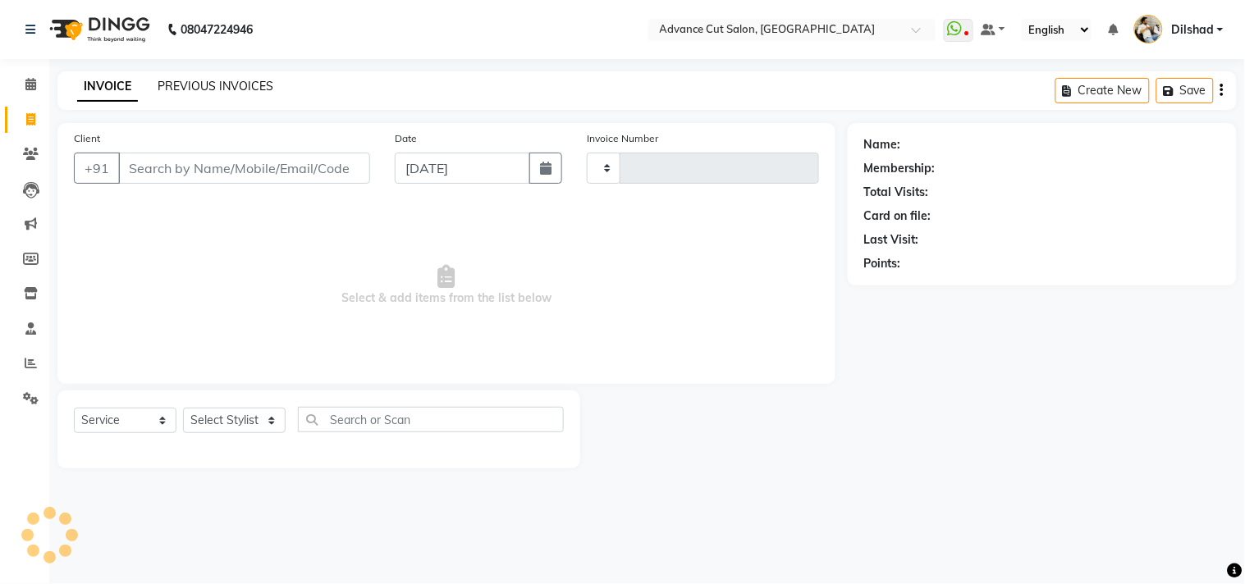
type input "5455"
select select "922"
click at [186, 82] on link "PREVIOUS INVOICES" at bounding box center [216, 86] width 116 height 15
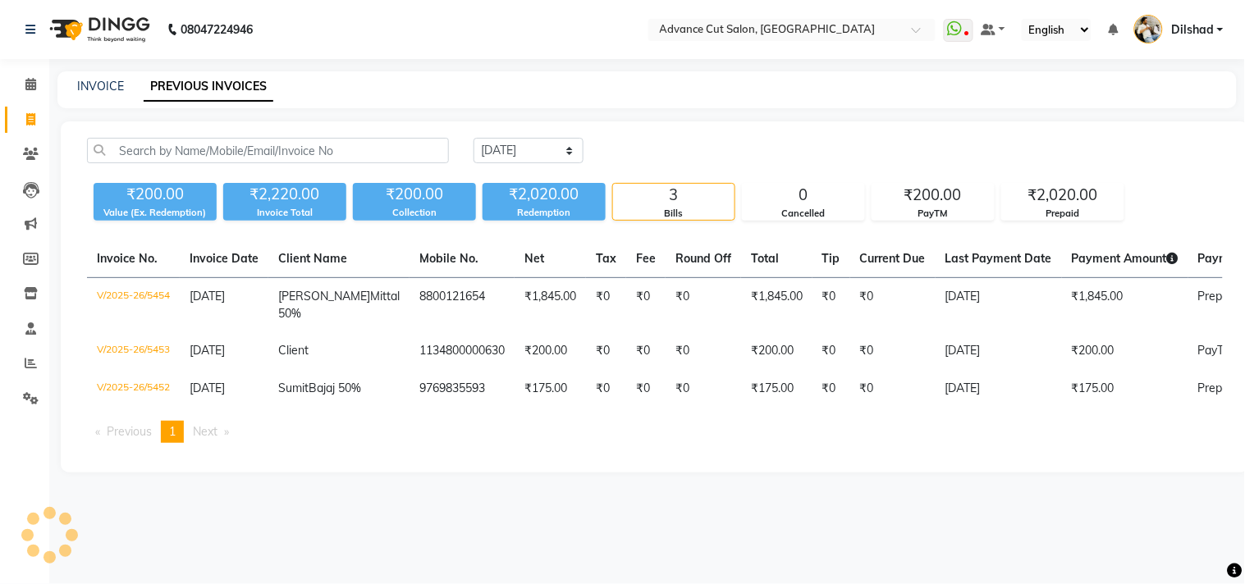
click at [498, 132] on div "[DATE] [DATE] Custom Range ₹200.00 Value (Ex. Redemption) ₹2,220.00 Invoice Tot…" at bounding box center [655, 296] width 1188 height 351
click at [512, 158] on select "[DATE] [DATE] Custom Range" at bounding box center [528, 150] width 110 height 25
select select "[DATE]"
click at [473, 138] on select "[DATE] [DATE] Custom Range" at bounding box center [528, 150] width 110 height 25
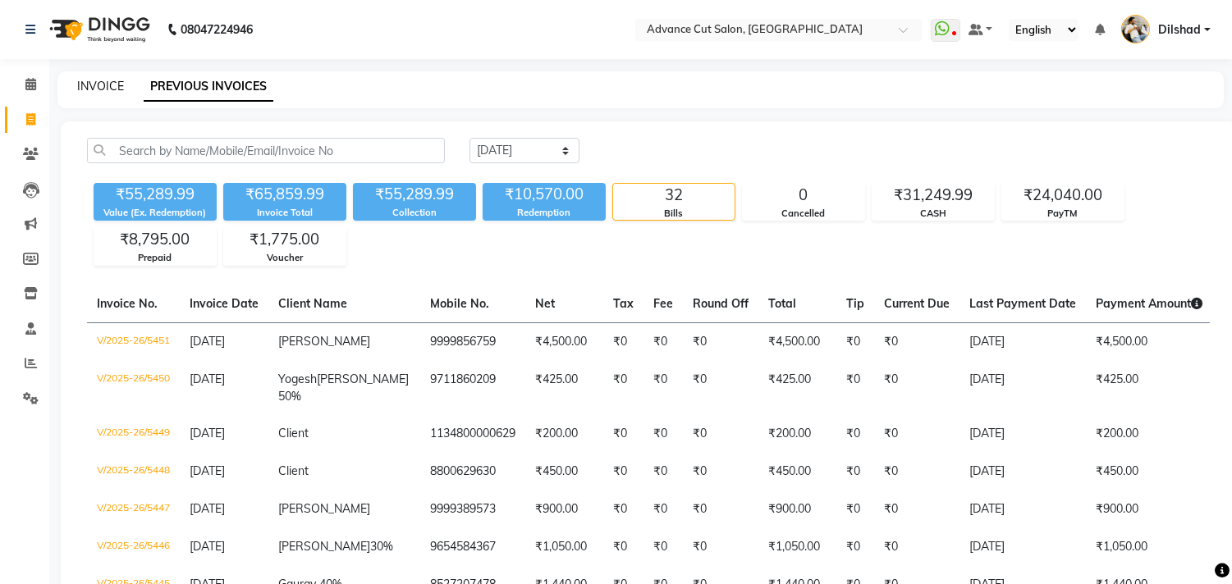
click at [92, 79] on link "INVOICE" at bounding box center [100, 86] width 47 height 15
select select "service"
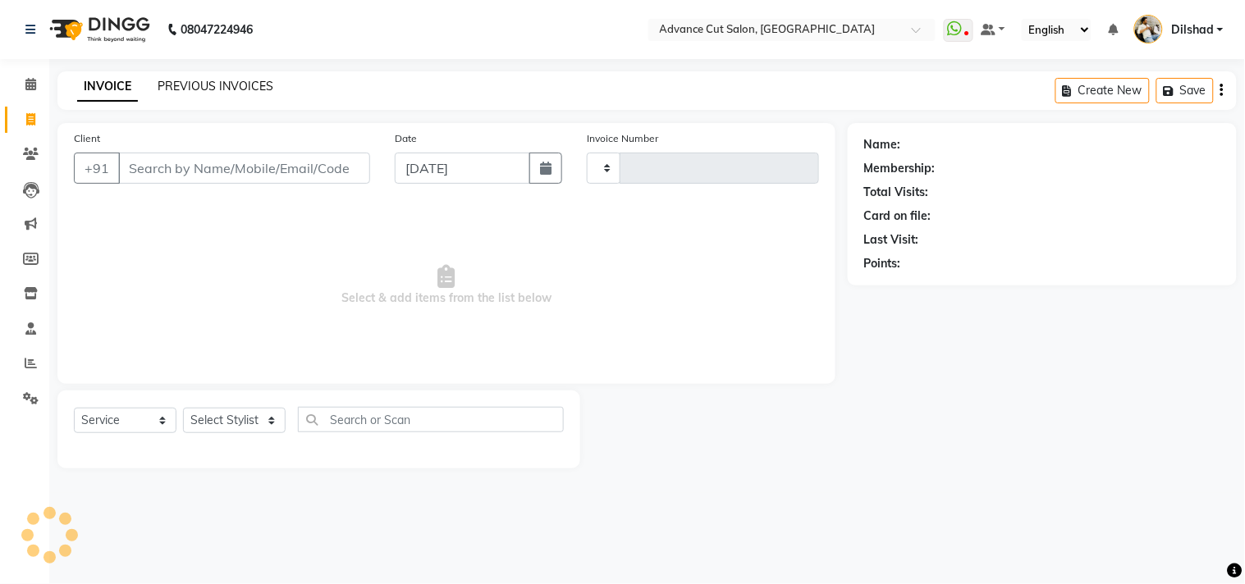
type input "5455"
select select "922"
click at [313, 75] on div "INVOICE PREVIOUS INVOICES Create New Save" at bounding box center [646, 90] width 1179 height 39
click at [205, 216] on span "Select & add items from the list below" at bounding box center [446, 285] width 745 height 164
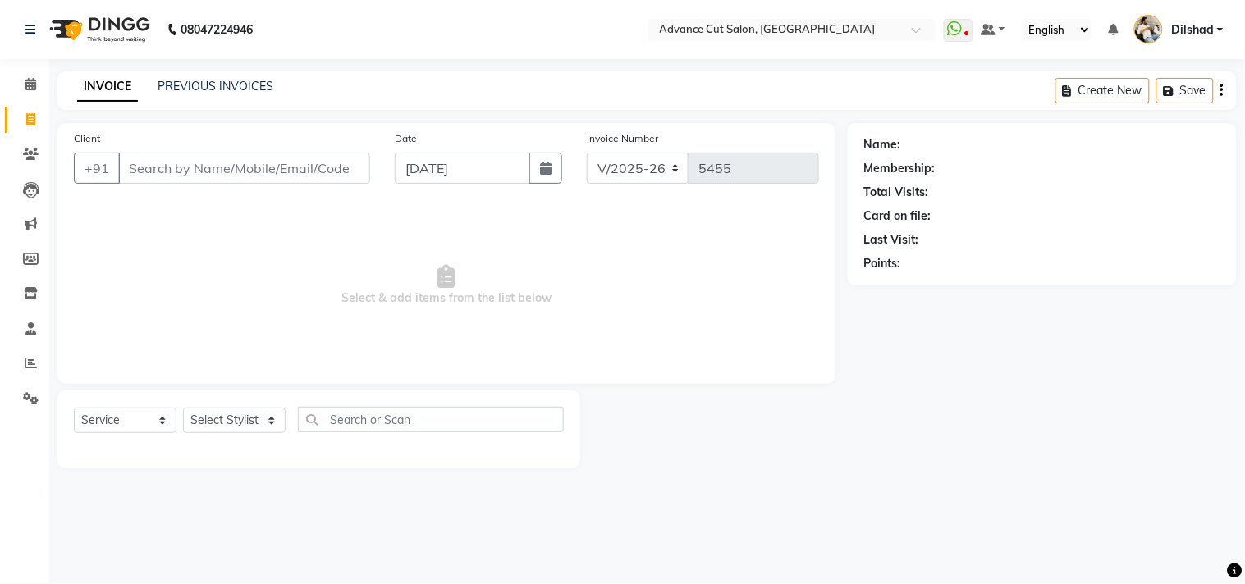
click at [395, 89] on div "INVOICE PREVIOUS INVOICES Create New Save" at bounding box center [646, 90] width 1179 height 39
click at [292, 75] on div "INVOICE PREVIOUS INVOICES Create New Save" at bounding box center [646, 90] width 1179 height 39
click at [225, 90] on link "PREVIOUS INVOICES" at bounding box center [216, 86] width 116 height 15
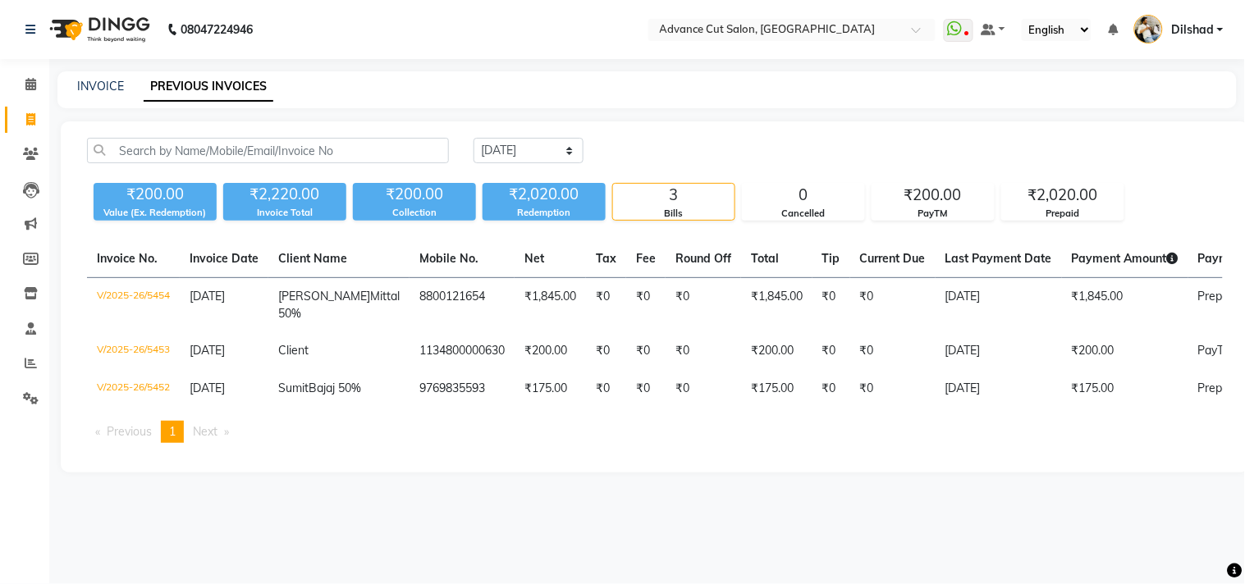
click at [430, 44] on nav "08047224946 Select Location × Advance Cut Salon, [GEOGRAPHIC_DATA] WhatsApp Sta…" at bounding box center [622, 29] width 1245 height 59
click at [104, 85] on link "INVOICE" at bounding box center [100, 86] width 47 height 15
select select "service"
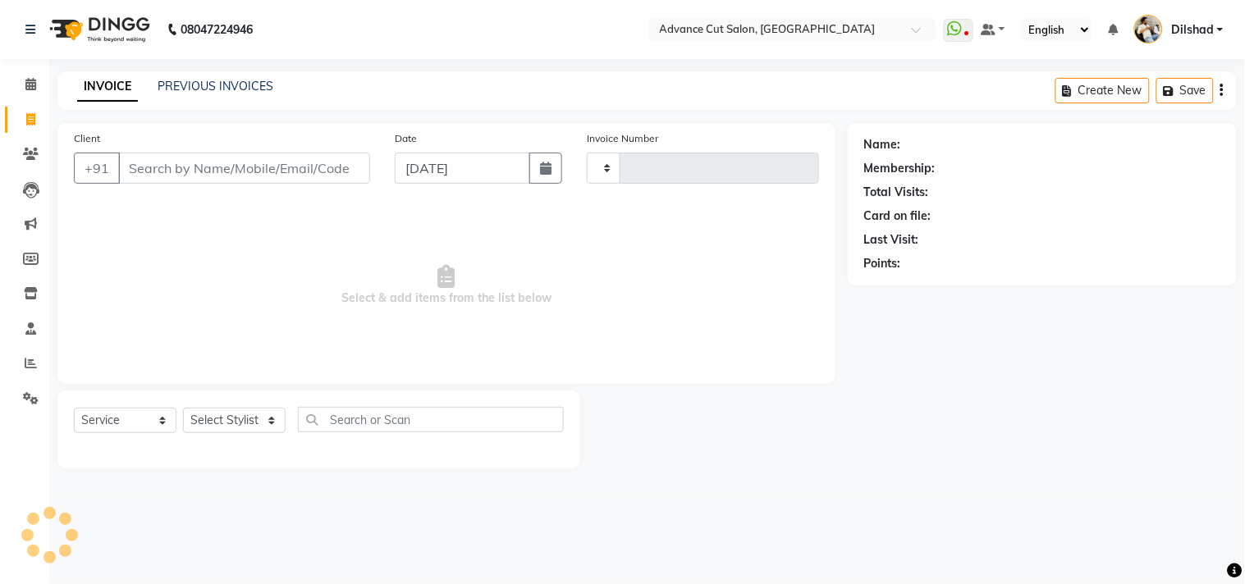
type input "5455"
select select "922"
click at [367, 84] on div "INVOICE PREVIOUS INVOICES Create New Save" at bounding box center [646, 90] width 1179 height 39
click at [139, 133] on div "Client +91" at bounding box center [222, 163] width 321 height 67
click at [175, 84] on link "PREVIOUS INVOICES" at bounding box center [216, 86] width 116 height 15
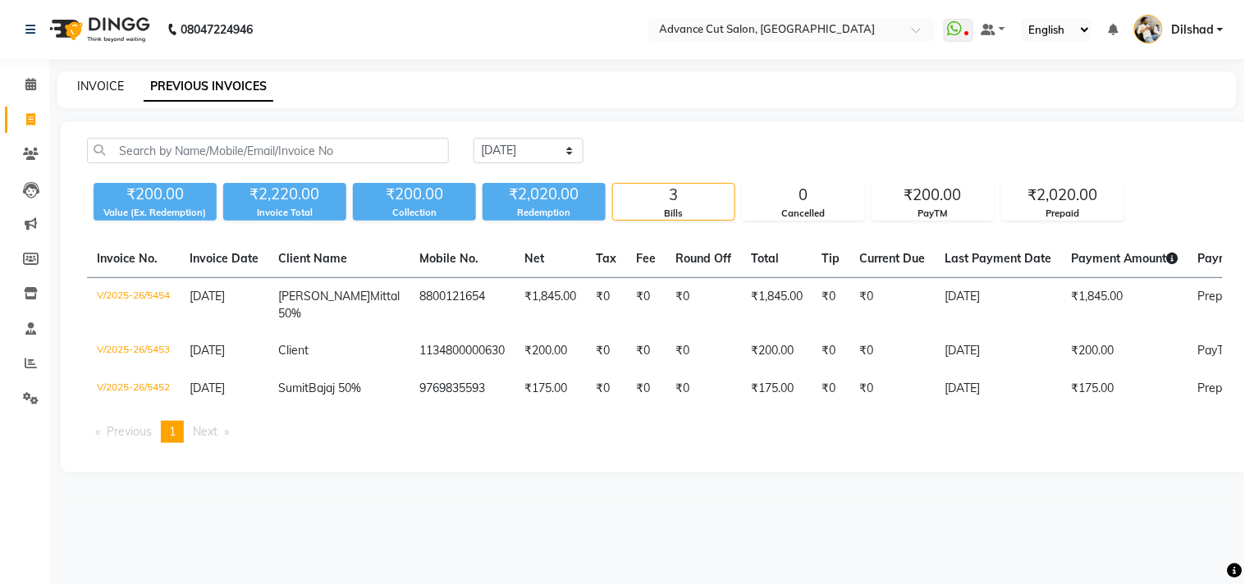
click at [101, 92] on link "INVOICE" at bounding box center [100, 86] width 47 height 15
select select "922"
select select "service"
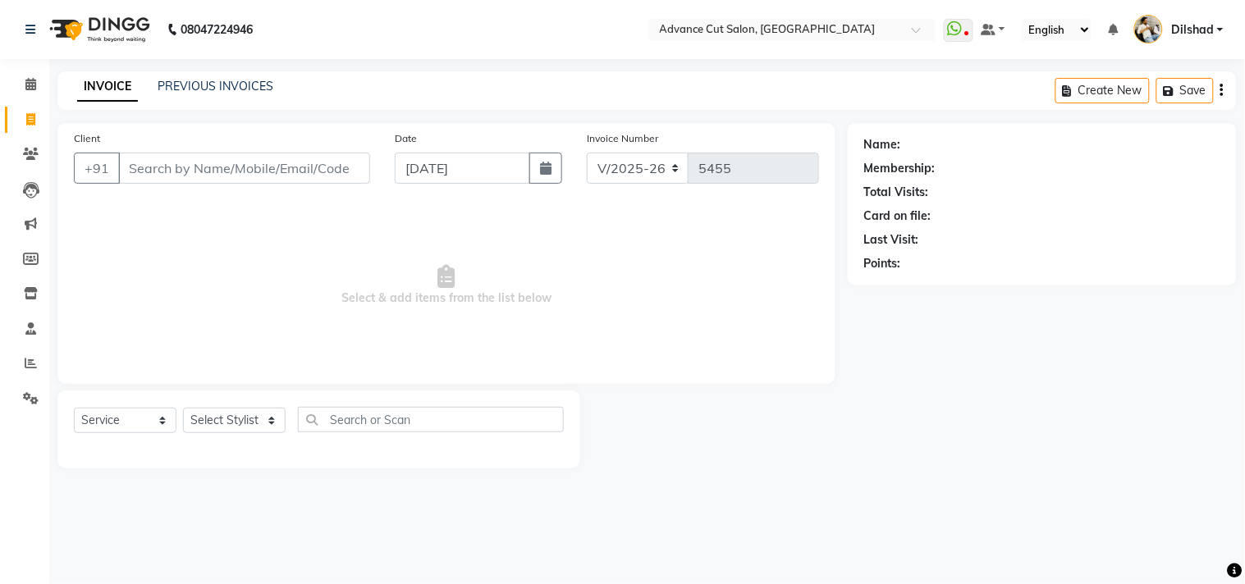
click at [331, 113] on main "INVOICE PREVIOUS INVOICES Create New Save Client +91 Date [DATE] Invoice Number…" at bounding box center [646, 282] width 1195 height 422
click at [355, 124] on div "Client +91 Date [DATE] Invoice Number V/2025 V/[PHONE_NUMBER] Select & add item…" at bounding box center [446, 253] width 778 height 261
click at [230, 263] on span "Select & add items from the list below" at bounding box center [446, 285] width 745 height 164
click at [345, 88] on div "INVOICE PREVIOUS INVOICES Create New Save" at bounding box center [646, 90] width 1179 height 39
click at [444, 36] on nav "08047224946 Select Location × Advance Cut Salon, [GEOGRAPHIC_DATA] WhatsApp Sta…" at bounding box center [622, 29] width 1245 height 59
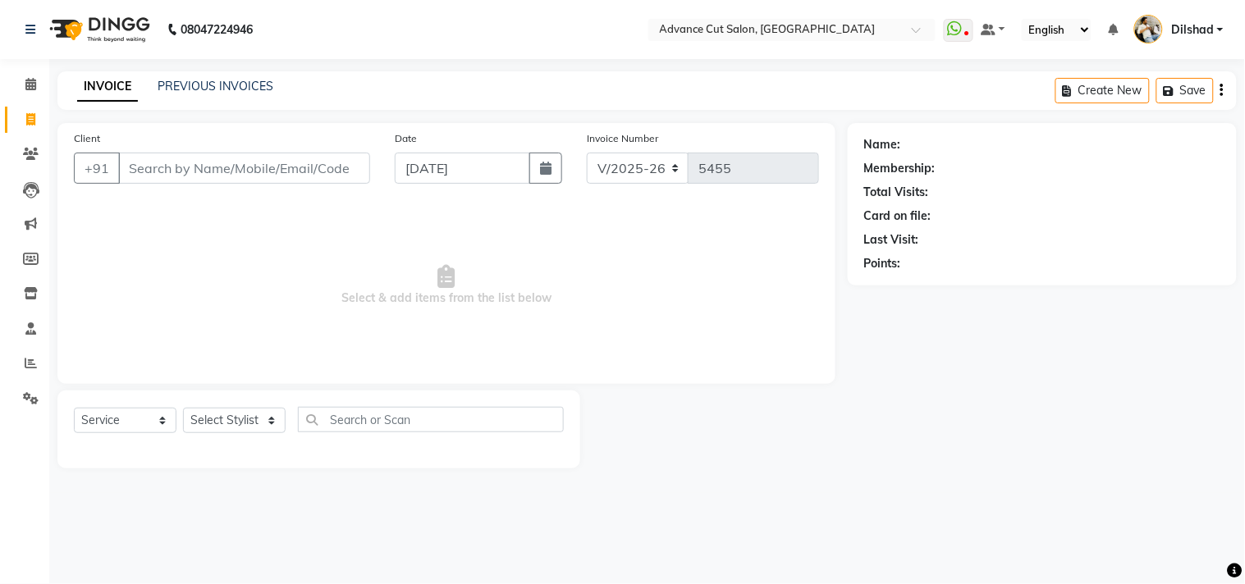
click at [412, 96] on div "INVOICE PREVIOUS INVOICES Create New Save" at bounding box center [646, 90] width 1179 height 39
